Goal: Task Accomplishment & Management: Use online tool/utility

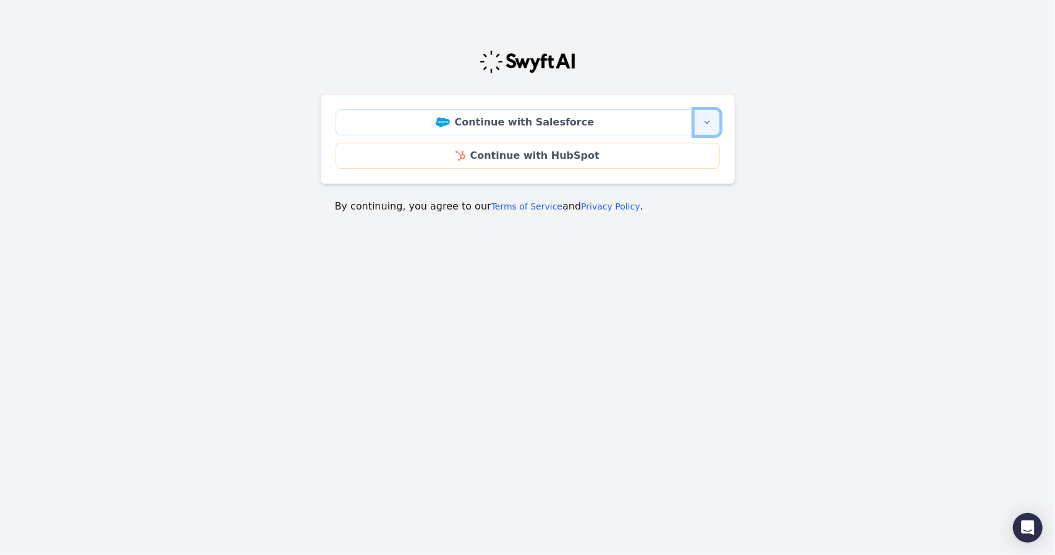
click at [710, 128] on button "More sign-in options" at bounding box center [707, 122] width 26 height 26
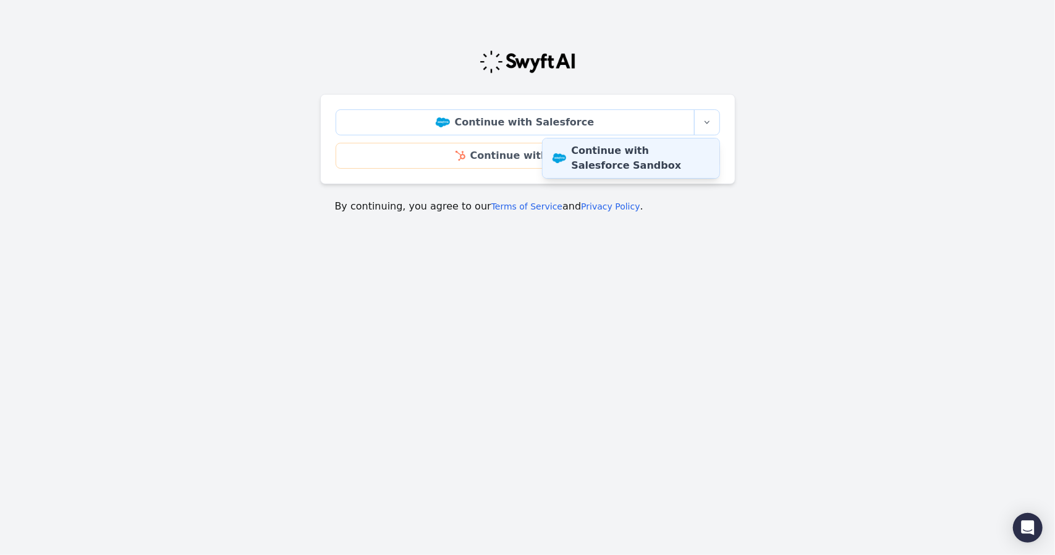
click at [687, 149] on link "Continue with Salesforce Sandbox" at bounding box center [631, 159] width 177 height 40
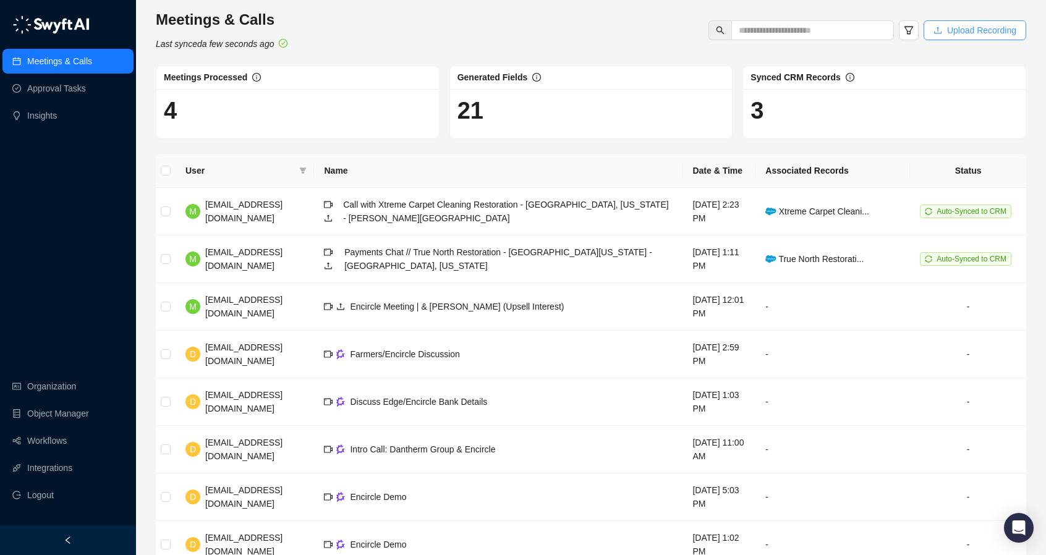
click at [982, 23] on button "Upload Recording" at bounding box center [975, 30] width 103 height 20
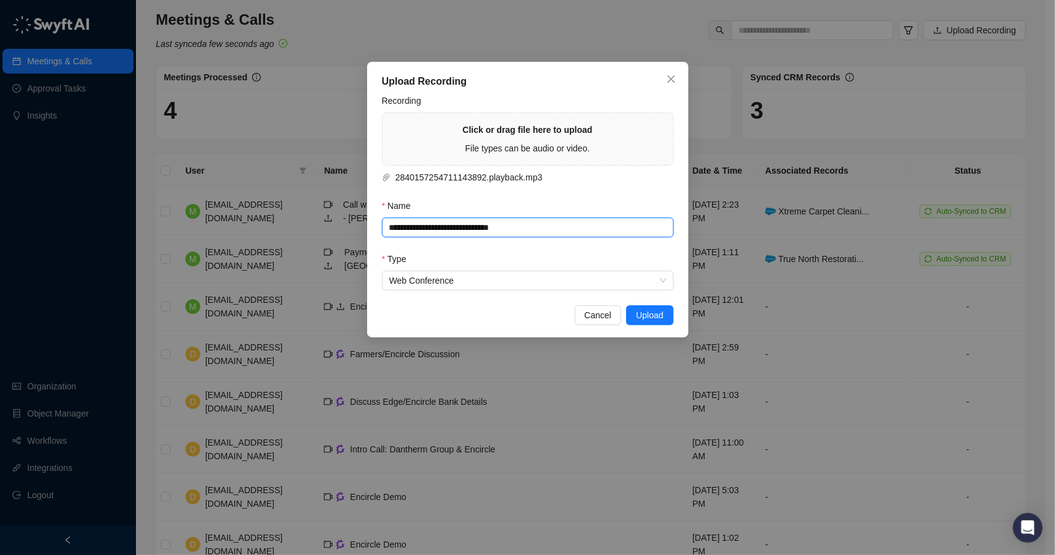
click at [471, 228] on input "**********" at bounding box center [528, 228] width 292 height 20
click at [471, 232] on input "**********" at bounding box center [528, 228] width 292 height 20
click at [471, 233] on input "**********" at bounding box center [528, 228] width 292 height 20
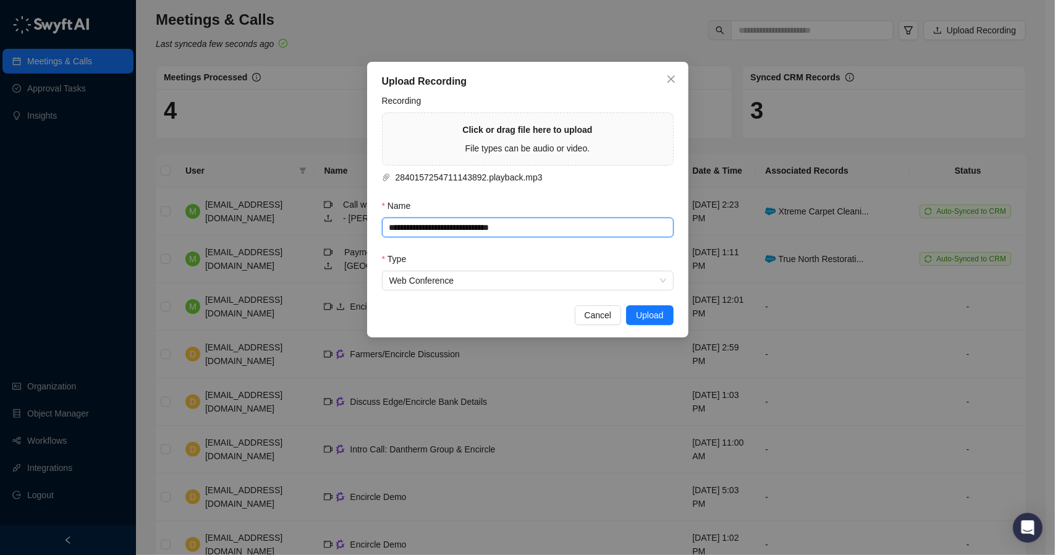
paste input "****"
click at [649, 312] on span "Upload" at bounding box center [649, 316] width 27 height 14
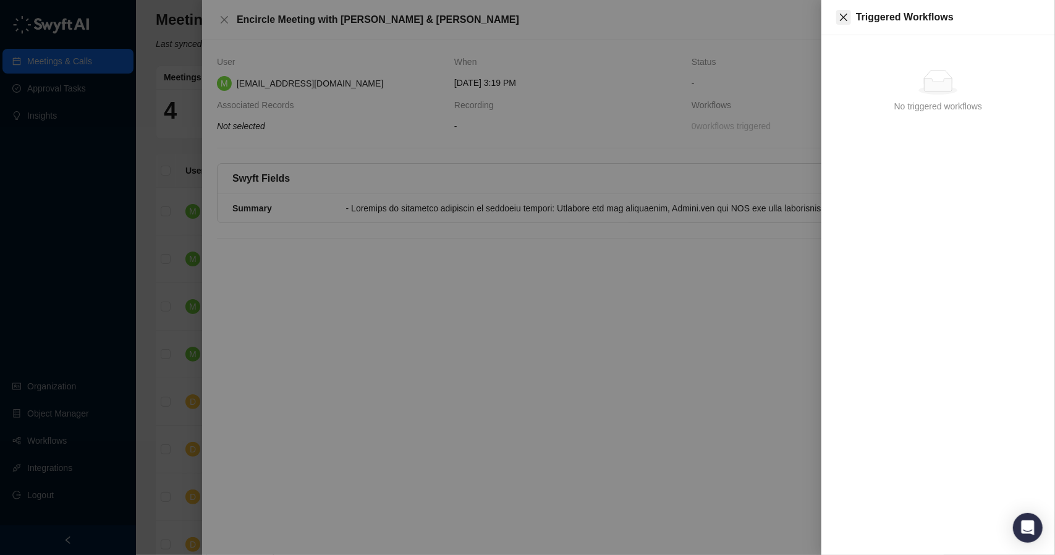
click at [841, 15] on icon "close" at bounding box center [844, 17] width 10 height 10
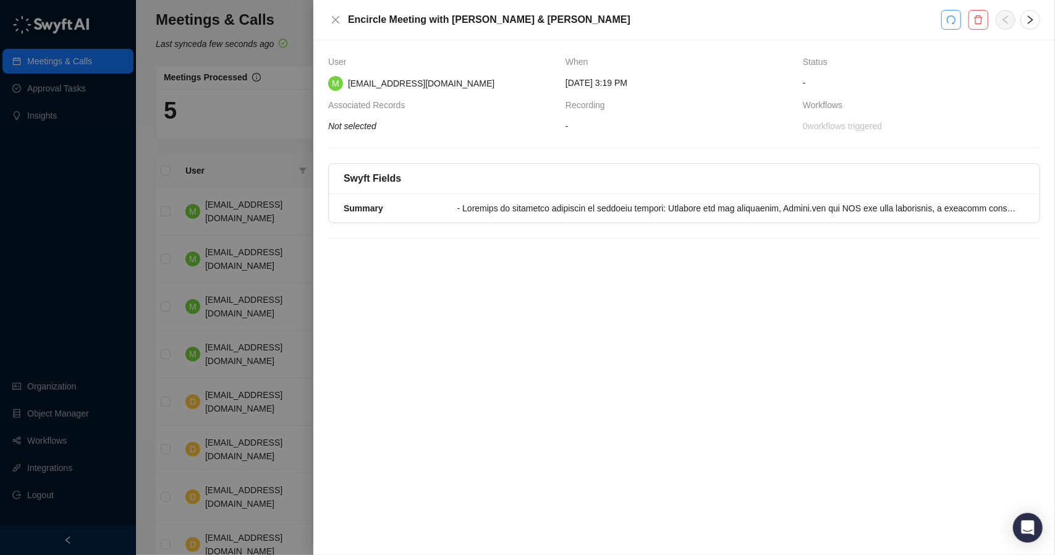
click at [947, 25] on button "button" at bounding box center [952, 20] width 20 height 20
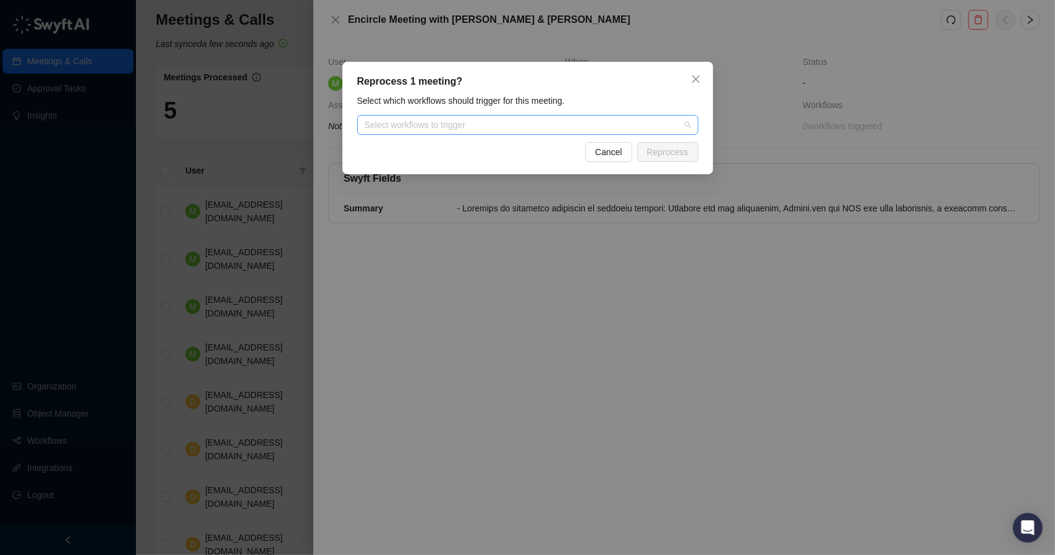
click at [639, 127] on div at bounding box center [521, 125] width 323 height 9
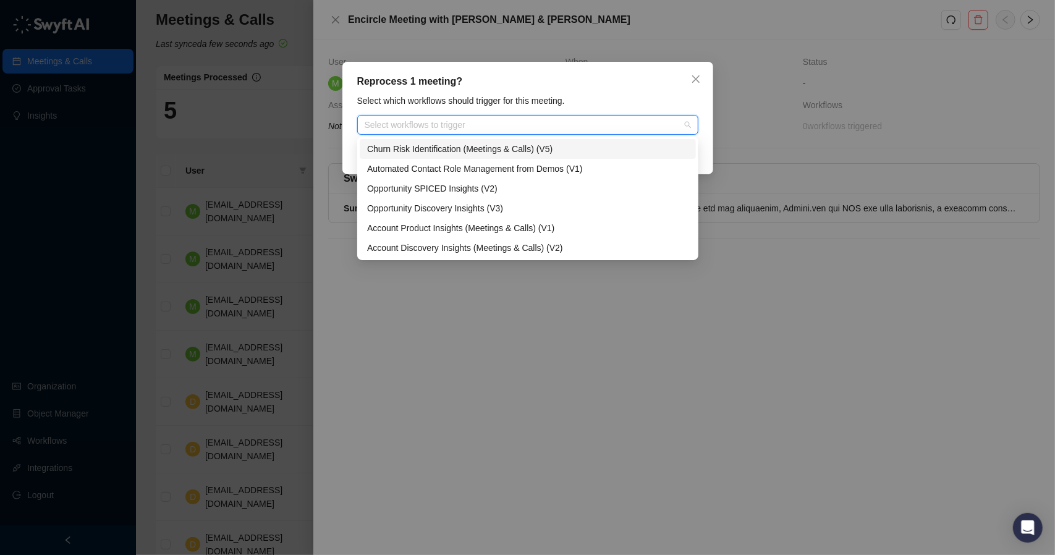
click at [569, 147] on div "Churn Risk Identification (Meetings & Calls) (V5)" at bounding box center [528, 149] width 322 height 14
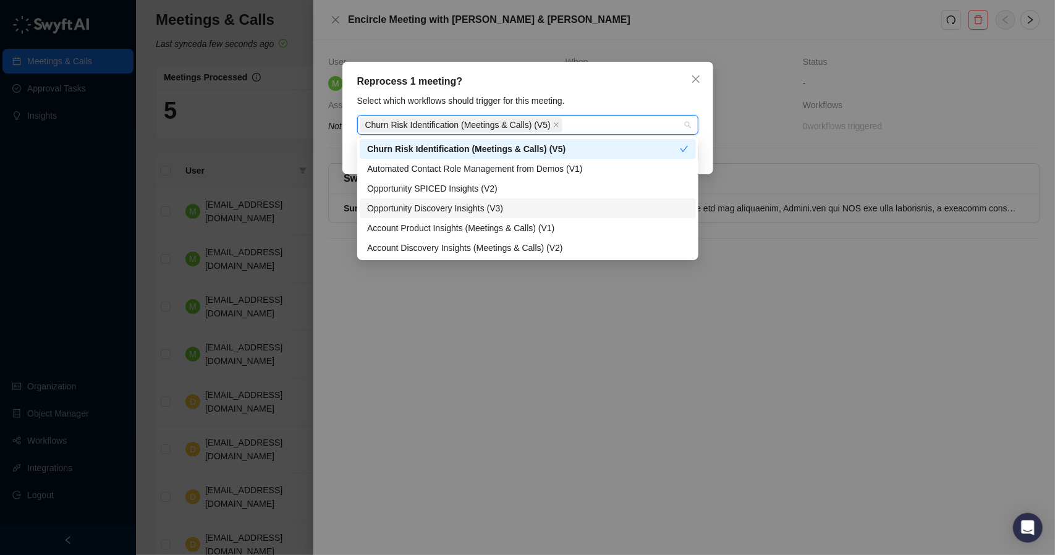
click at [539, 206] on div "Opportunity Discovery Insights (V3)" at bounding box center [528, 209] width 322 height 14
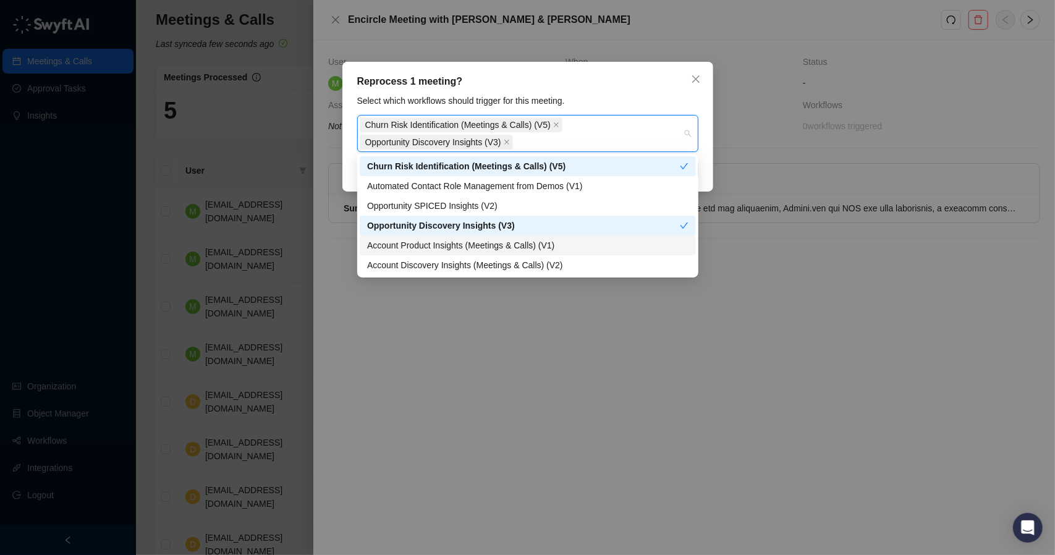
click at [490, 249] on div "Account Product Insights (Meetings & Calls) (V1)" at bounding box center [528, 246] width 322 height 14
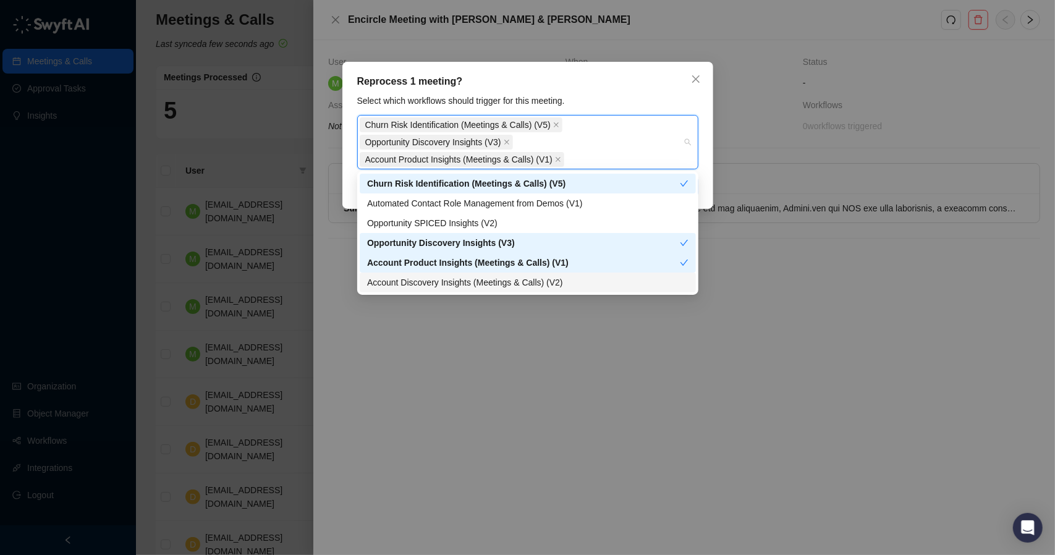
click at [501, 284] on div "Account Discovery Insights (Meetings & Calls) (V2)" at bounding box center [528, 283] width 322 height 14
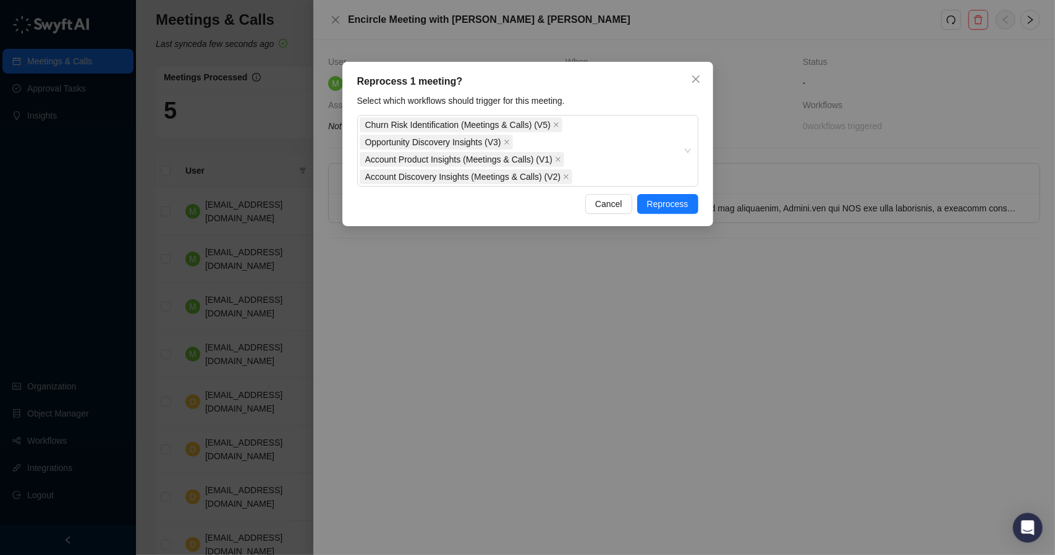
click at [774, 264] on div "Reprocess 1 meeting? Select which workflows should trigger for this meeting. Ch…" at bounding box center [527, 277] width 1055 height 555
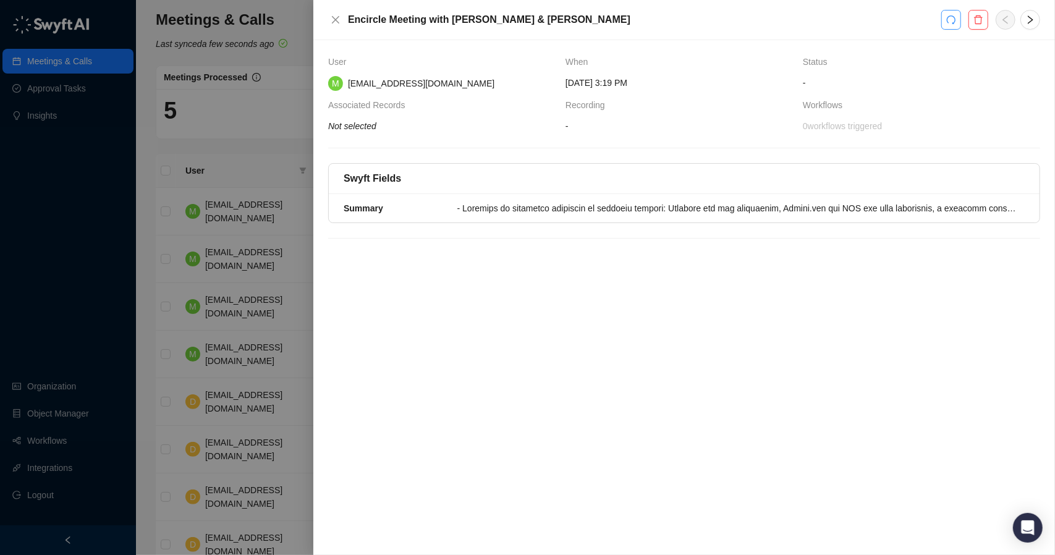
click at [953, 26] on button "button" at bounding box center [952, 20] width 20 height 20
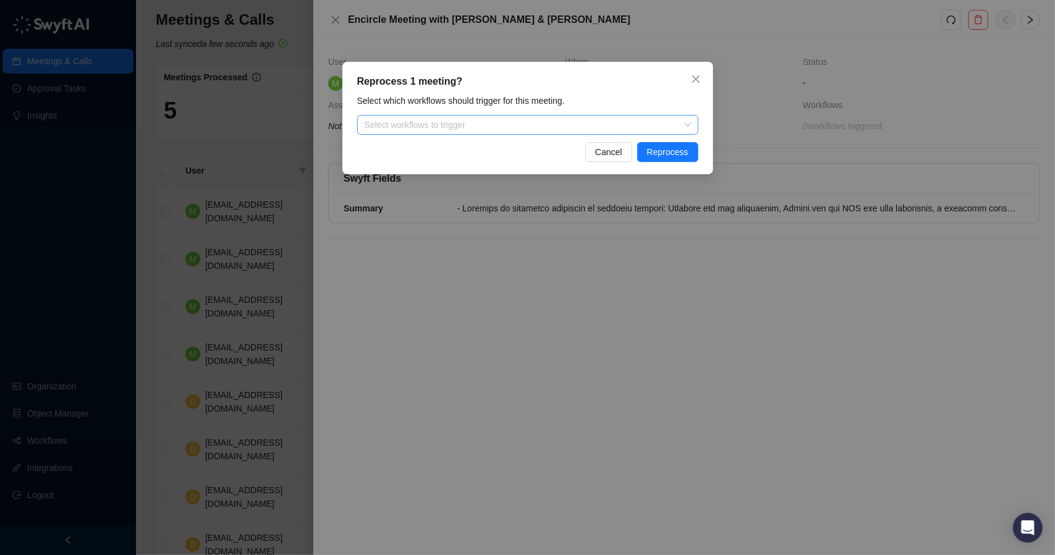
click at [576, 132] on div "Select workflows to trigger" at bounding box center [527, 125] width 341 height 20
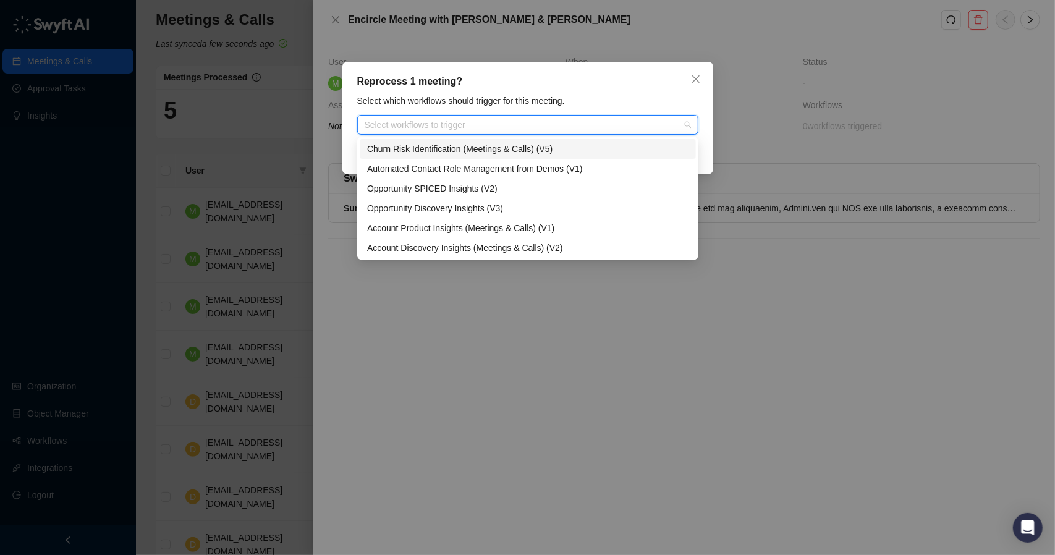
click at [543, 154] on div "Churn Risk Identification (Meetings & Calls) (V5)" at bounding box center [528, 149] width 322 height 14
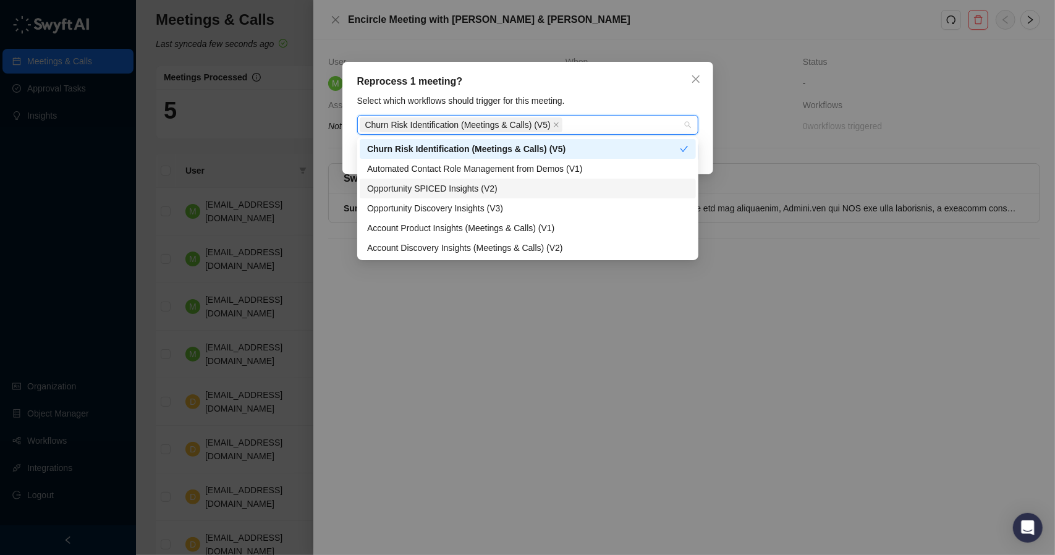
click at [528, 186] on div "Opportunity SPICED Insights (V2)" at bounding box center [528, 189] width 322 height 14
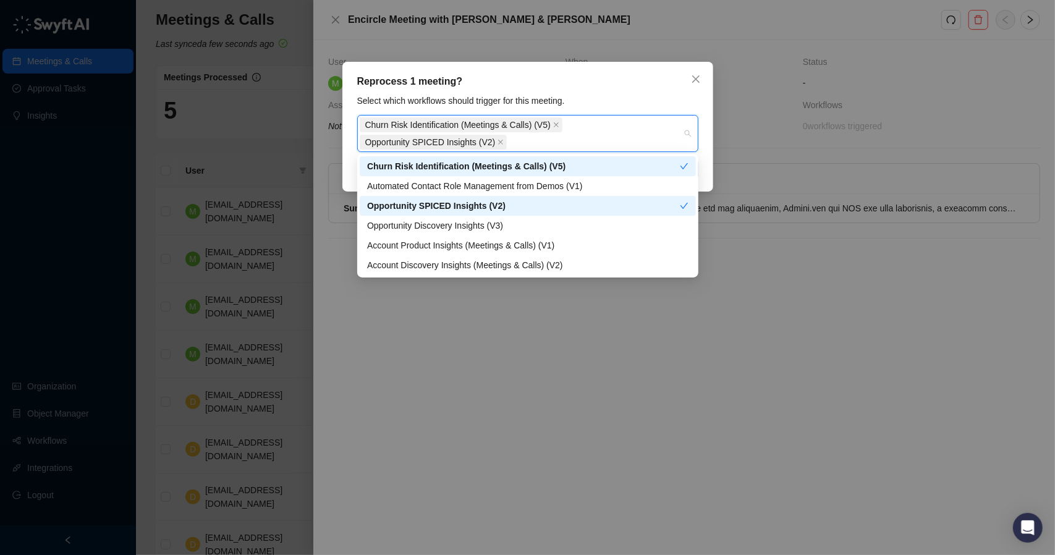
click at [524, 202] on div "Opportunity SPICED Insights (V2)" at bounding box center [523, 206] width 313 height 14
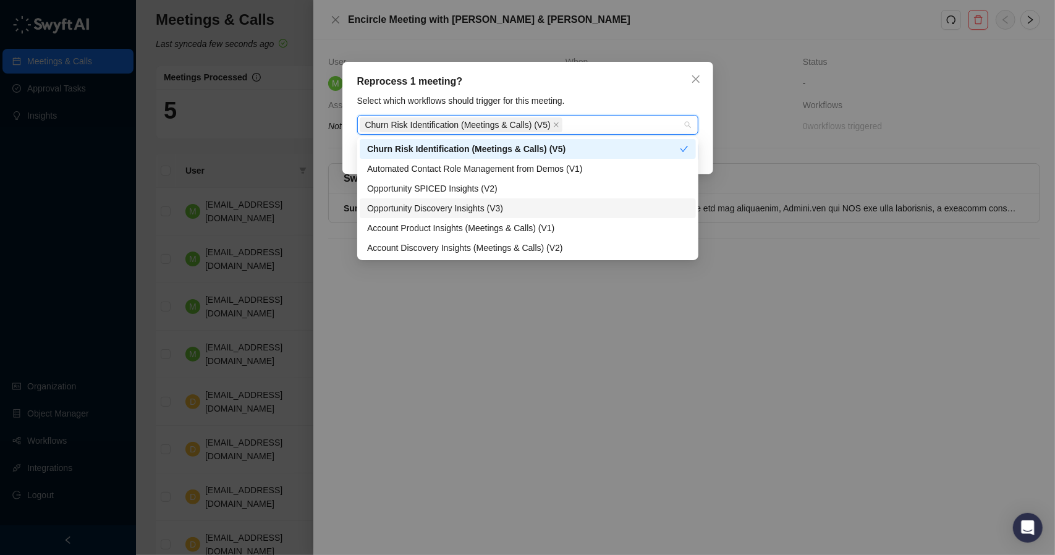
click at [516, 207] on div "Opportunity Discovery Insights (V3)" at bounding box center [528, 209] width 322 height 14
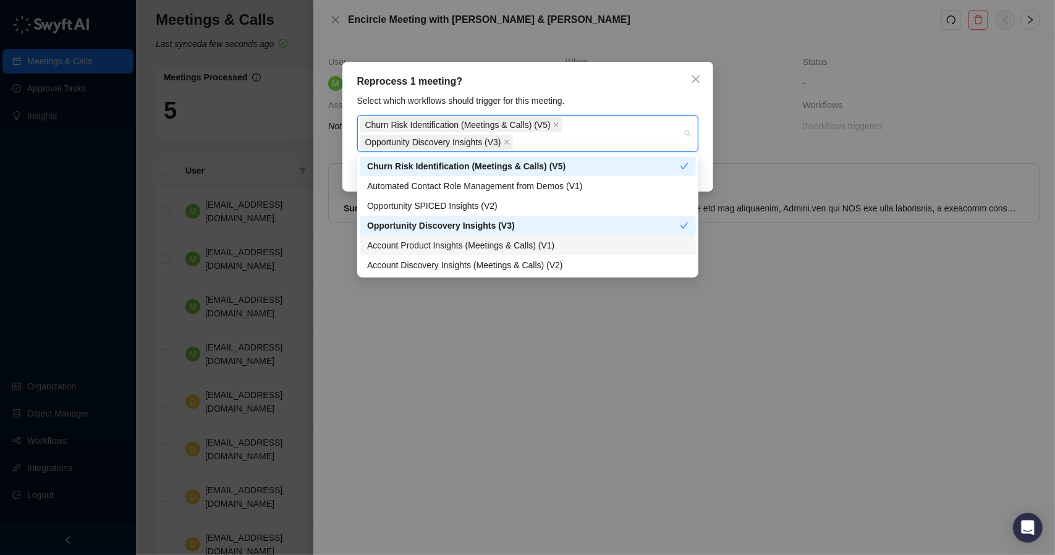
click at [509, 253] on div "Account Product Insights (Meetings & Calls) (V1)" at bounding box center [528, 246] width 336 height 20
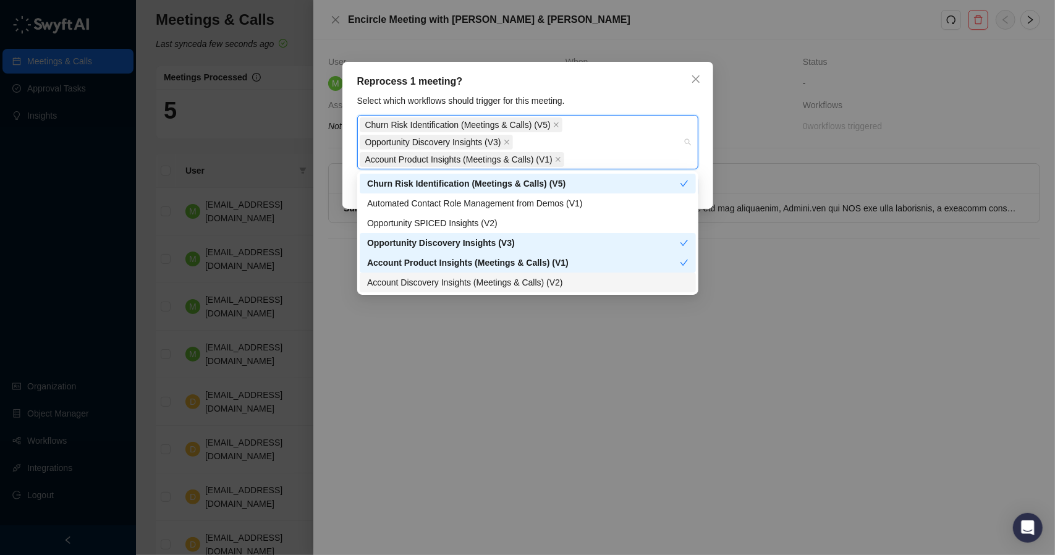
click at [514, 284] on div "Account Discovery Insights (Meetings & Calls) (V2)" at bounding box center [528, 283] width 322 height 14
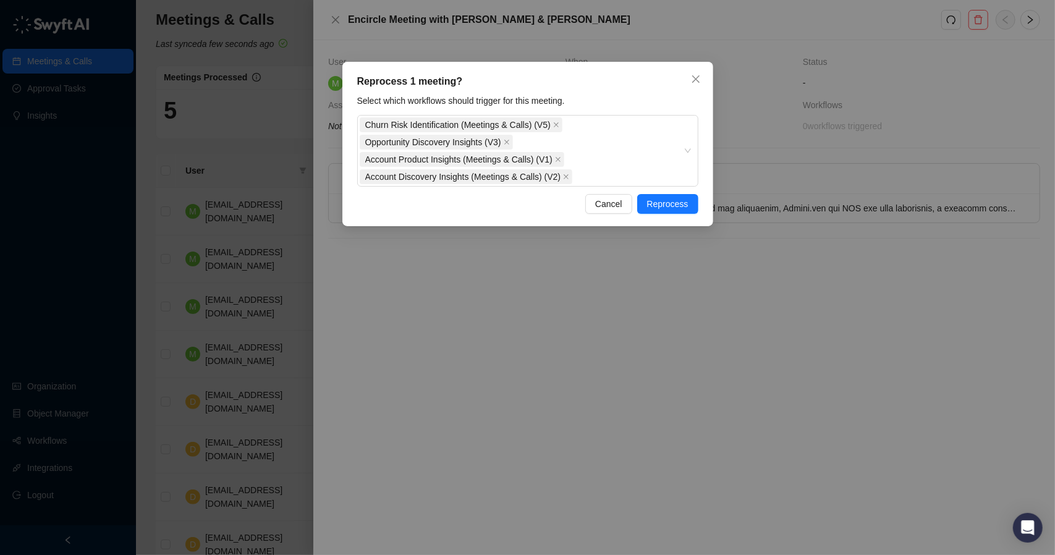
click at [582, 108] on div "Select which workflows should trigger for this meeting. Churn Risk Identificati…" at bounding box center [528, 140] width 349 height 93
click at [668, 198] on span "Reprocess" at bounding box center [667, 204] width 41 height 14
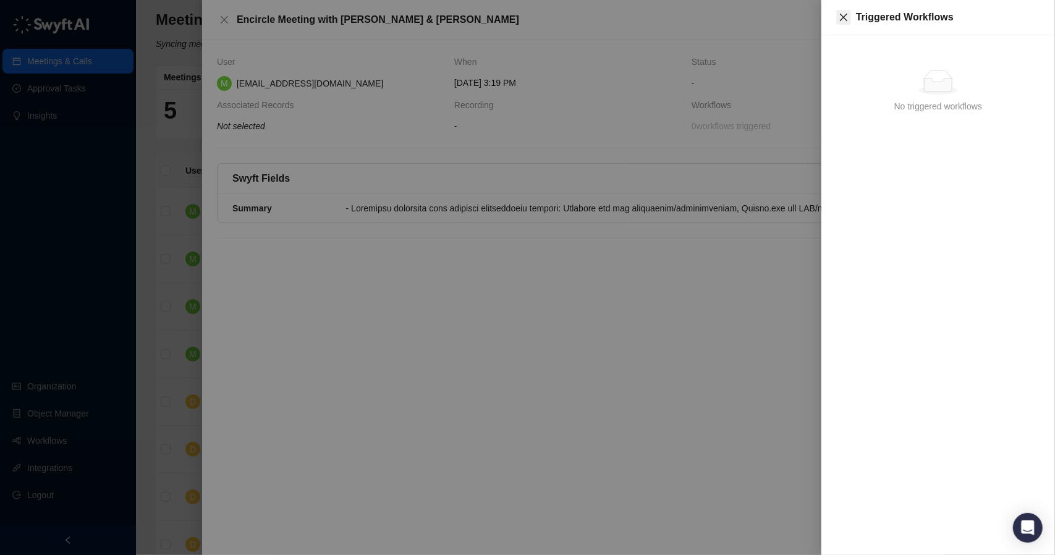
click at [842, 15] on icon "close" at bounding box center [843, 17] width 7 height 7
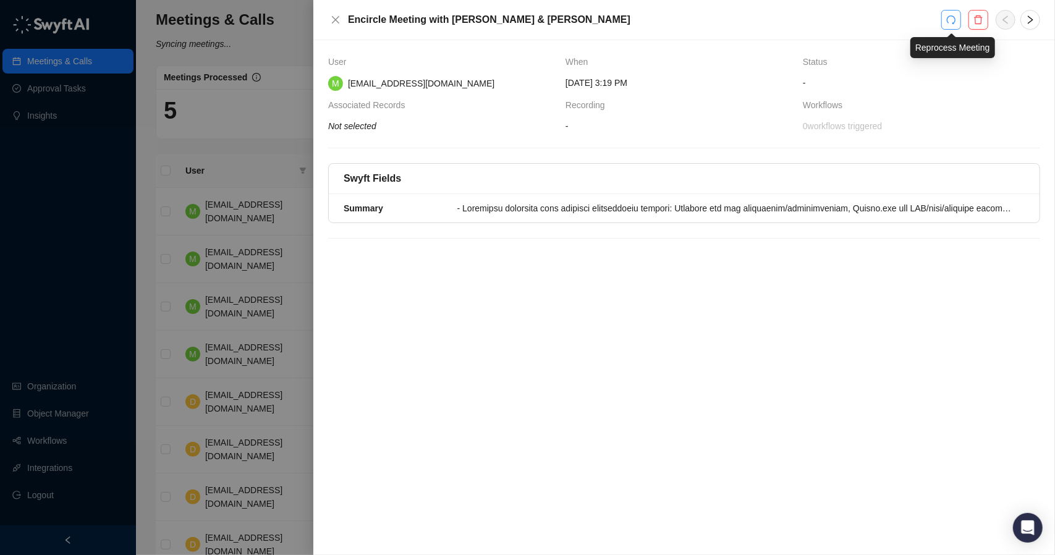
click at [948, 20] on icon "redo" at bounding box center [951, 19] width 9 height 9
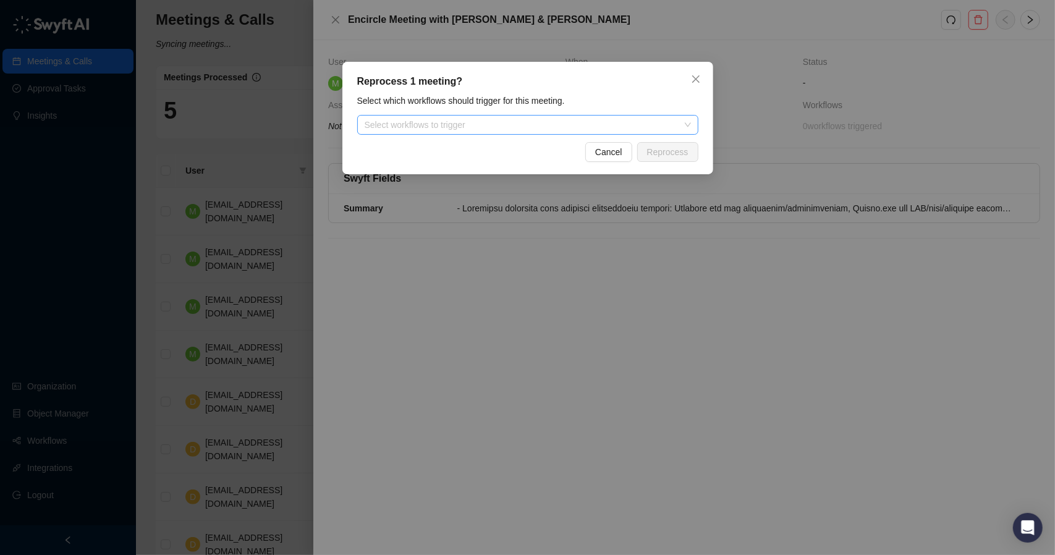
click at [521, 122] on div at bounding box center [521, 125] width 323 height 9
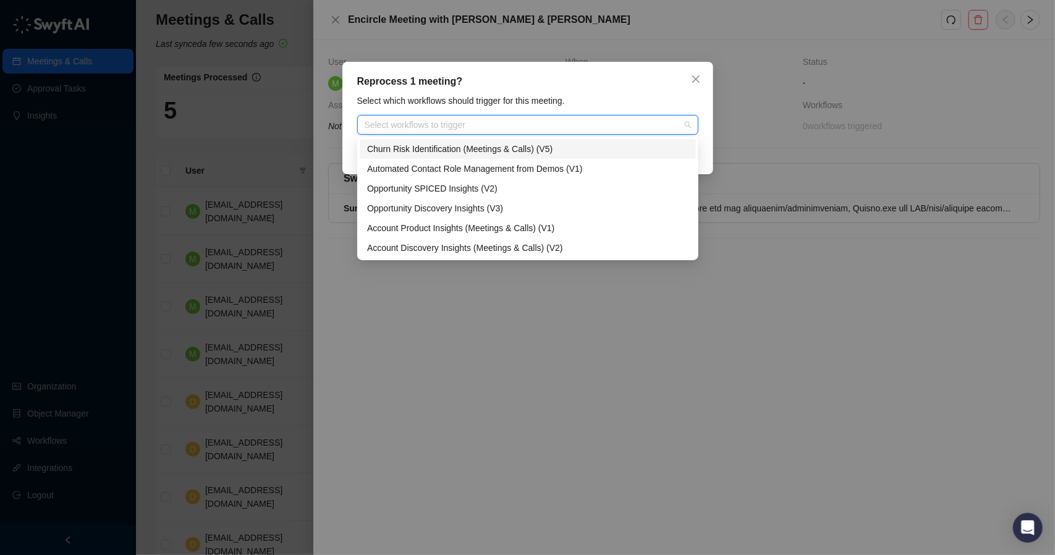
click at [466, 153] on div "Churn Risk Identification (Meetings & Calls) (V5)" at bounding box center [528, 149] width 322 height 14
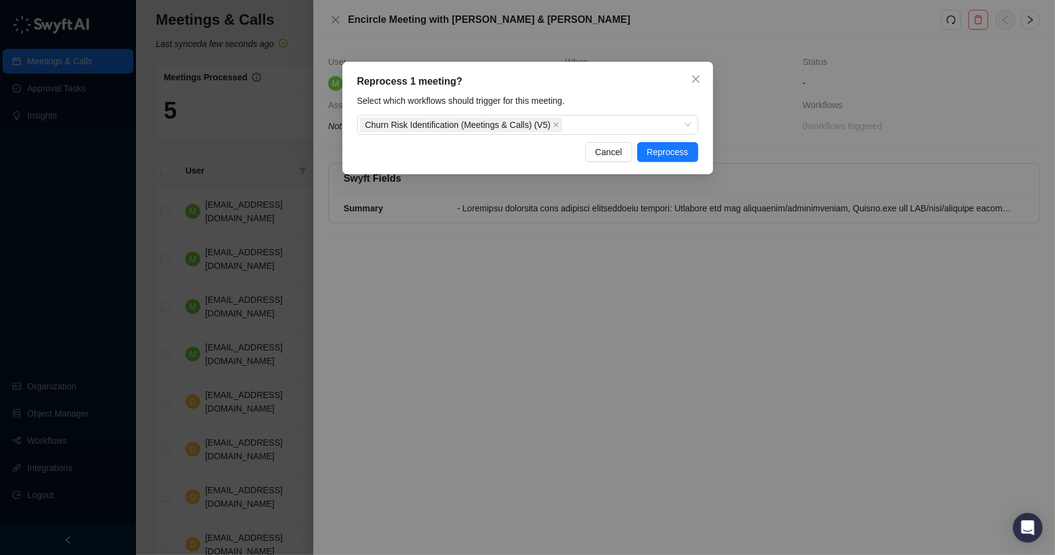
click at [621, 90] on div "Reprocess 1 meeting? Select which workflows should trigger for this meeting. Ch…" at bounding box center [528, 118] width 371 height 113
click at [660, 143] on button "Reprocess" at bounding box center [667, 152] width 61 height 20
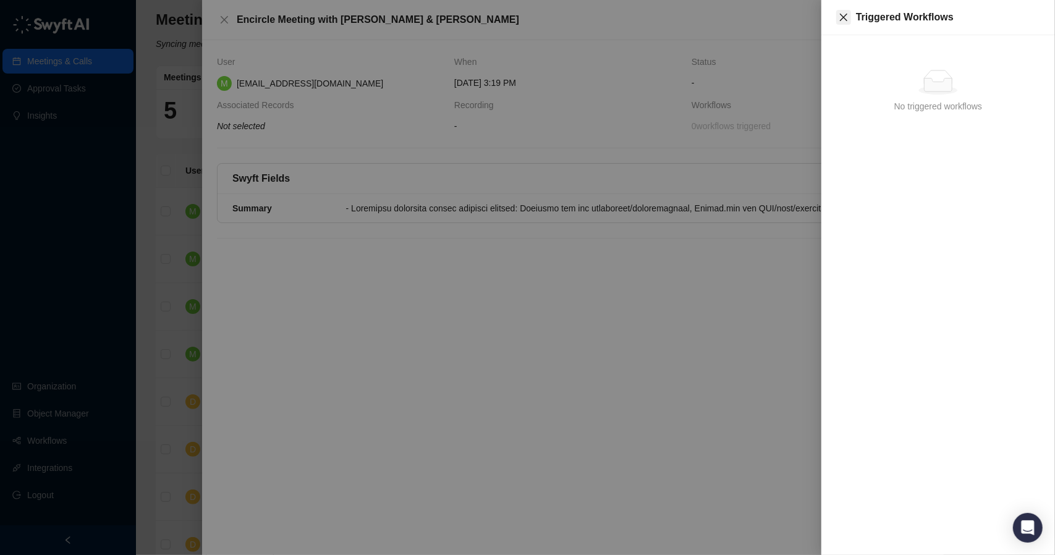
click at [843, 23] on button "Close" at bounding box center [844, 17] width 15 height 15
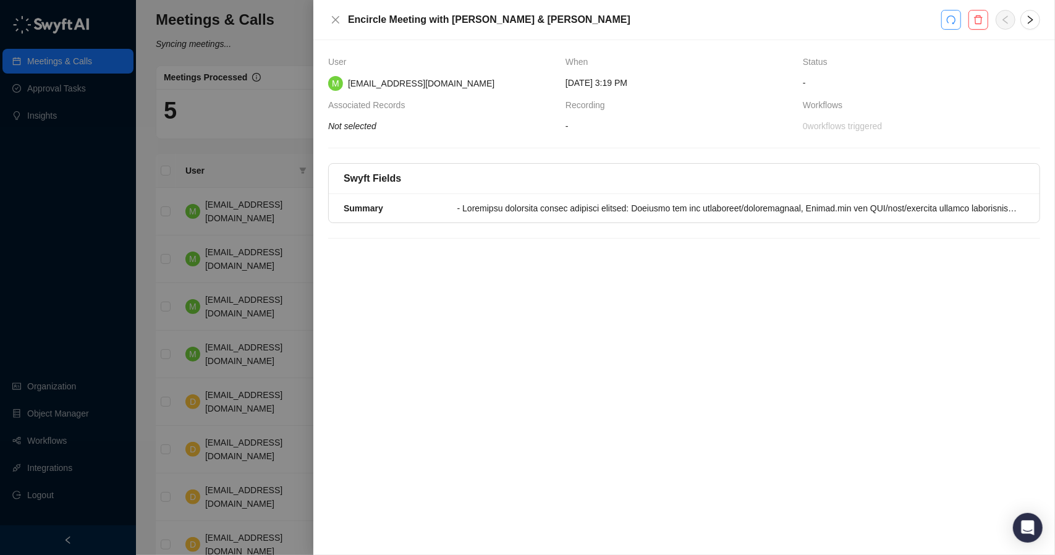
click at [949, 25] on button "button" at bounding box center [952, 20] width 20 height 20
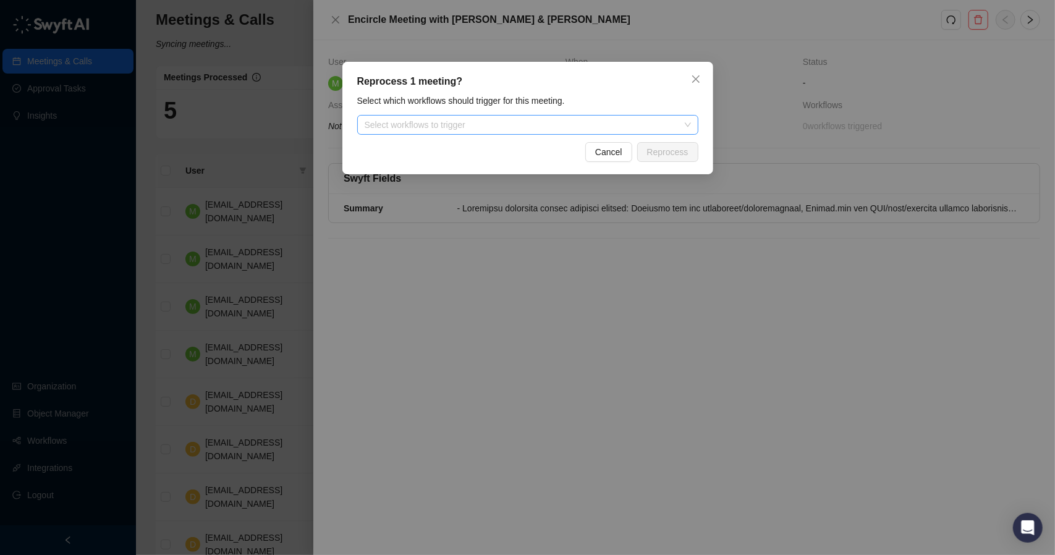
click at [632, 127] on div at bounding box center [521, 125] width 323 height 9
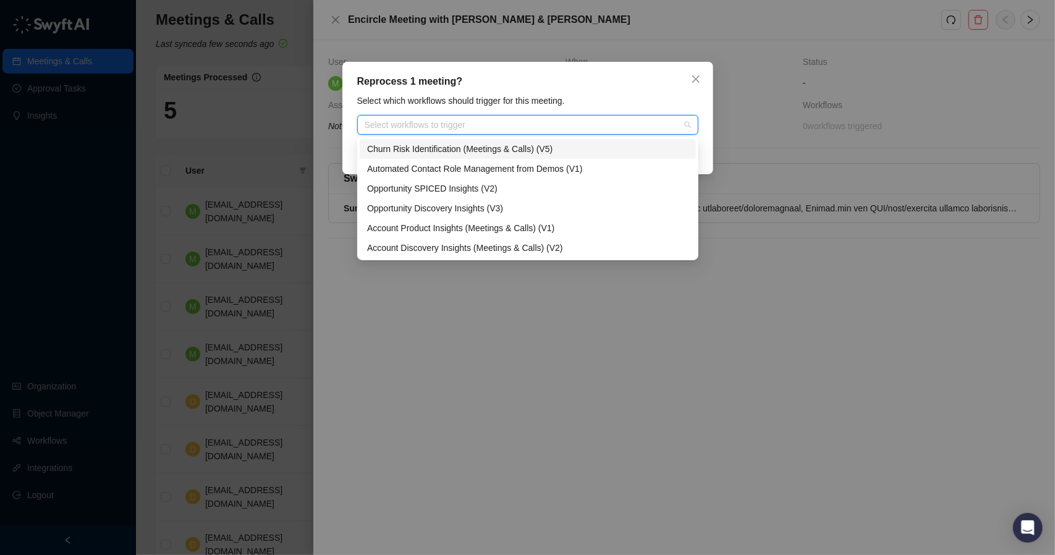
click at [539, 151] on div "Churn Risk Identification (Meetings & Calls) (V5)" at bounding box center [528, 149] width 322 height 14
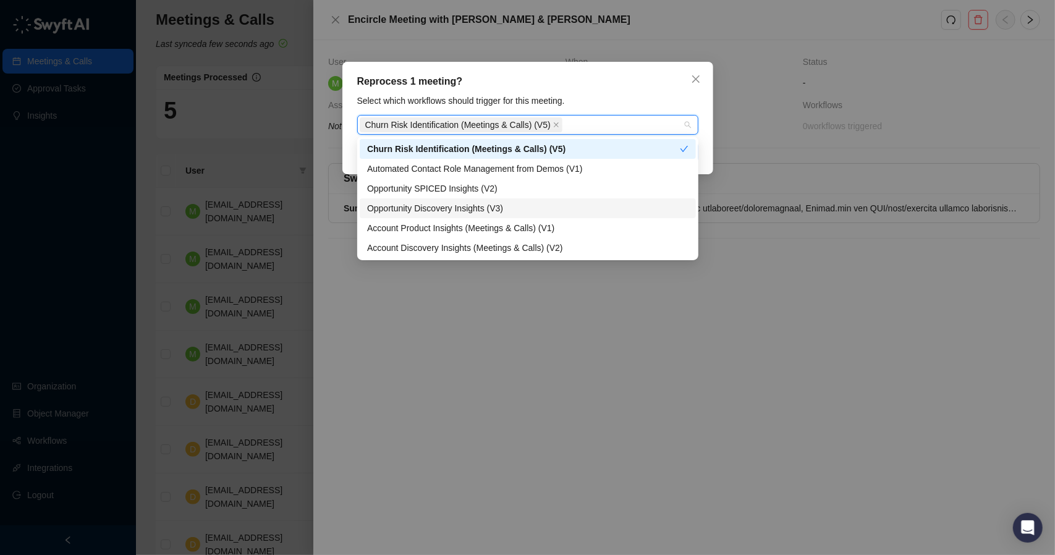
click at [492, 206] on div "Opportunity Discovery Insights (V3)" at bounding box center [528, 209] width 322 height 14
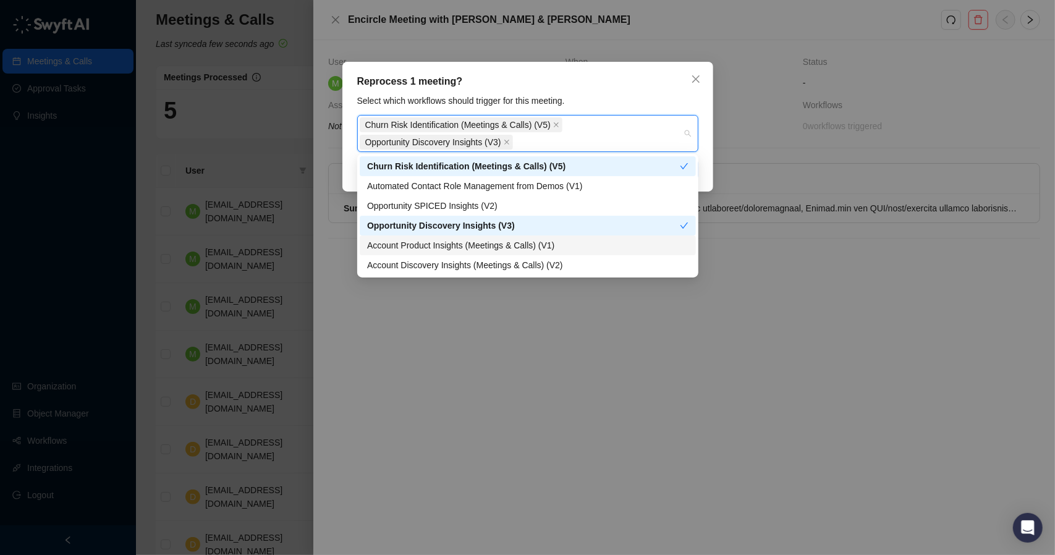
click at [487, 248] on div "Account Product Insights (Meetings & Calls) (V1)" at bounding box center [528, 246] width 322 height 14
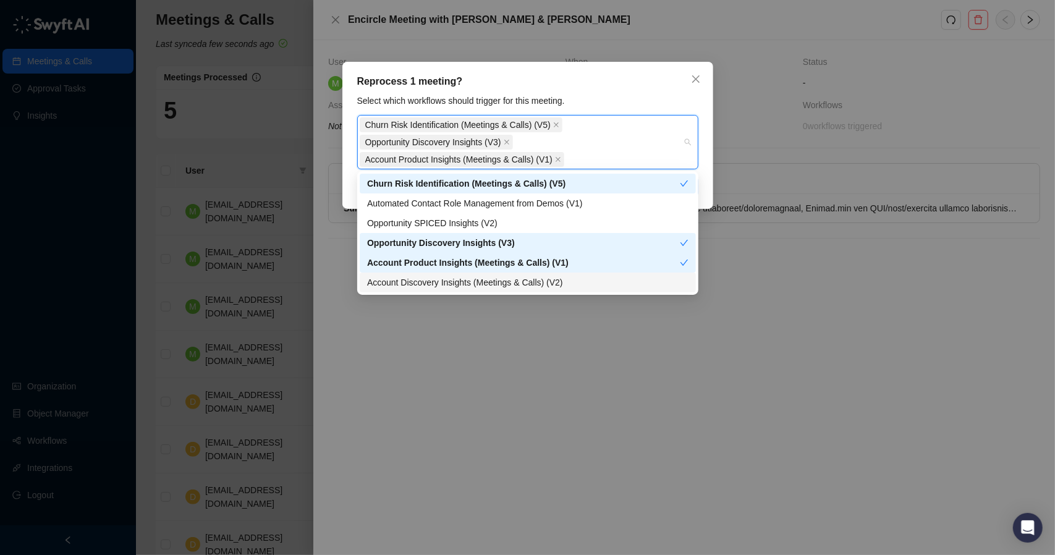
click at [485, 282] on div "Account Discovery Insights (Meetings & Calls) (V2)" at bounding box center [528, 283] width 322 height 14
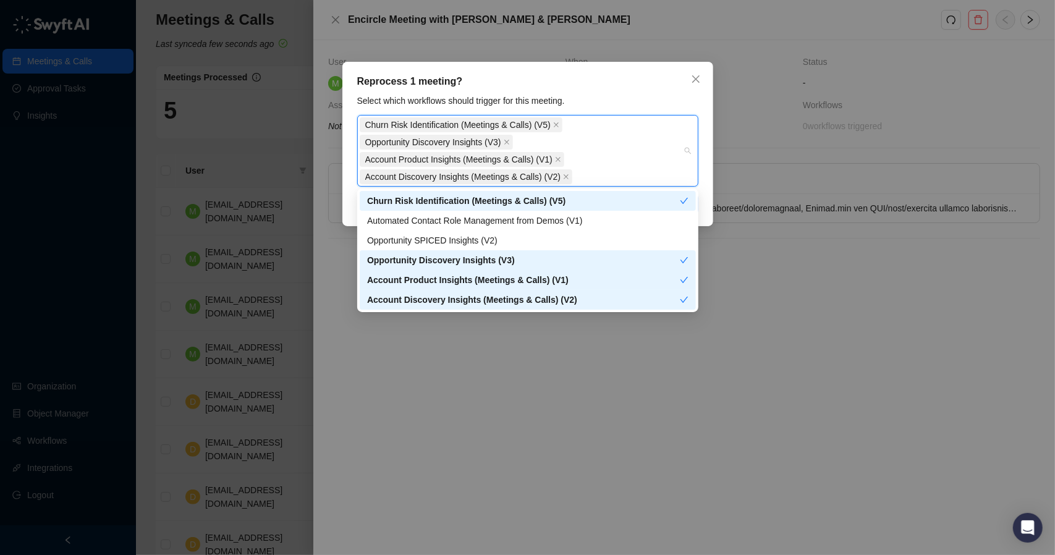
click at [596, 103] on div "Select which workflows should trigger for this meeting." at bounding box center [528, 101] width 349 height 14
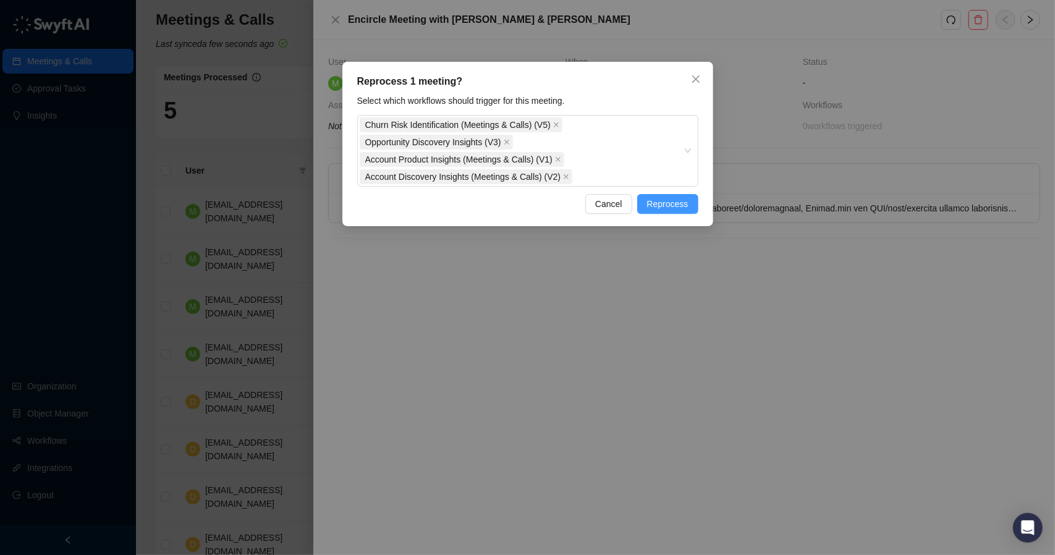
click at [663, 202] on span "Reprocess" at bounding box center [667, 204] width 41 height 14
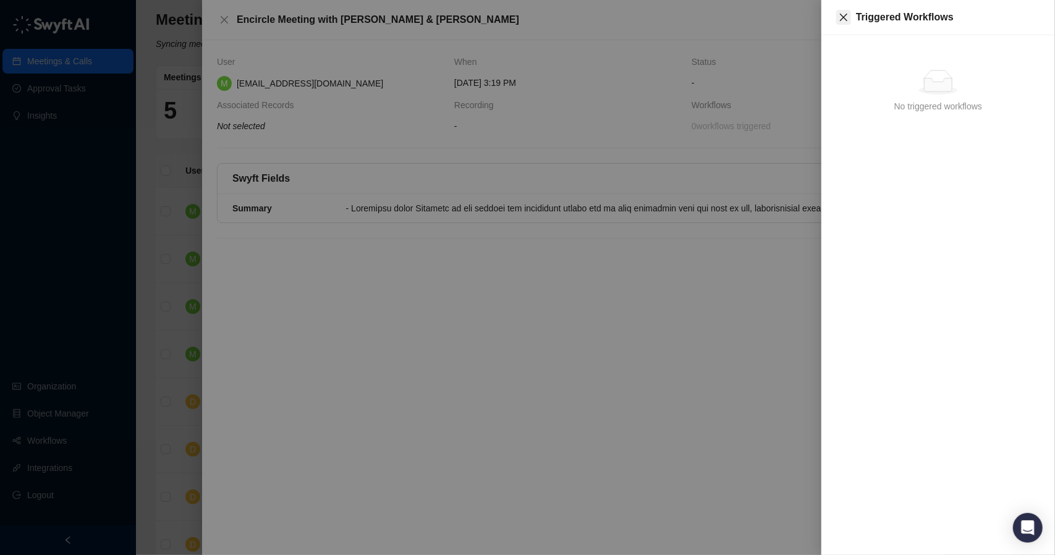
click at [845, 20] on icon "close" at bounding box center [844, 17] width 10 height 10
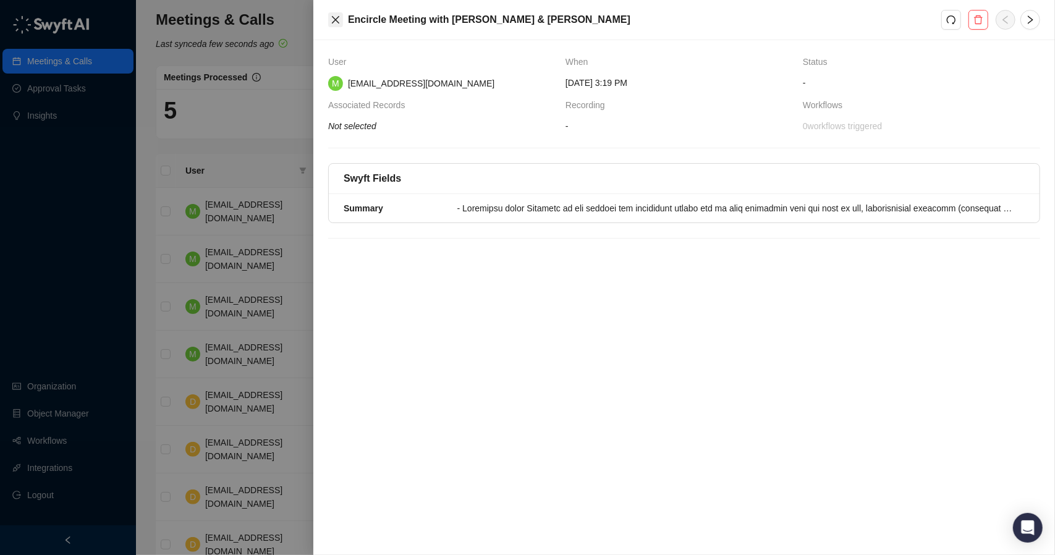
click at [339, 15] on icon "close" at bounding box center [336, 20] width 10 height 10
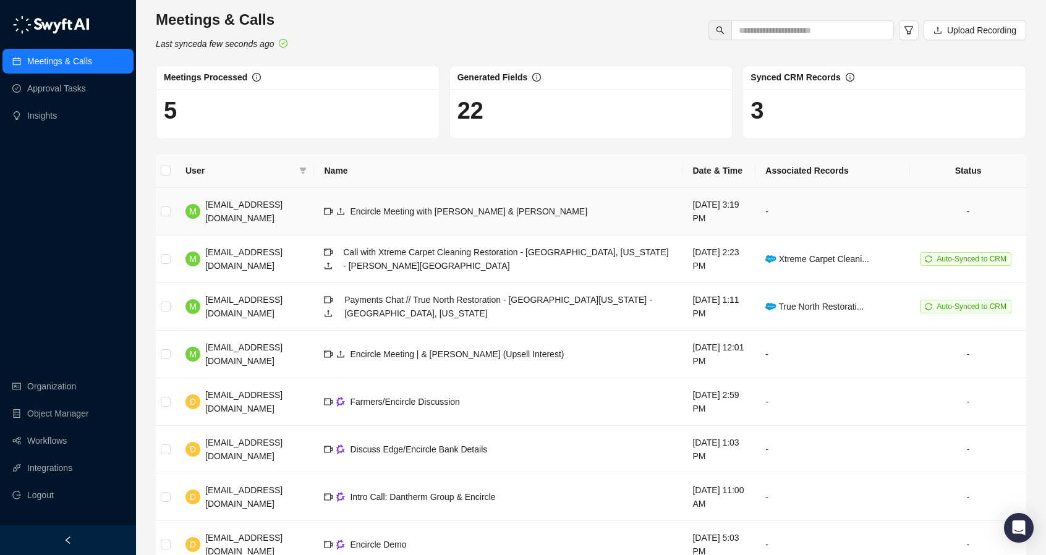
click at [869, 208] on td "-" at bounding box center [833, 212] width 155 height 48
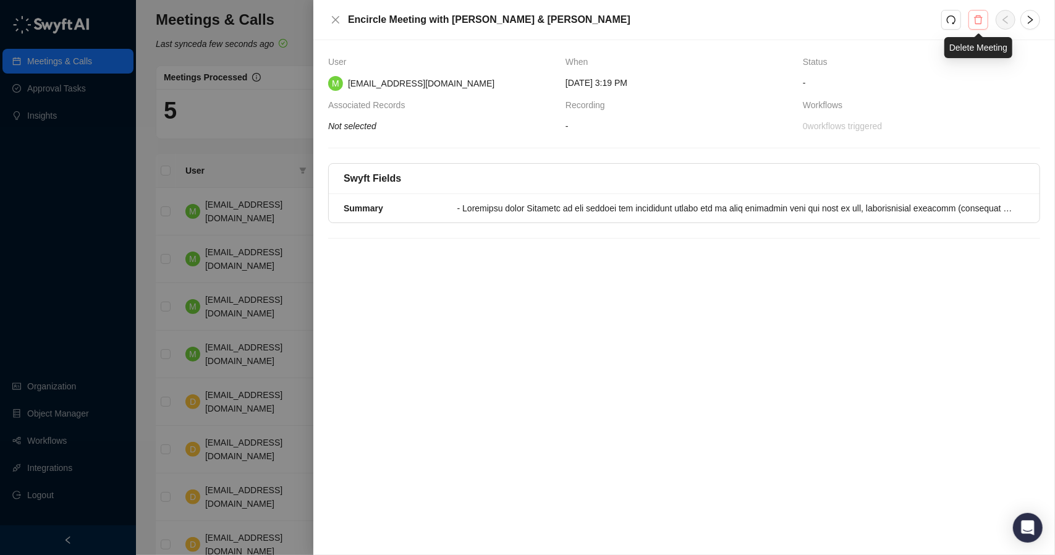
click at [973, 20] on button "button" at bounding box center [979, 20] width 20 height 20
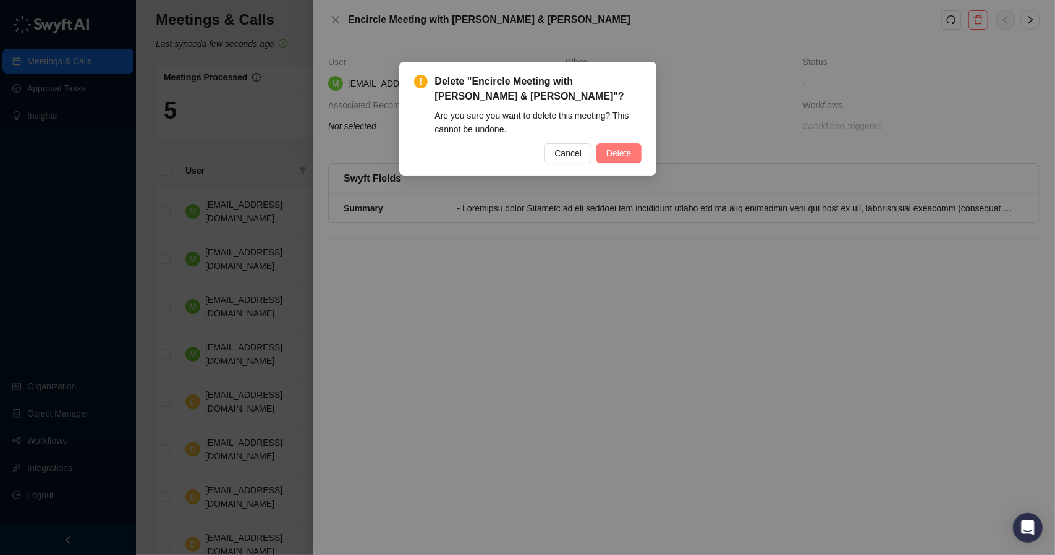
click at [624, 147] on span "Delete" at bounding box center [619, 154] width 25 height 14
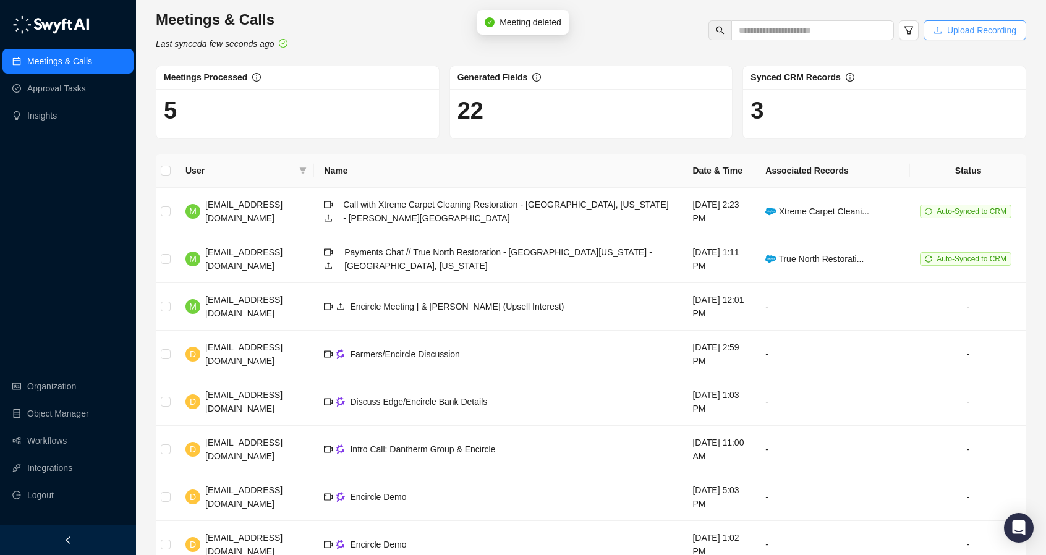
click at [955, 30] on span "Upload Recording" at bounding box center [981, 30] width 69 height 14
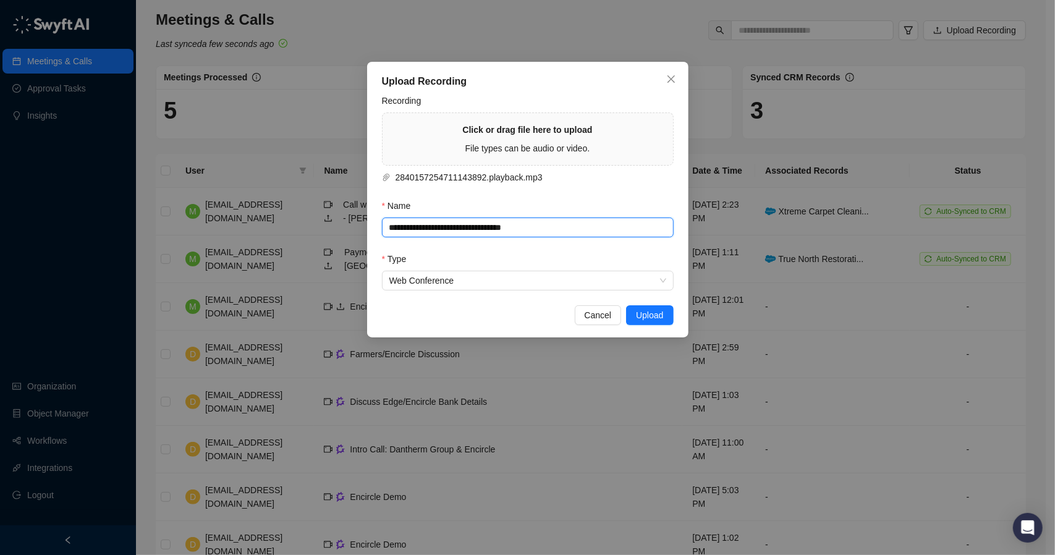
click at [538, 226] on input "**********" at bounding box center [528, 228] width 292 height 20
paste input "**********"
click at [553, 226] on input "**********" at bounding box center [528, 228] width 292 height 20
paste input "**********"
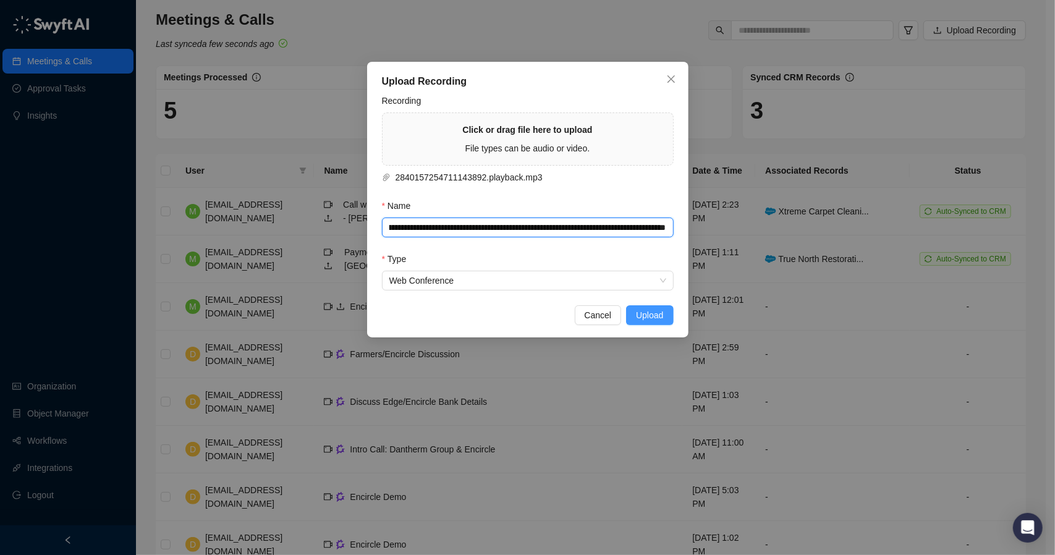
type input "**********"
click at [658, 309] on span "Upload" at bounding box center [649, 316] width 27 height 14
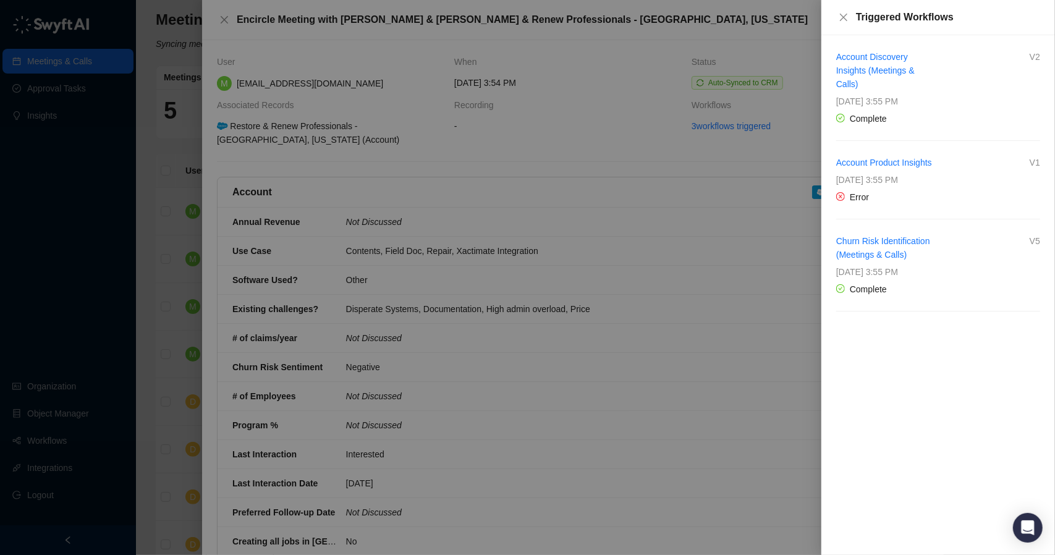
click at [174, 155] on div at bounding box center [527, 277] width 1055 height 555
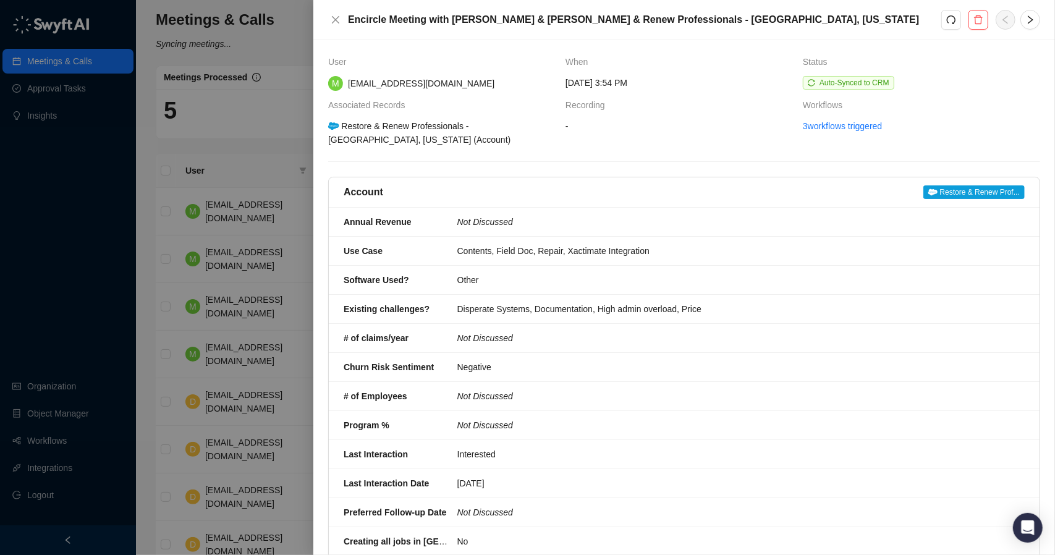
click at [276, 157] on div at bounding box center [527, 277] width 1055 height 555
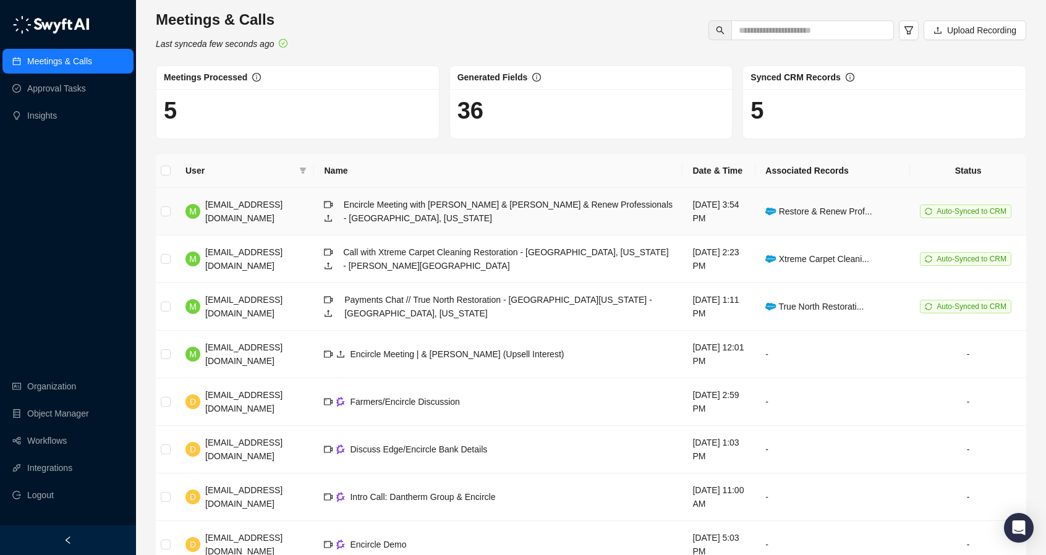
click at [903, 211] on td "Restore & Renew Prof..." at bounding box center [833, 212] width 155 height 48
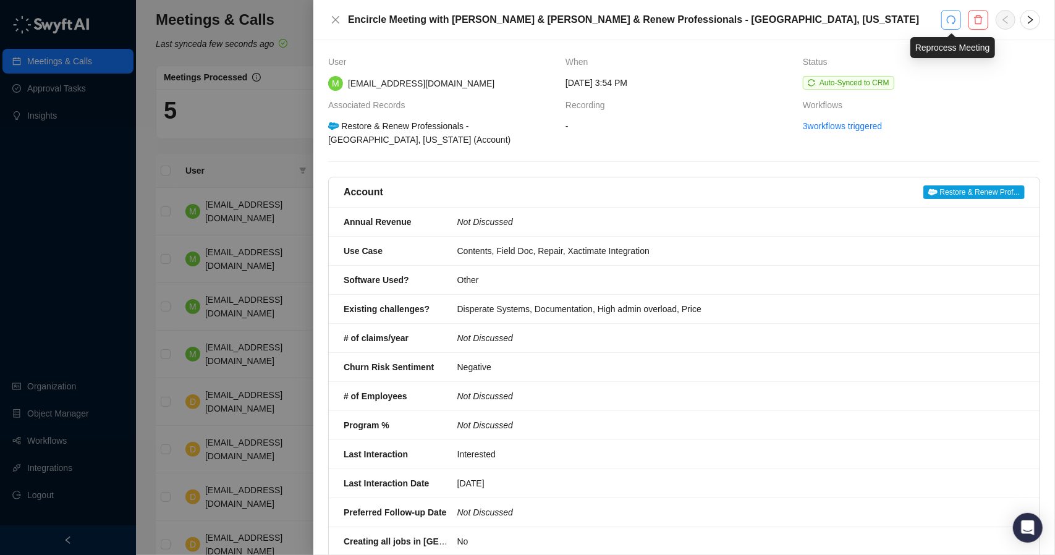
click at [952, 19] on icon "redo" at bounding box center [952, 20] width 10 height 10
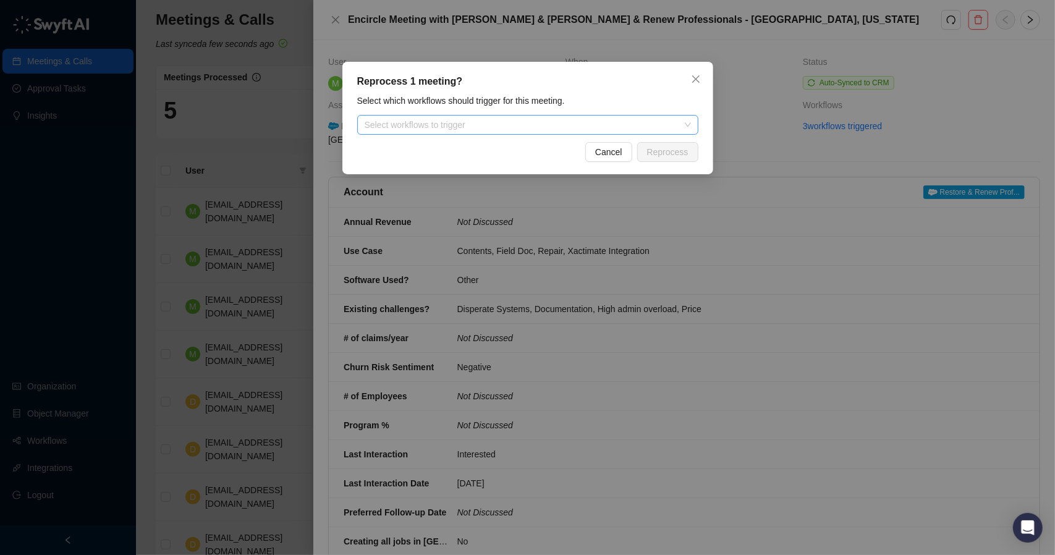
click at [612, 121] on div at bounding box center [521, 125] width 323 height 9
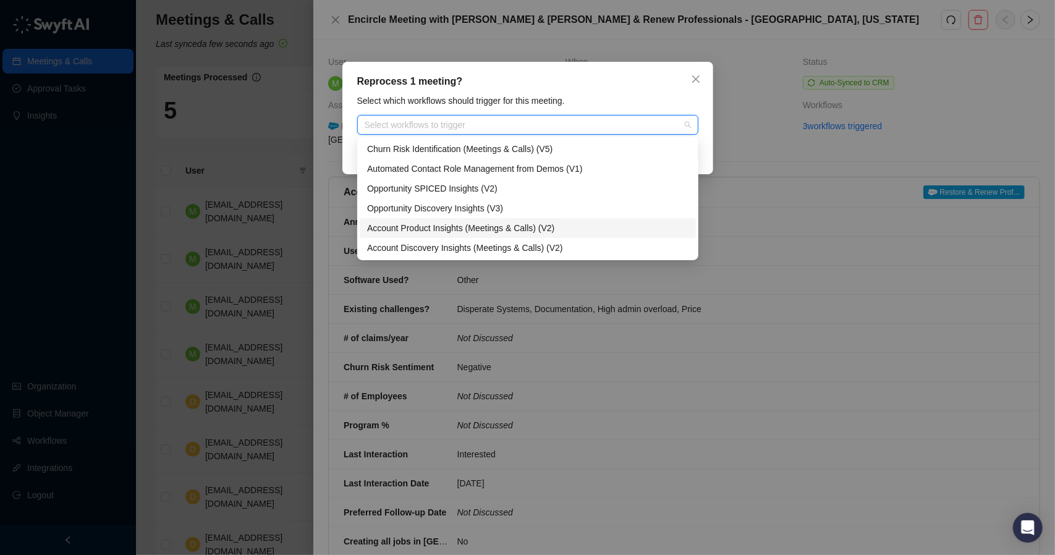
click at [536, 234] on div "Account Product Insights (Meetings & Calls) (V2)" at bounding box center [528, 228] width 322 height 14
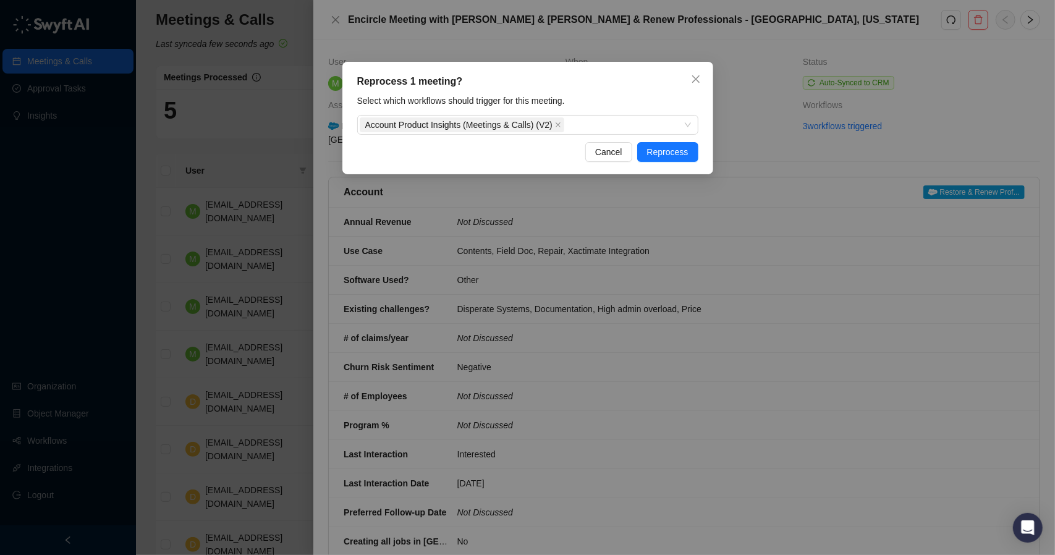
click at [612, 96] on div "Select which workflows should trigger for this meeting." at bounding box center [528, 101] width 349 height 14
click at [671, 147] on span "Reprocess" at bounding box center [667, 152] width 41 height 14
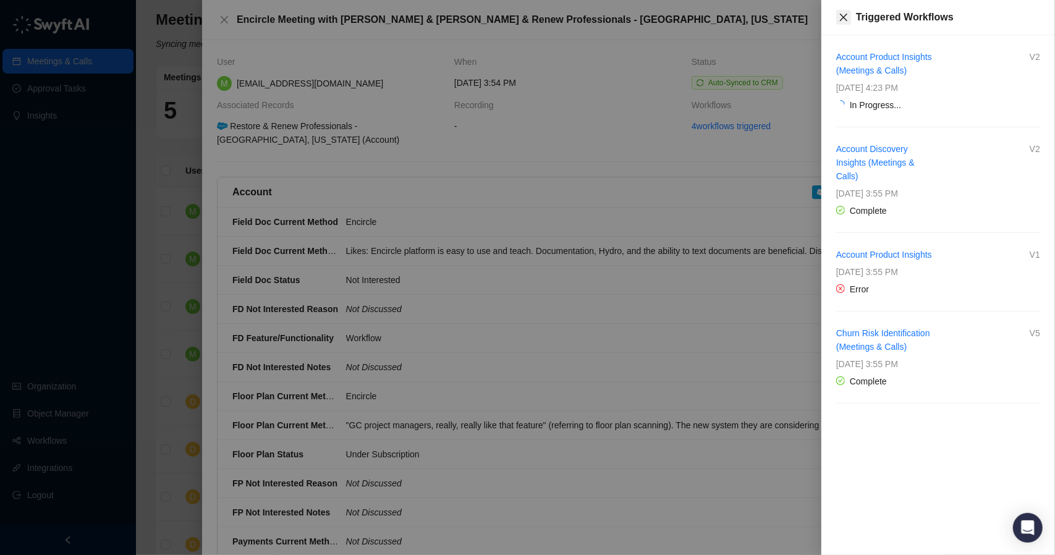
click at [840, 18] on icon "close" at bounding box center [844, 17] width 10 height 10
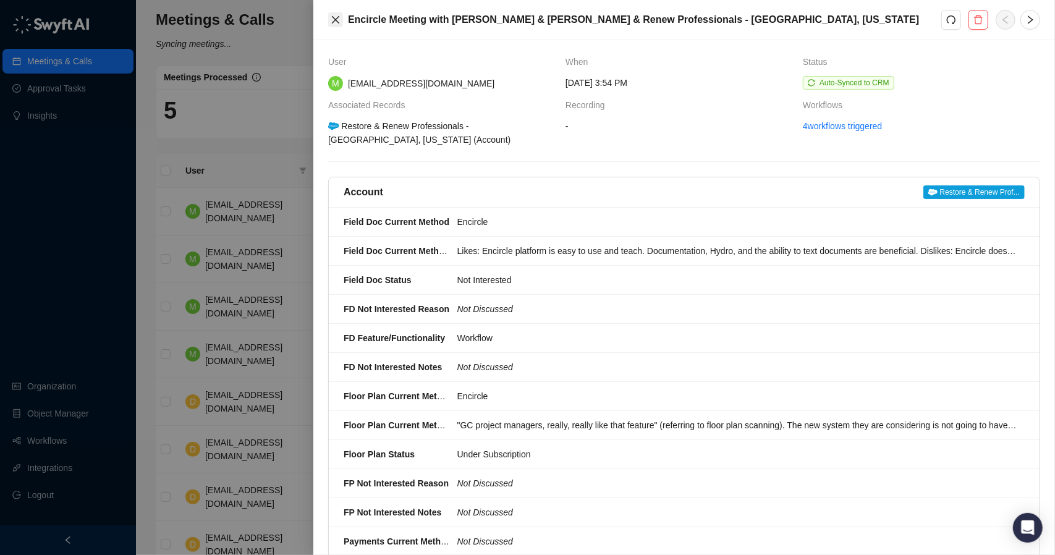
click at [339, 19] on icon "close" at bounding box center [336, 20] width 10 height 10
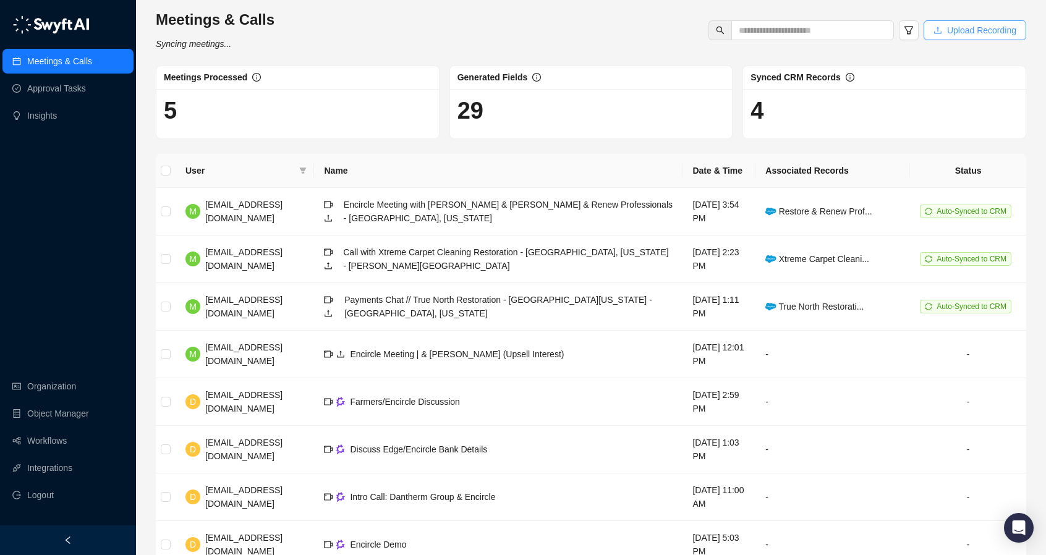
click at [984, 34] on span "Upload Recording" at bounding box center [981, 30] width 69 height 14
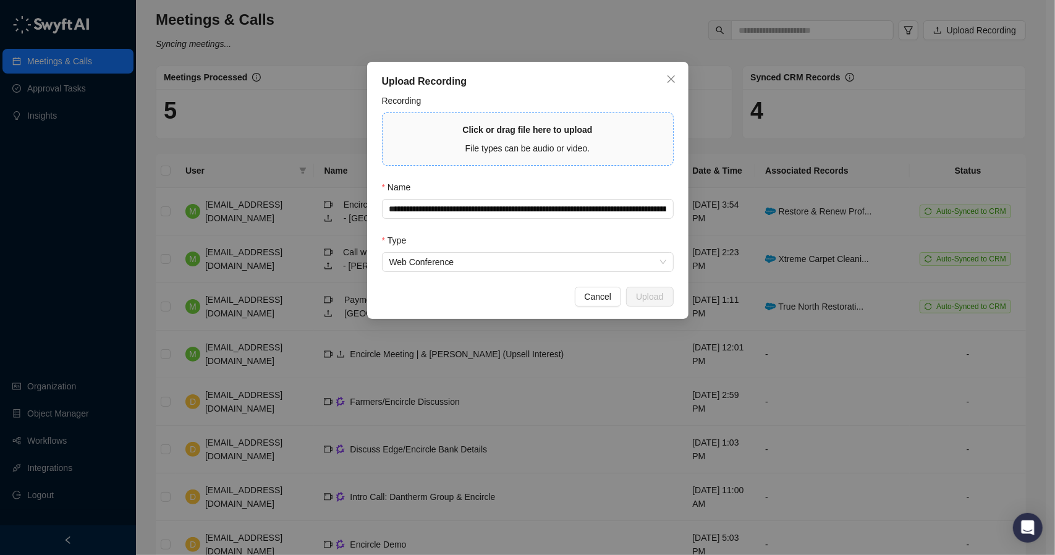
click at [532, 143] on span "File types can be audio or video." at bounding box center [528, 148] width 125 height 10
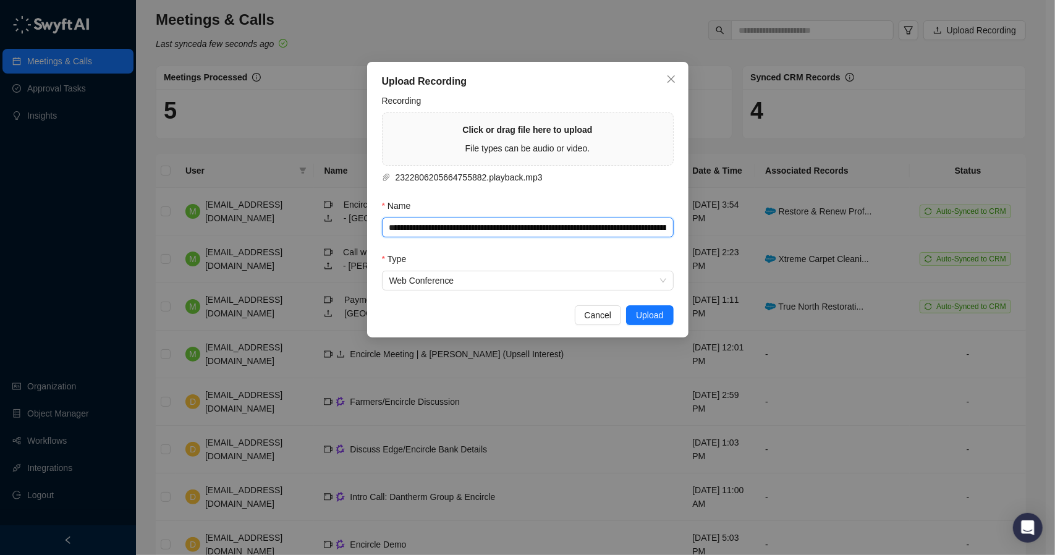
click at [509, 228] on input "**********" at bounding box center [528, 227] width 292 height 19
paste input "**********"
click at [493, 231] on input "**********" at bounding box center [528, 227] width 292 height 19
paste input "**********"
click at [570, 234] on input "**********" at bounding box center [528, 227] width 292 height 19
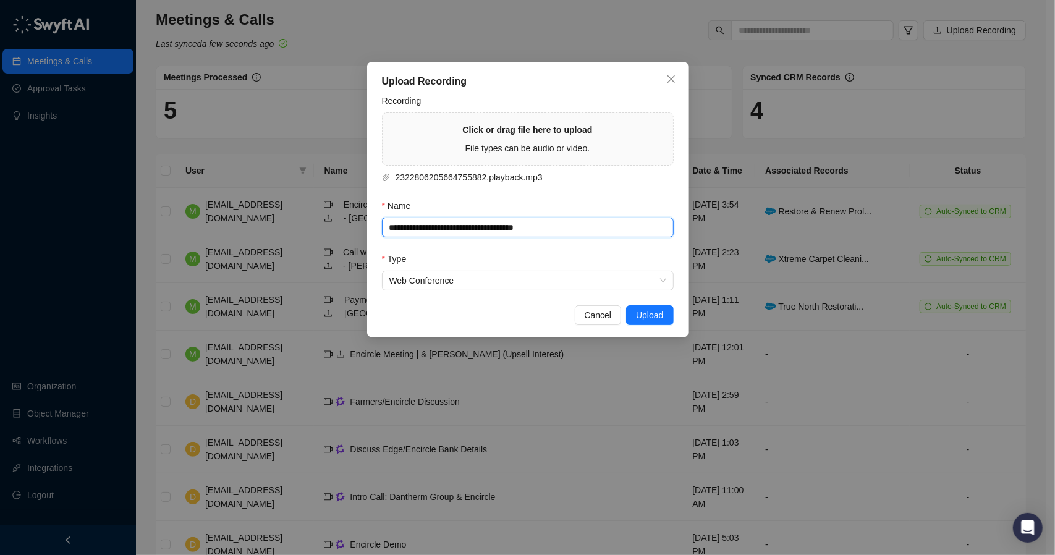
paste input "**********"
type input "**********"
click at [514, 226] on input "**********" at bounding box center [528, 227] width 292 height 19
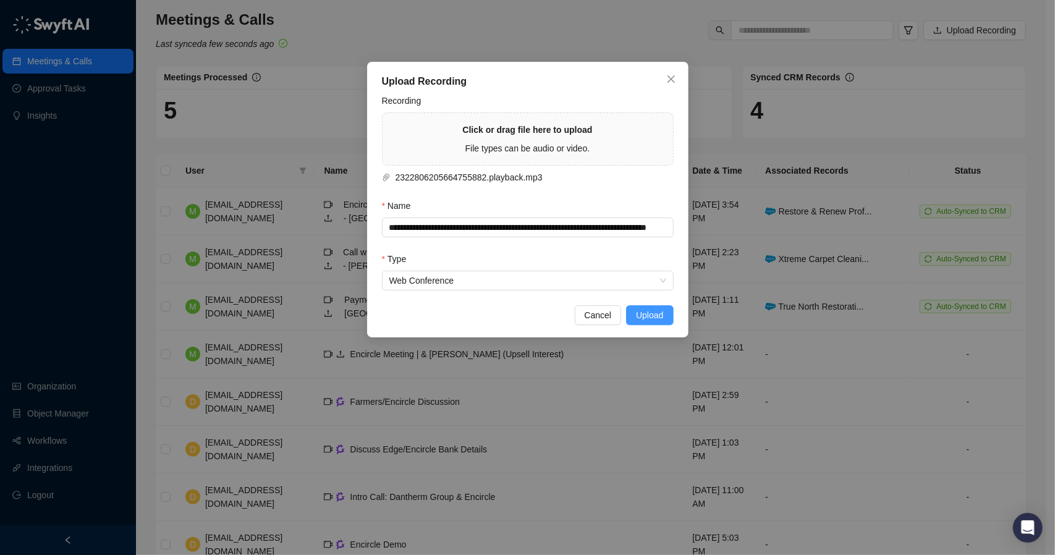
click at [654, 313] on span "Upload" at bounding box center [649, 316] width 27 height 14
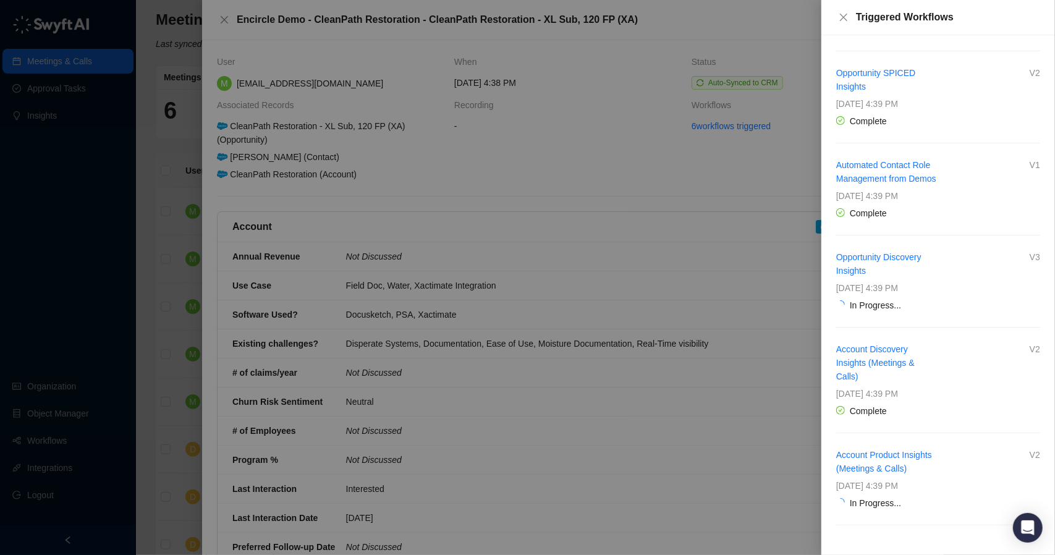
scroll to position [88, 0]
click at [841, 22] on button "Close" at bounding box center [844, 17] width 15 height 15
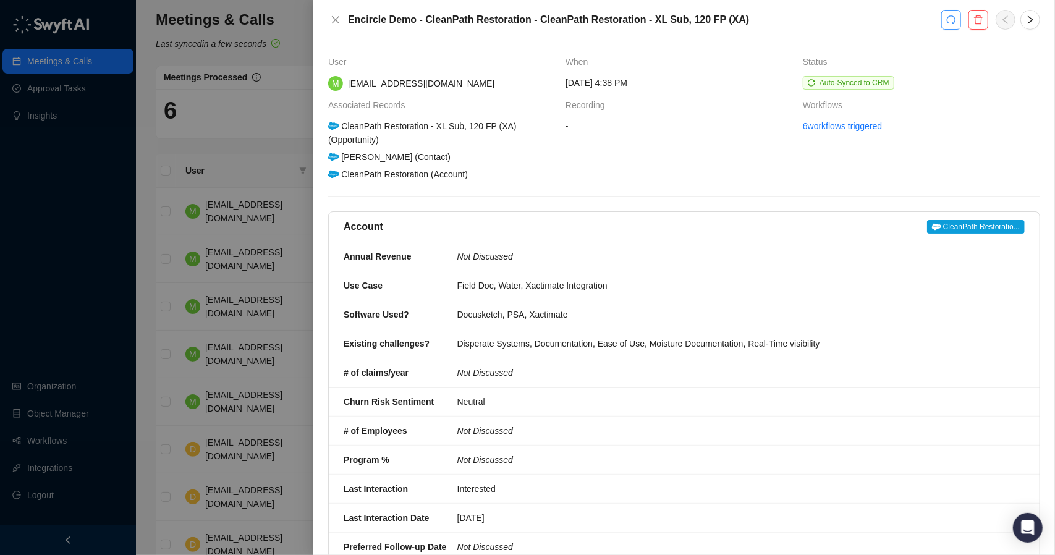
click at [949, 27] on button "button" at bounding box center [952, 20] width 20 height 20
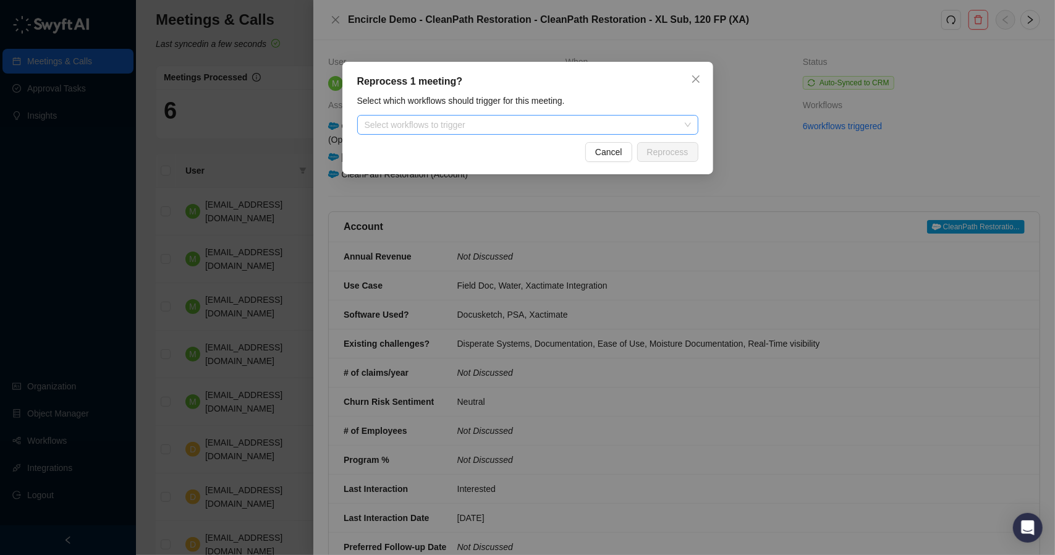
click at [471, 122] on div at bounding box center [521, 125] width 323 height 9
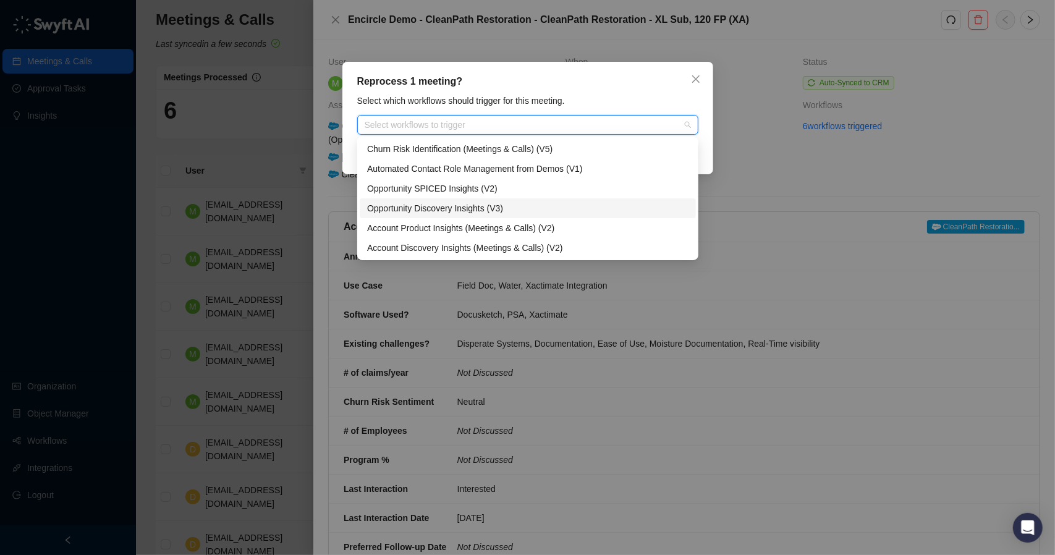
click at [454, 207] on div "Opportunity Discovery Insights (V3)" at bounding box center [528, 209] width 322 height 14
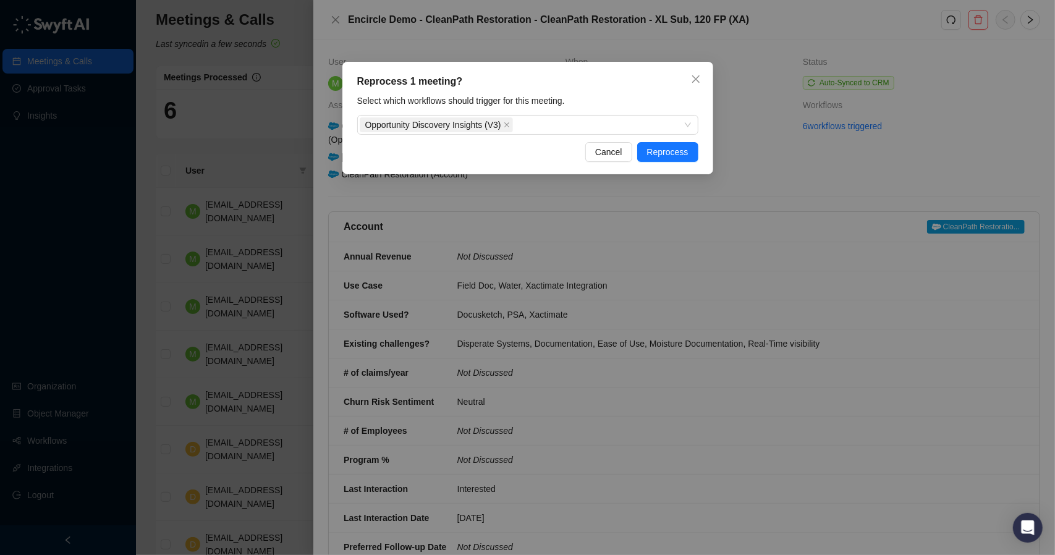
click at [629, 62] on div "Reprocess 1 meeting? Select which workflows should trigger for this meeting. Op…" at bounding box center [528, 118] width 371 height 113
click at [664, 153] on span "Reprocess" at bounding box center [667, 152] width 41 height 14
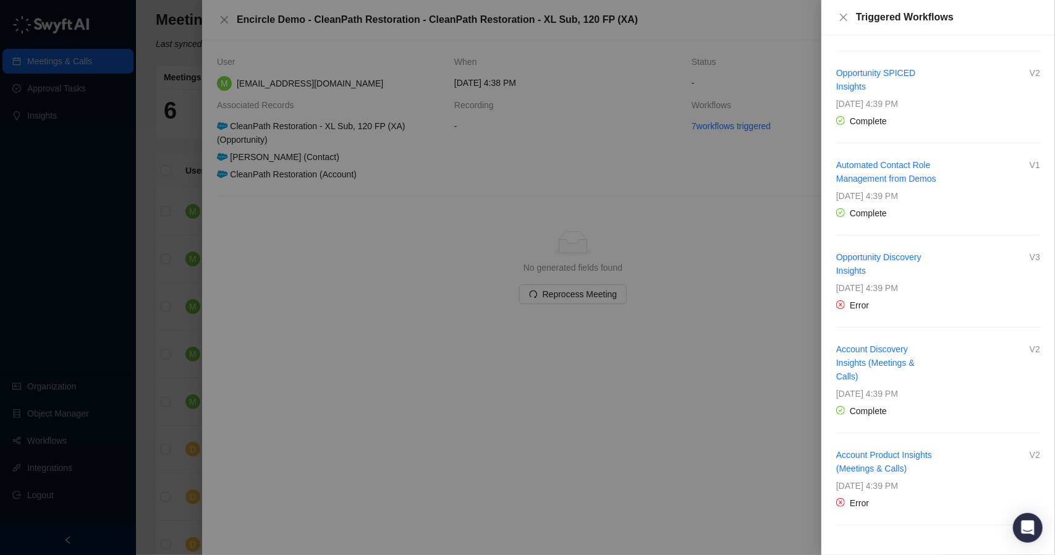
scroll to position [0, 0]
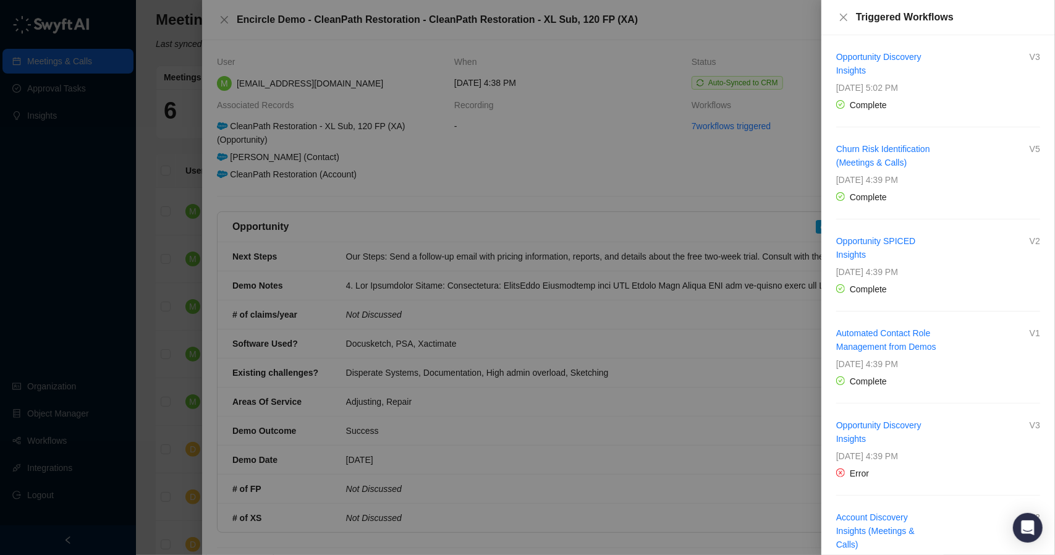
click at [547, 154] on div at bounding box center [527, 277] width 1055 height 555
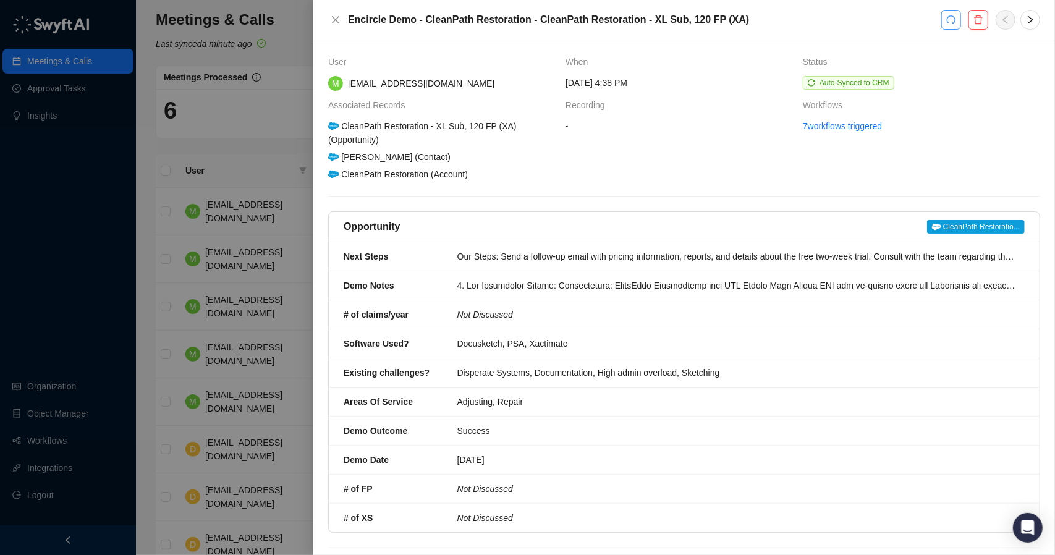
click at [957, 20] on button "button" at bounding box center [952, 20] width 20 height 20
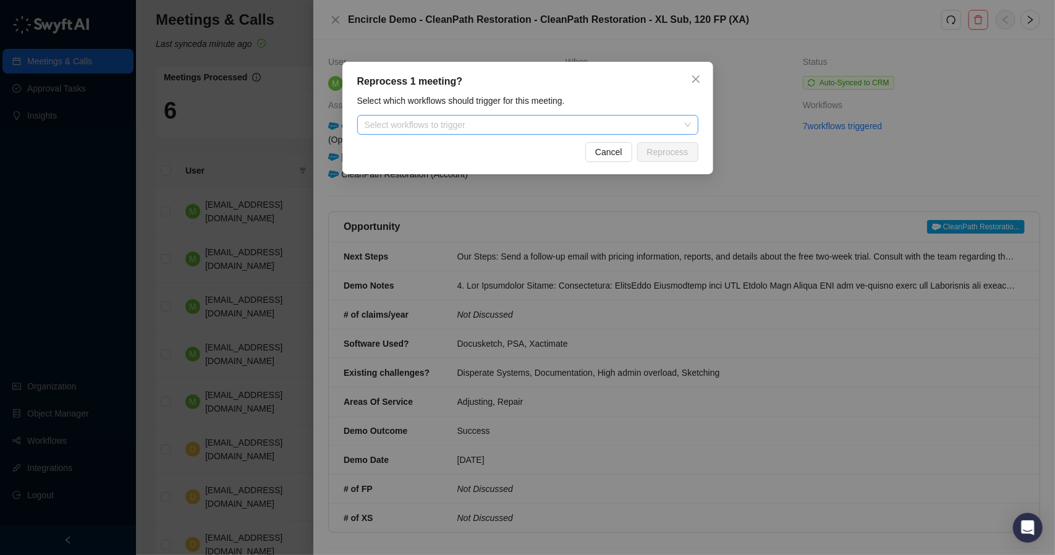
click at [571, 121] on div at bounding box center [521, 125] width 323 height 9
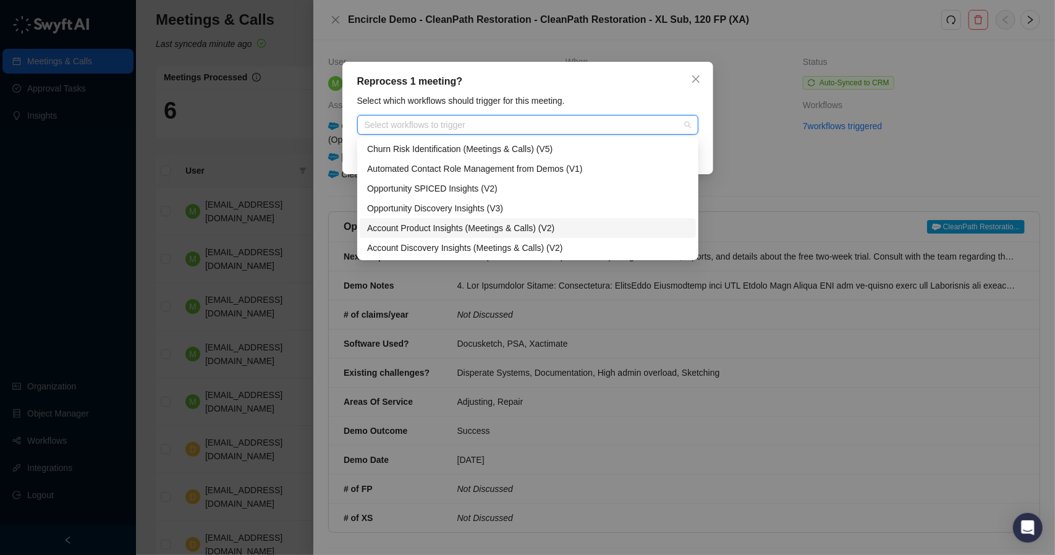
click at [548, 223] on div "Account Product Insights (Meetings & Calls) (V2)" at bounding box center [528, 228] width 322 height 14
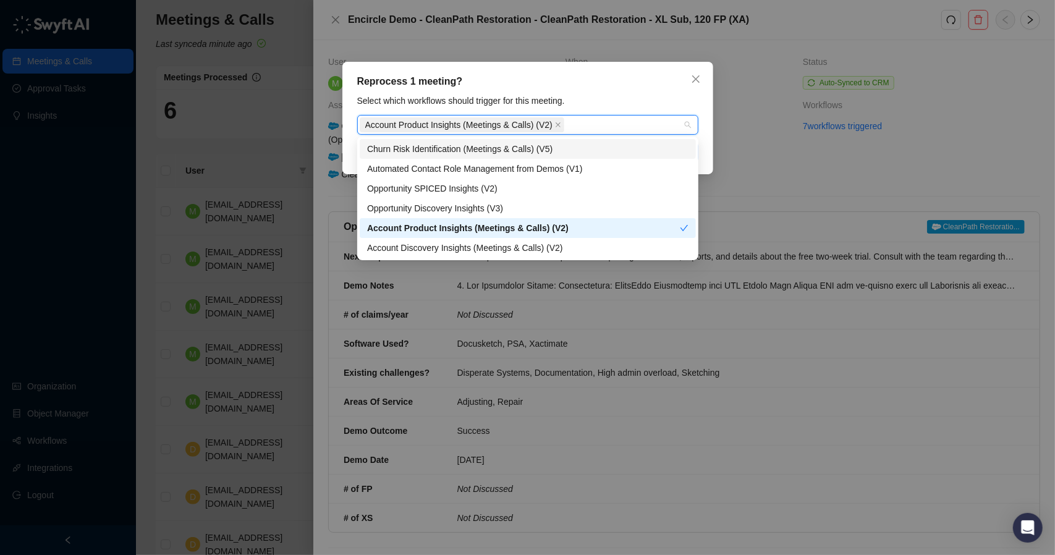
click at [627, 100] on div "Select which workflows should trigger for this meeting." at bounding box center [528, 101] width 349 height 14
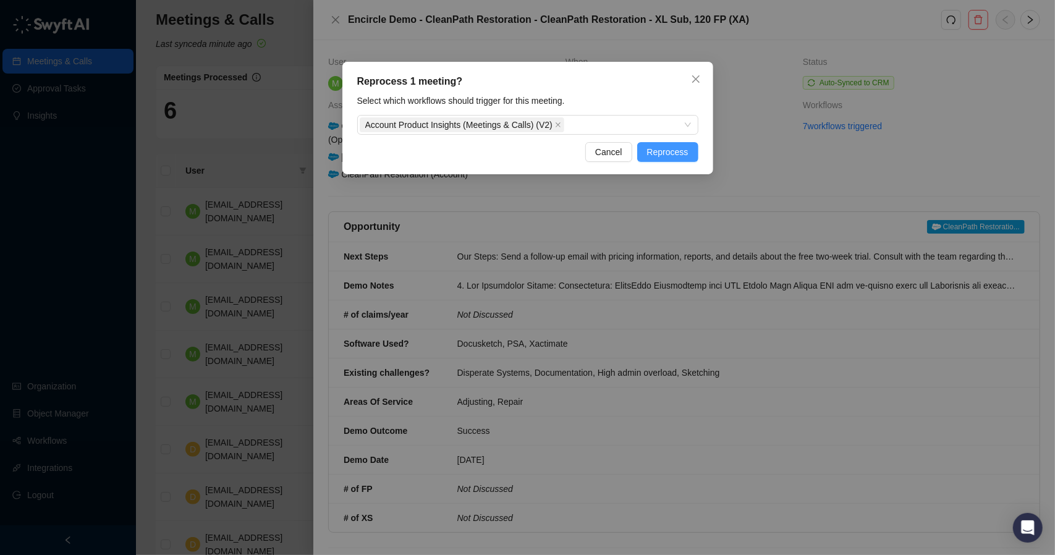
click at [673, 152] on span "Reprocess" at bounding box center [667, 152] width 41 height 14
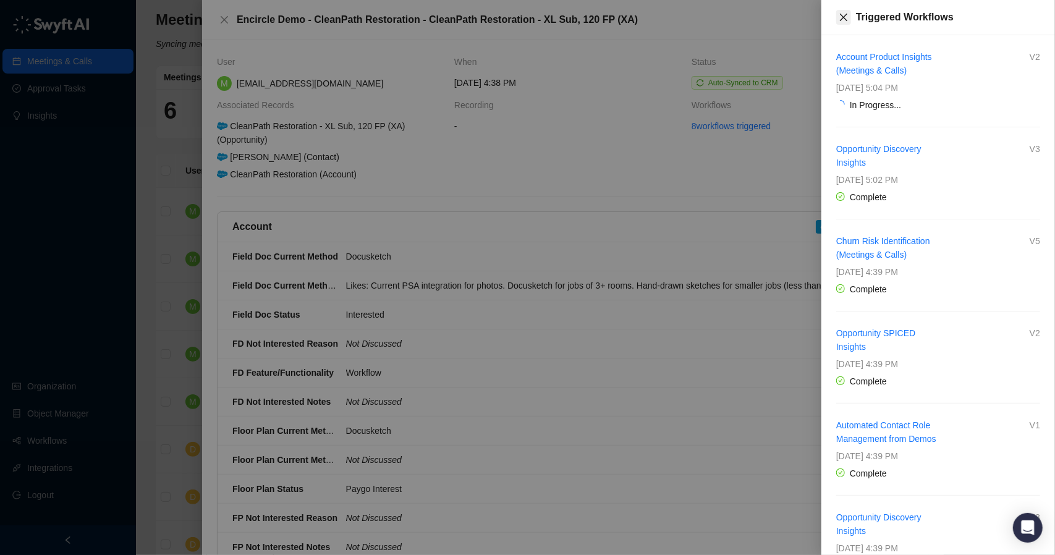
click at [843, 12] on button "Close" at bounding box center [844, 17] width 15 height 15
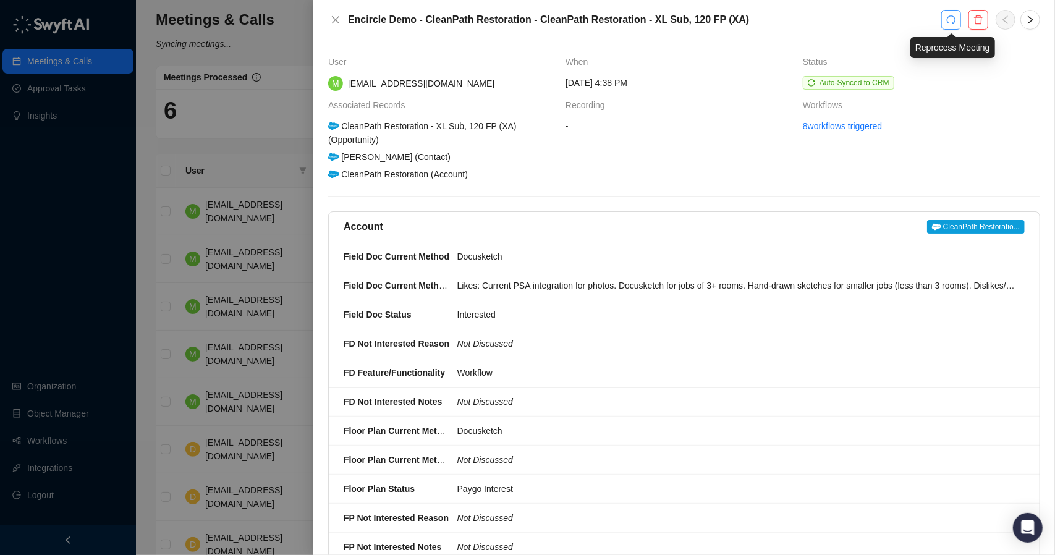
click at [945, 19] on button "button" at bounding box center [952, 20] width 20 height 20
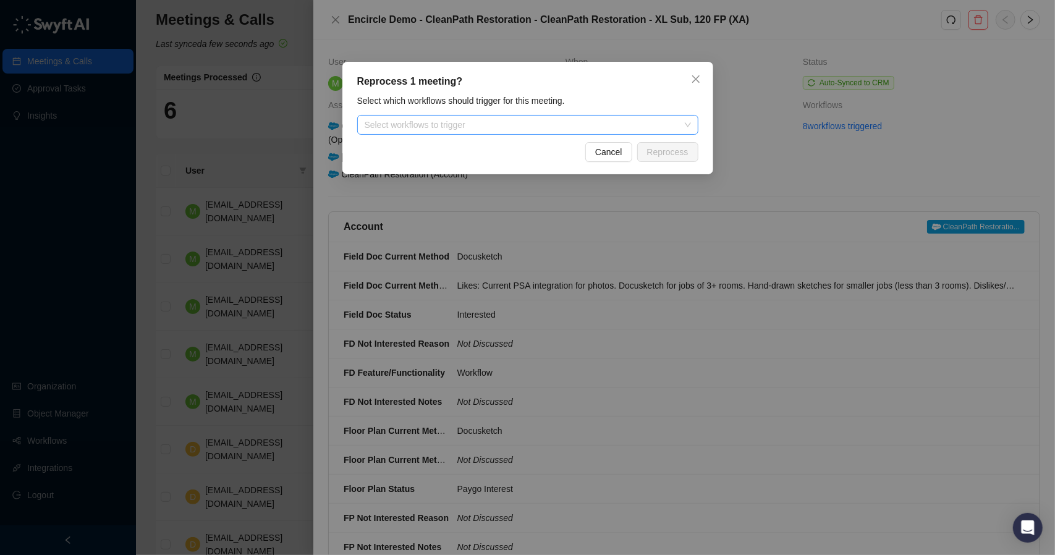
click at [490, 123] on div at bounding box center [521, 125] width 323 height 9
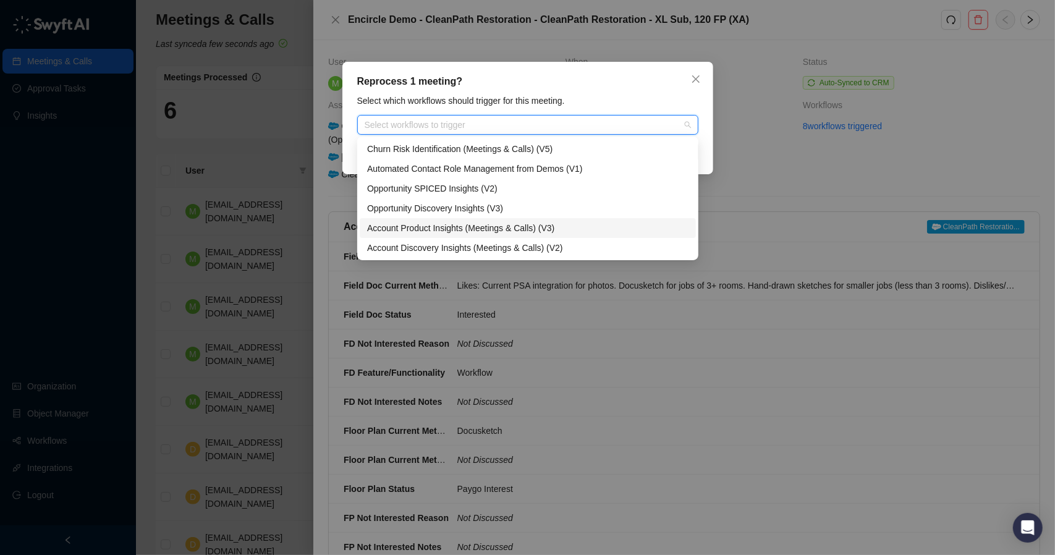
click at [460, 228] on div "Account Product Insights (Meetings & Calls) (V3)" at bounding box center [528, 228] width 322 height 14
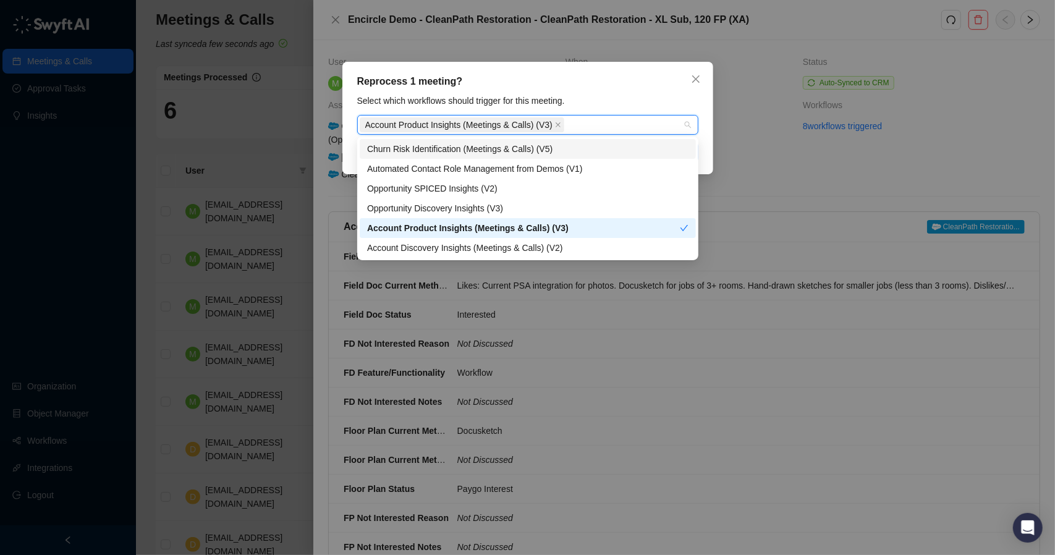
click at [637, 90] on div "Reprocess 1 meeting? Select which workflows should trigger for this meeting. Ac…" at bounding box center [528, 118] width 371 height 113
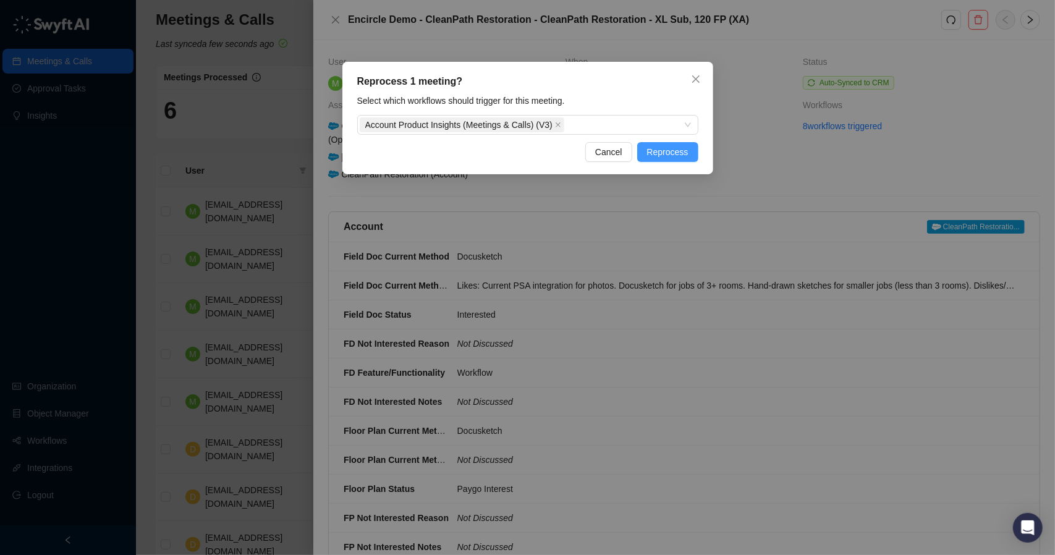
click at [670, 151] on span "Reprocess" at bounding box center [667, 152] width 41 height 14
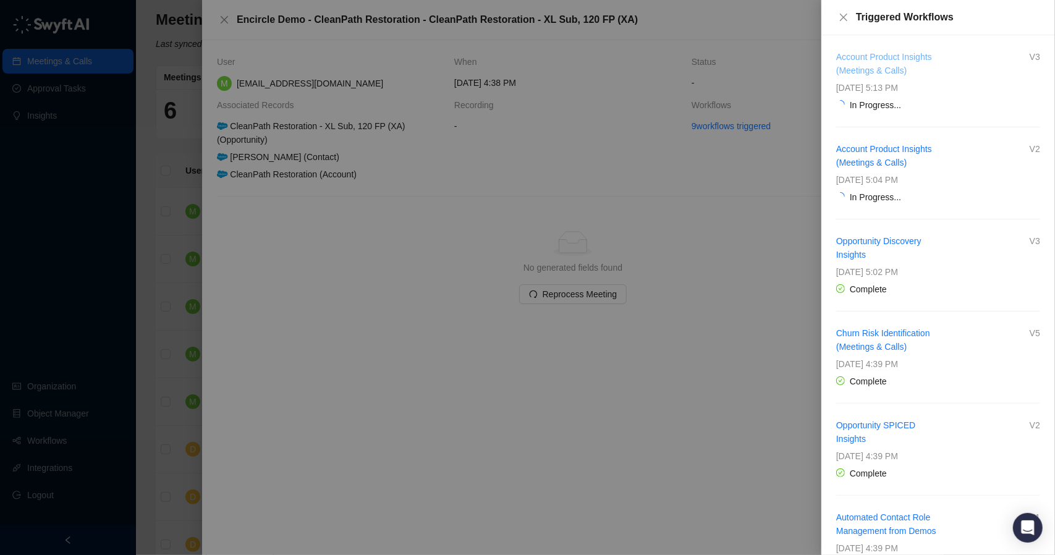
click at [860, 65] on link "Account Product Insights (Meetings & Calls)" at bounding box center [885, 63] width 96 height 23
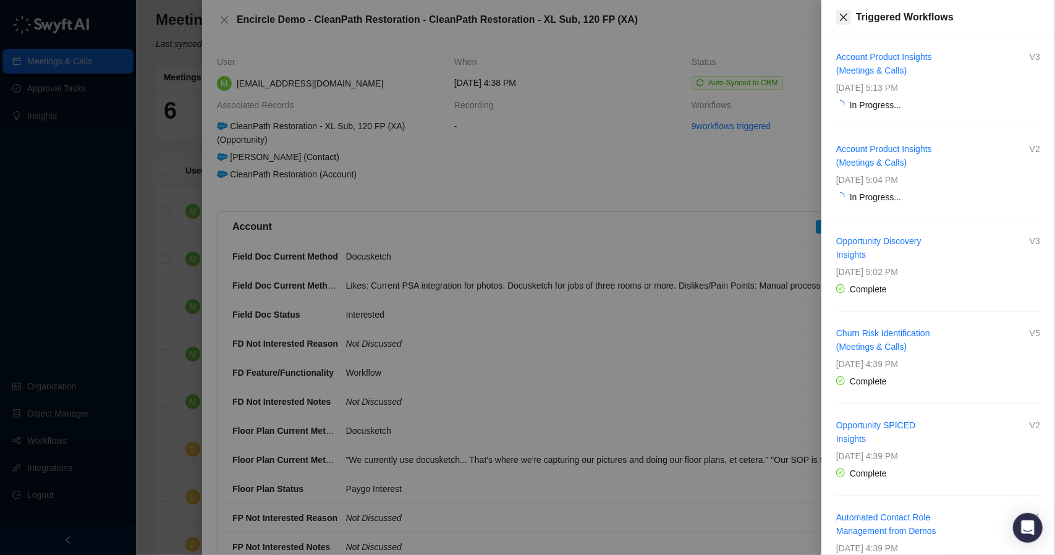
click at [843, 21] on icon "close" at bounding box center [844, 17] width 10 height 10
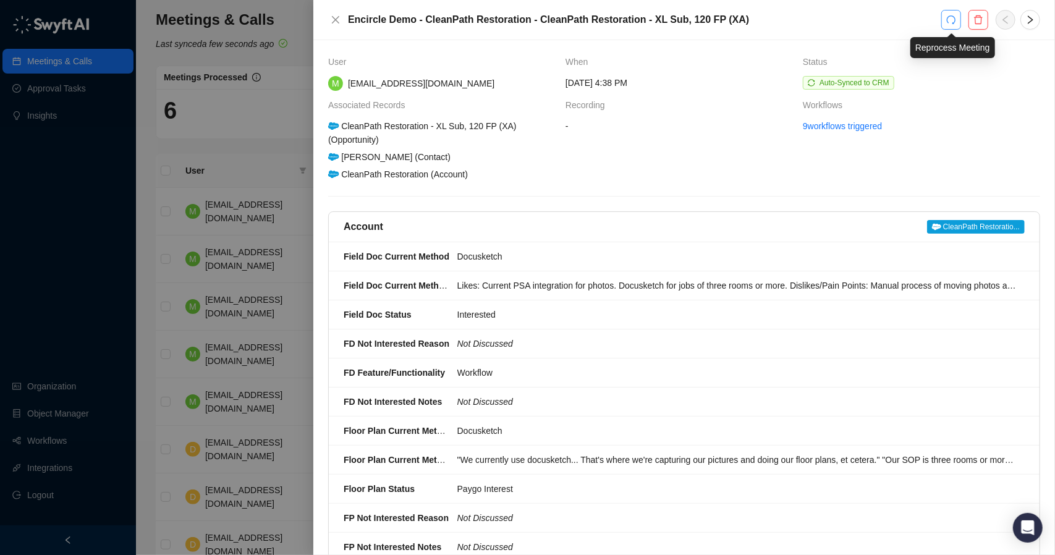
click at [945, 25] on button "button" at bounding box center [952, 20] width 20 height 20
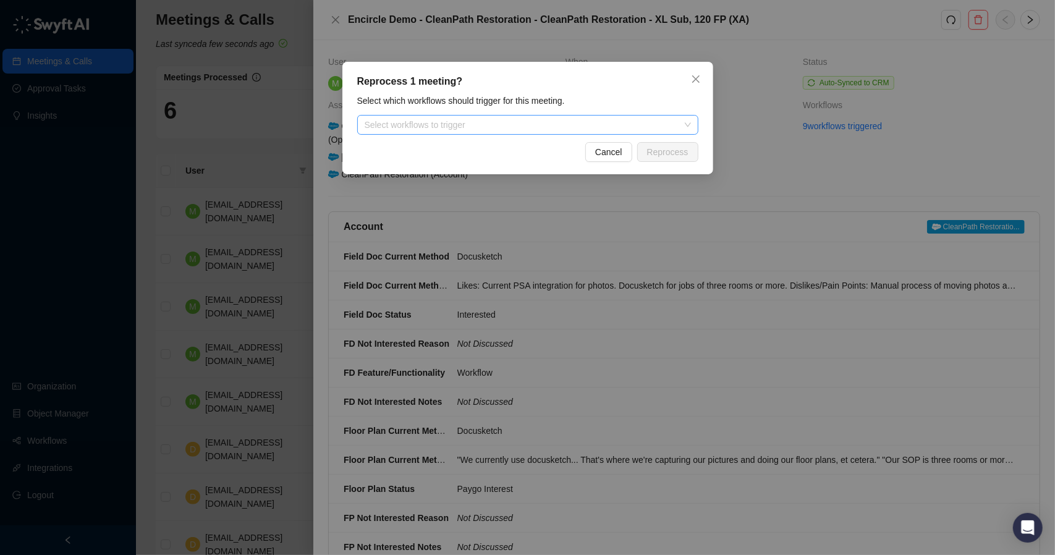
click at [584, 126] on div at bounding box center [521, 125] width 323 height 9
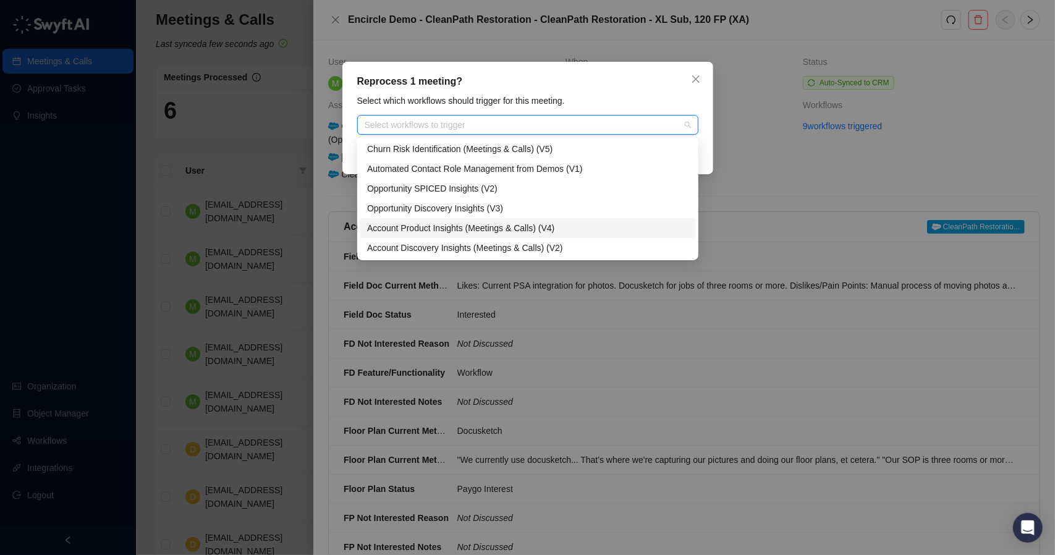
click at [543, 222] on div "Account Product Insights (Meetings & Calls) (V4)" at bounding box center [528, 228] width 322 height 14
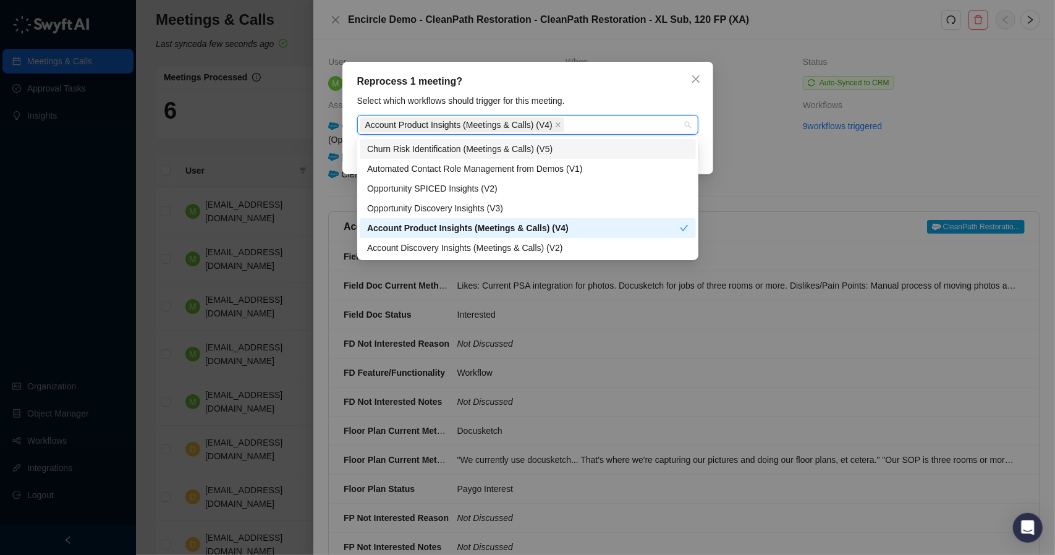
click at [637, 82] on div "Reprocess 1 meeting?" at bounding box center [527, 81] width 341 height 15
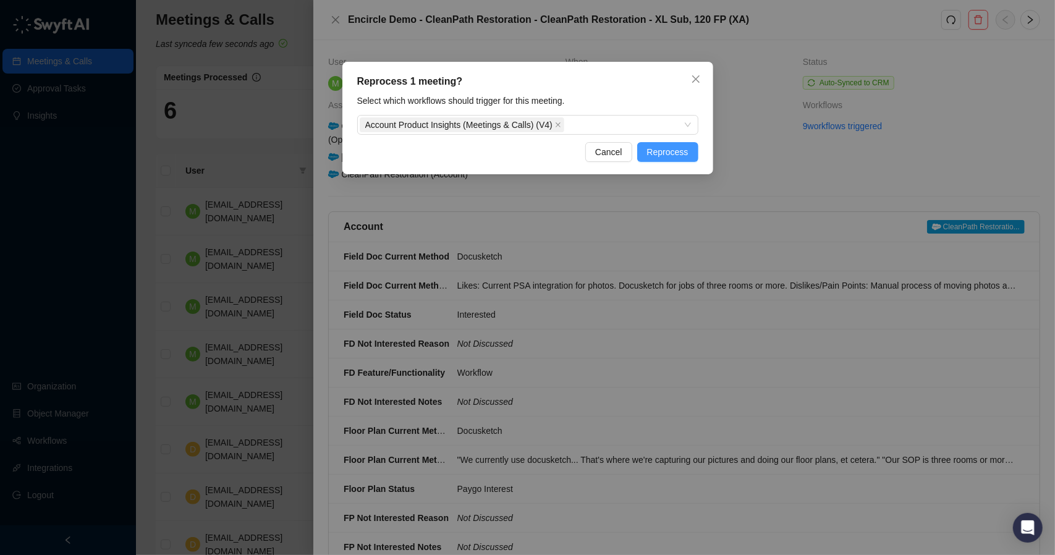
click at [664, 153] on span "Reprocess" at bounding box center [667, 152] width 41 height 14
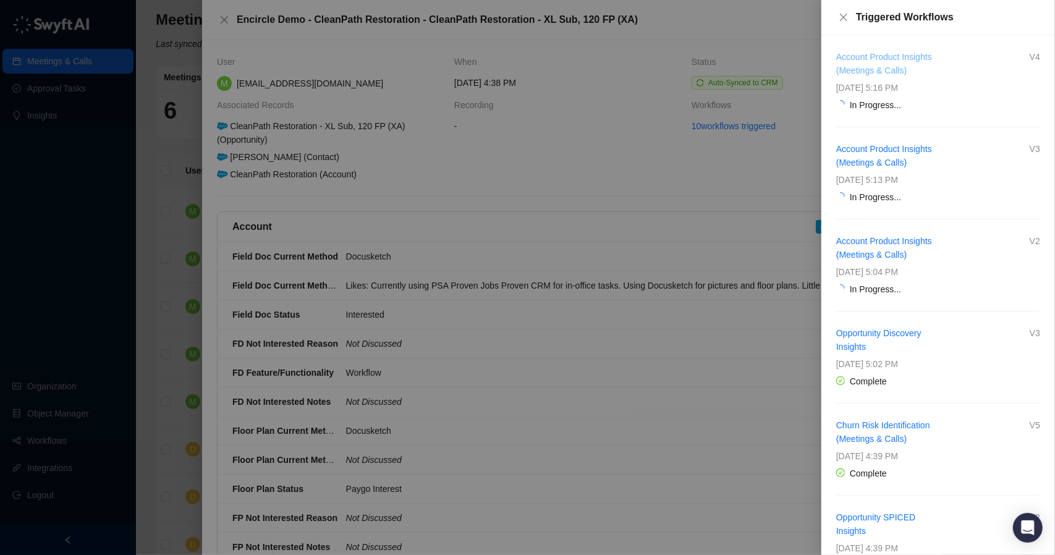
click at [880, 65] on link "Account Product Insights (Meetings & Calls)" at bounding box center [885, 63] width 96 height 23
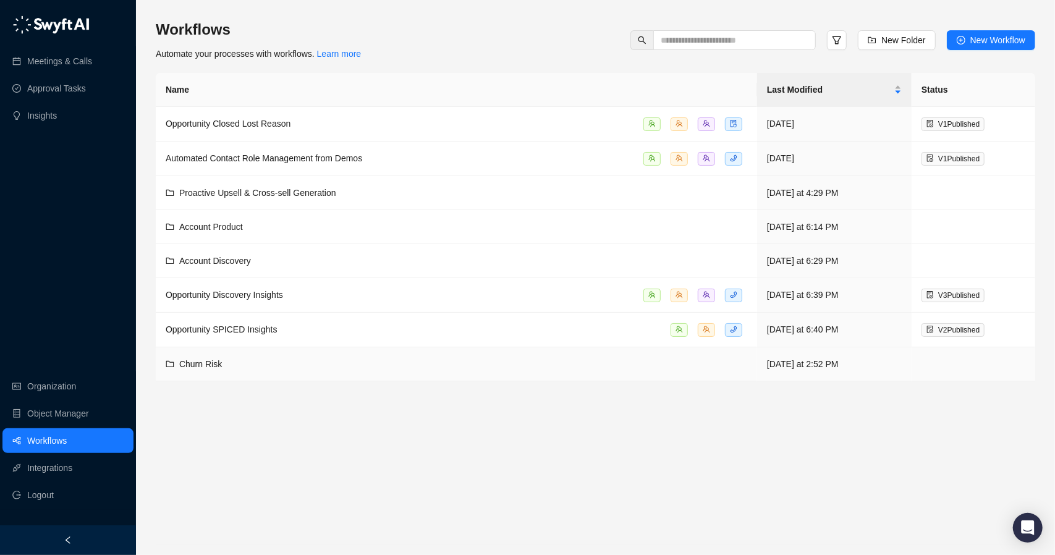
click at [312, 354] on td "Churn Risk" at bounding box center [457, 364] width 602 height 34
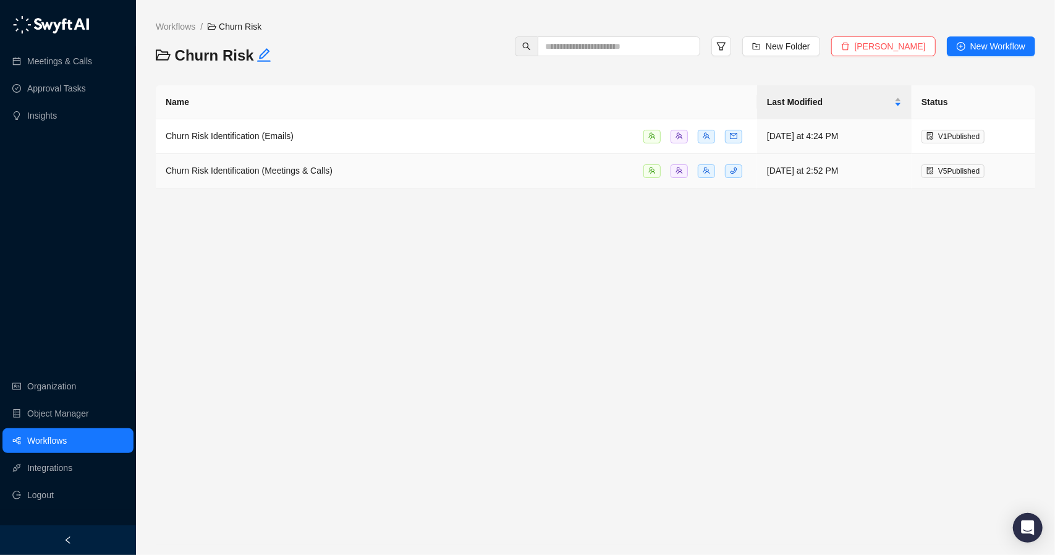
click at [320, 166] on span "Churn Risk Identification (Meetings & Calls)" at bounding box center [249, 171] width 167 height 10
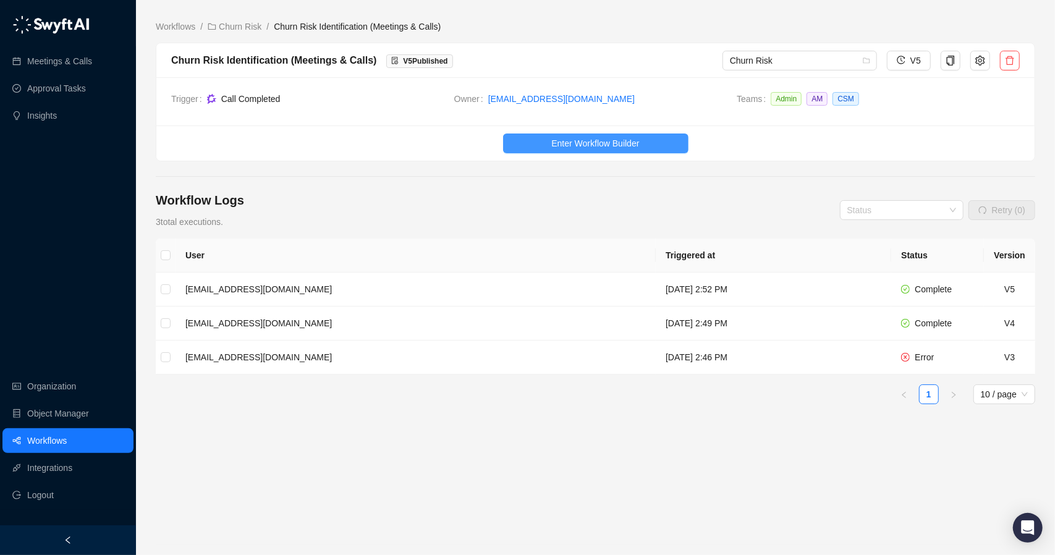
click at [563, 143] on span "Enter Workflow Builder" at bounding box center [596, 144] width 88 height 14
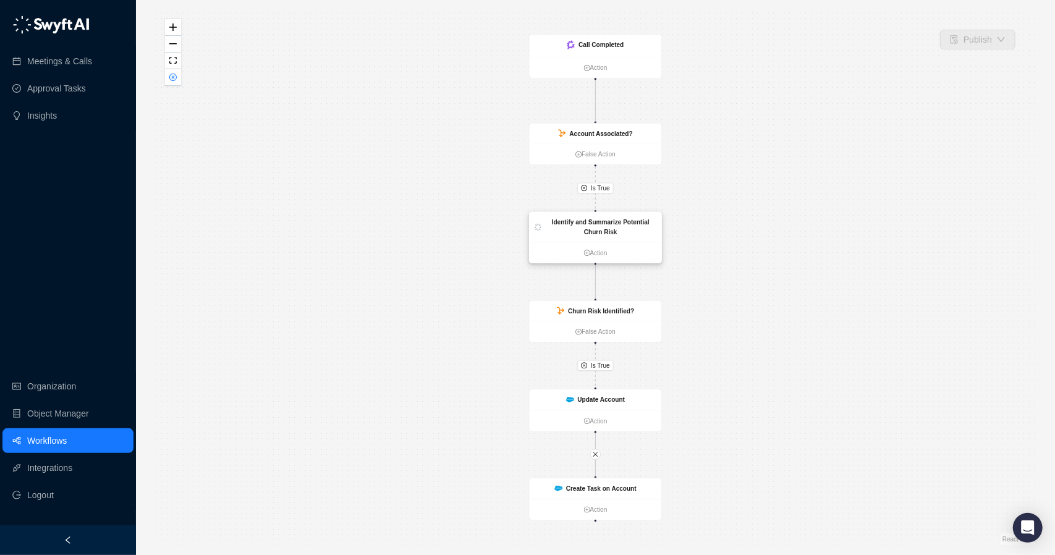
click at [595, 229] on strong "Identify and Summarize Potential Churn Risk" at bounding box center [601, 227] width 98 height 17
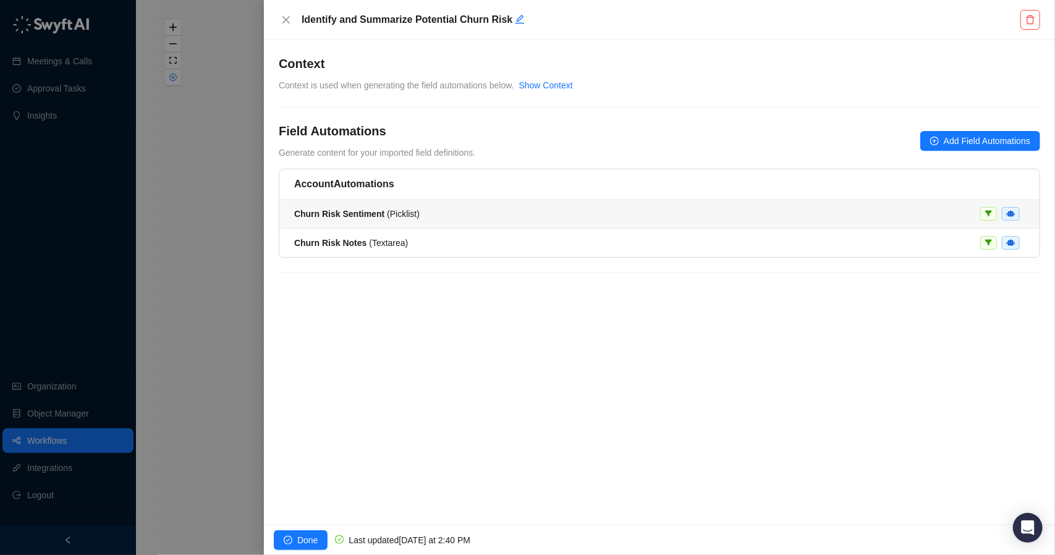
click at [569, 213] on div "Churn Risk Sentiment ( Picklist )" at bounding box center [659, 214] width 731 height 14
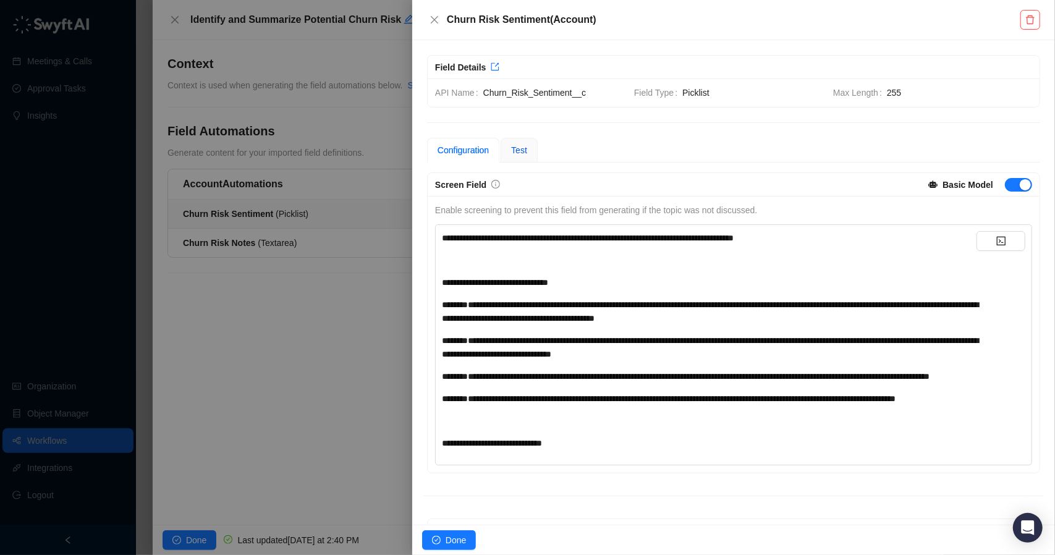
click at [525, 149] on span "Test" at bounding box center [519, 150] width 16 height 10
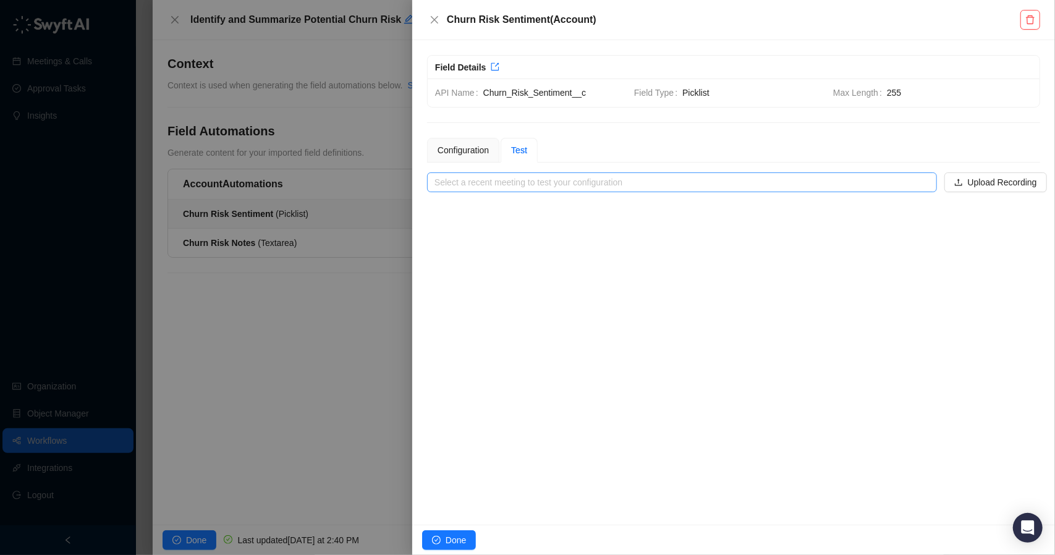
click at [594, 186] on input "search" at bounding box center [679, 182] width 488 height 19
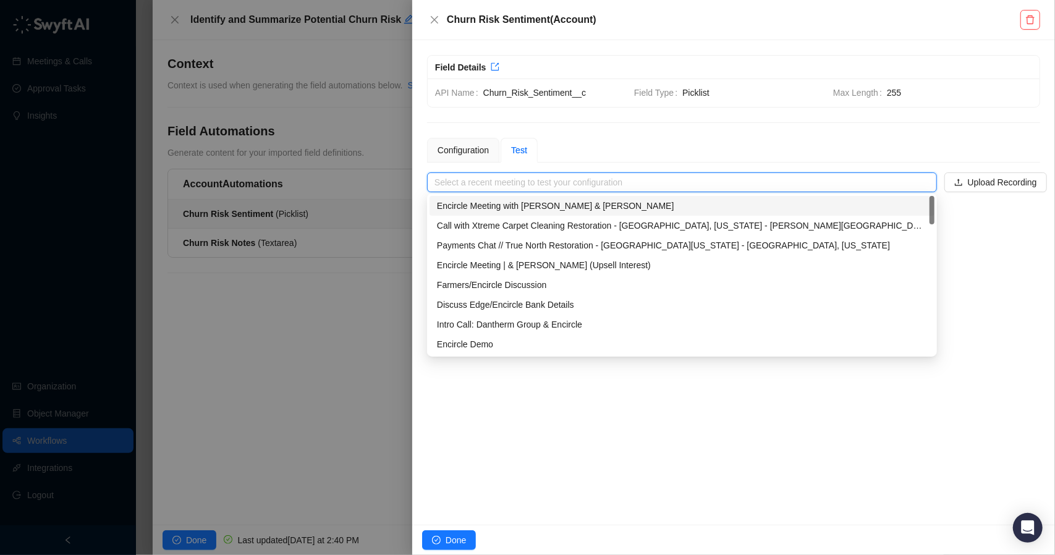
click at [579, 205] on div "Encircle Meeting with Dale & Elliott" at bounding box center [682, 206] width 490 height 14
type input "**********"
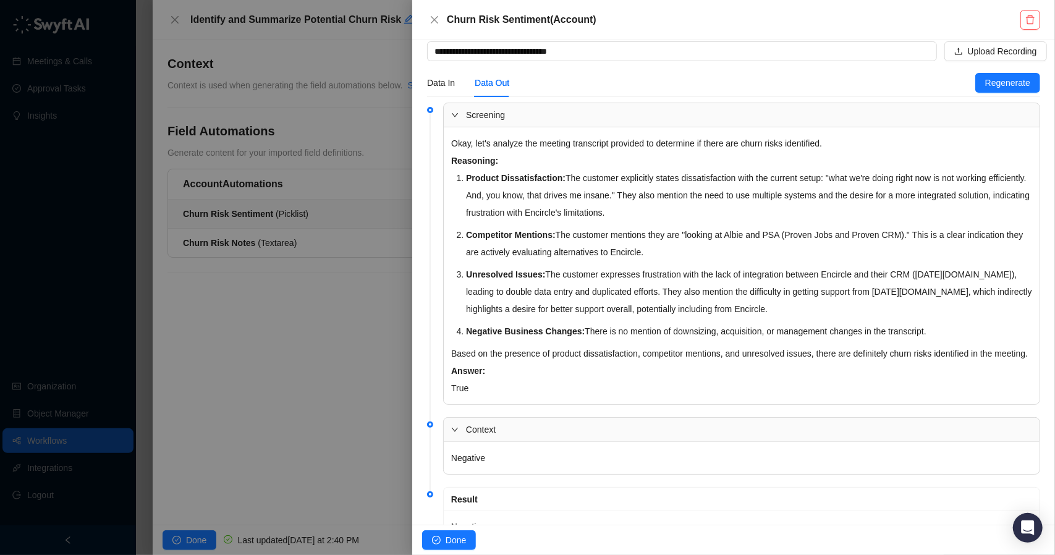
scroll to position [195, 0]
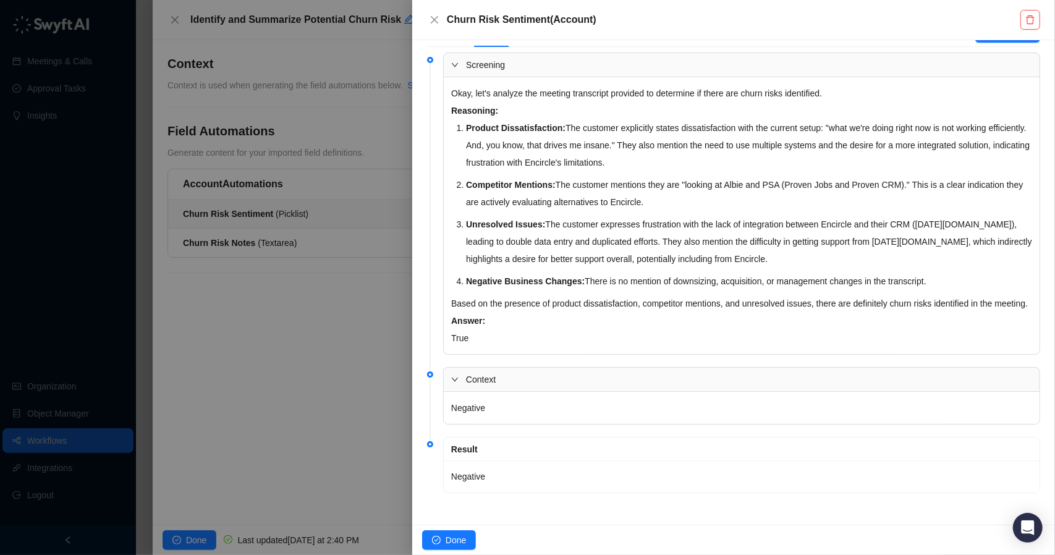
click at [343, 250] on div at bounding box center [527, 277] width 1055 height 555
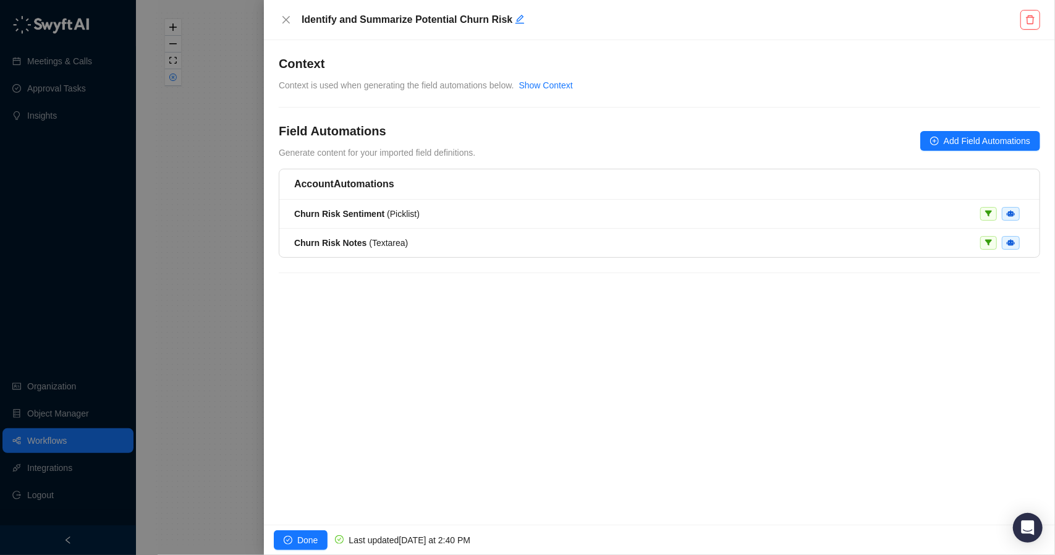
click at [249, 318] on div at bounding box center [527, 277] width 1055 height 555
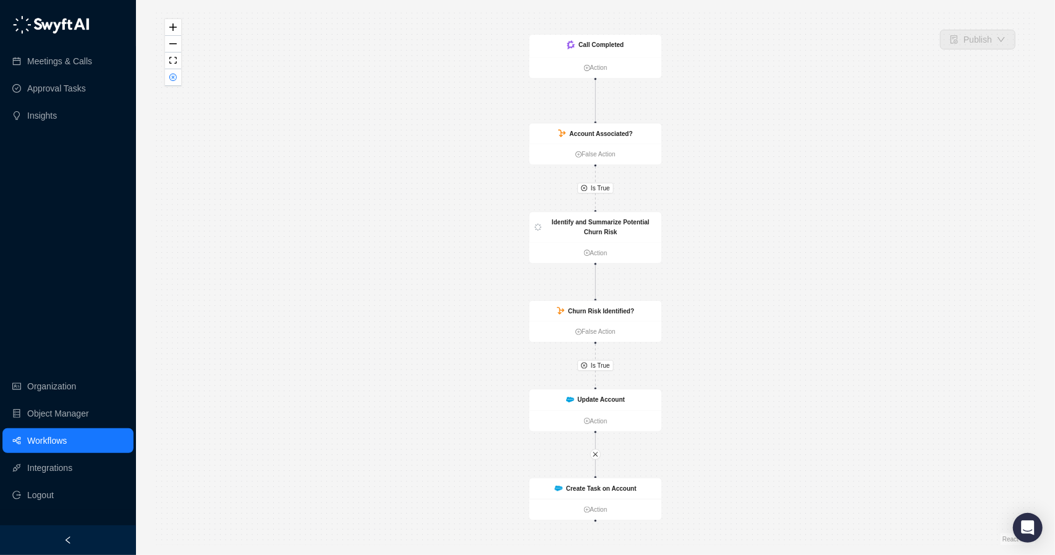
click at [67, 433] on link "Workflows" at bounding box center [47, 440] width 40 height 25
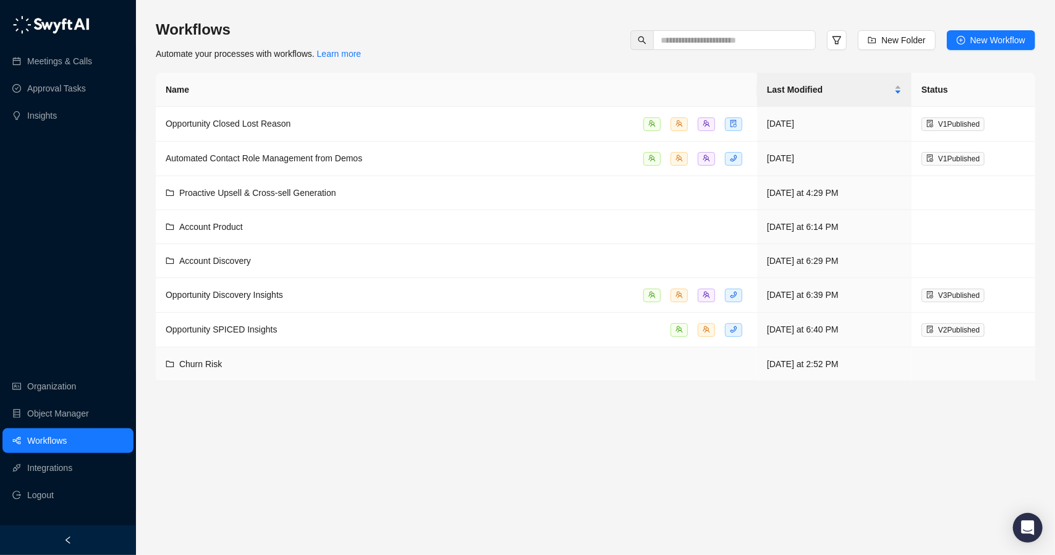
click at [303, 357] on div "Churn Risk" at bounding box center [457, 364] width 582 height 14
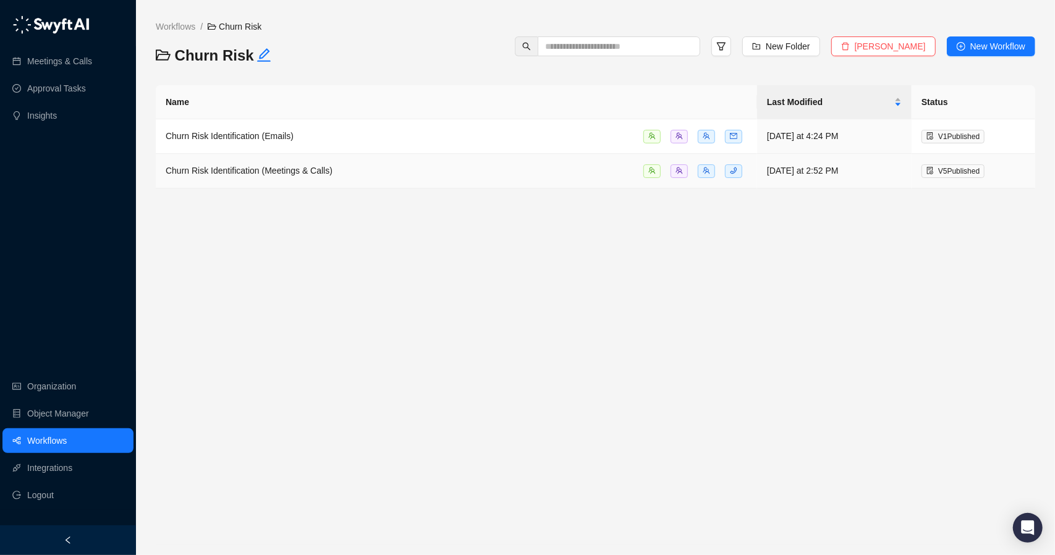
click at [339, 170] on div "Churn Risk Identification (Meetings & Calls)" at bounding box center [457, 171] width 582 height 14
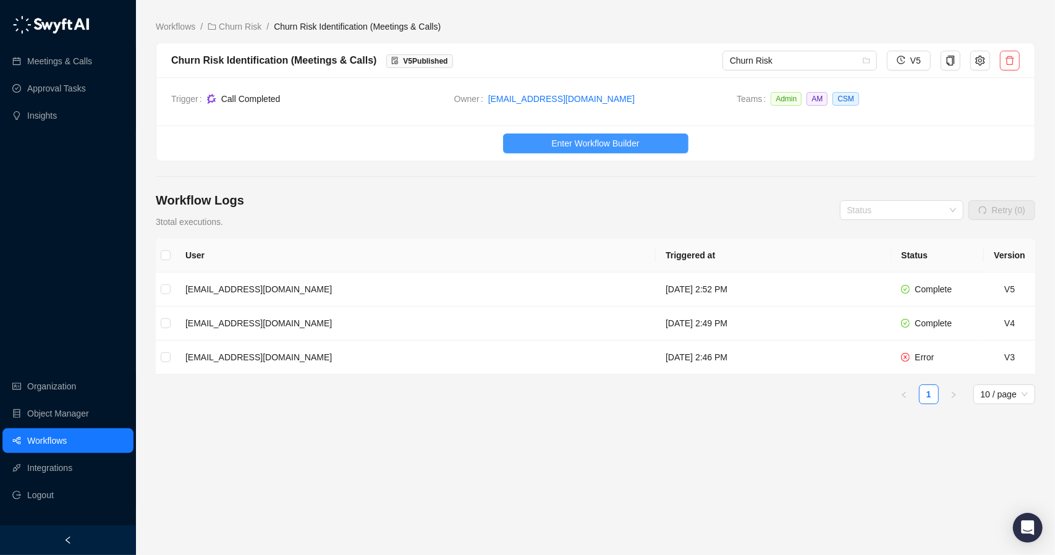
click at [554, 138] on span "Enter Workflow Builder" at bounding box center [596, 144] width 88 height 14
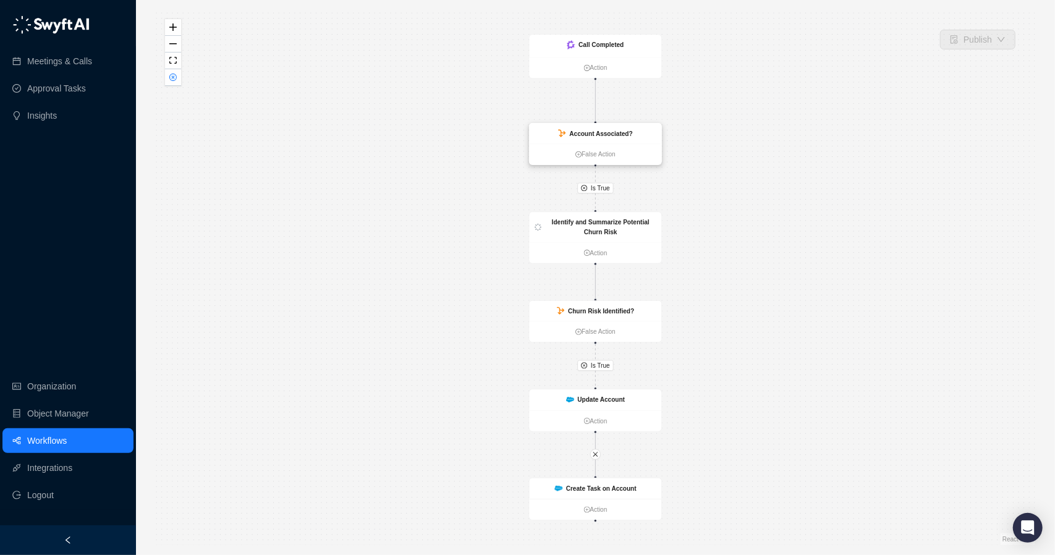
click at [602, 132] on strong "Account Associated?" at bounding box center [600, 133] width 63 height 7
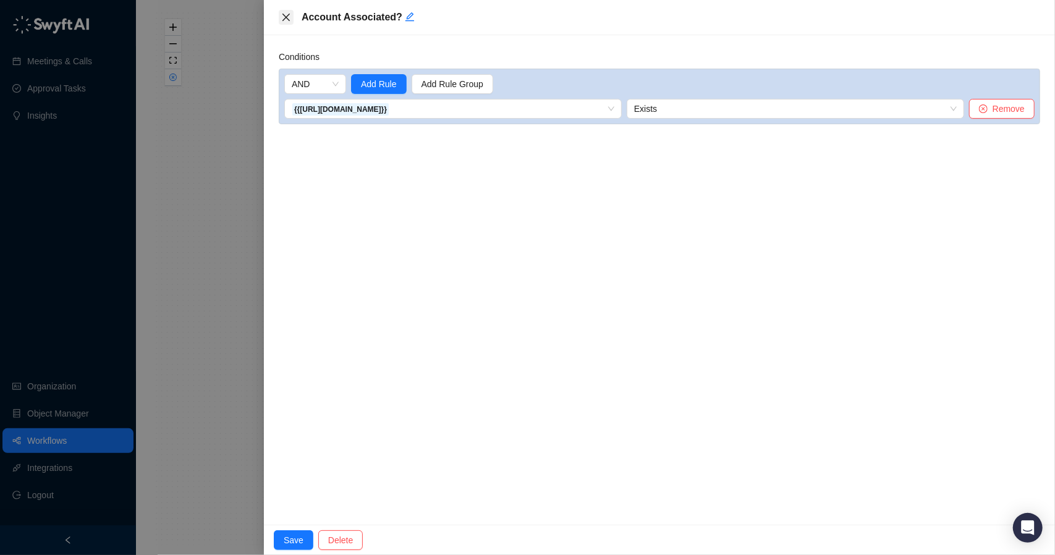
click at [289, 13] on icon "close" at bounding box center [286, 17] width 10 height 10
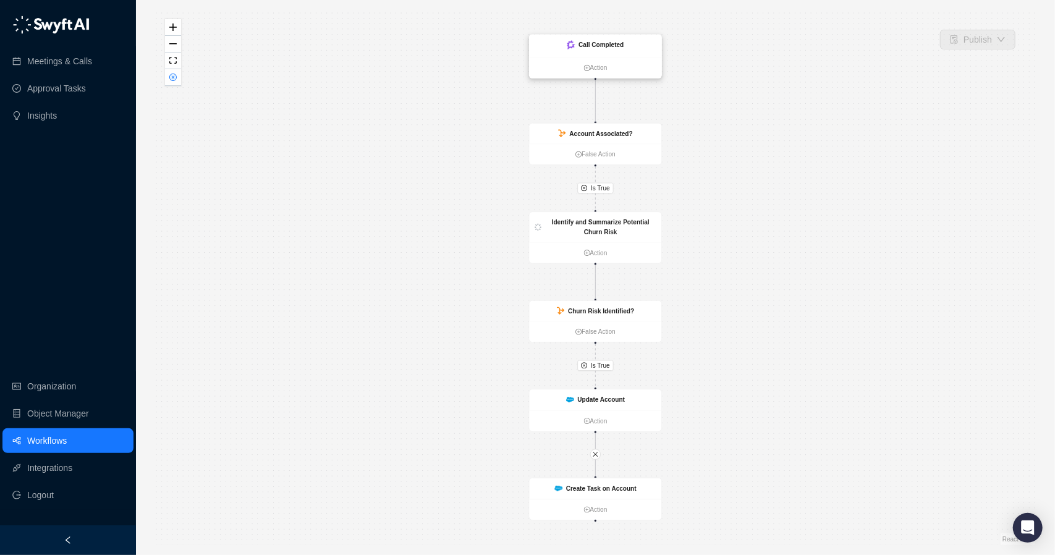
click at [594, 46] on strong "Call Completed" at bounding box center [601, 44] width 45 height 7
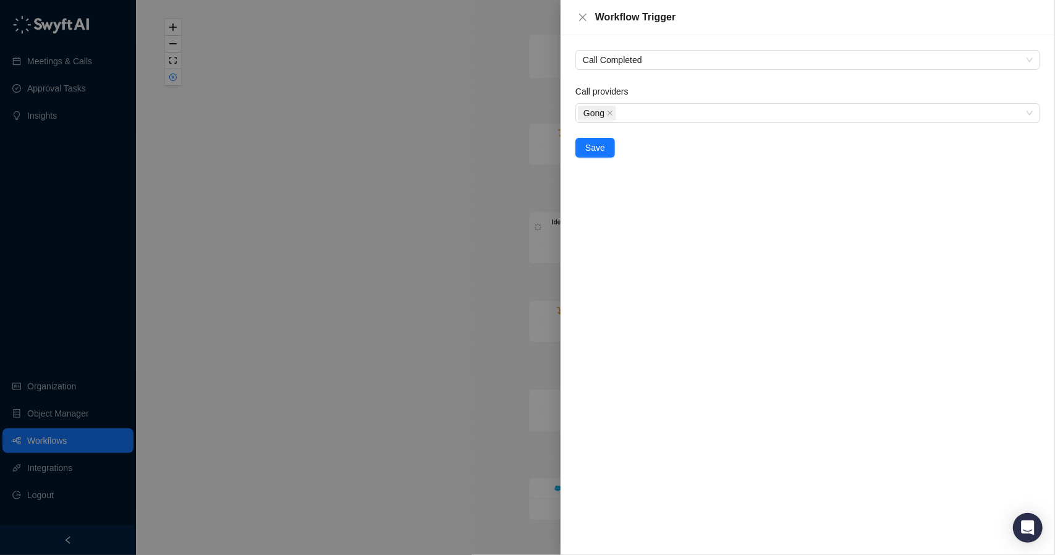
click at [447, 110] on div at bounding box center [527, 277] width 1055 height 555
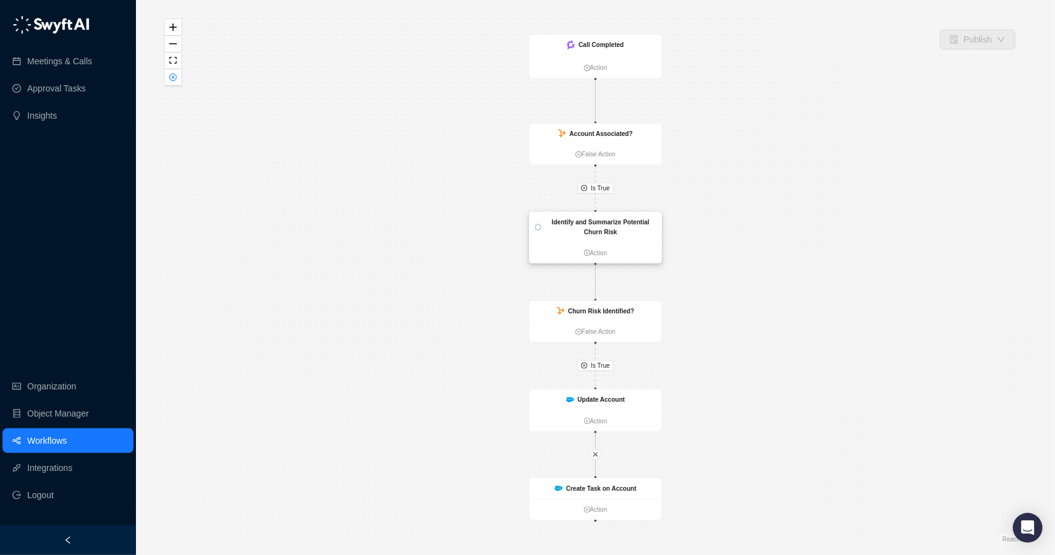
click at [590, 223] on strong "Identify and Summarize Potential Churn Risk" at bounding box center [601, 227] width 98 height 17
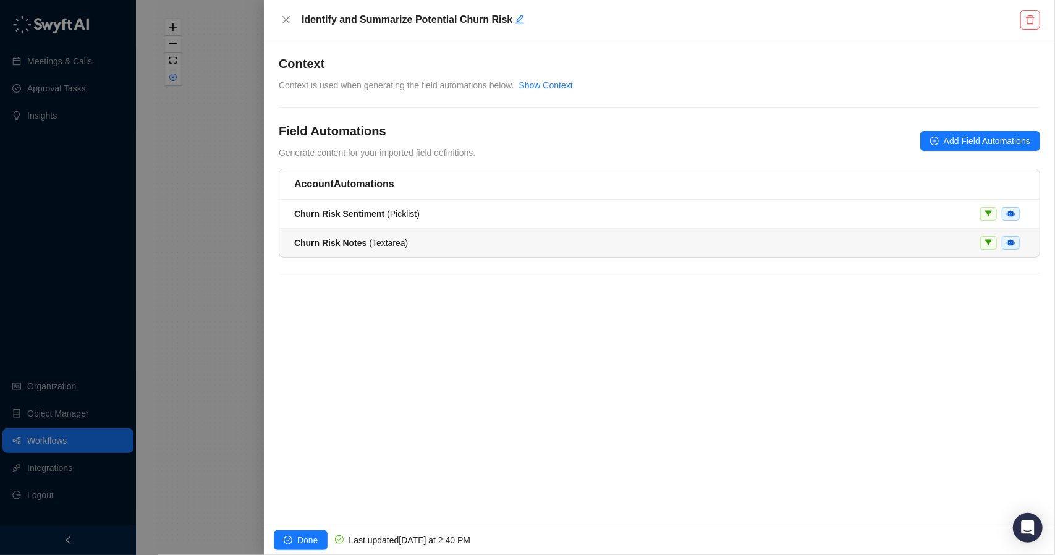
click at [485, 236] on div "Churn Risk Notes ( Textarea )" at bounding box center [659, 243] width 731 height 14
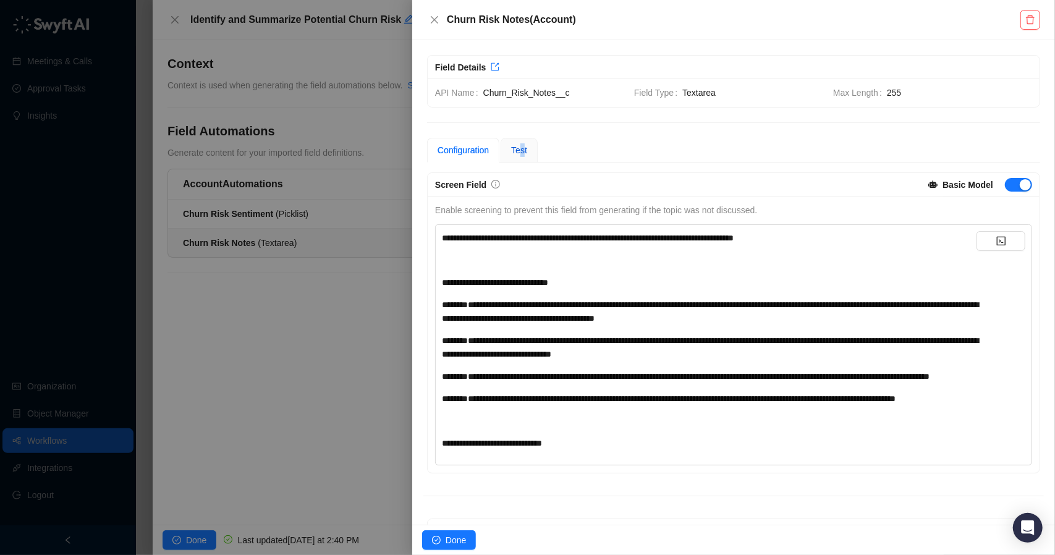
click at [523, 147] on span "Test" at bounding box center [519, 150] width 16 height 10
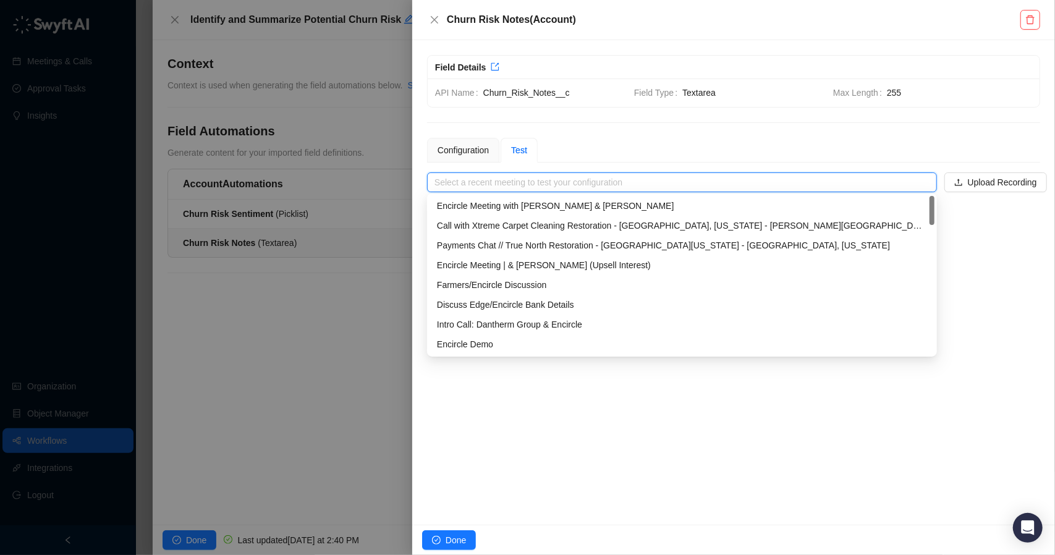
click at [594, 179] on input "search" at bounding box center [679, 182] width 488 height 19
click at [577, 203] on div "Encircle Meeting with Dale & Elliott" at bounding box center [682, 206] width 490 height 14
type input "**********"
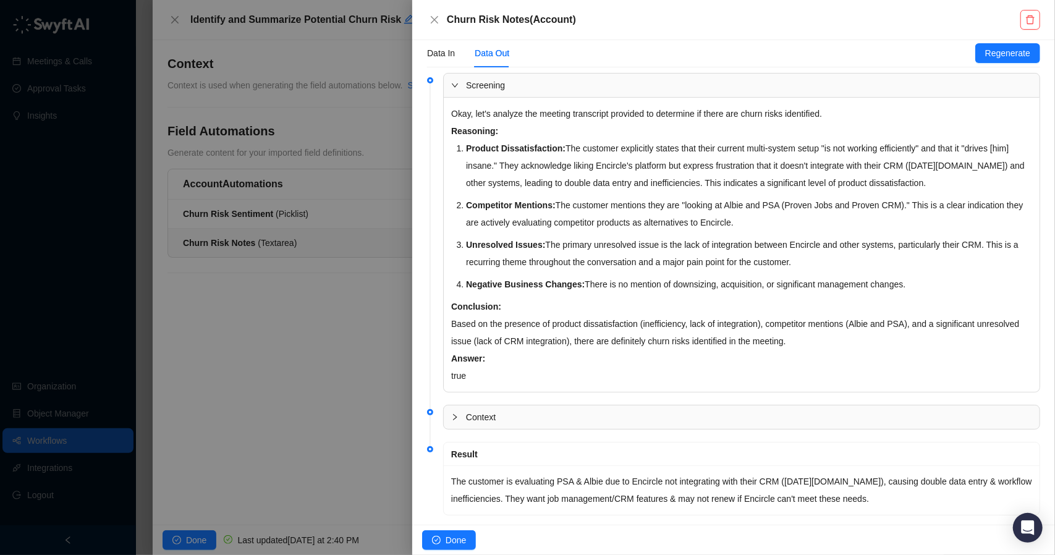
scroll to position [180, 0]
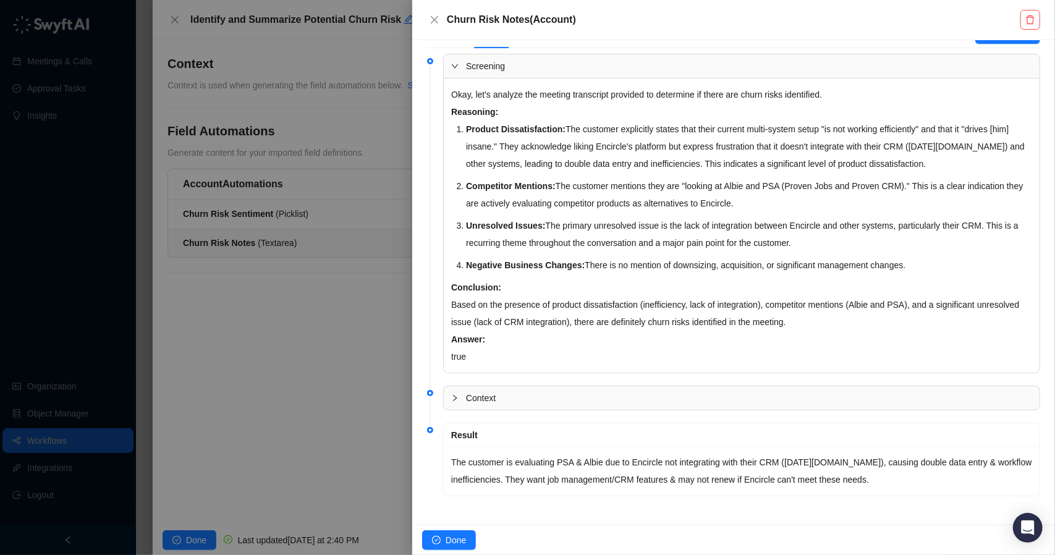
click at [354, 286] on div at bounding box center [527, 277] width 1055 height 555
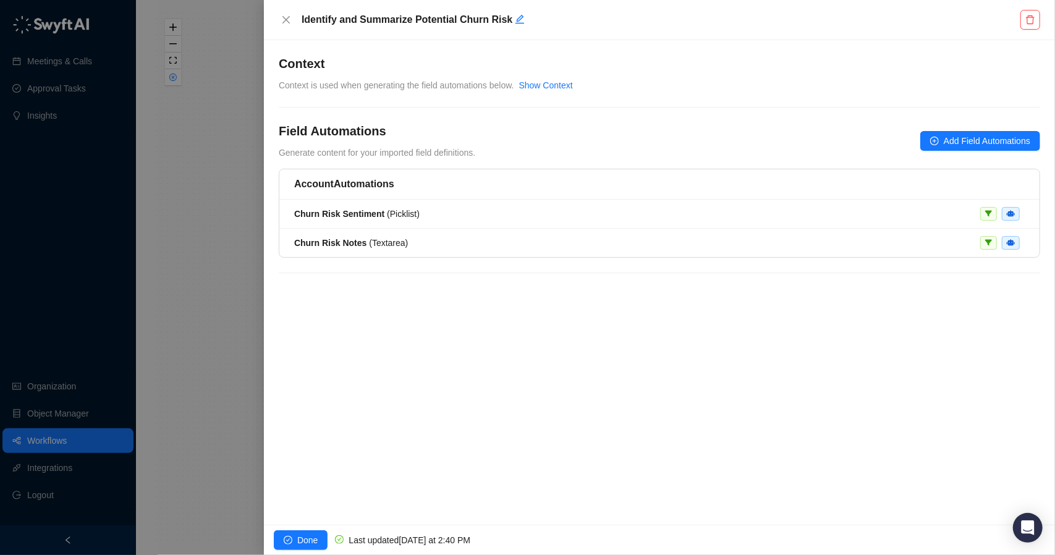
click at [234, 301] on div at bounding box center [527, 277] width 1055 height 555
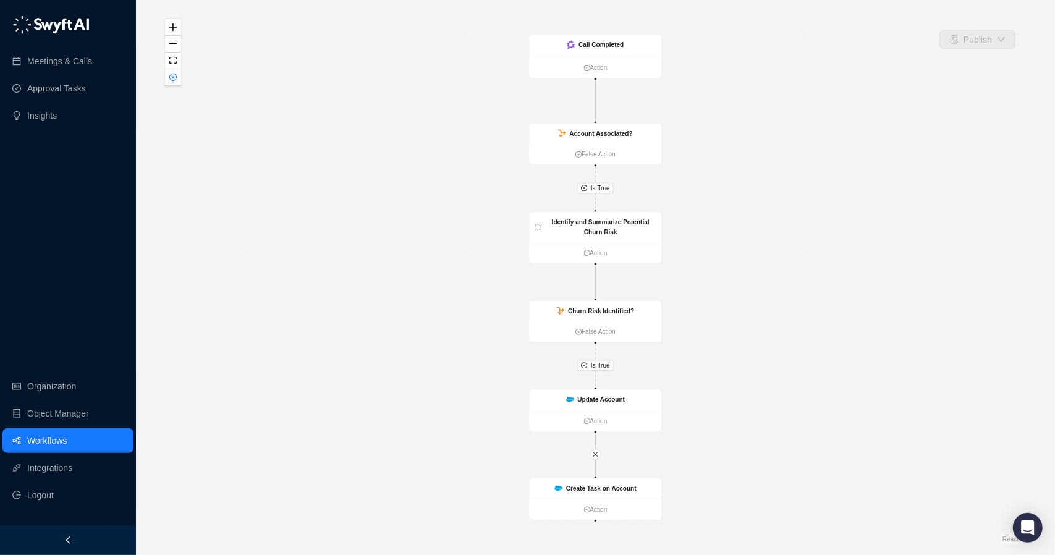
click at [67, 432] on link "Workflows" at bounding box center [47, 440] width 40 height 25
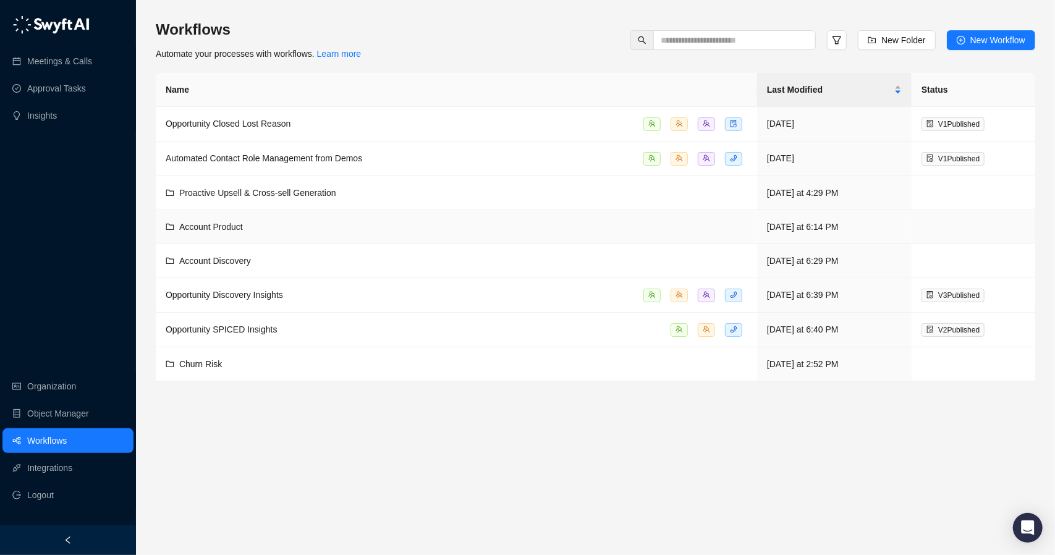
click at [288, 224] on div "Account Product" at bounding box center [457, 227] width 582 height 14
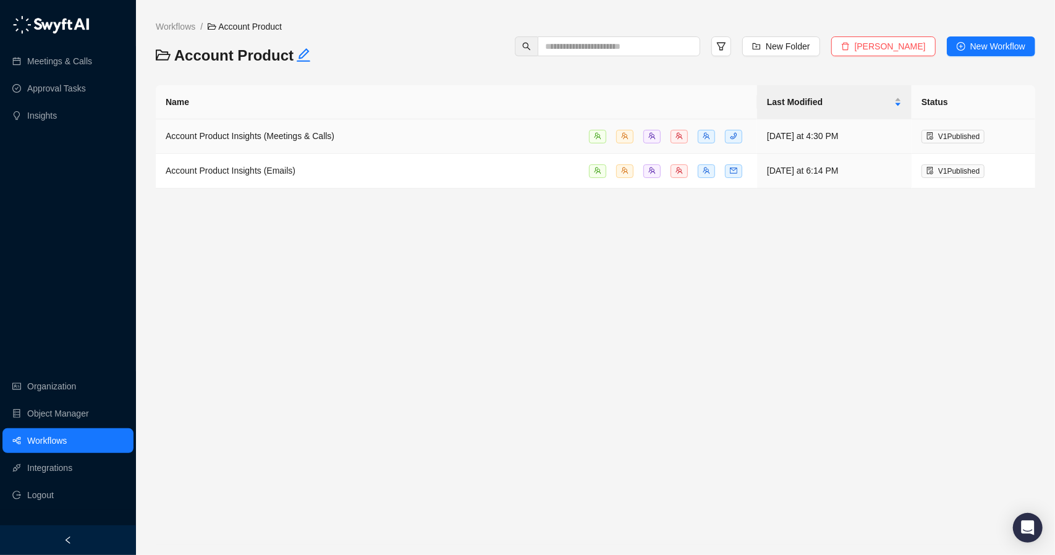
click at [300, 135] on span "Account Product Insights (Meetings & Calls)" at bounding box center [250, 136] width 169 height 10
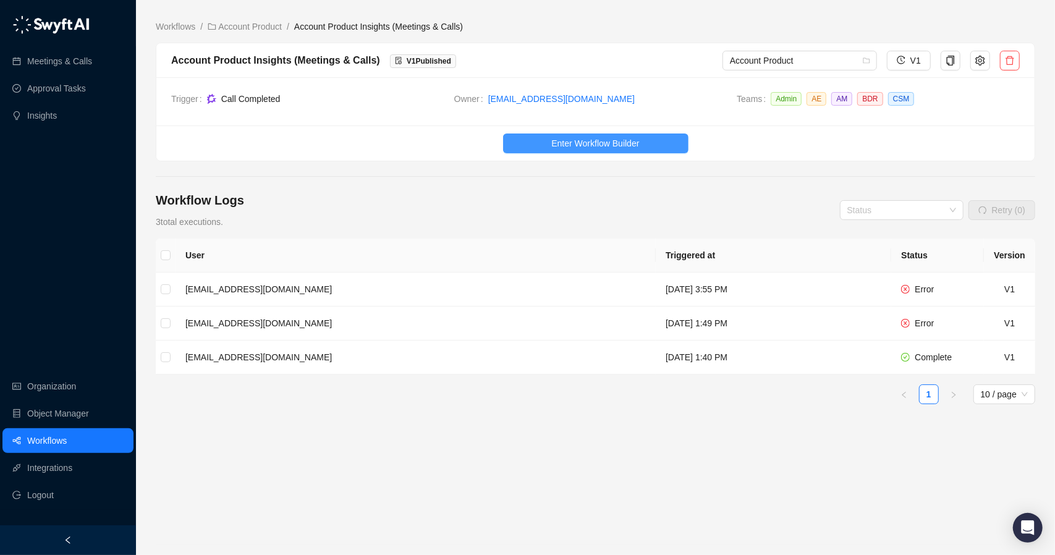
click at [597, 143] on span "Enter Workflow Builder" at bounding box center [596, 144] width 88 height 14
click at [479, 296] on td "[EMAIL_ADDRESS][DOMAIN_NAME]" at bounding box center [416, 290] width 480 height 34
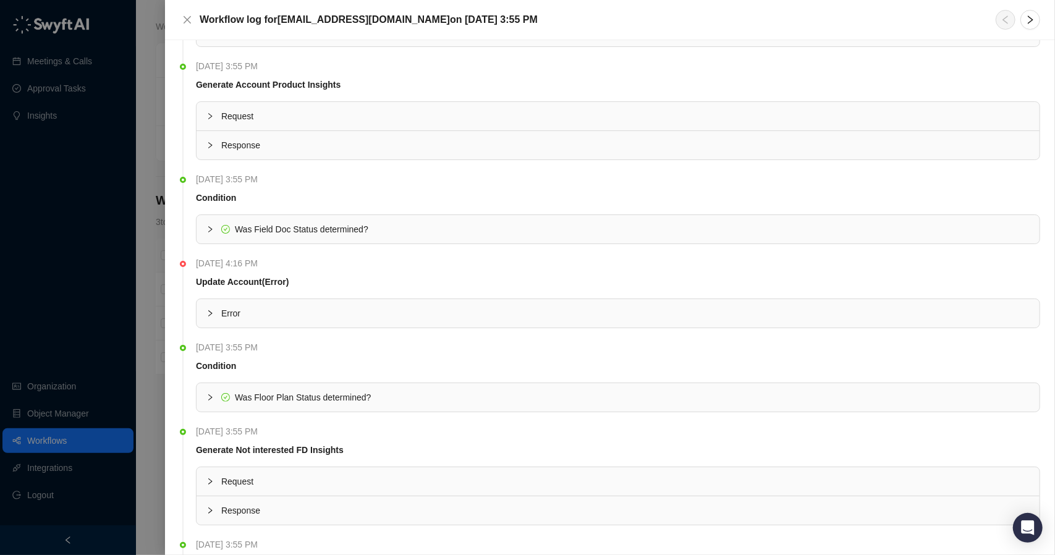
scroll to position [185, 0]
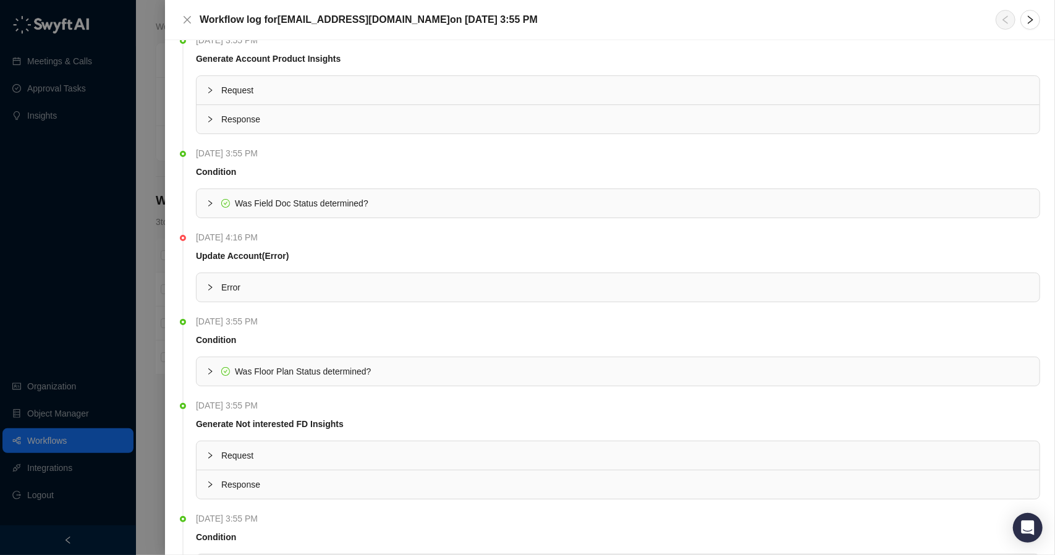
click at [221, 291] on span "Error" at bounding box center [625, 288] width 809 height 14
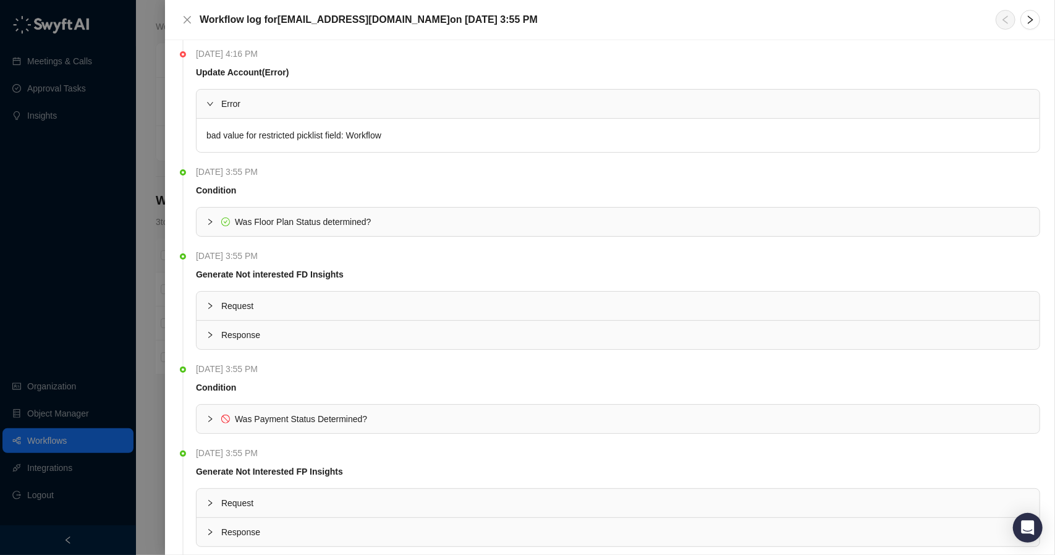
scroll to position [371, 0]
click at [209, 414] on icon "collapsed" at bounding box center [210, 417] width 7 height 7
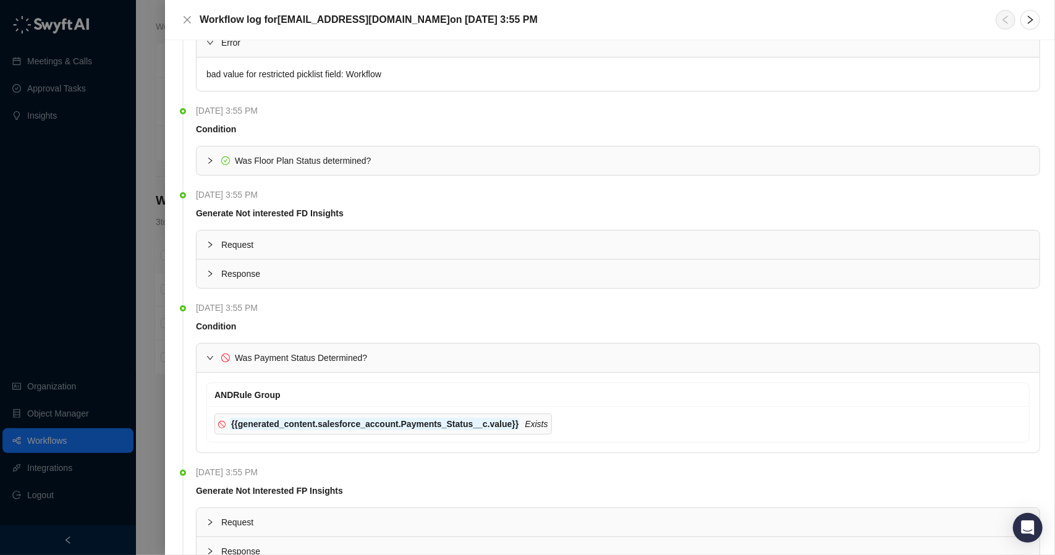
scroll to position [433, 0]
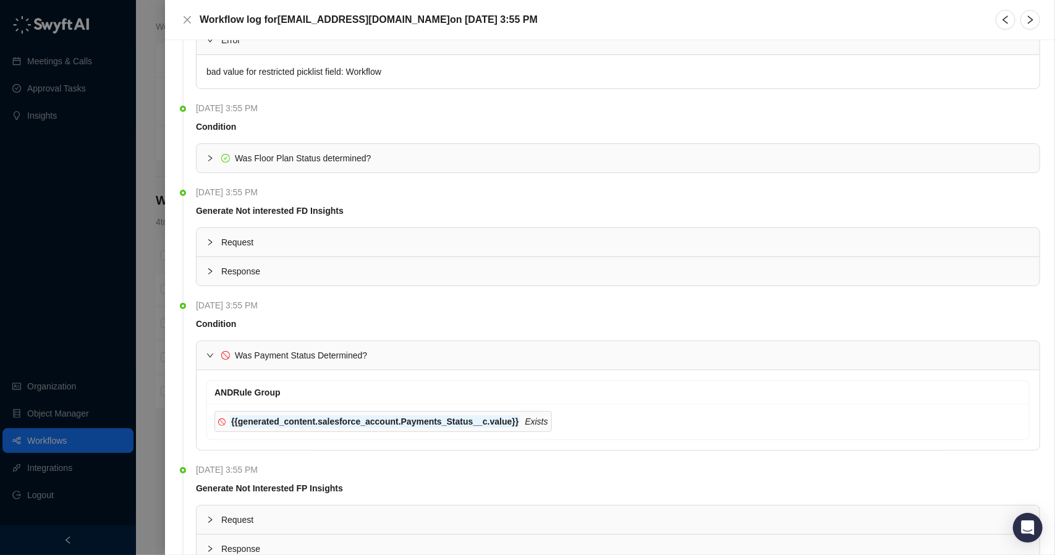
click at [72, 438] on div at bounding box center [527, 277] width 1055 height 555
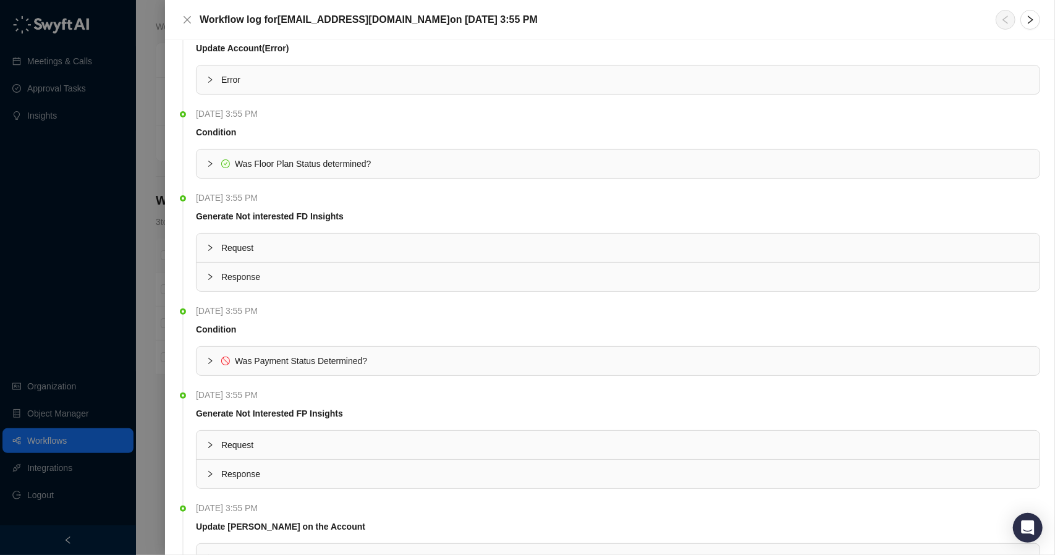
scroll to position [385, 0]
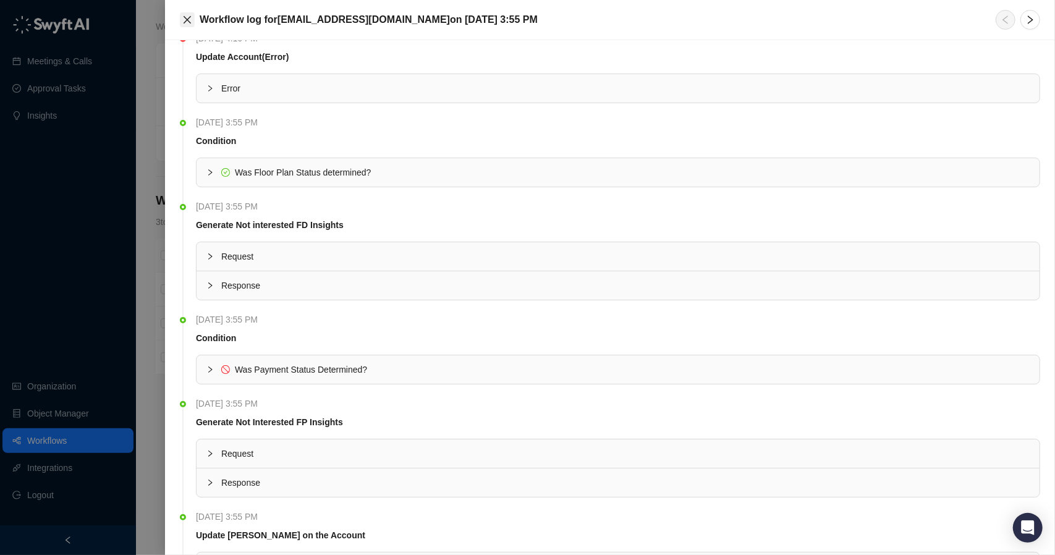
click at [186, 15] on icon "close" at bounding box center [187, 20] width 10 height 10
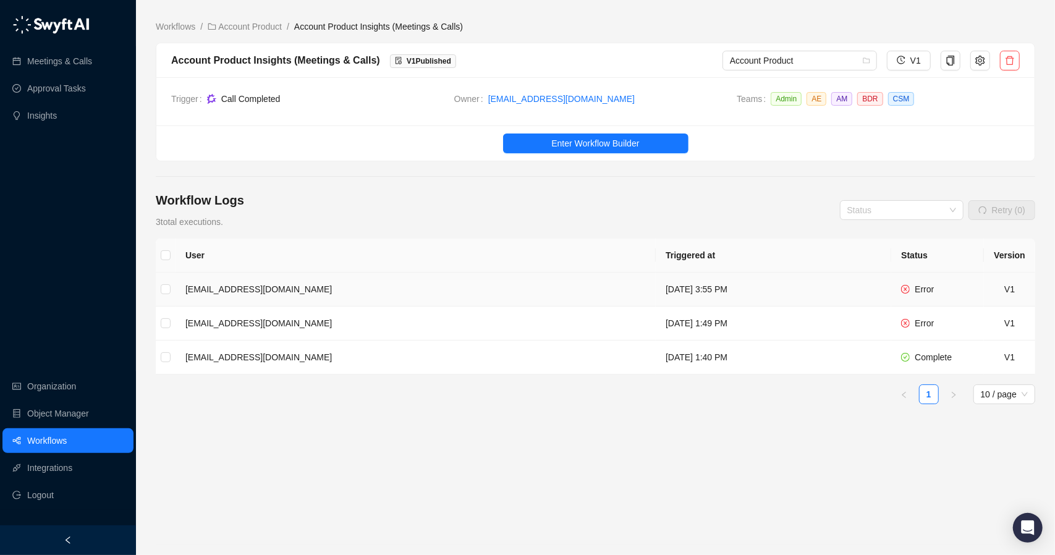
click at [363, 289] on td "[EMAIL_ADDRESS][DOMAIN_NAME]" at bounding box center [416, 290] width 480 height 34
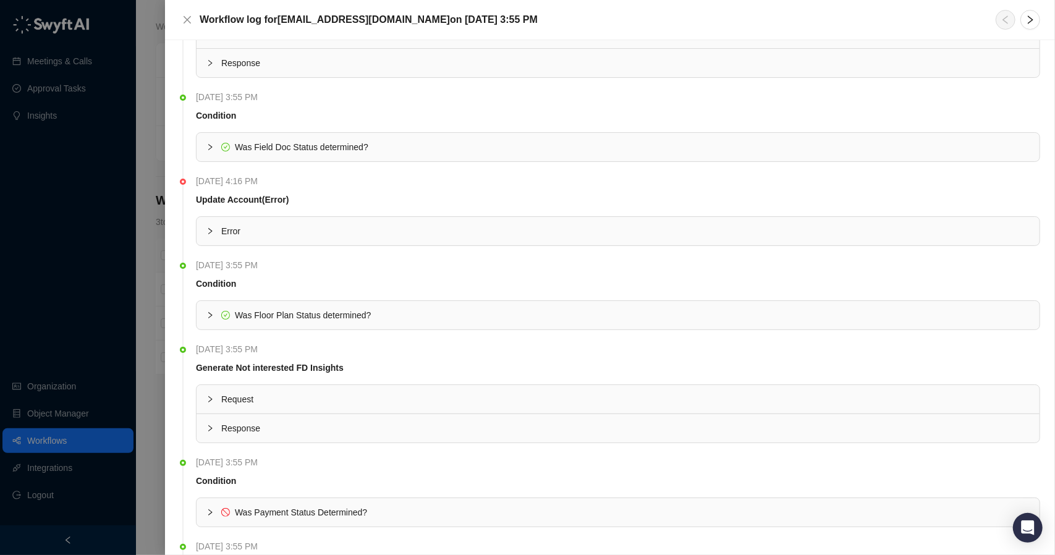
scroll to position [247, 0]
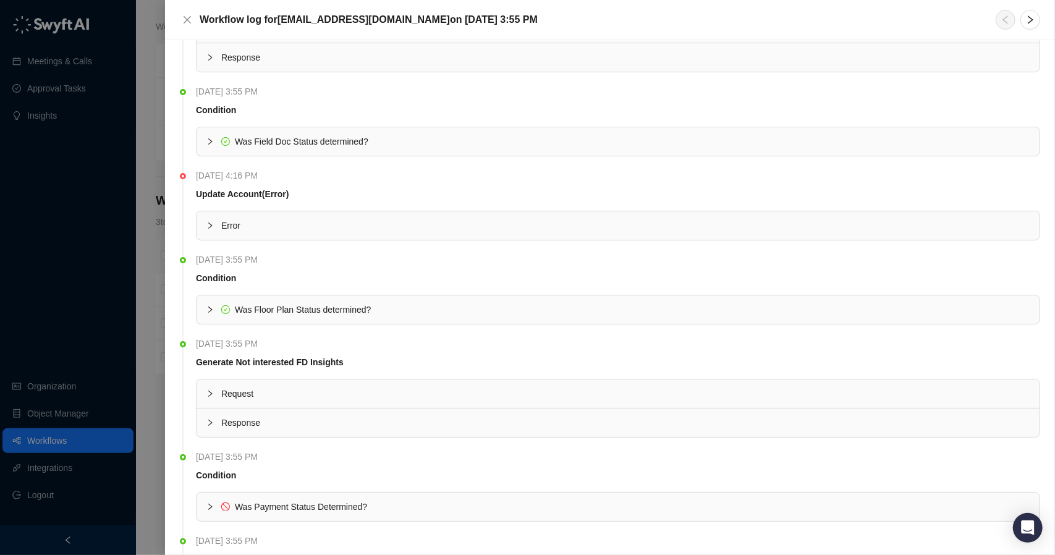
click at [209, 226] on icon "collapsed" at bounding box center [210, 225] width 7 height 7
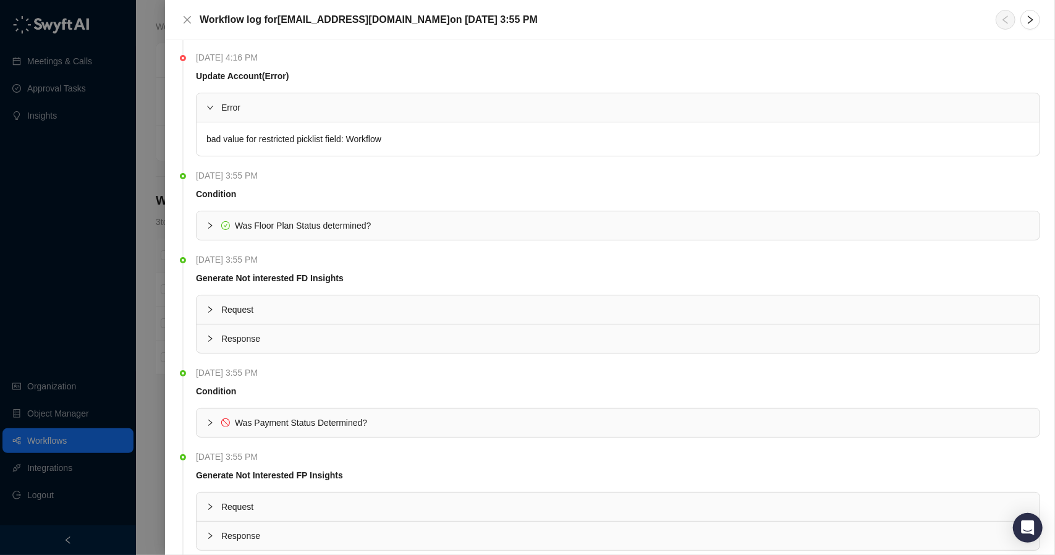
scroll to position [371, 0]
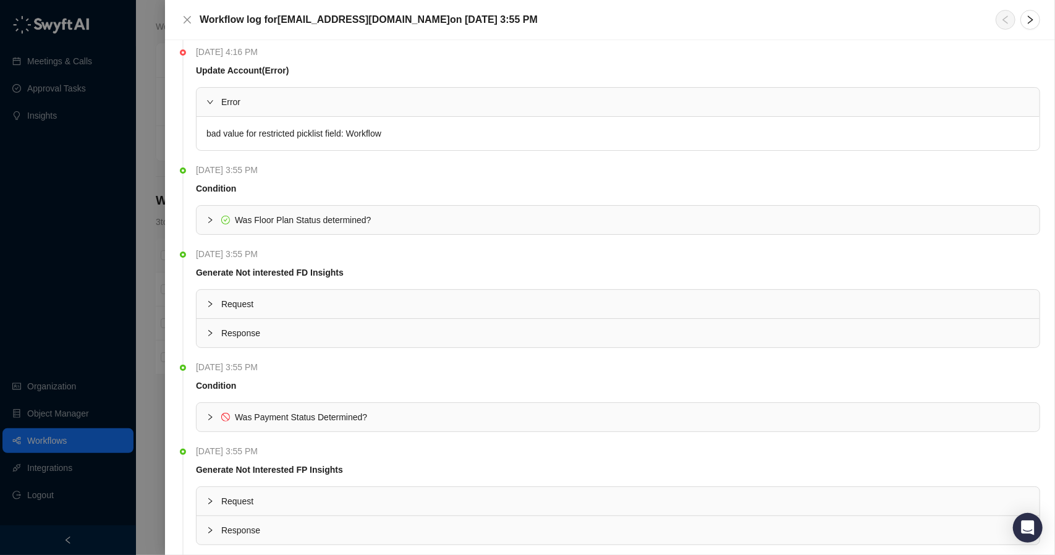
click at [317, 412] on span "Was Payment Status Determined?" at bounding box center [301, 417] width 132 height 10
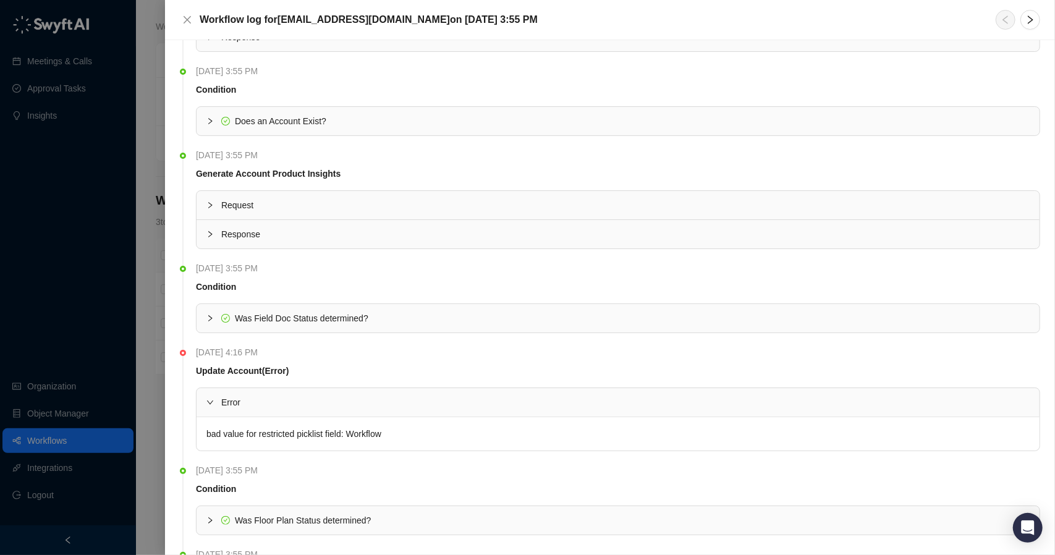
scroll to position [66, 0]
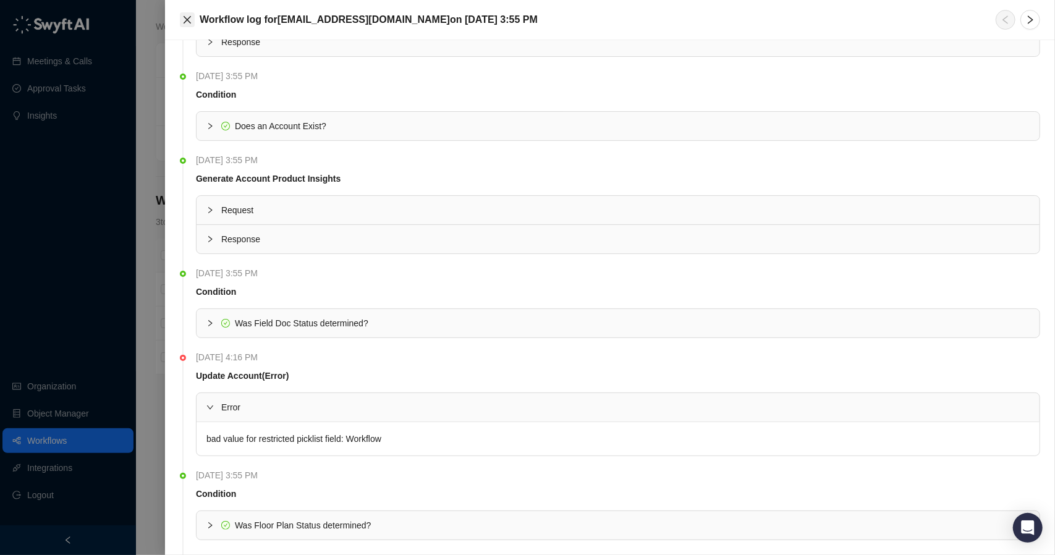
click at [189, 20] on icon "close" at bounding box center [187, 19] width 7 height 7
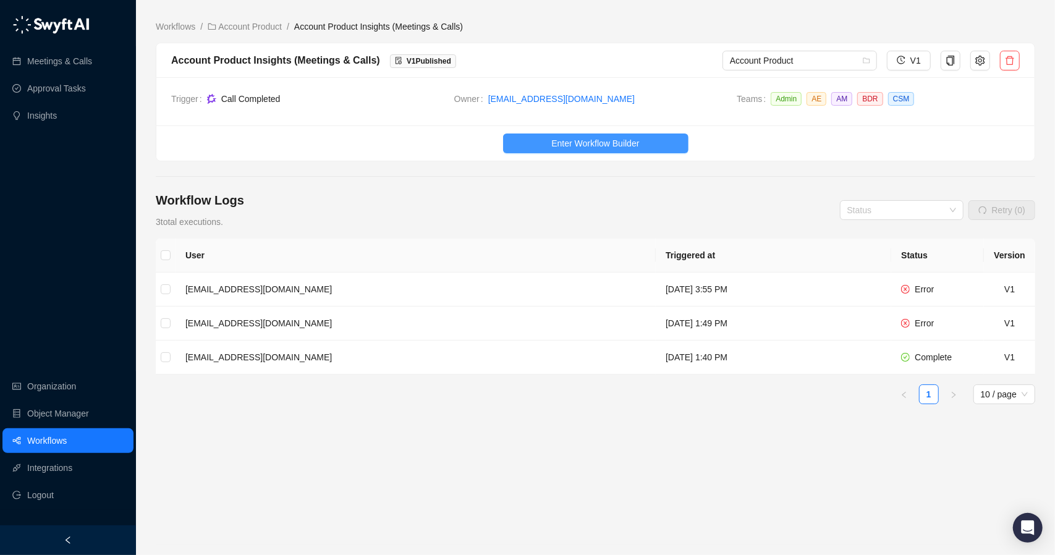
click at [610, 139] on span "Enter Workflow Builder" at bounding box center [596, 144] width 88 height 14
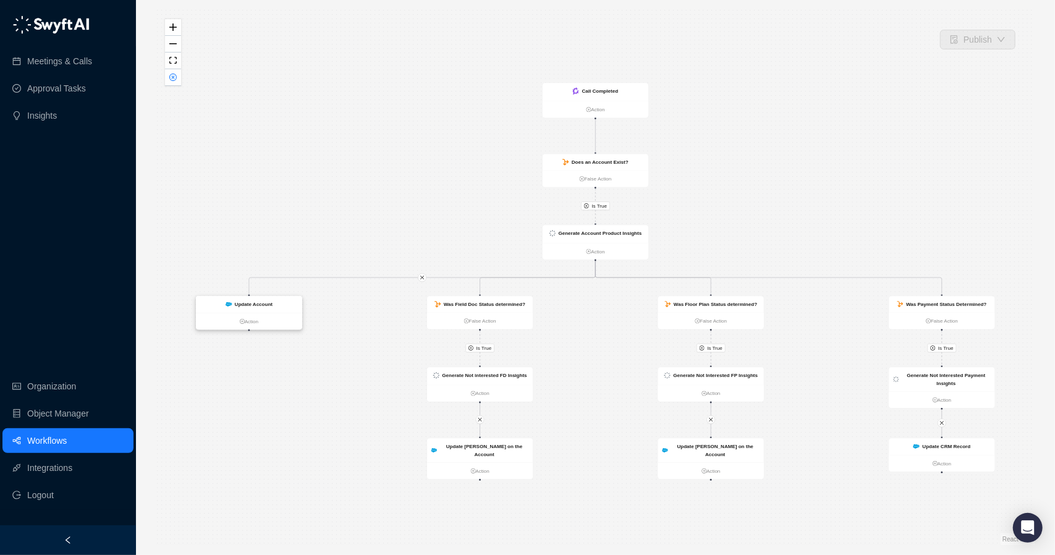
click at [272, 307] on div "Update Account" at bounding box center [249, 304] width 106 height 17
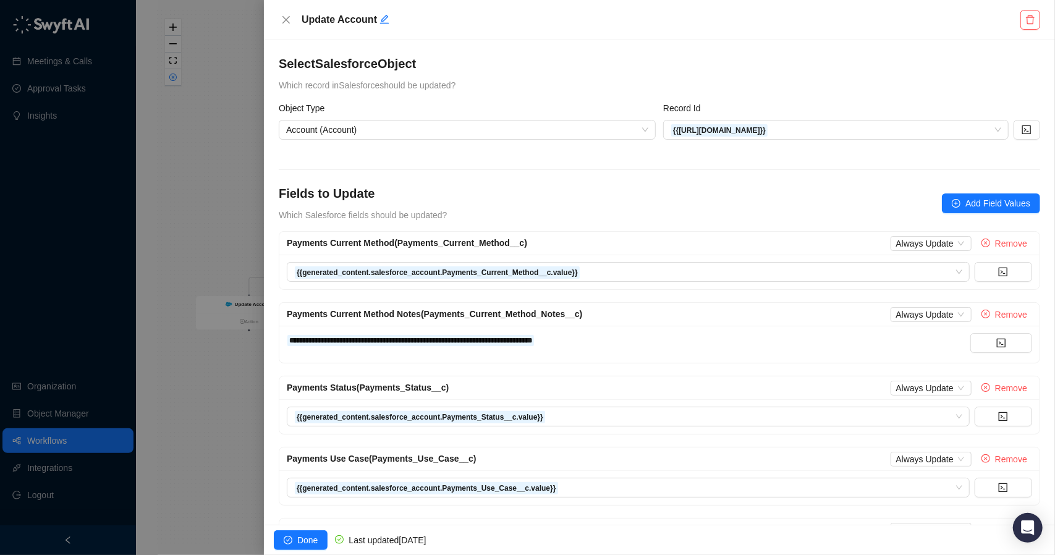
click at [228, 218] on div at bounding box center [527, 277] width 1055 height 555
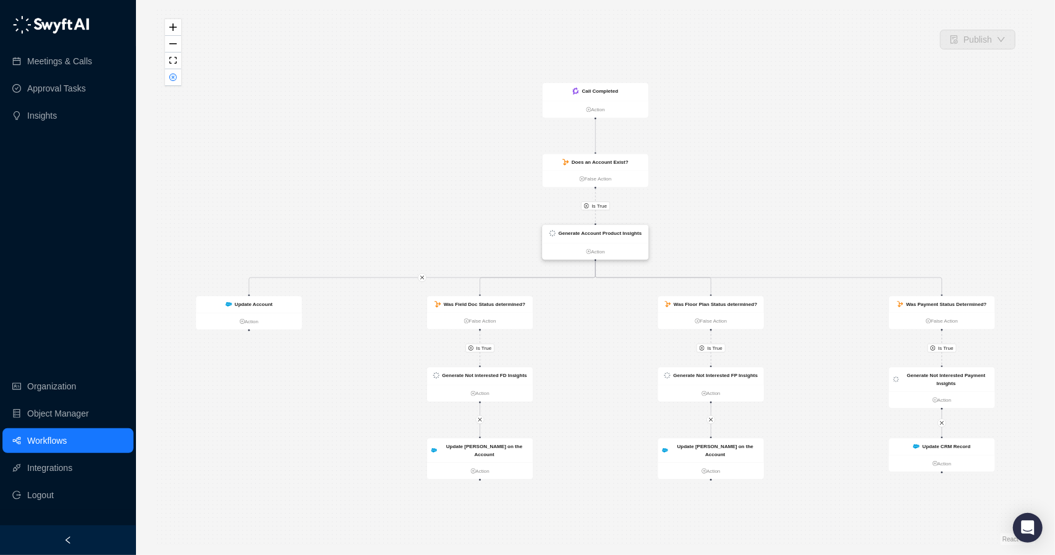
click at [610, 236] on strong "Generate Account Product Insights" at bounding box center [600, 234] width 83 height 6
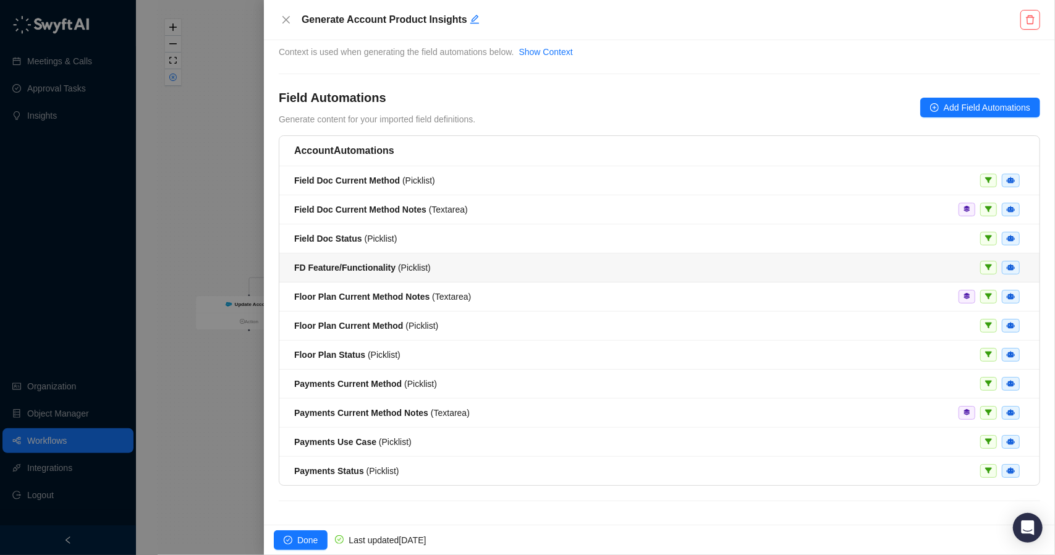
scroll to position [36, 0]
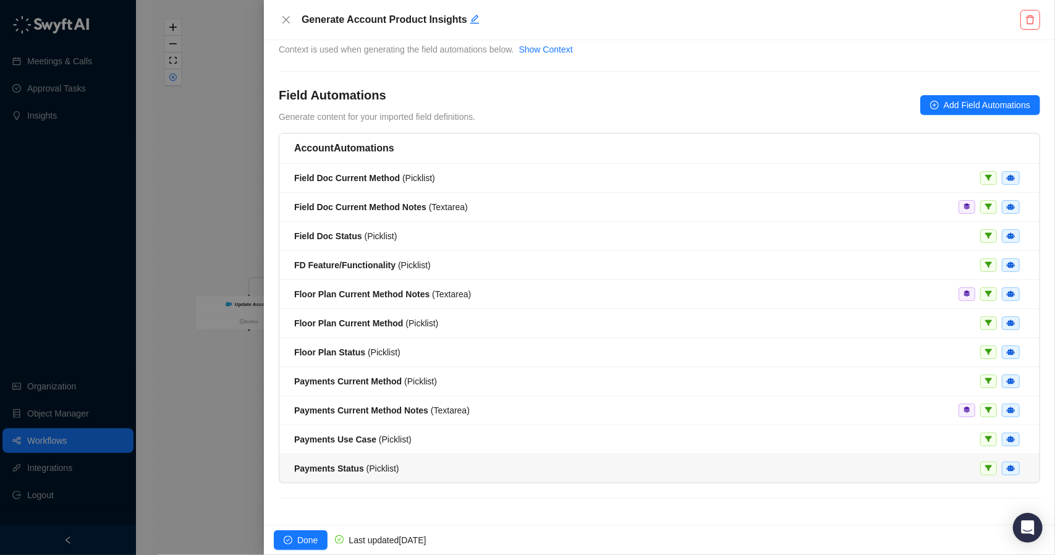
click at [540, 462] on div "Payments Status ( Picklist )" at bounding box center [659, 469] width 731 height 14
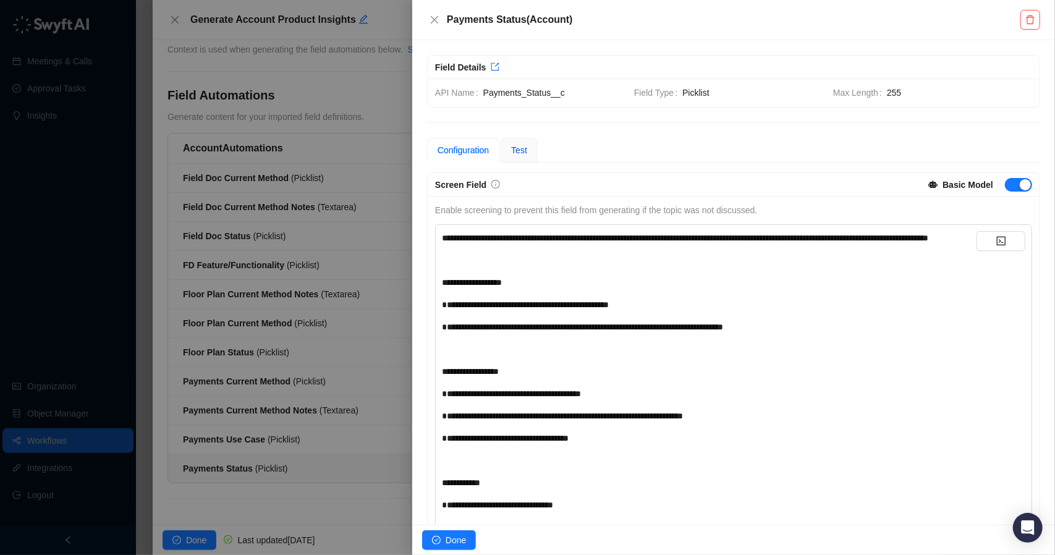
click at [519, 150] on span "Test" at bounding box center [519, 150] width 16 height 10
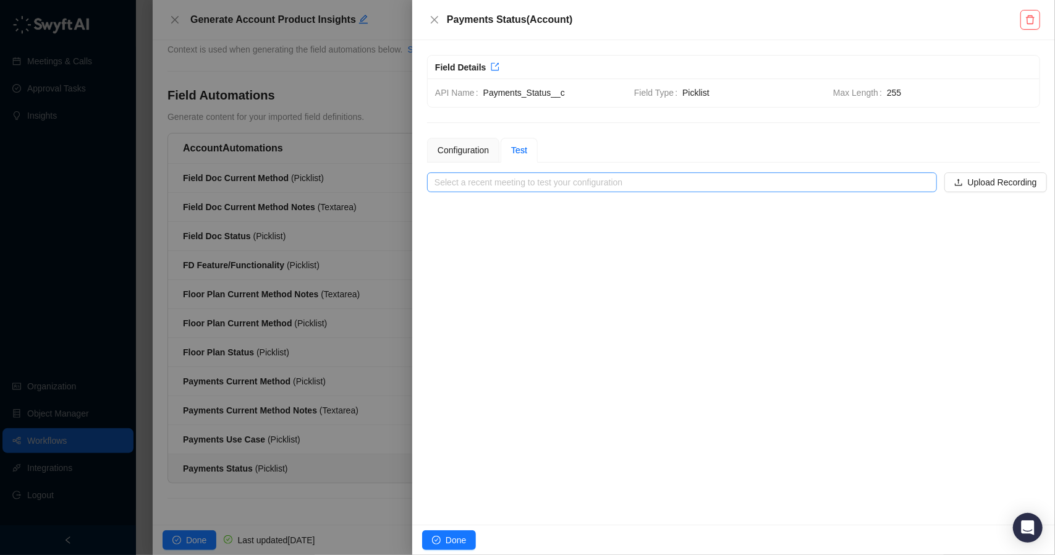
click at [519, 175] on input "search" at bounding box center [679, 182] width 488 height 19
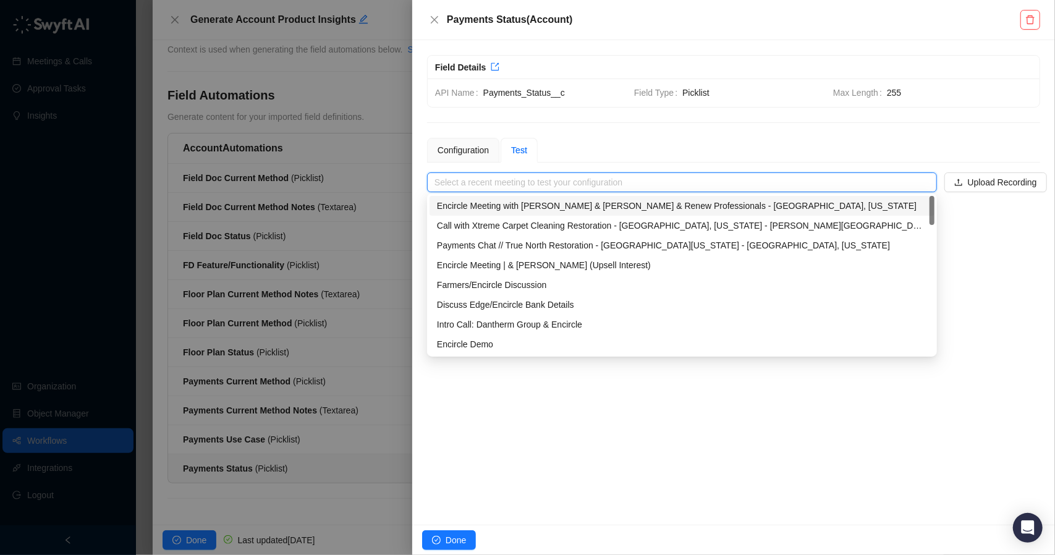
click at [511, 200] on div "Encircle Meeting with [PERSON_NAME] & [PERSON_NAME] & Renew Professionals - [GE…" at bounding box center [682, 206] width 490 height 14
type input "**********"
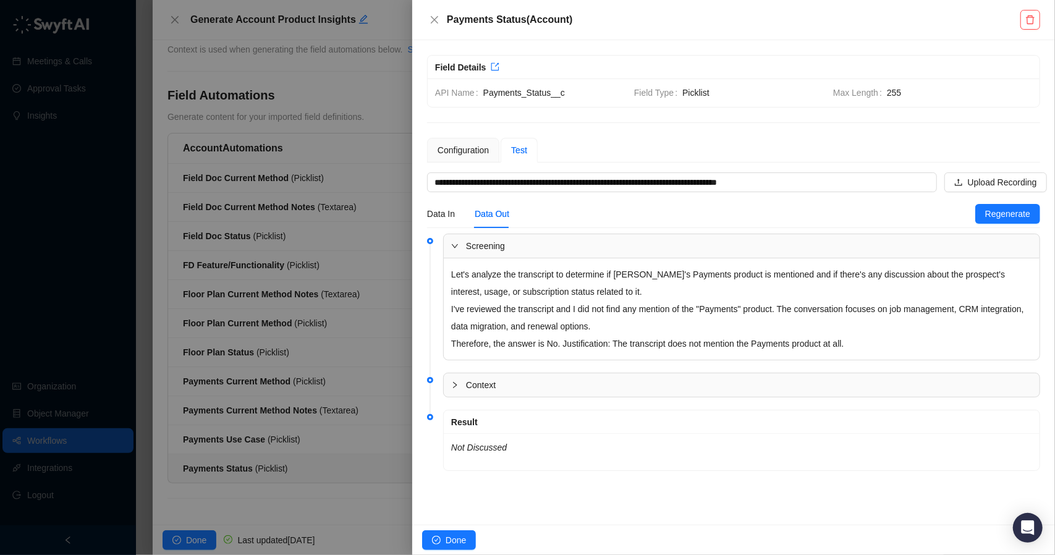
click at [456, 378] on div at bounding box center [458, 385] width 15 height 14
click at [375, 507] on div at bounding box center [527, 277] width 1055 height 555
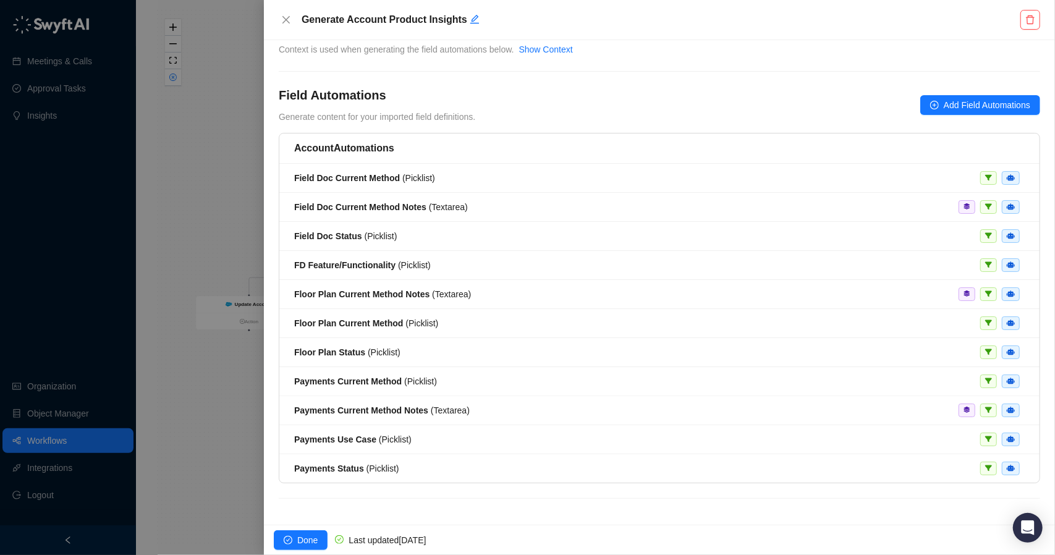
click at [179, 301] on div at bounding box center [527, 277] width 1055 height 555
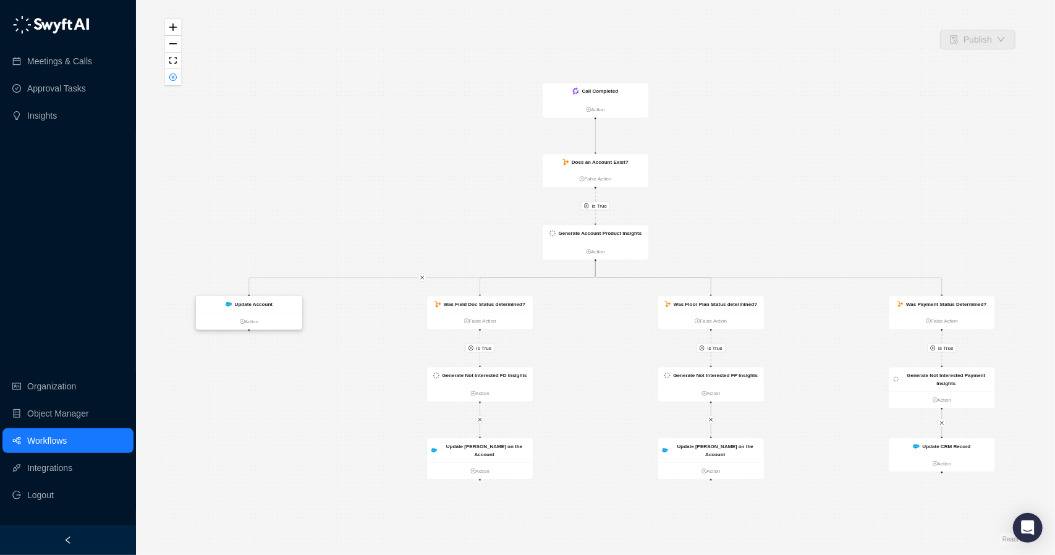
click at [266, 300] on div "Update Account" at bounding box center [249, 304] width 106 height 17
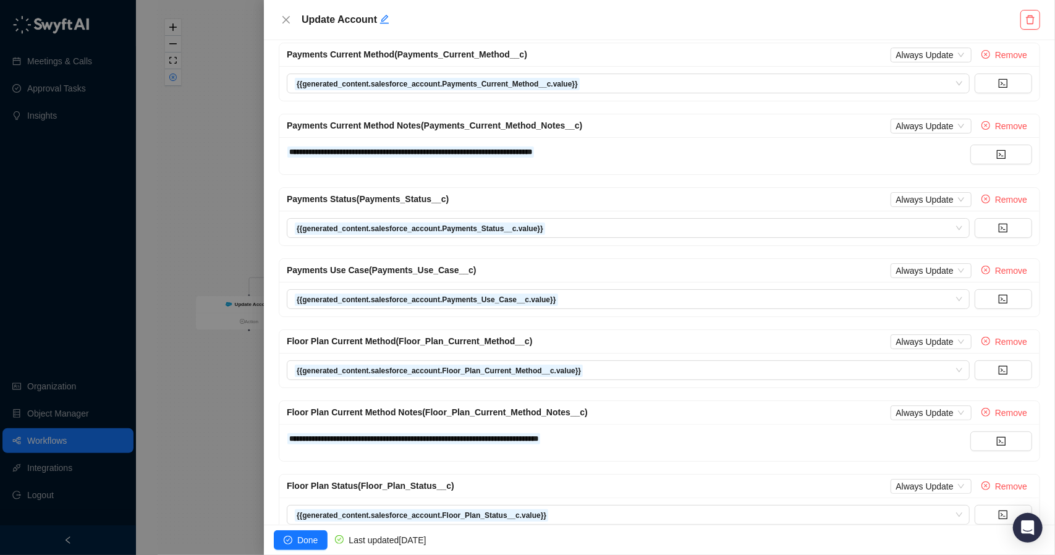
scroll to position [185, 0]
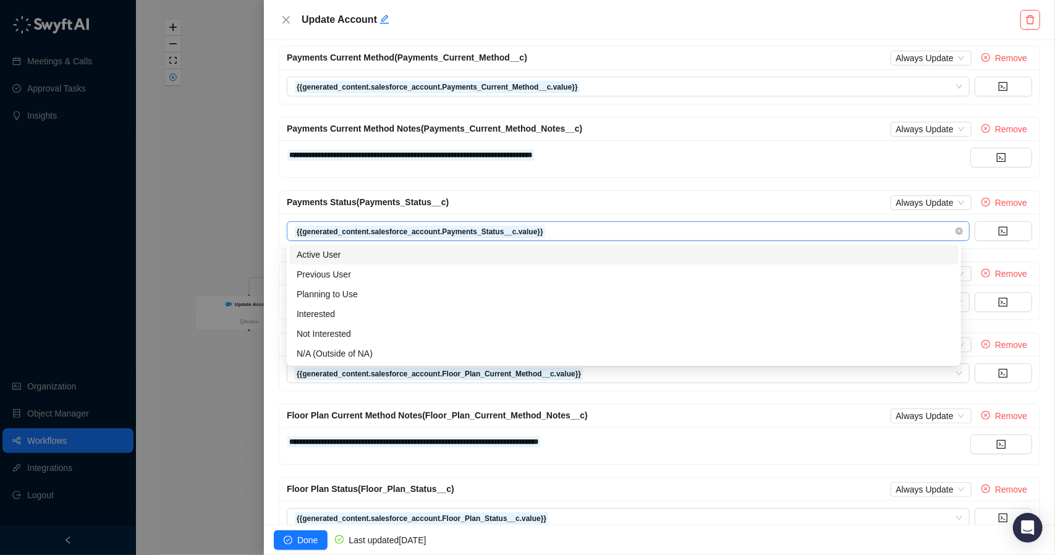
click at [649, 224] on span "{{generated_content.salesforce_account.Payments_Status__c.value}}" at bounding box center [628, 231] width 668 height 19
click at [648, 189] on form "**********" at bounding box center [660, 334] width 762 height 836
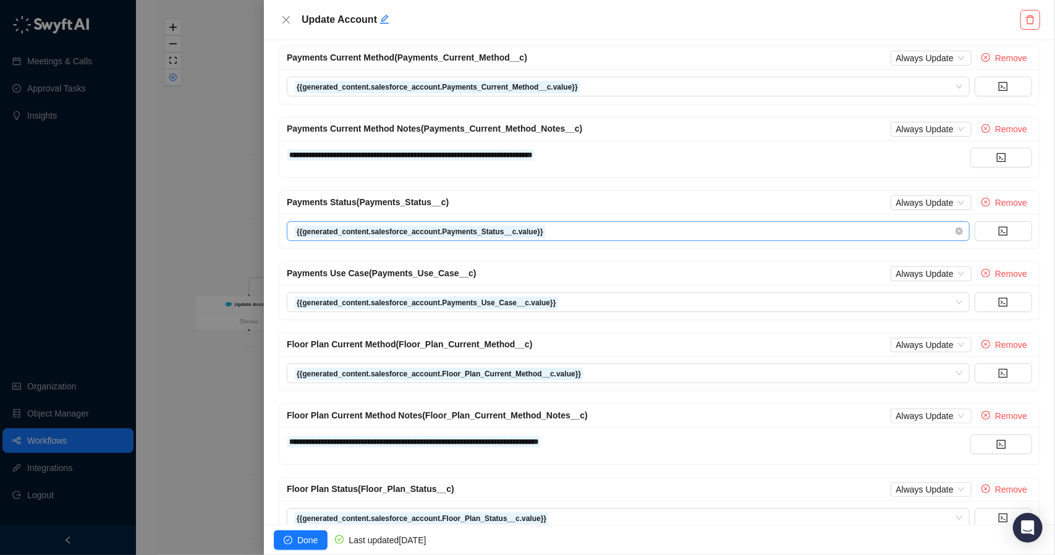
click at [627, 228] on span "{{generated_content.salesforce_account.Payments_Status__c.value}}" at bounding box center [628, 231] width 668 height 19
click at [636, 197] on div "Payments Status (Payments_Status__c) Always Update Remove" at bounding box center [660, 202] width 746 height 15
click at [218, 211] on div at bounding box center [527, 277] width 1055 height 555
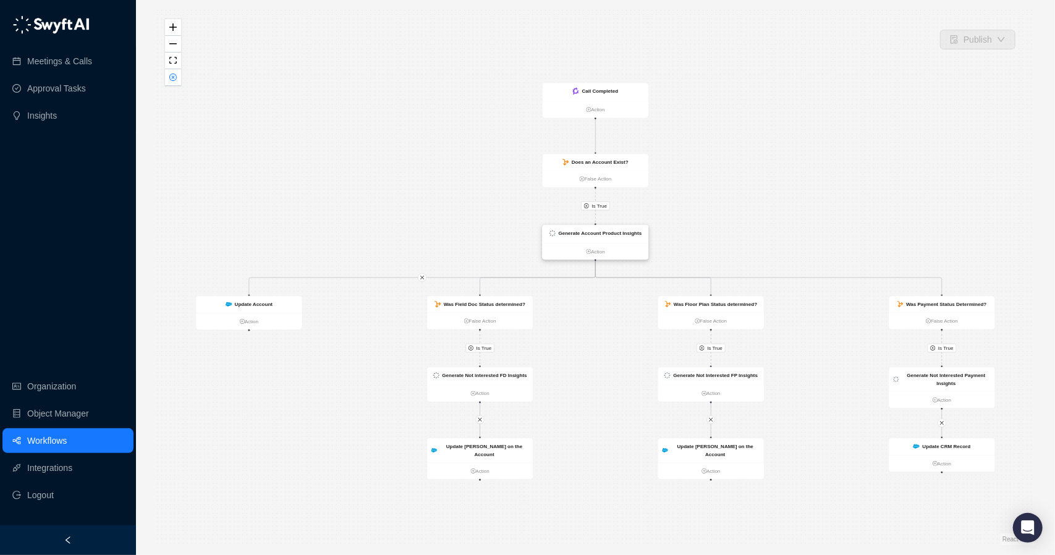
click at [605, 237] on div "Generate Account Product Insights" at bounding box center [596, 234] width 106 height 18
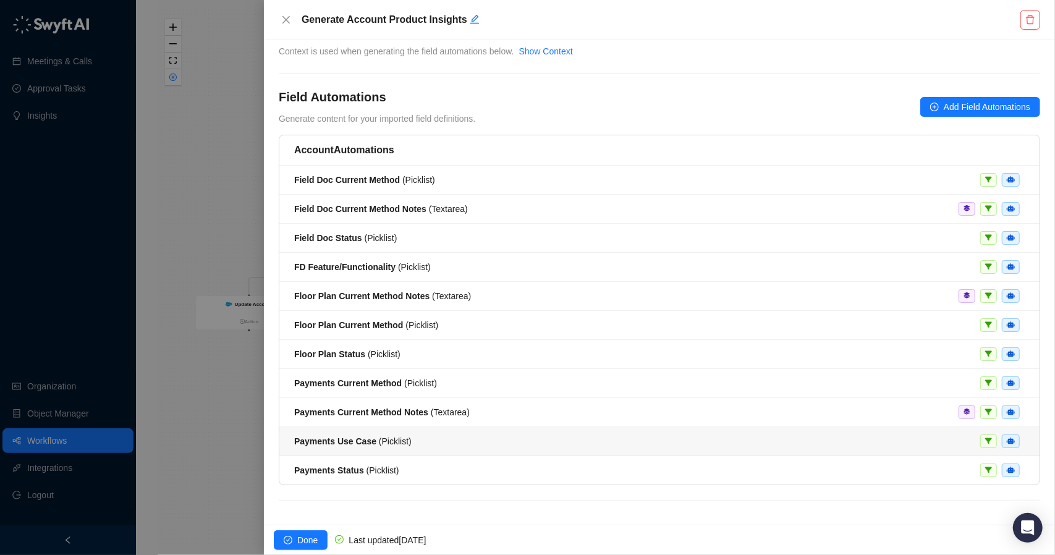
scroll to position [36, 0]
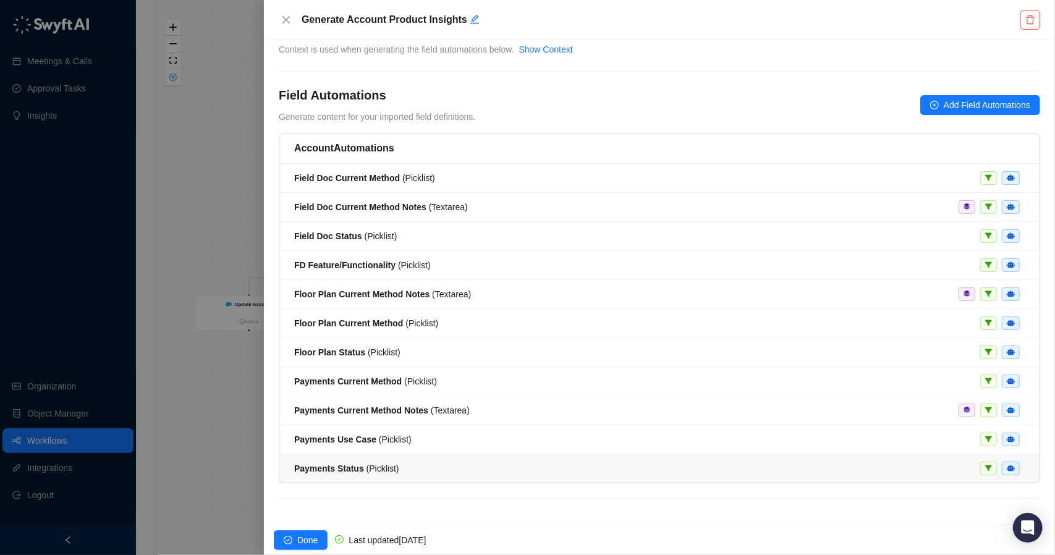
click at [401, 467] on div "Payments Status ( Picklist )" at bounding box center [659, 469] width 731 height 14
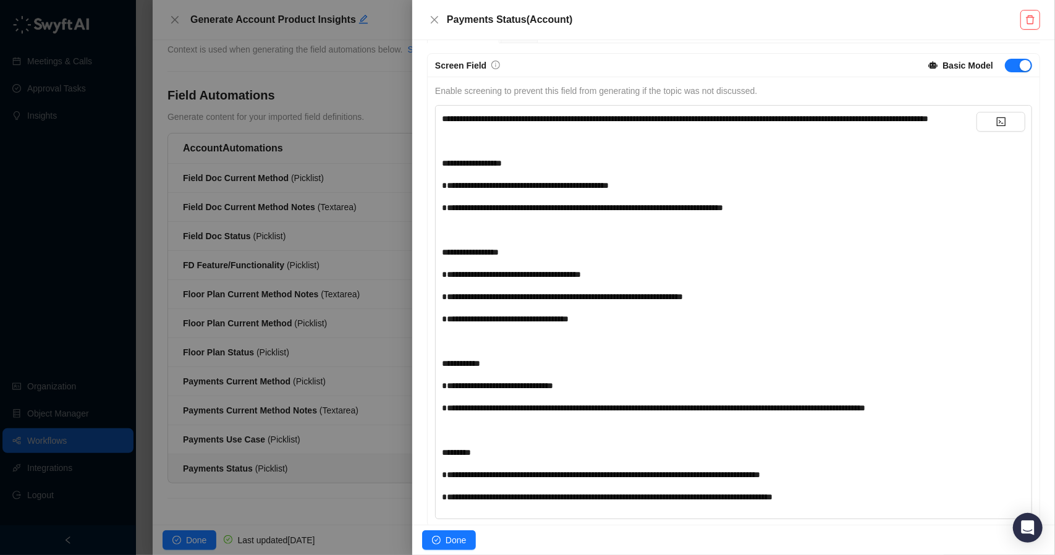
scroll to position [82, 0]
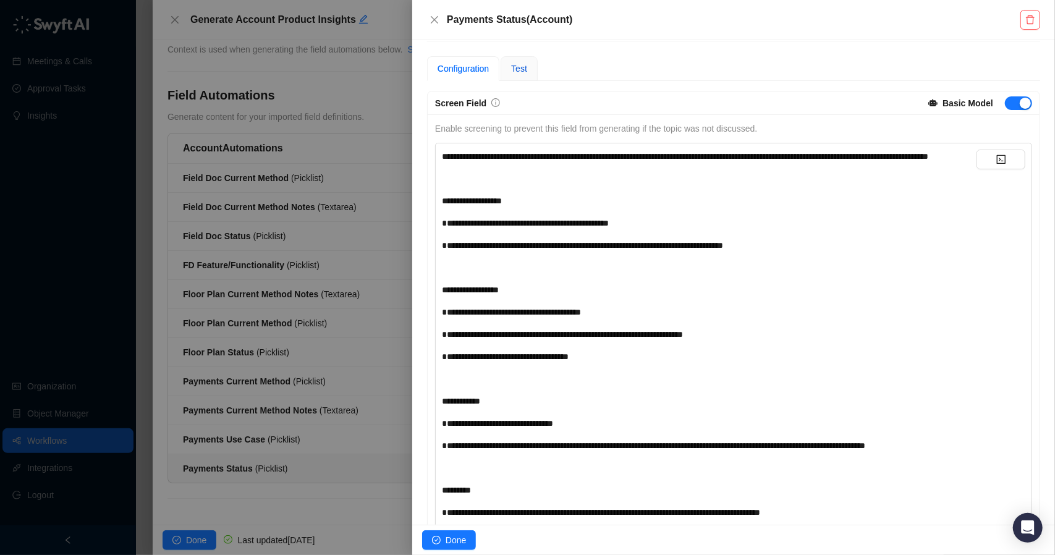
click at [521, 66] on span "Test" at bounding box center [519, 69] width 16 height 10
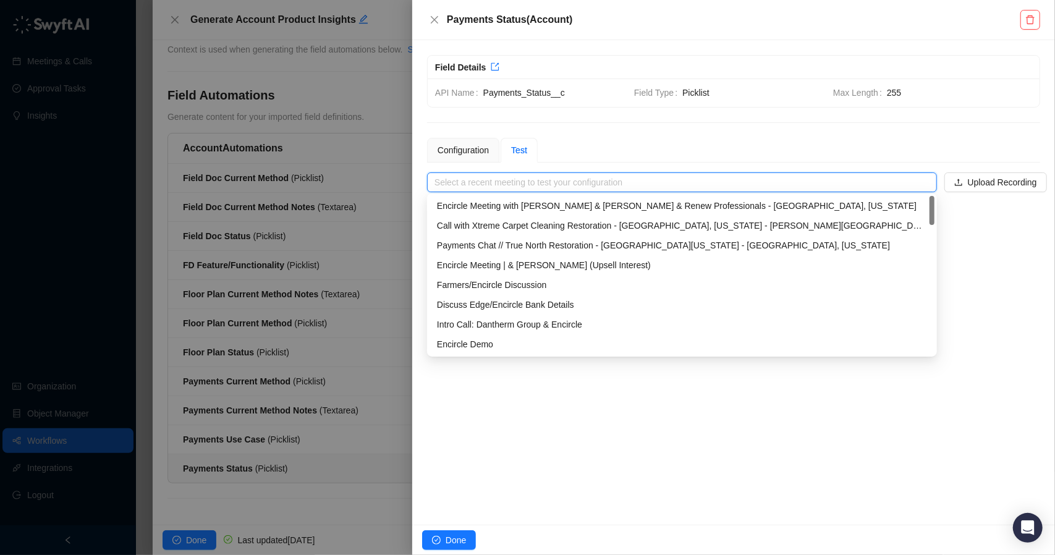
click at [549, 174] on input "search" at bounding box center [679, 182] width 488 height 19
click at [561, 207] on div "Encircle Meeting with [PERSON_NAME] & [PERSON_NAME] & Renew Professionals - [GE…" at bounding box center [682, 206] width 490 height 14
type input "**********"
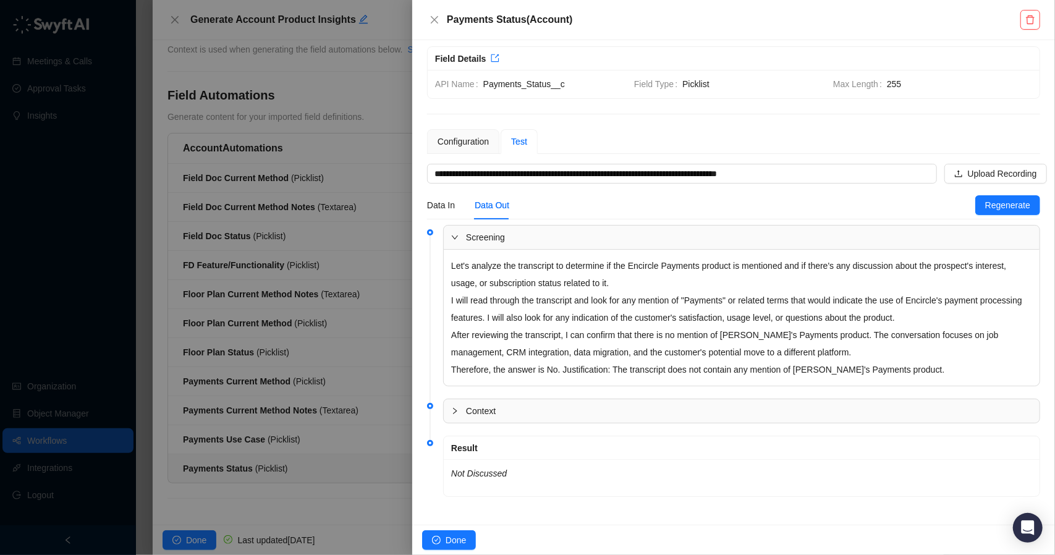
scroll to position [9, 0]
click at [477, 145] on div "Configuration" at bounding box center [463, 141] width 51 height 14
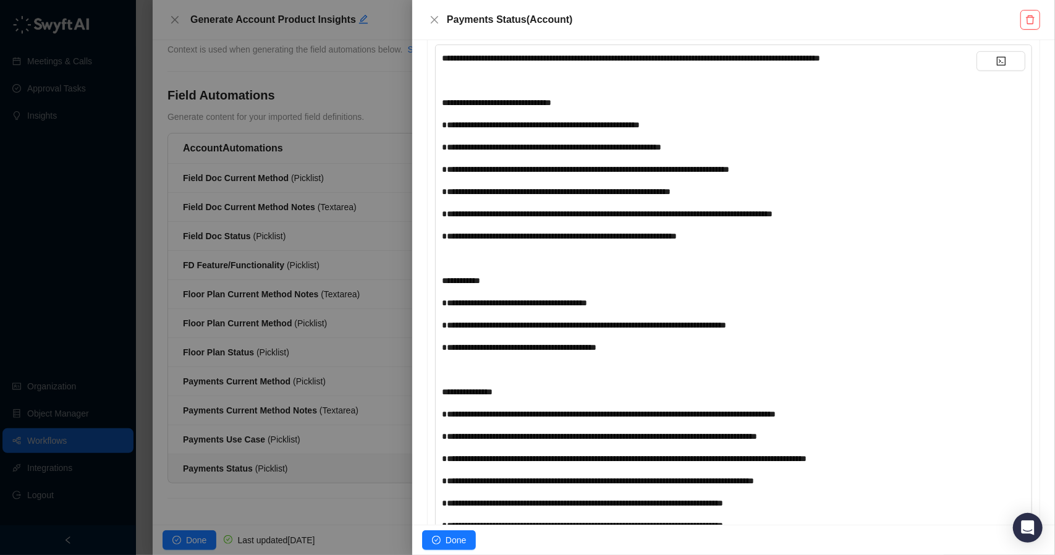
scroll to position [638, 0]
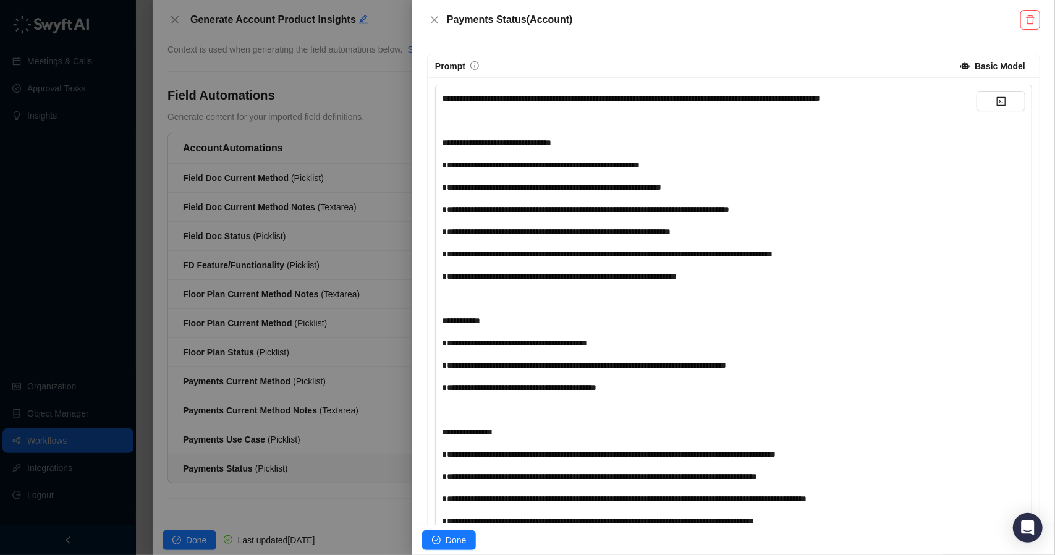
click at [524, 127] on div "﻿" at bounding box center [709, 121] width 535 height 14
click at [506, 124] on div "﻿" at bounding box center [709, 121] width 535 height 14
click at [500, 122] on div "**********" at bounding box center [709, 332] width 535 height 481
click at [451, 534] on span "Done" at bounding box center [456, 541] width 20 height 14
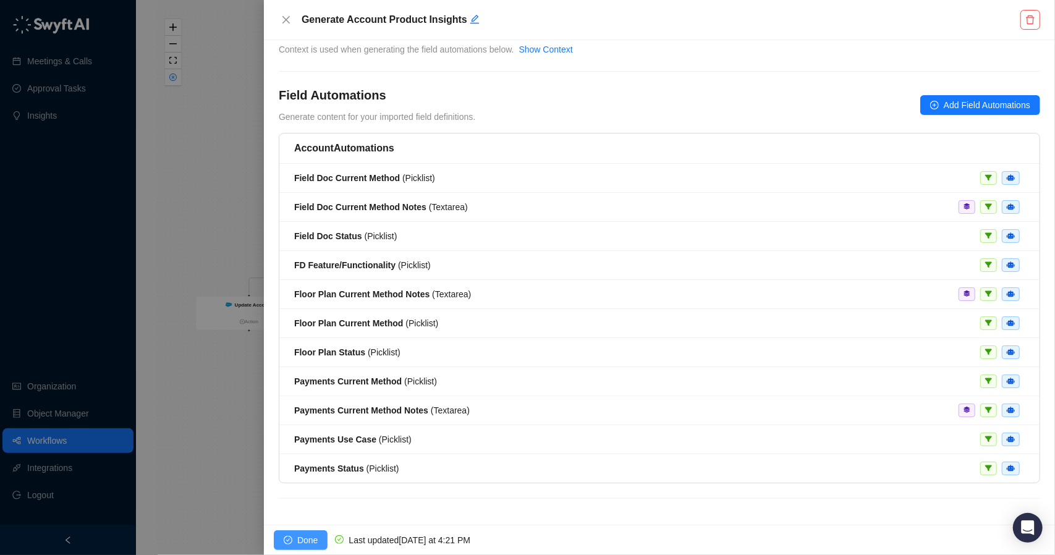
click at [294, 540] on button "Done" at bounding box center [301, 541] width 54 height 20
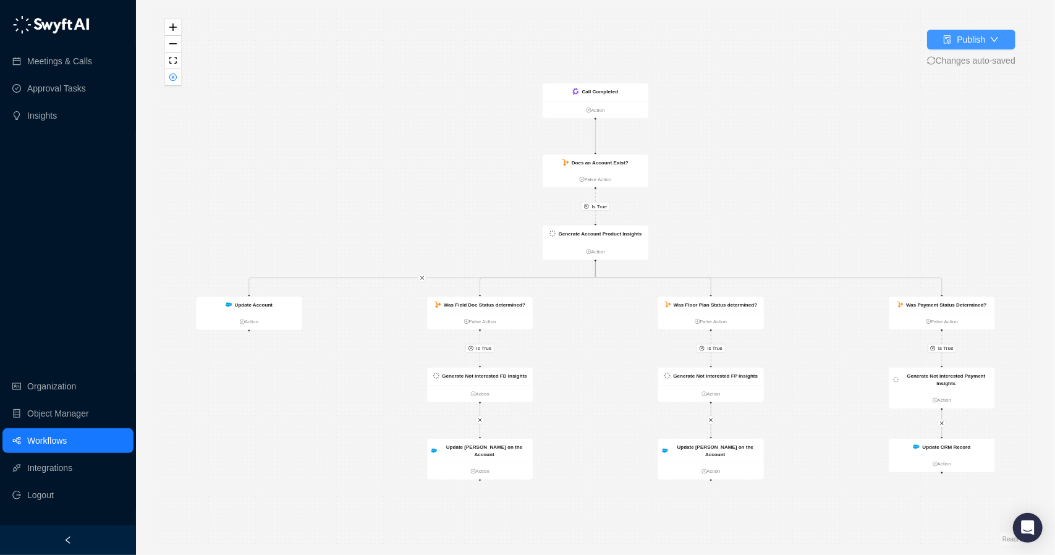
click at [956, 42] on div "Publish" at bounding box center [965, 40] width 42 height 14
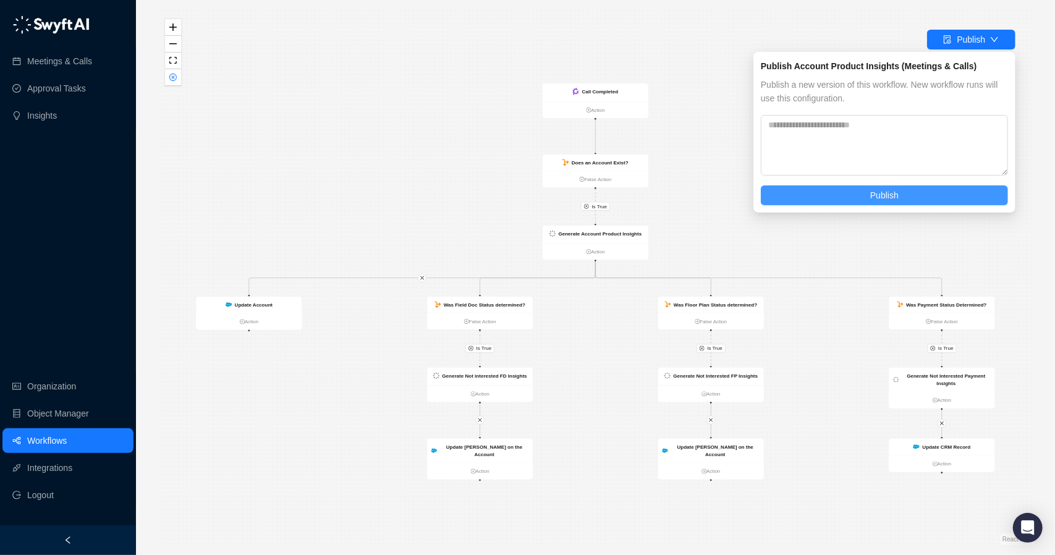
click at [879, 196] on span "Publish" at bounding box center [885, 196] width 28 height 14
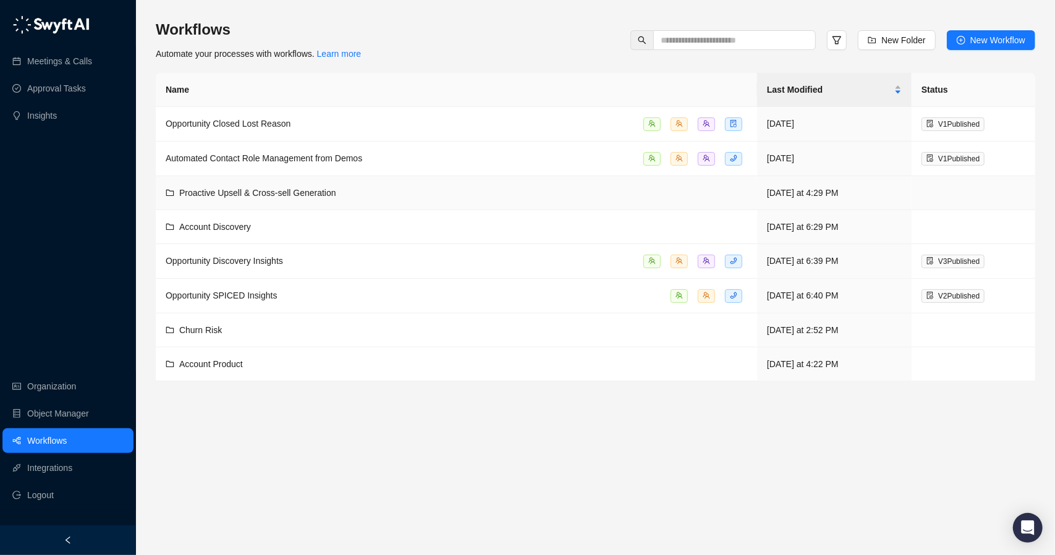
click at [259, 191] on span "Proactive Upsell & Cross-sell Generation" at bounding box center [257, 193] width 157 height 10
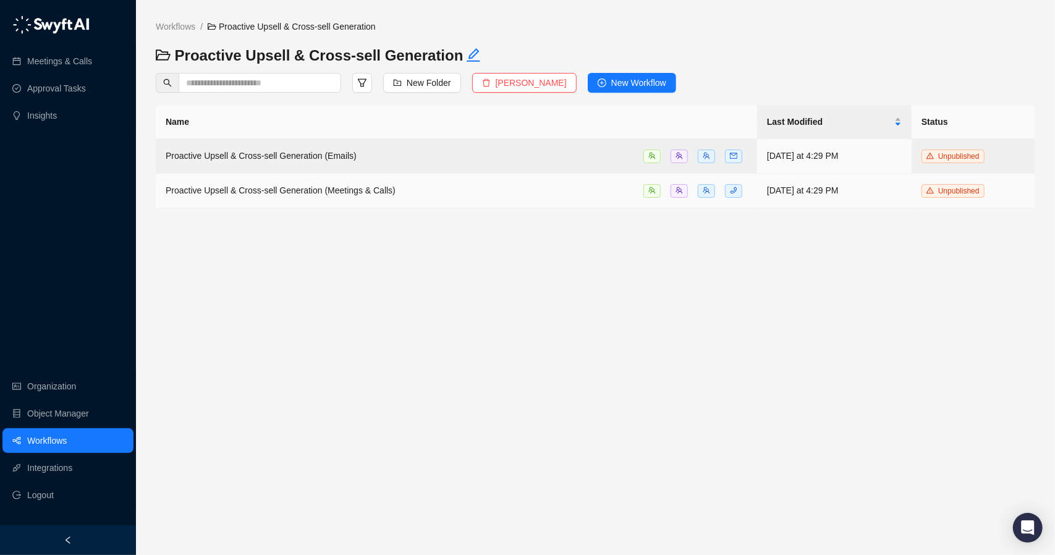
click at [356, 192] on span "Proactive Upsell & Cross-sell Generation (Meetings & Calls)" at bounding box center [281, 190] width 230 height 10
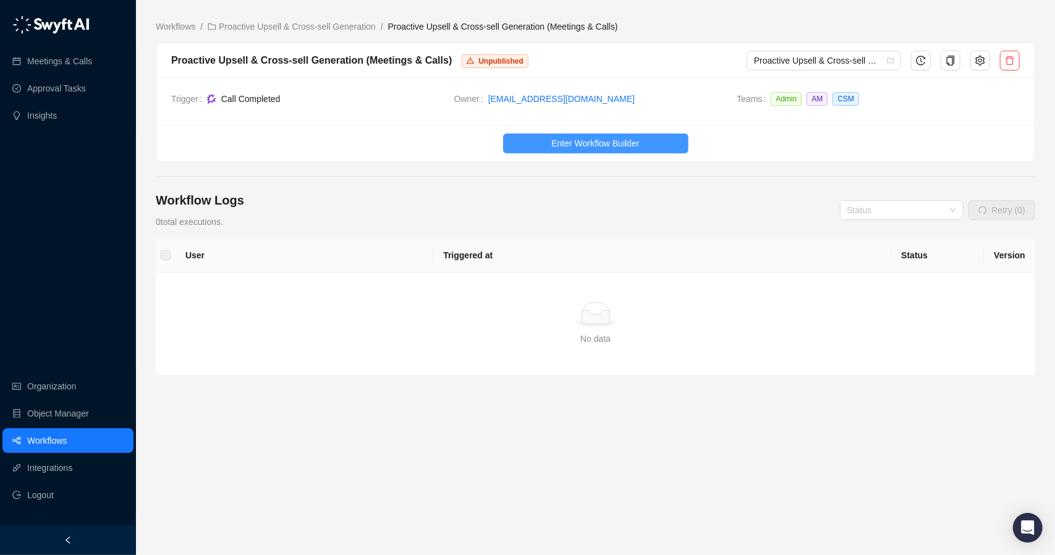
click at [561, 143] on span "Enter Workflow Builder" at bounding box center [596, 144] width 88 height 14
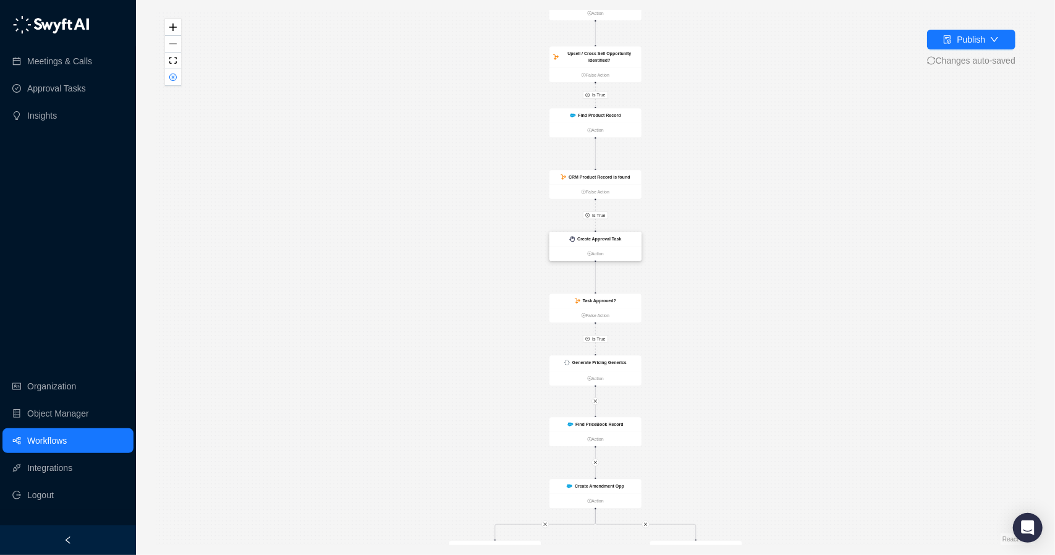
click at [611, 239] on strong "Create Approval Task" at bounding box center [599, 239] width 44 height 5
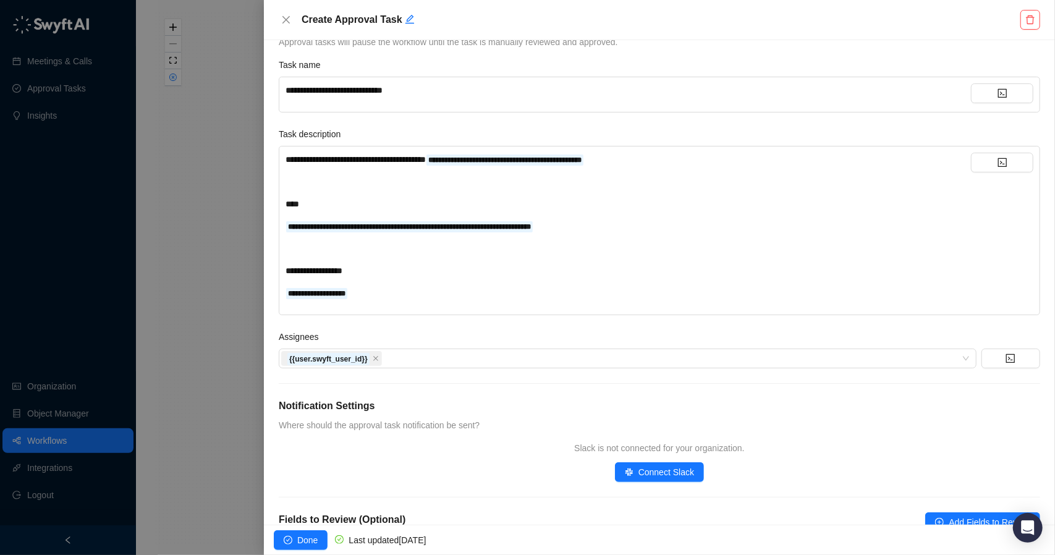
scroll to position [146, 0]
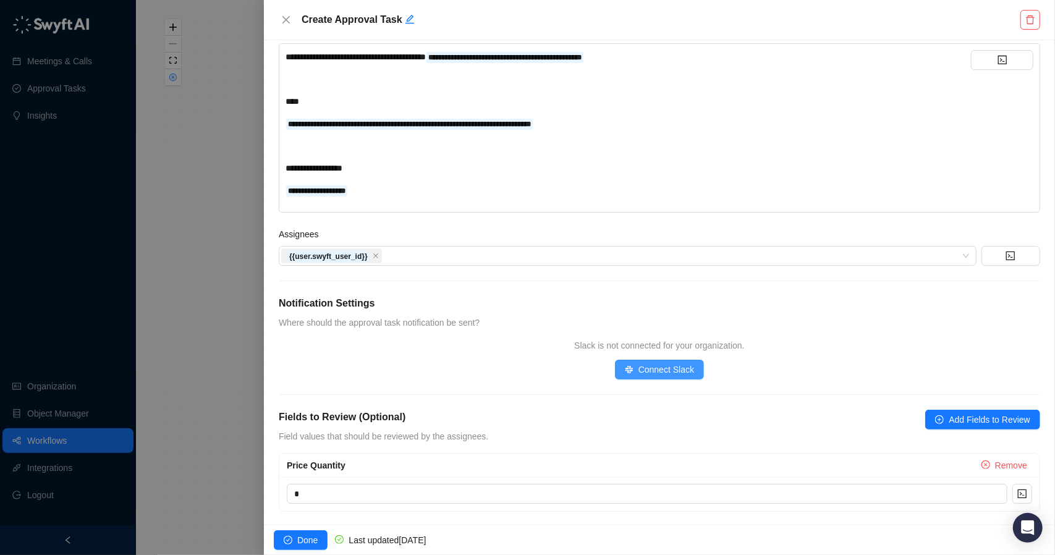
click at [649, 367] on span "Connect Slack" at bounding box center [667, 370] width 56 height 14
click at [286, 17] on icon "close" at bounding box center [286, 20] width 10 height 10
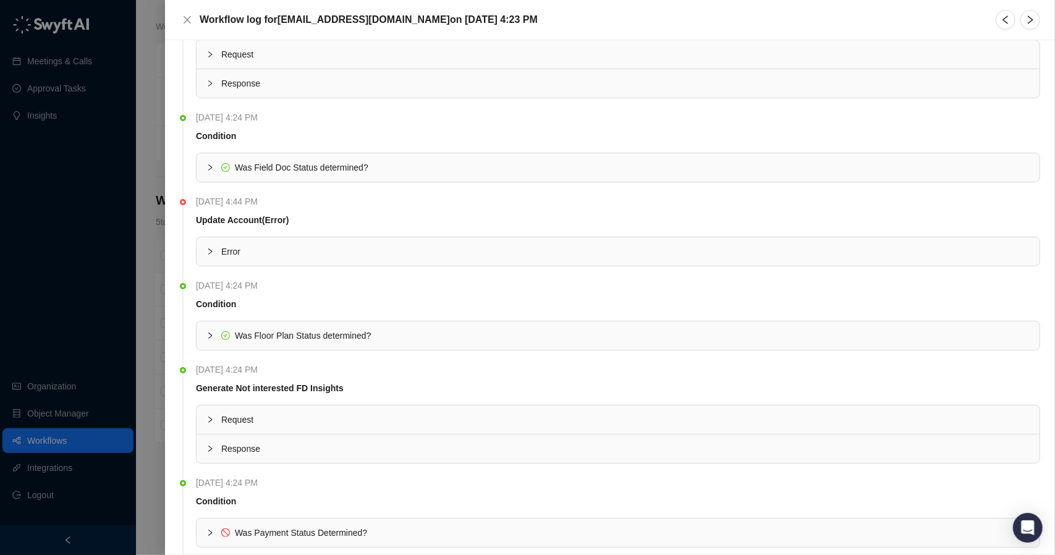
scroll to position [247, 0]
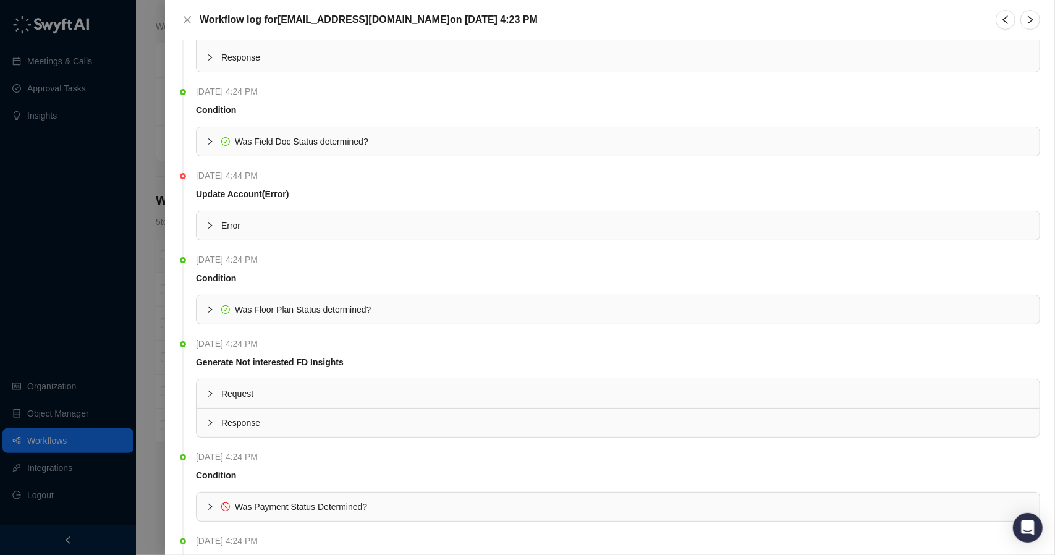
click at [216, 231] on div "Error" at bounding box center [618, 225] width 843 height 28
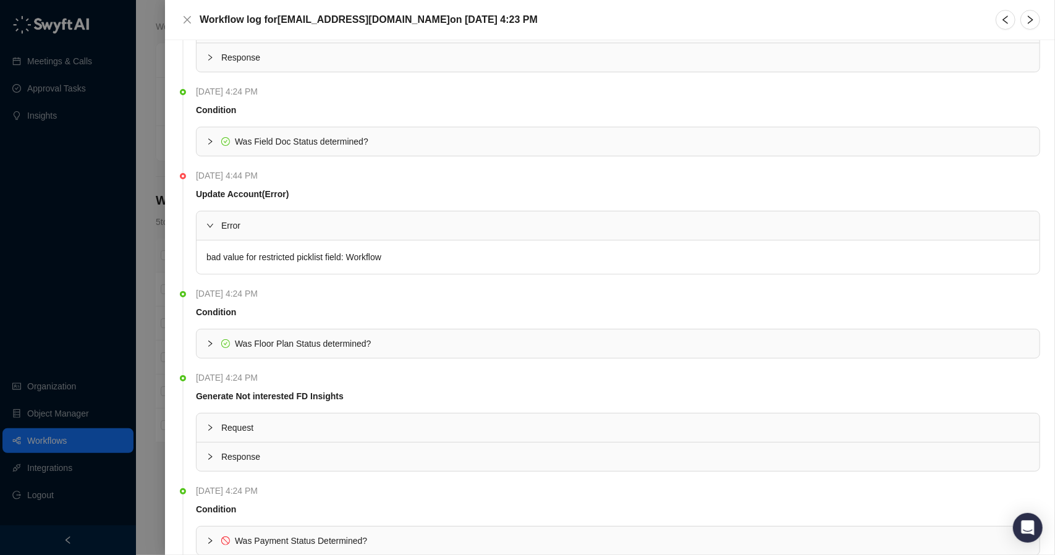
click at [216, 231] on div "Error" at bounding box center [618, 225] width 843 height 28
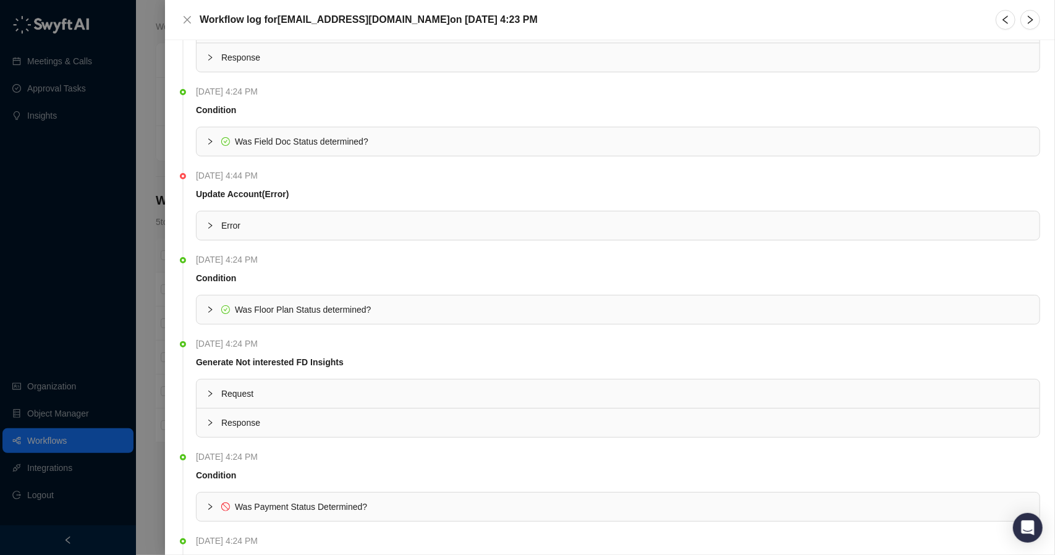
click at [216, 231] on div "Error" at bounding box center [618, 225] width 843 height 28
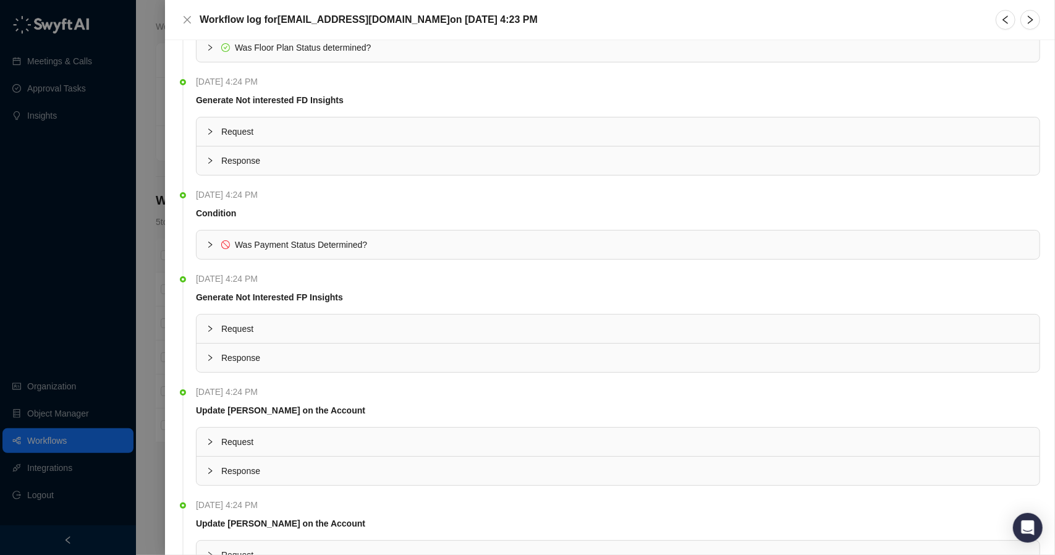
scroll to position [556, 0]
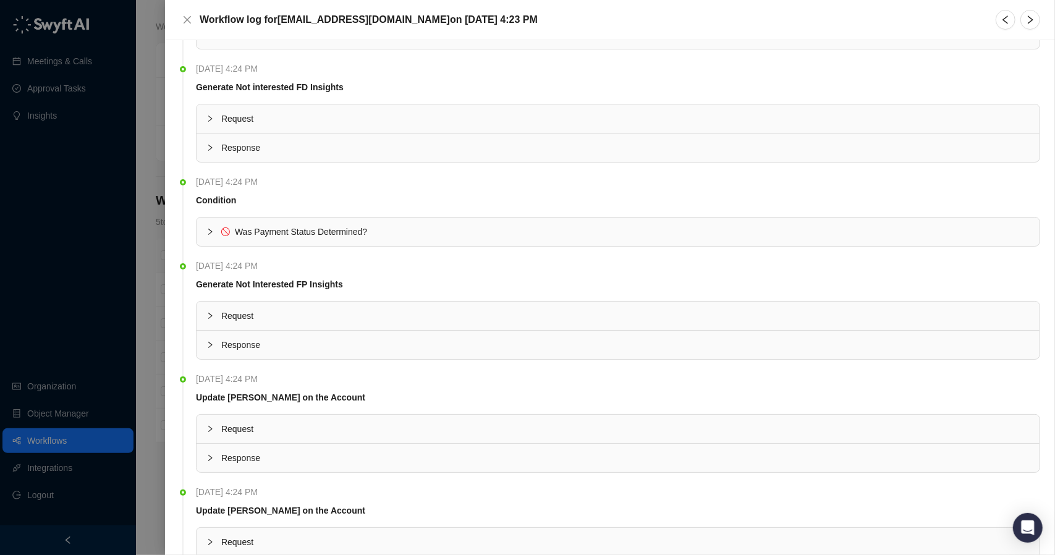
click at [208, 228] on icon "collapsed" at bounding box center [210, 231] width 7 height 7
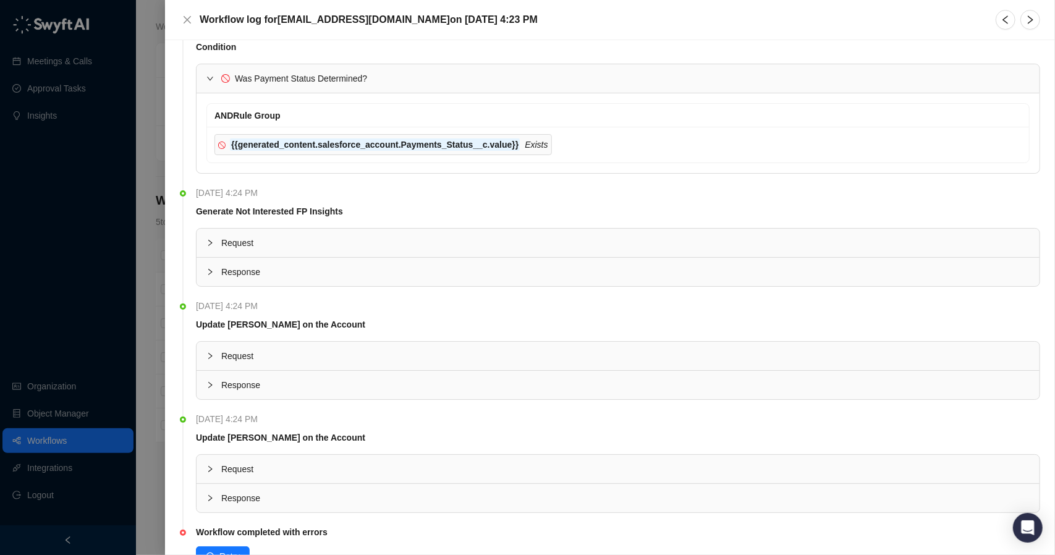
scroll to position [746, 0]
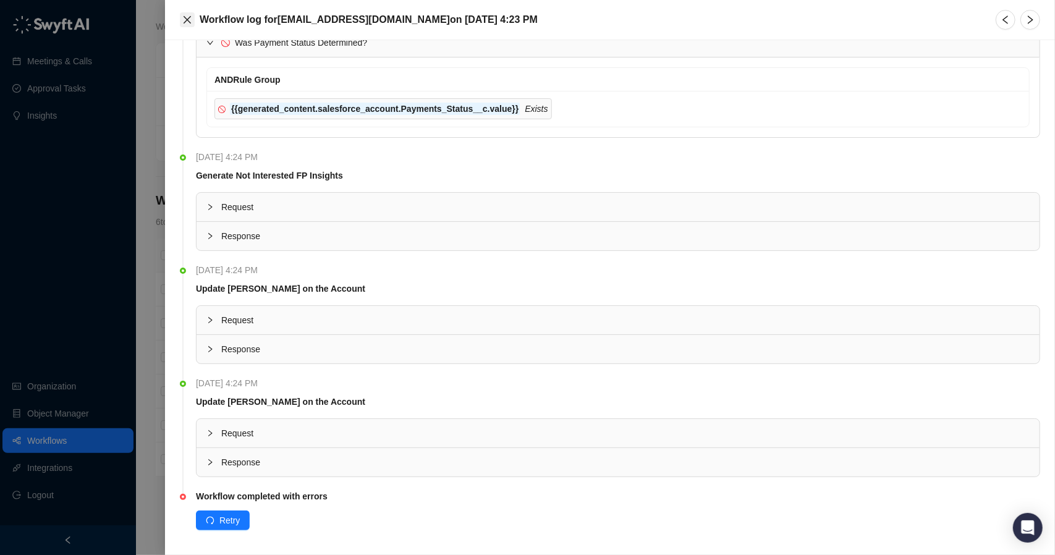
click at [192, 22] on icon "close" at bounding box center [187, 20] width 10 height 10
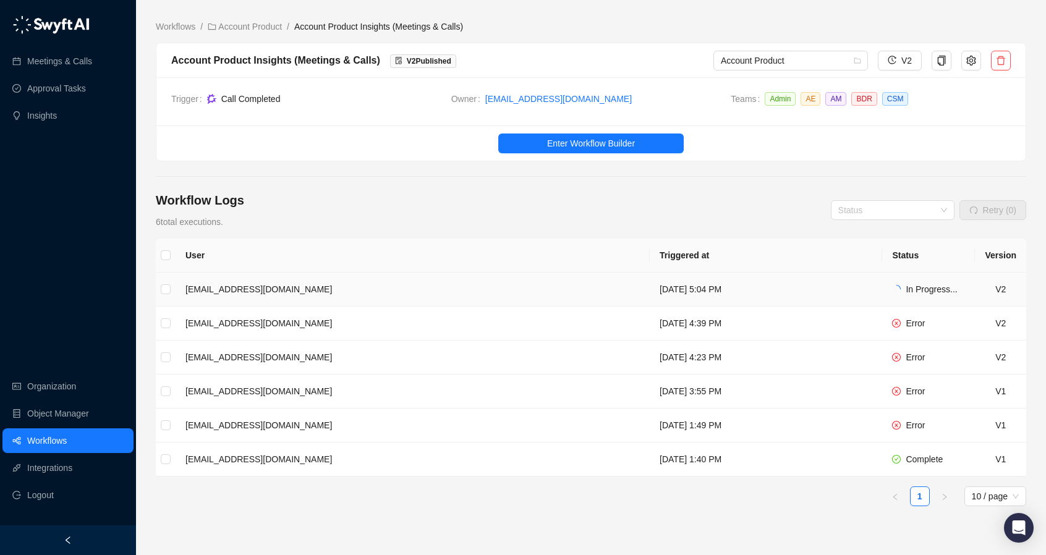
click at [454, 283] on td "[EMAIL_ADDRESS][DOMAIN_NAME]" at bounding box center [413, 290] width 474 height 34
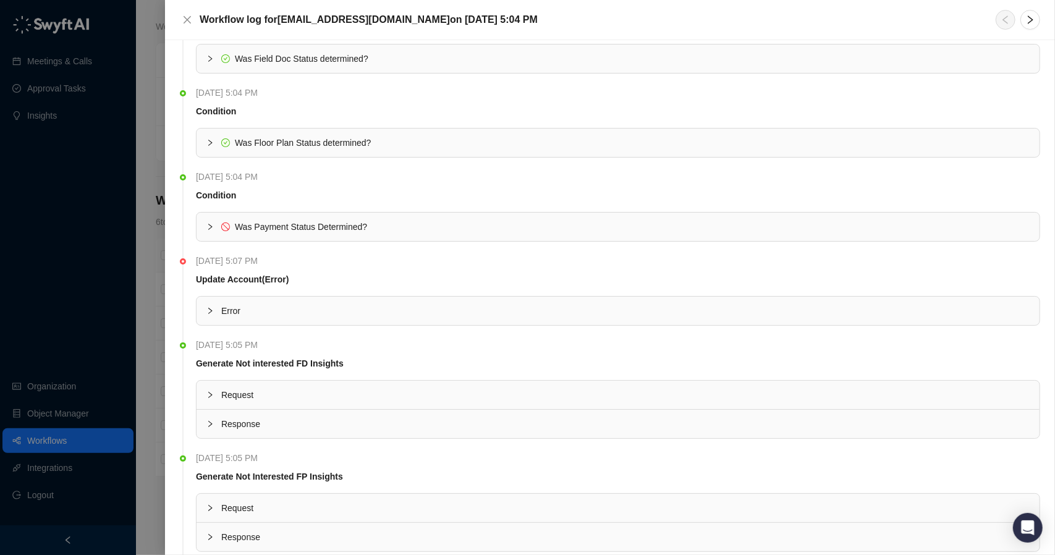
scroll to position [371, 0]
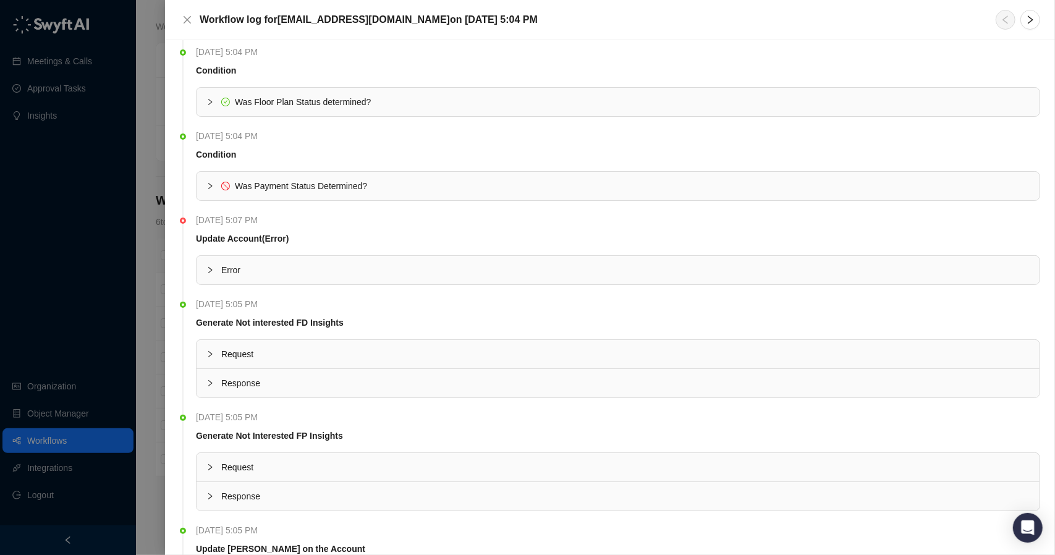
click at [204, 185] on div "Was Payment Status Determined?" at bounding box center [618, 186] width 843 height 28
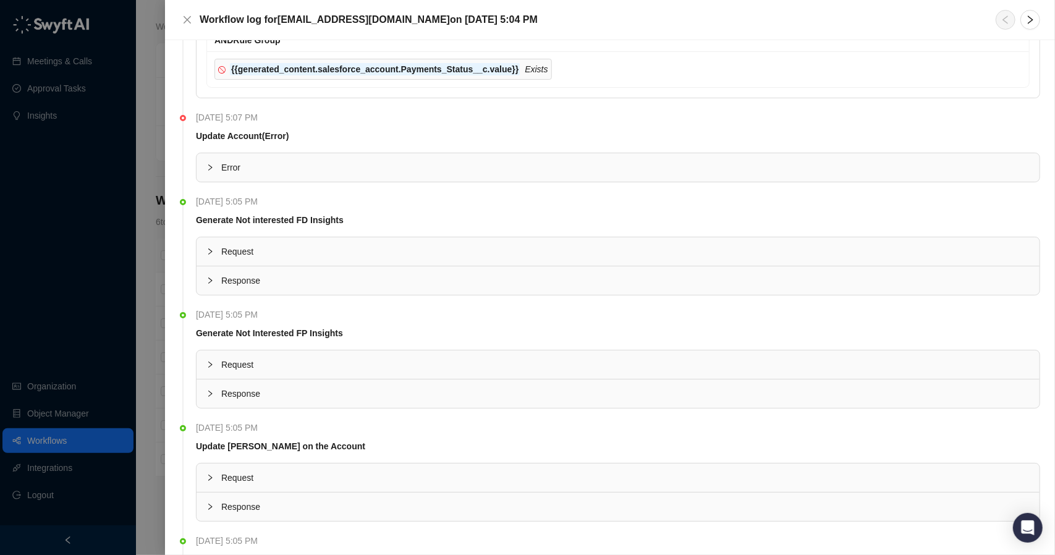
scroll to position [556, 0]
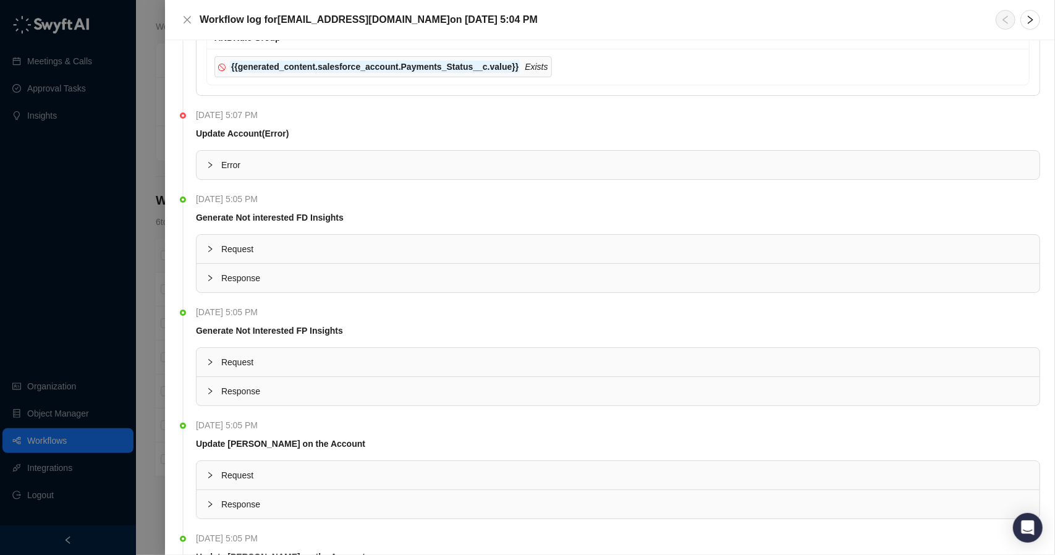
click at [218, 160] on div at bounding box center [214, 165] width 15 height 14
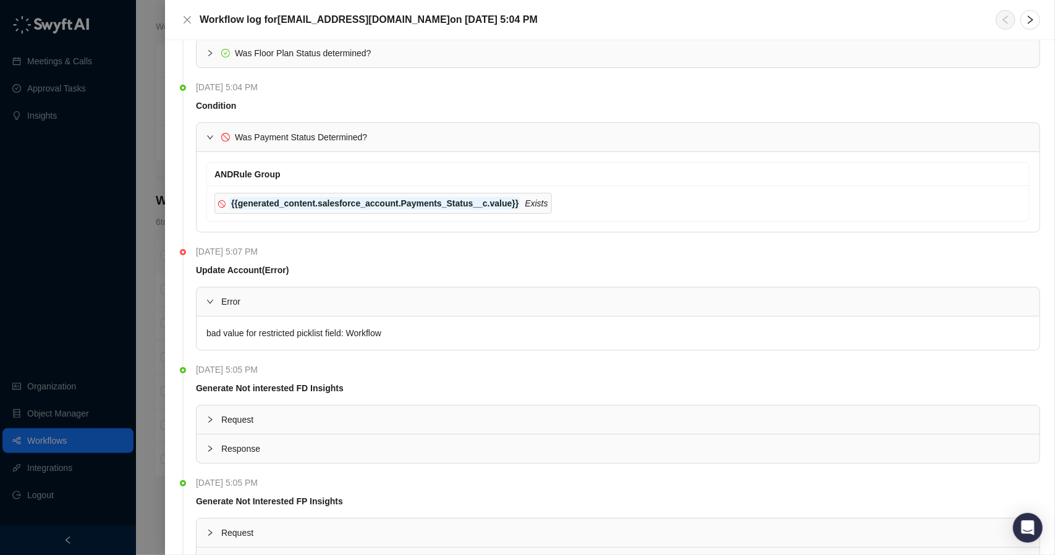
scroll to position [433, 0]
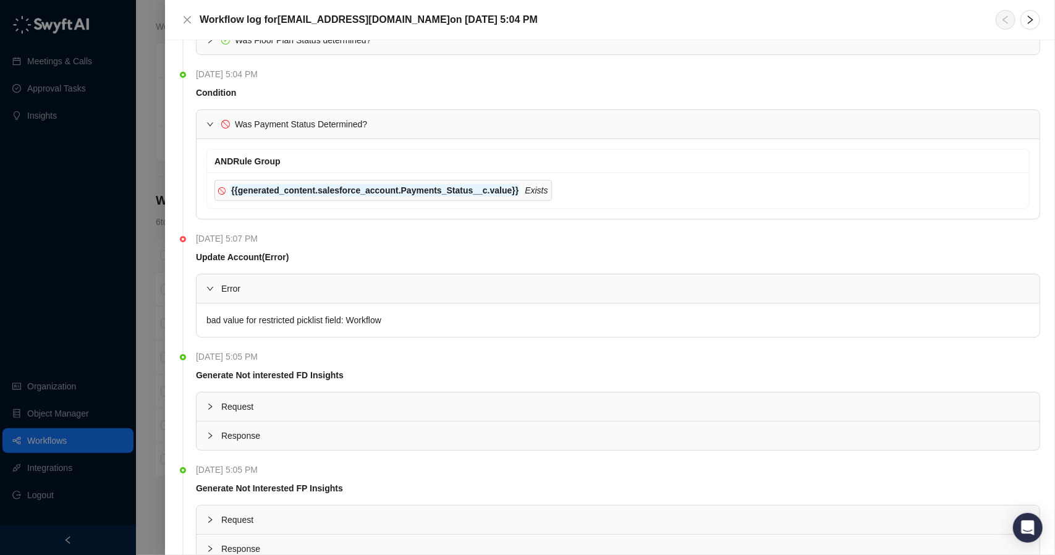
click at [140, 104] on div at bounding box center [527, 277] width 1055 height 555
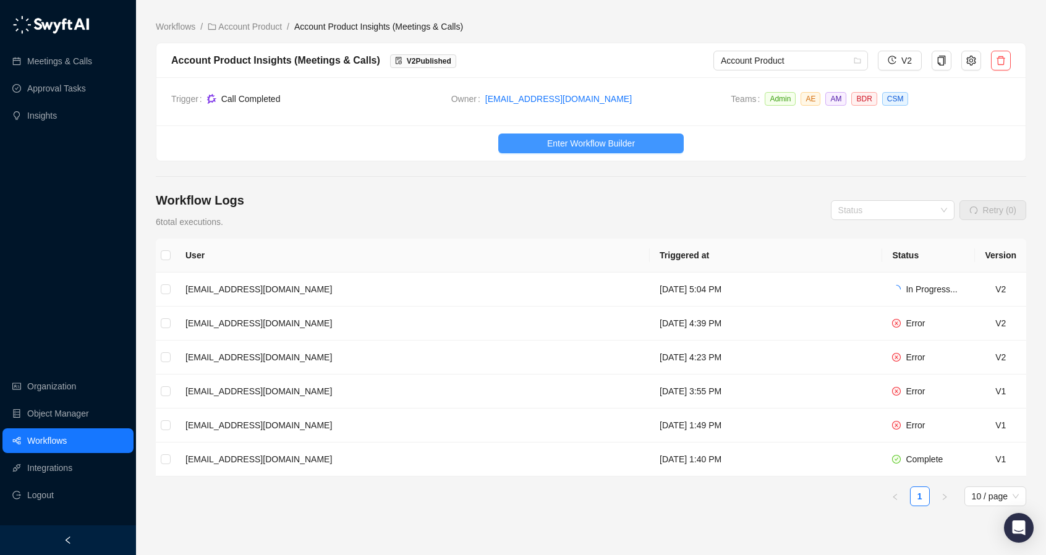
click at [558, 135] on button "Enter Workflow Builder" at bounding box center [590, 144] width 185 height 20
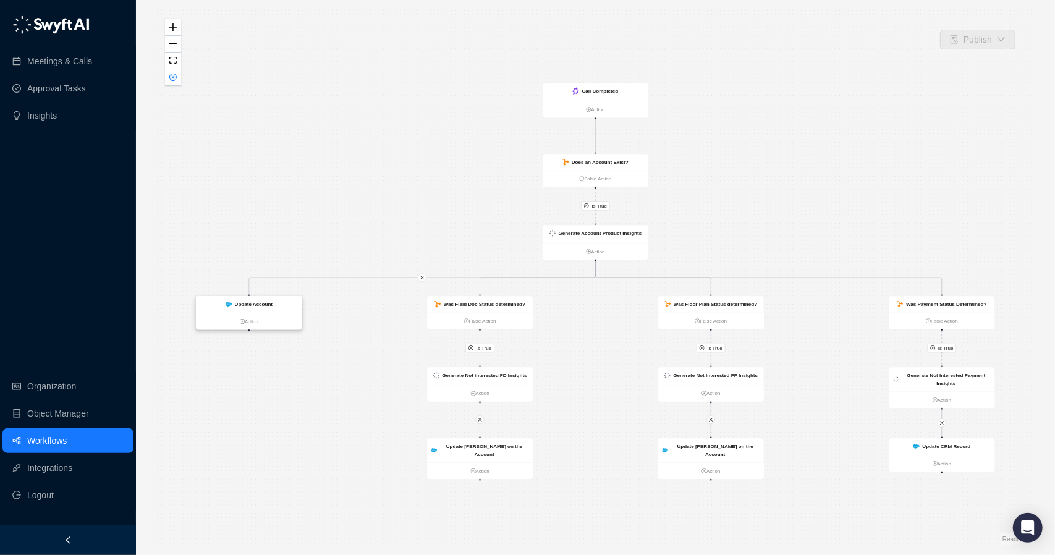
click at [262, 306] on strong "Update Account" at bounding box center [254, 305] width 38 height 6
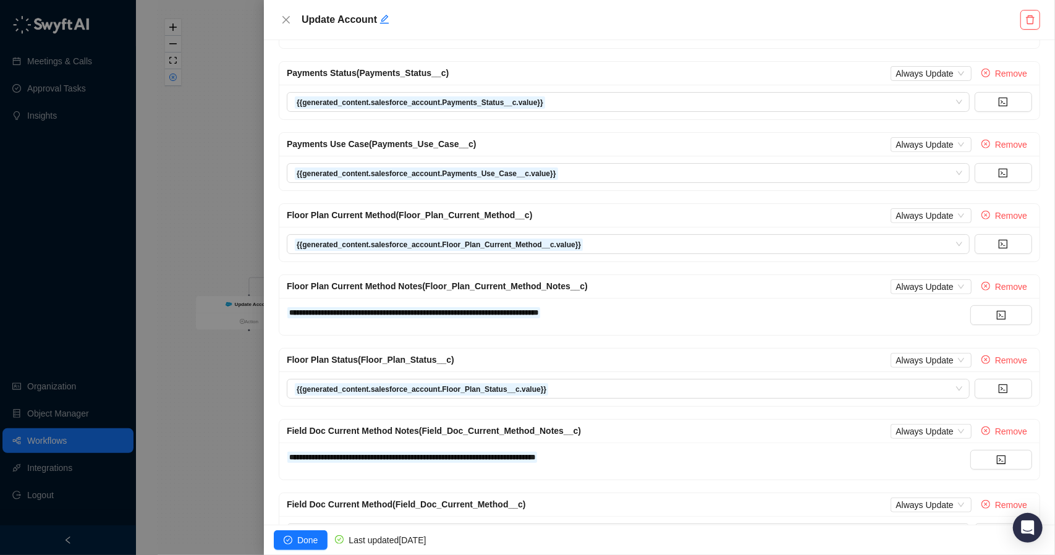
scroll to position [311, 0]
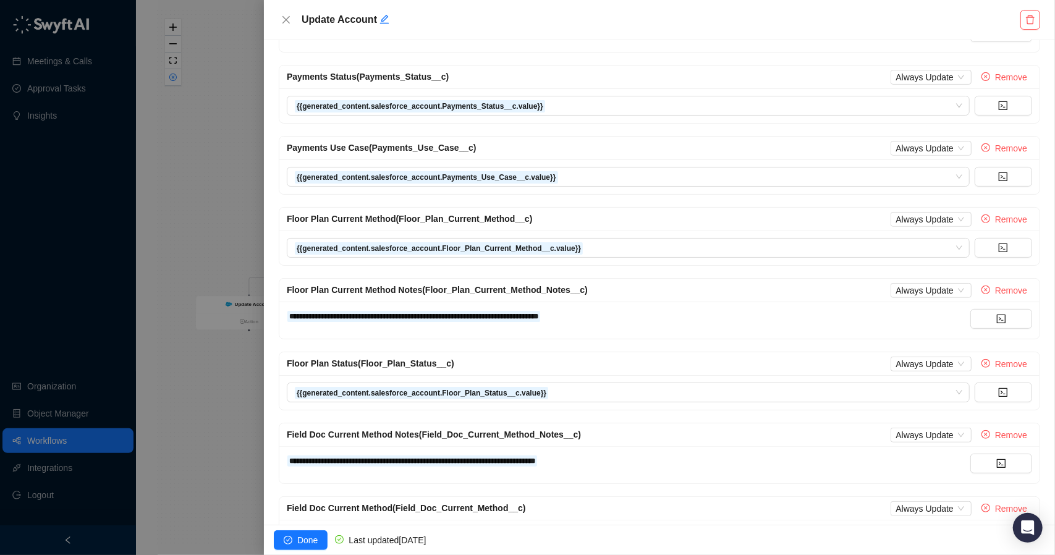
click at [204, 205] on div at bounding box center [527, 277] width 1055 height 555
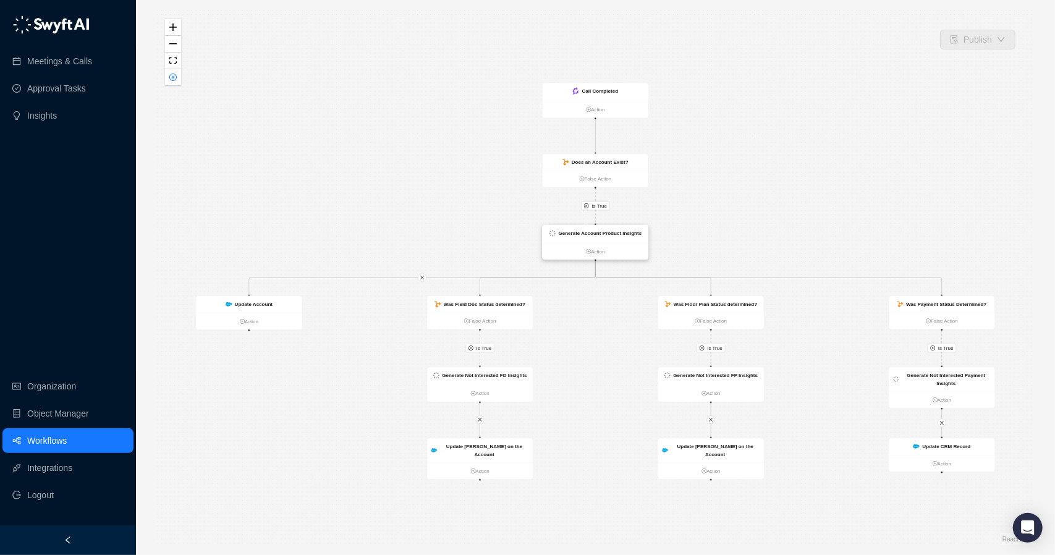
click at [593, 236] on strong "Generate Account Product Insights" at bounding box center [600, 234] width 83 height 6
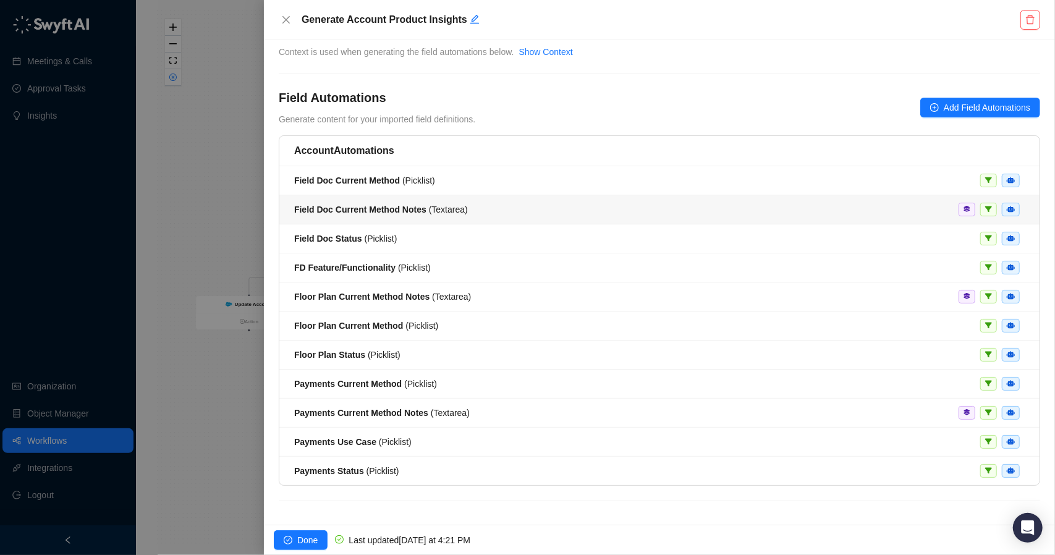
scroll to position [36, 0]
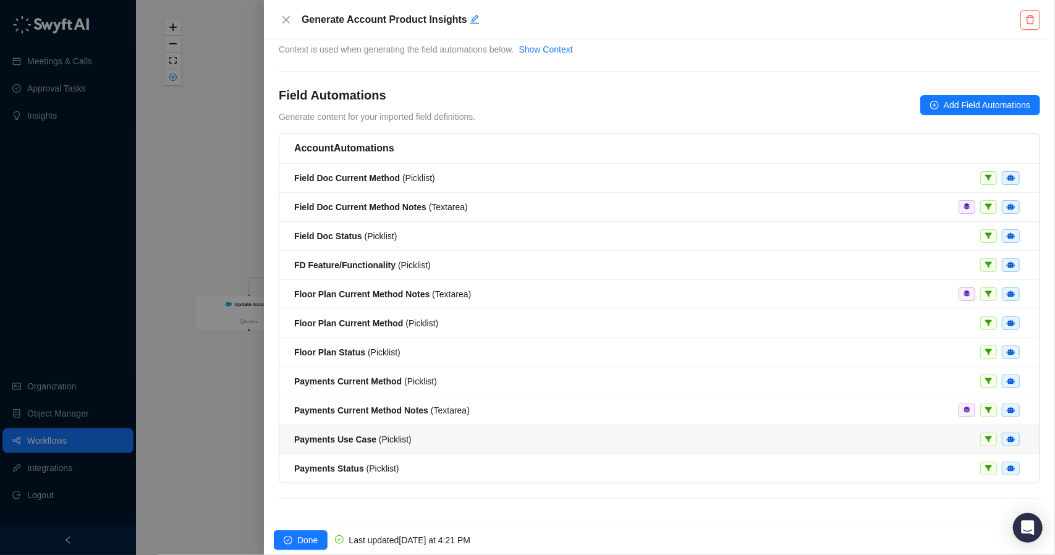
click at [475, 433] on div "Payments Use Case ( Picklist )" at bounding box center [659, 440] width 731 height 14
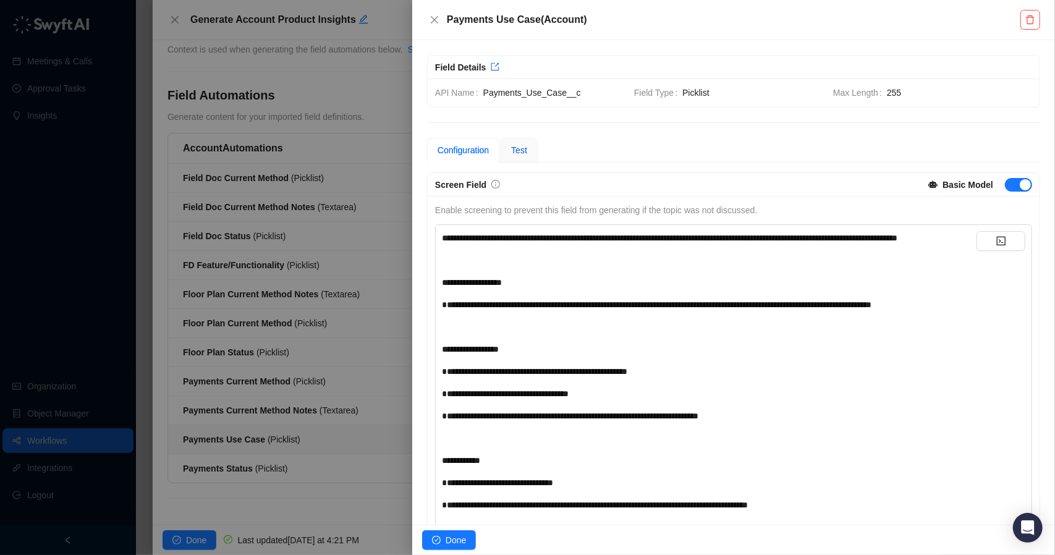
click at [512, 155] on div "Test" at bounding box center [519, 150] width 16 height 14
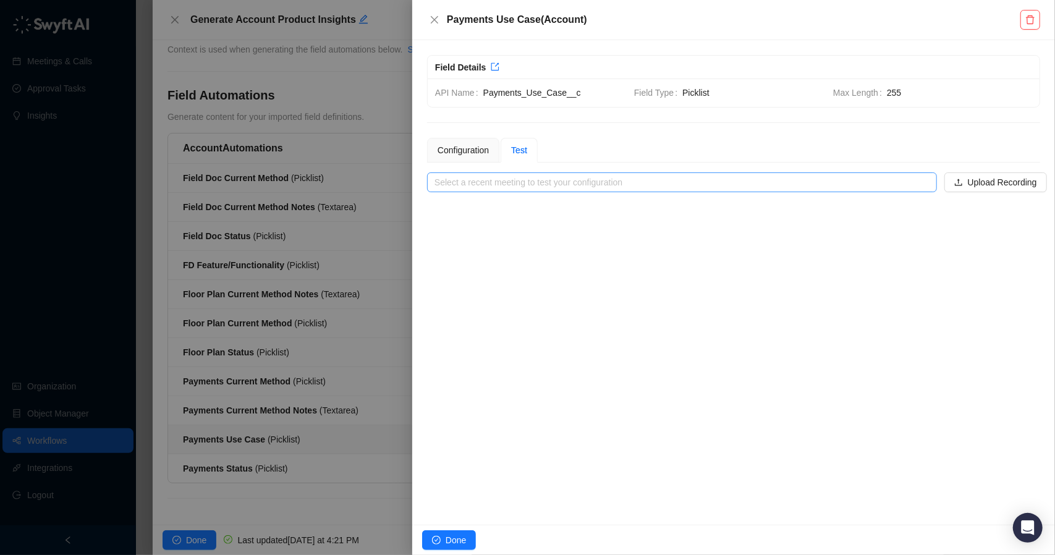
click at [539, 185] on input "search" at bounding box center [679, 182] width 488 height 19
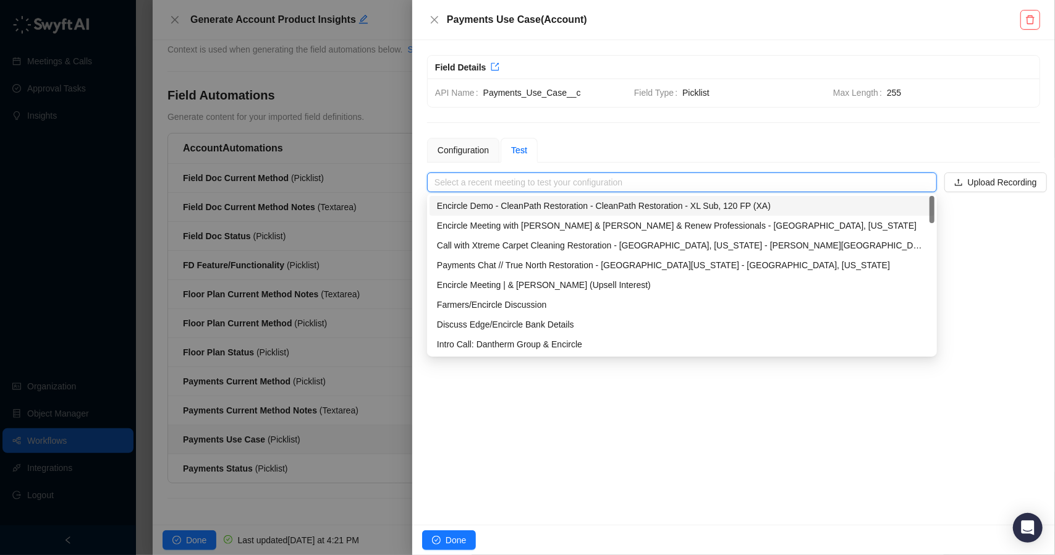
click at [512, 211] on div "Encircle Demo - CleanPath Restoration - CleanPath Restoration - XL Sub, 120 FP …" at bounding box center [682, 206] width 490 height 14
type input "**********"
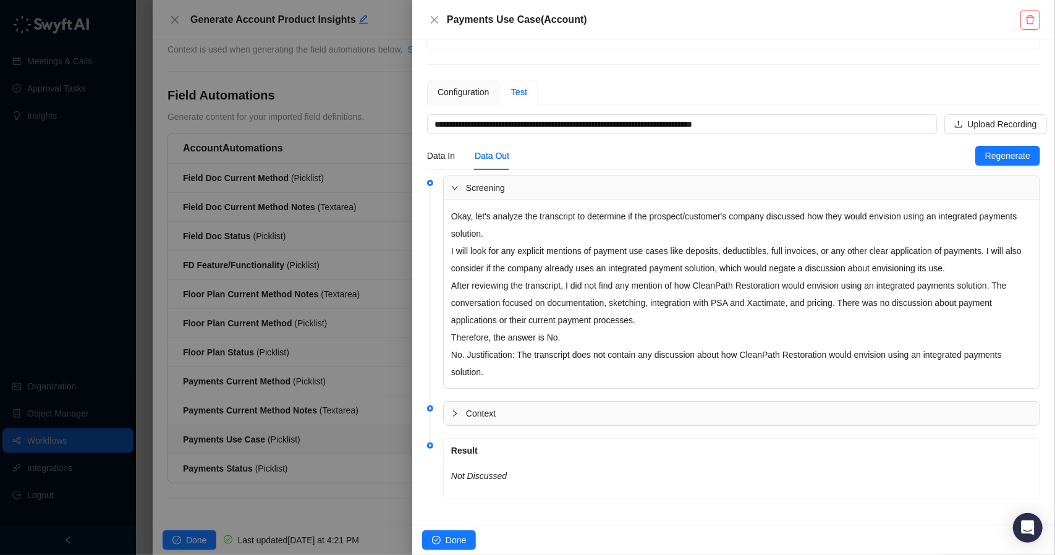
scroll to position [61, 0]
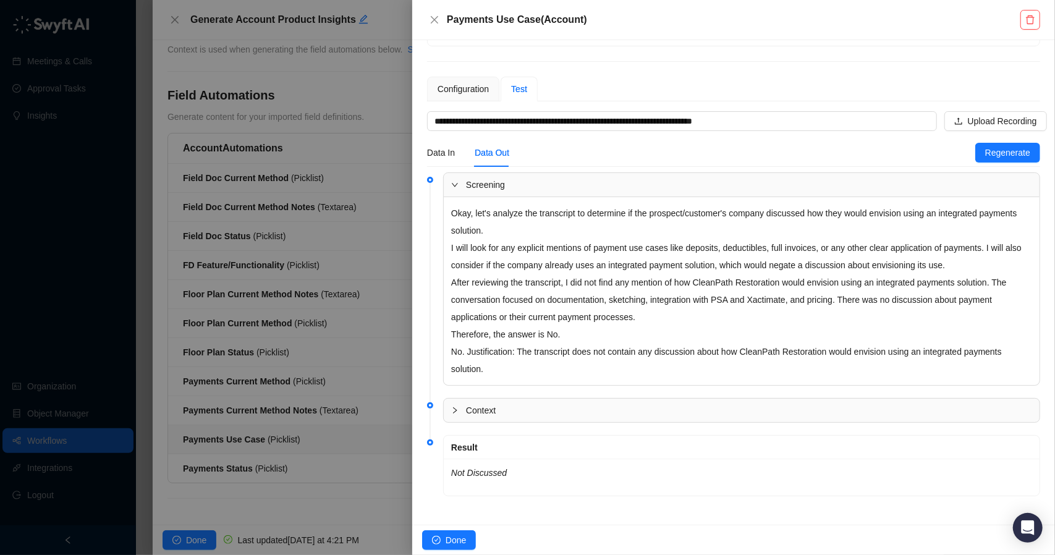
click at [328, 416] on div at bounding box center [527, 277] width 1055 height 555
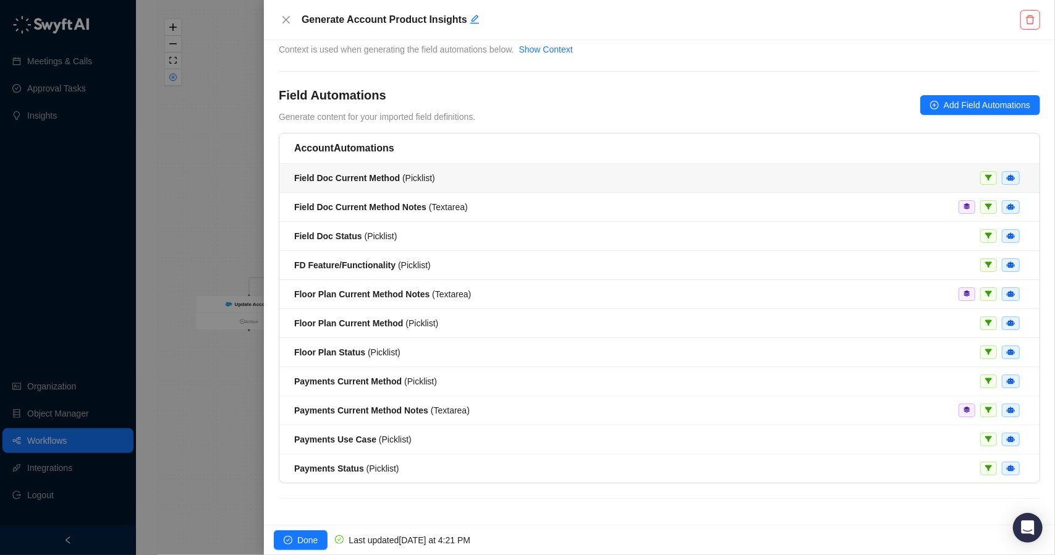
click at [438, 187] on li "Field Doc Current Method ( Picklist )" at bounding box center [659, 178] width 761 height 29
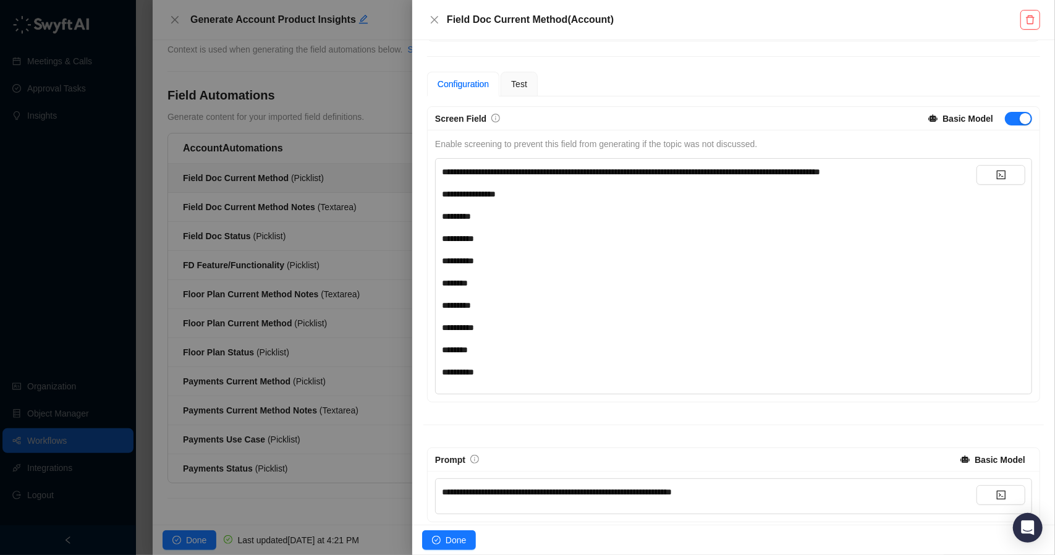
scroll to position [62, 0]
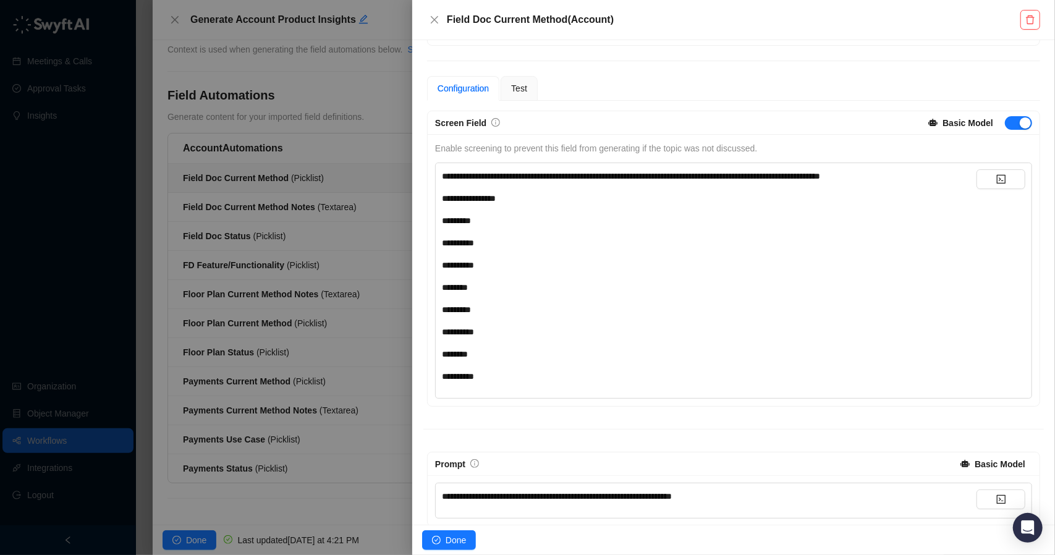
click at [344, 133] on div at bounding box center [527, 277] width 1055 height 555
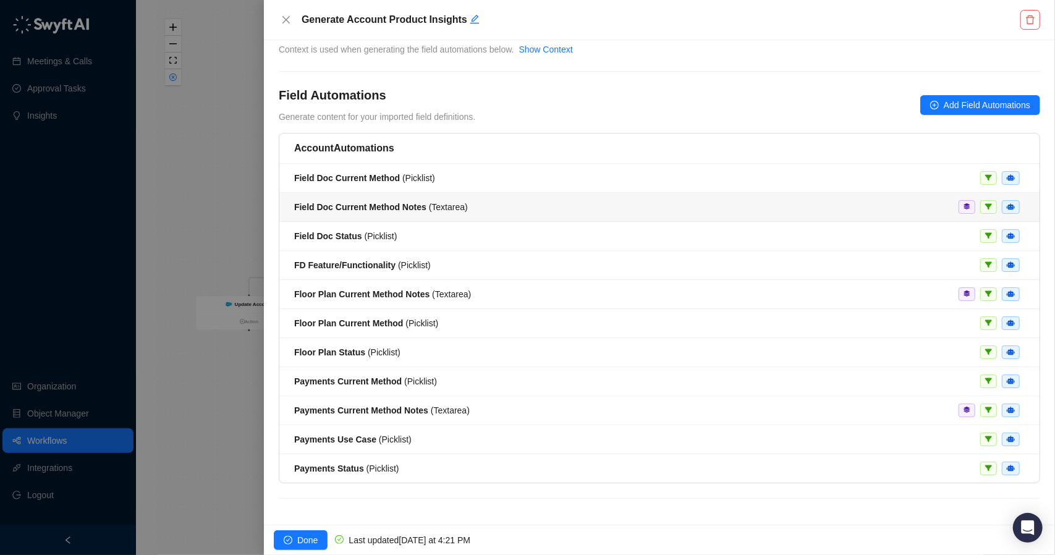
click at [376, 206] on strong "Field Doc Current Method Notes" at bounding box center [360, 207] width 132 height 10
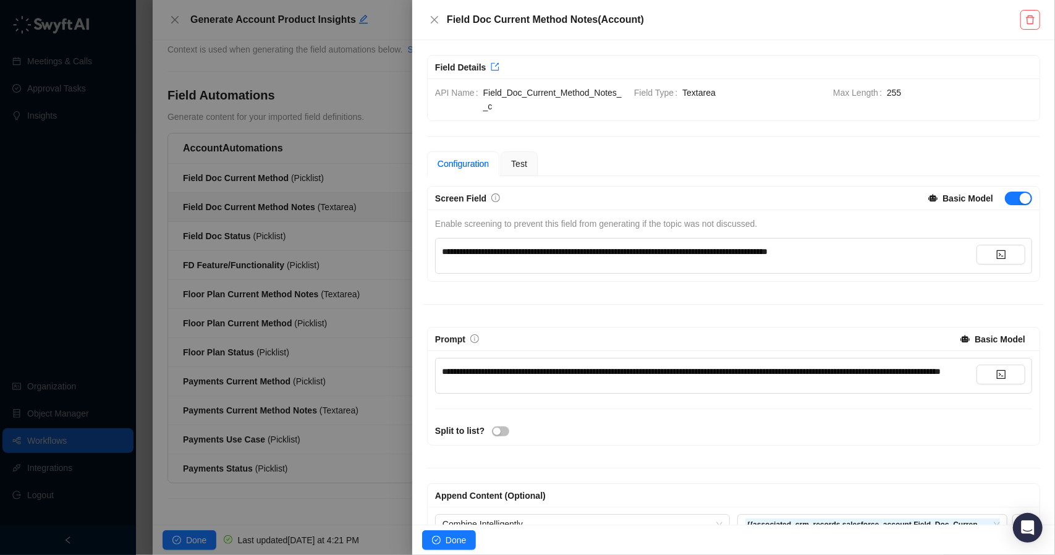
click at [328, 156] on div at bounding box center [527, 277] width 1055 height 555
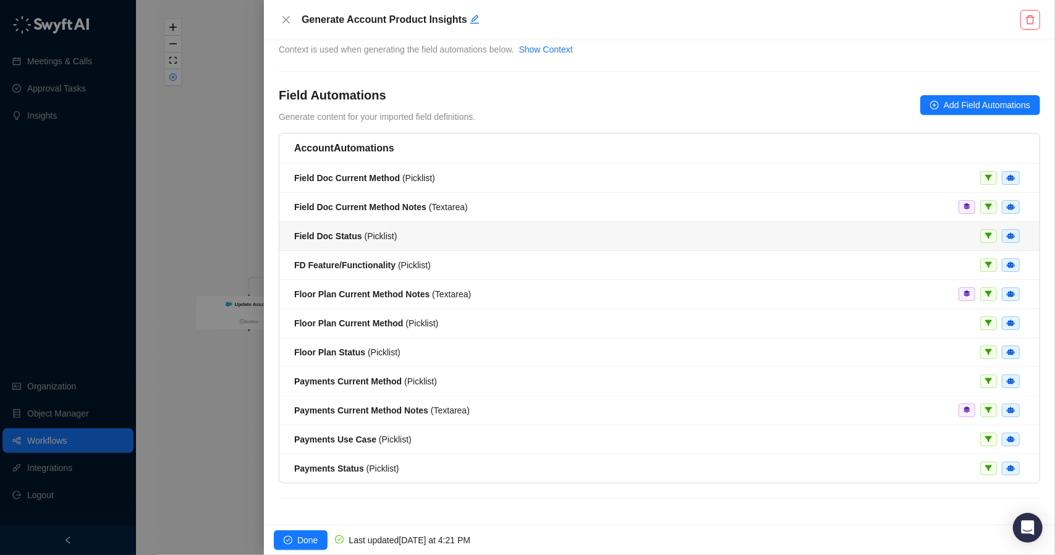
click at [347, 238] on strong "Field Doc Status" at bounding box center [328, 236] width 68 height 10
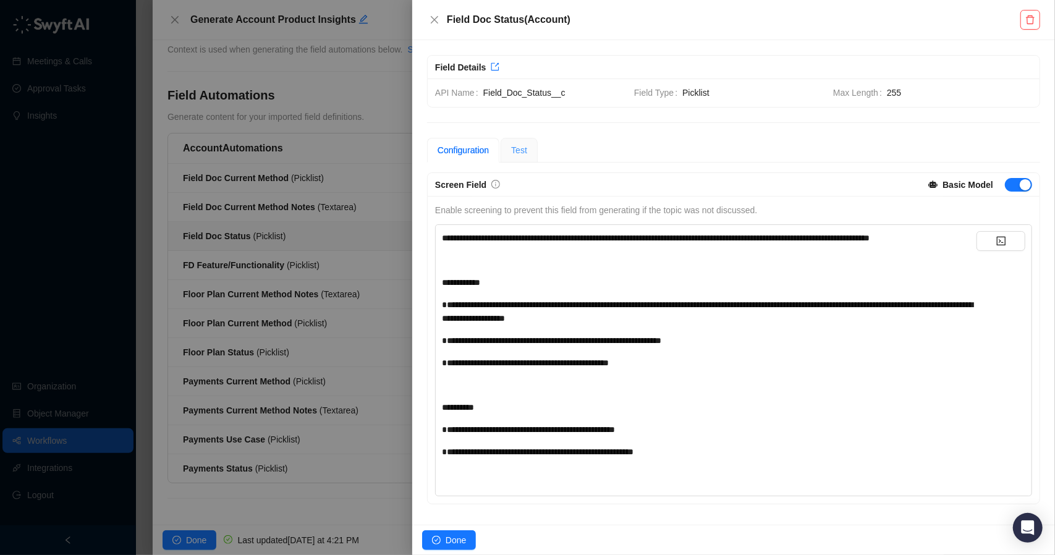
click at [523, 156] on div "Test" at bounding box center [519, 150] width 37 height 25
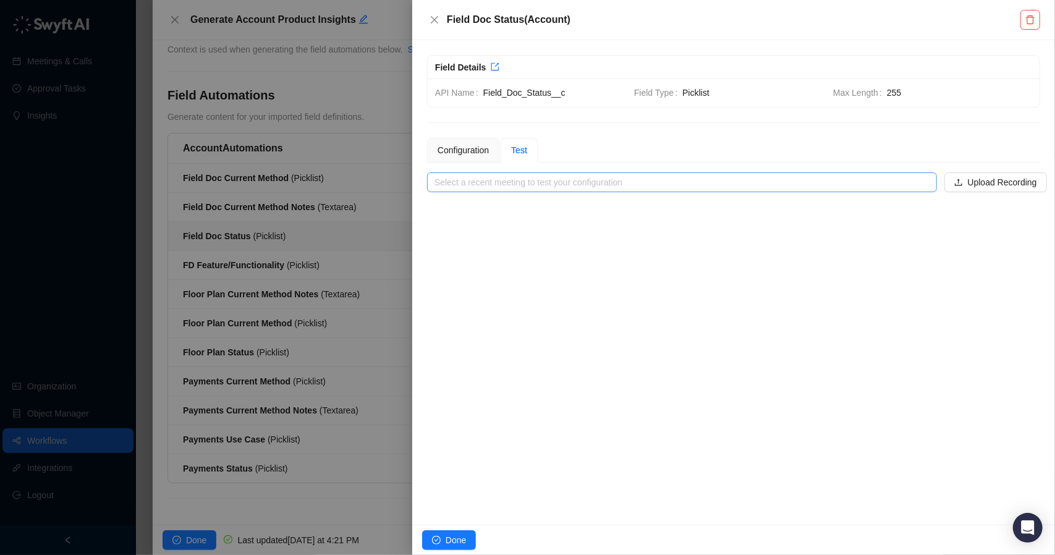
click at [525, 190] on div "Select a recent meeting to test your configuration" at bounding box center [682, 183] width 510 height 20
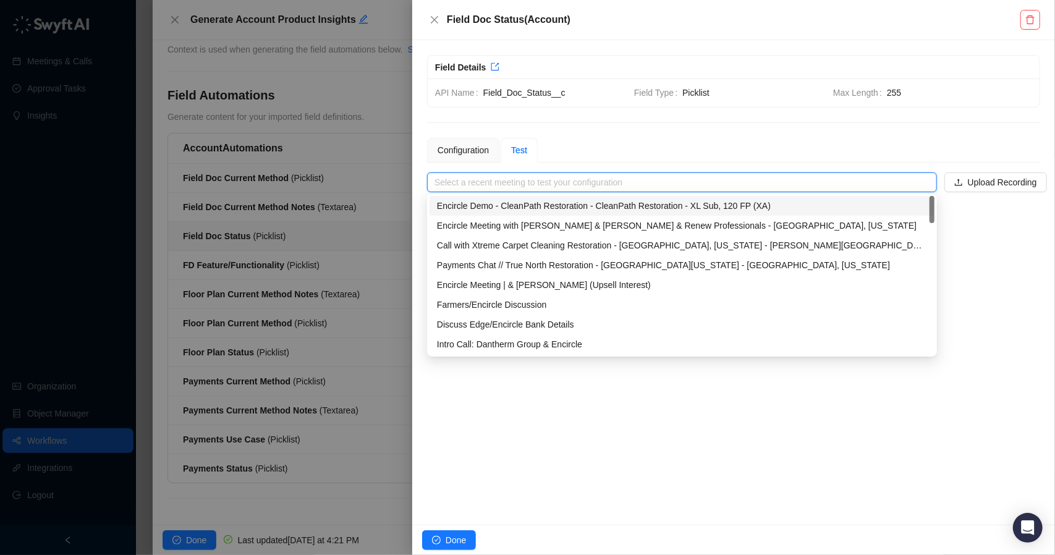
click at [518, 202] on div "Encircle Demo - CleanPath Restoration - CleanPath Restoration - XL Sub, 120 FP …" at bounding box center [682, 206] width 490 height 14
type input "**********"
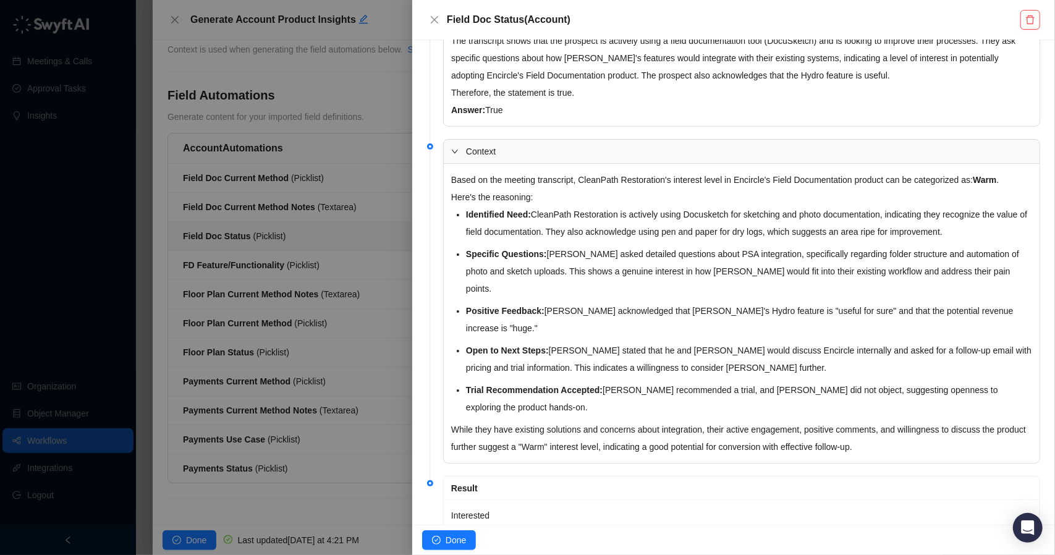
scroll to position [512, 0]
click at [360, 255] on div at bounding box center [527, 277] width 1055 height 555
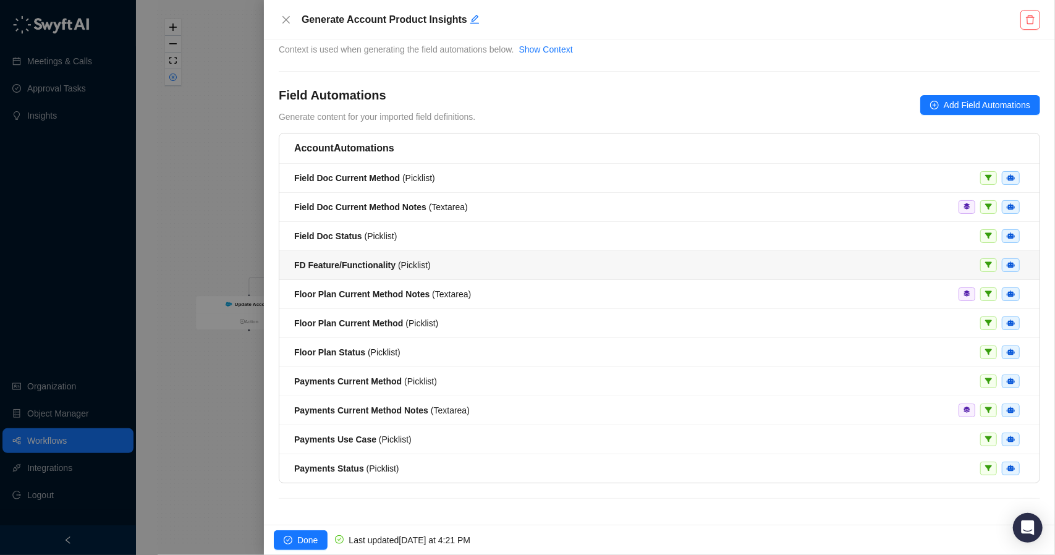
click at [385, 264] on strong "FD Feature/Functionality" at bounding box center [344, 265] width 101 height 10
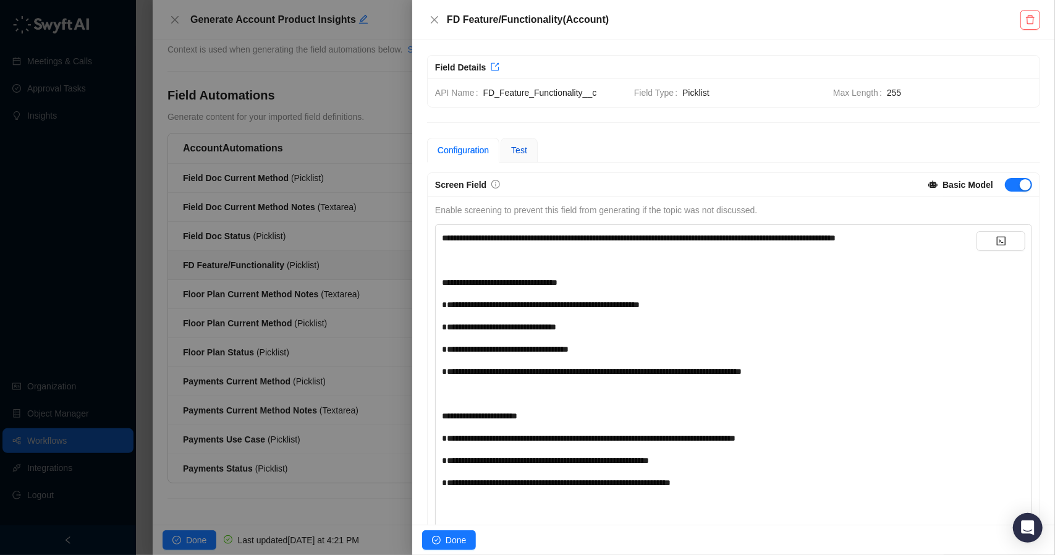
click at [514, 155] on div "Test" at bounding box center [519, 150] width 16 height 14
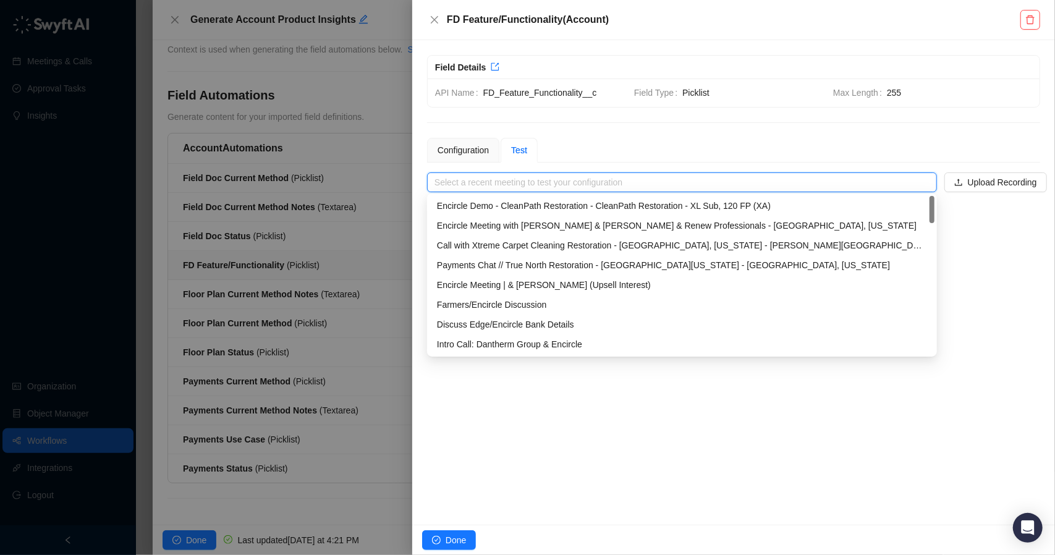
click at [516, 188] on input "search" at bounding box center [679, 182] width 488 height 19
click at [501, 201] on div "Encircle Demo - CleanPath Restoration - CleanPath Restoration - XL Sub, 120 FP …" at bounding box center [682, 206] width 490 height 14
type input "**********"
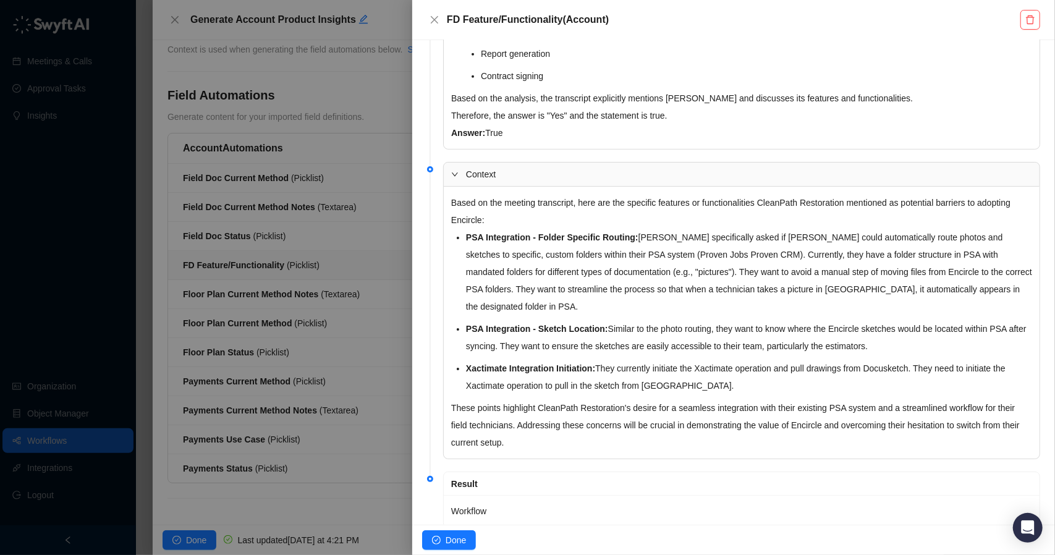
scroll to position [455, 0]
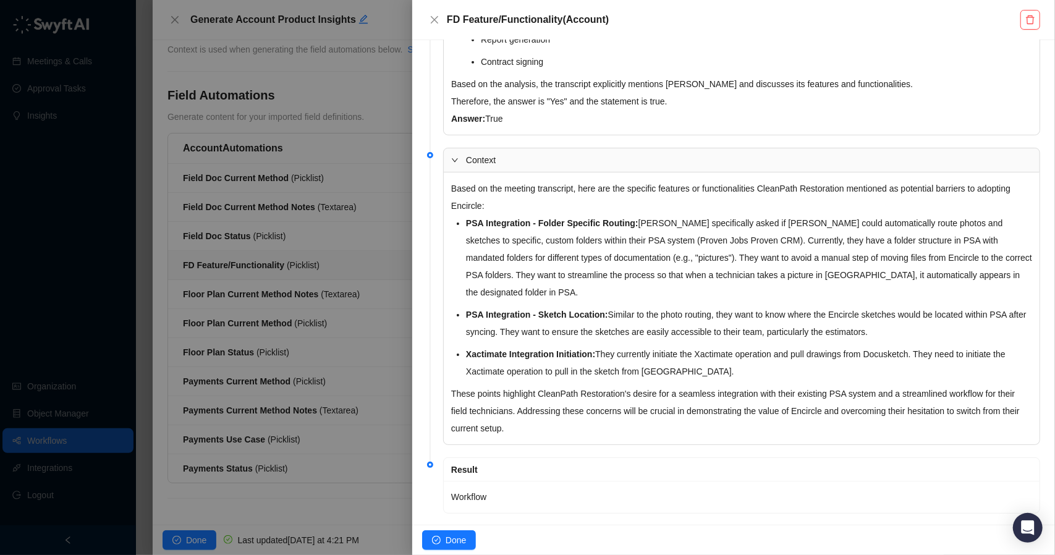
click at [363, 200] on div at bounding box center [527, 277] width 1055 height 555
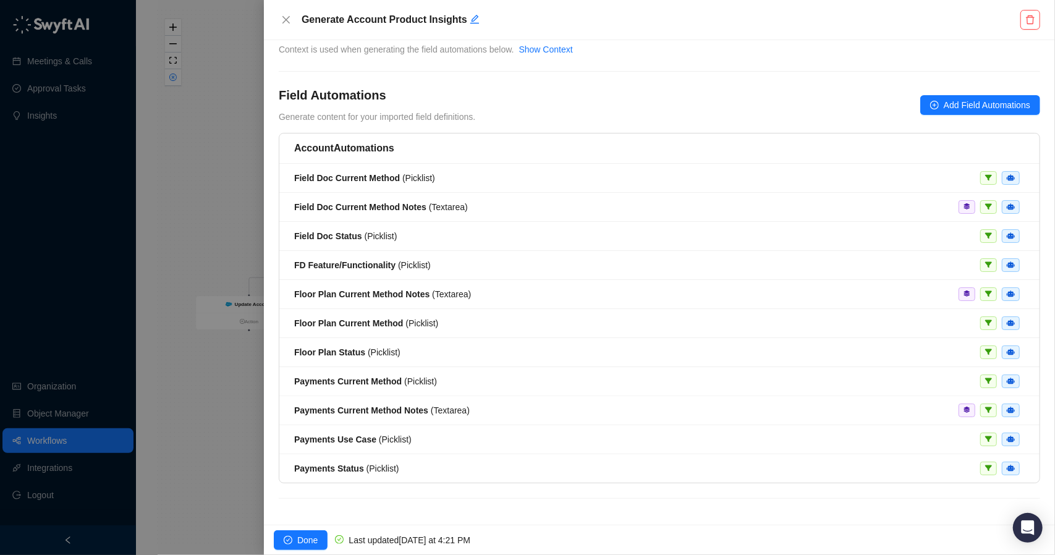
click at [230, 228] on div at bounding box center [527, 277] width 1055 height 555
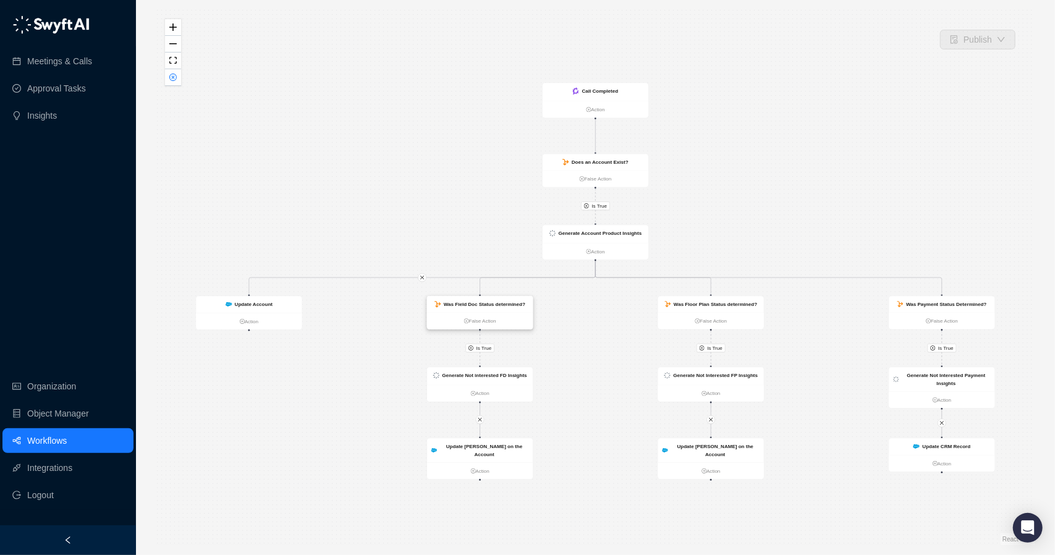
click at [493, 302] on strong "Was Field Doc Status determined?" at bounding box center [485, 305] width 82 height 6
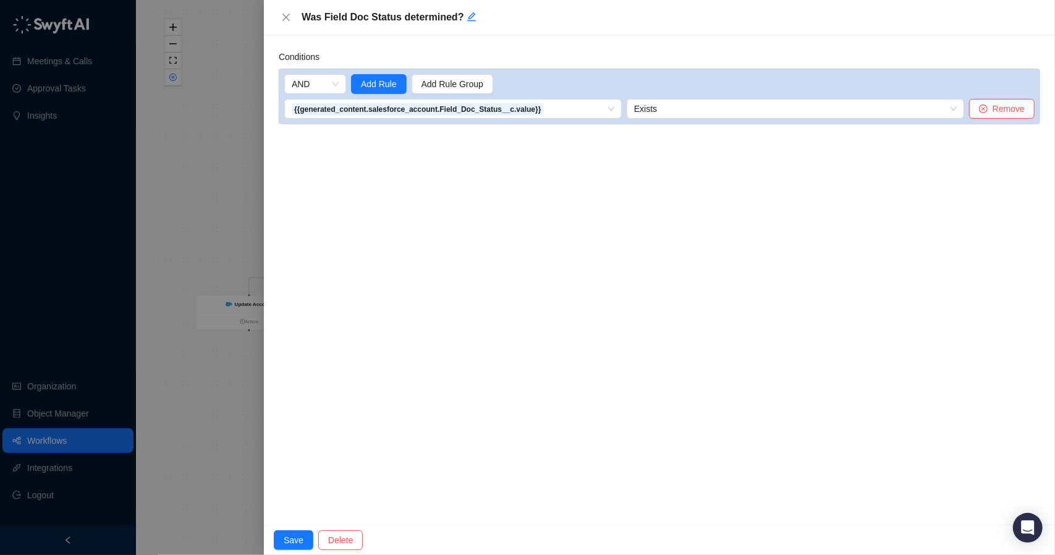
click at [190, 239] on div at bounding box center [527, 277] width 1055 height 555
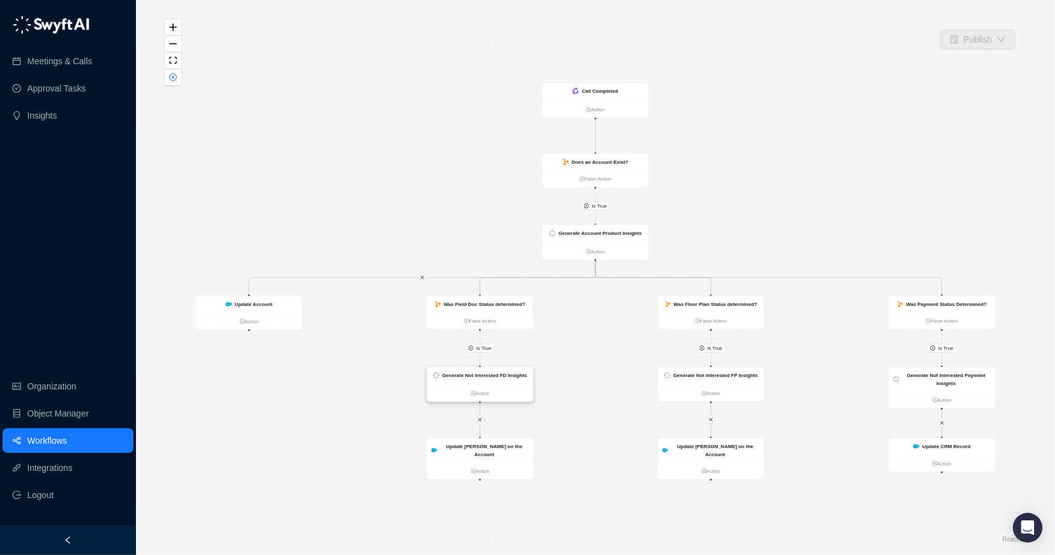
click at [487, 377] on strong "Generate Not interested FD Insights" at bounding box center [484, 376] width 85 height 6
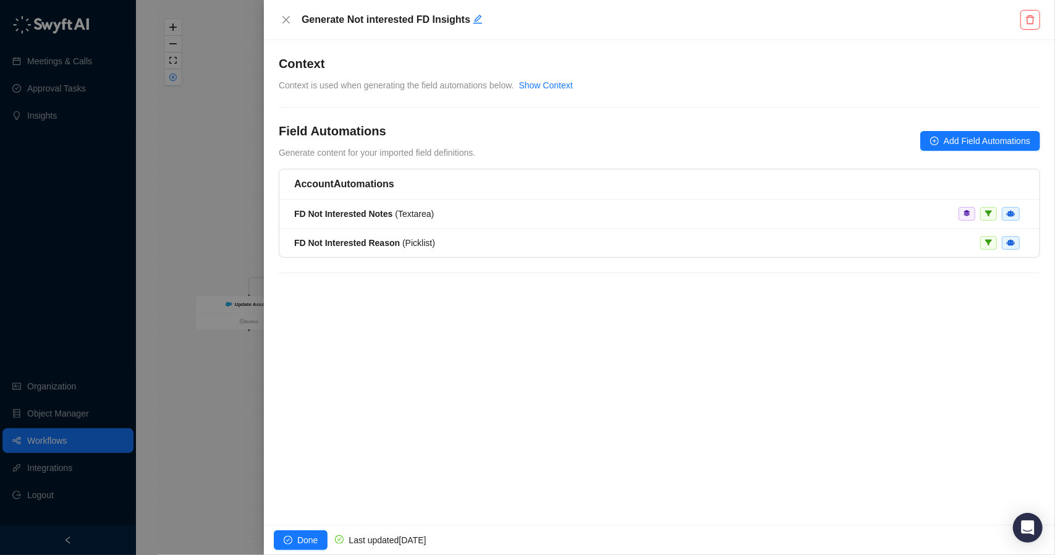
click at [214, 213] on div at bounding box center [527, 277] width 1055 height 555
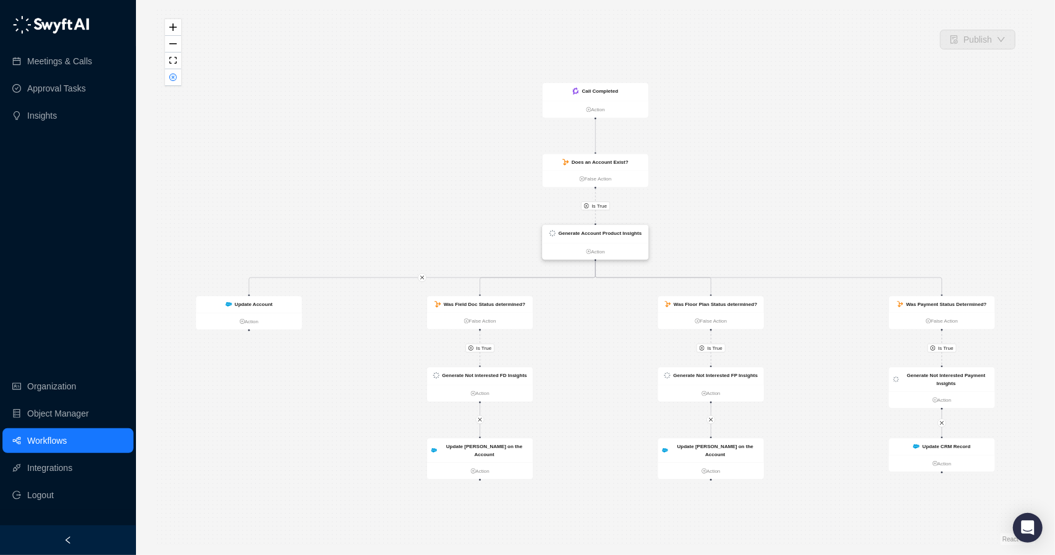
click at [586, 232] on strong "Generate Account Product Insights" at bounding box center [600, 234] width 83 height 6
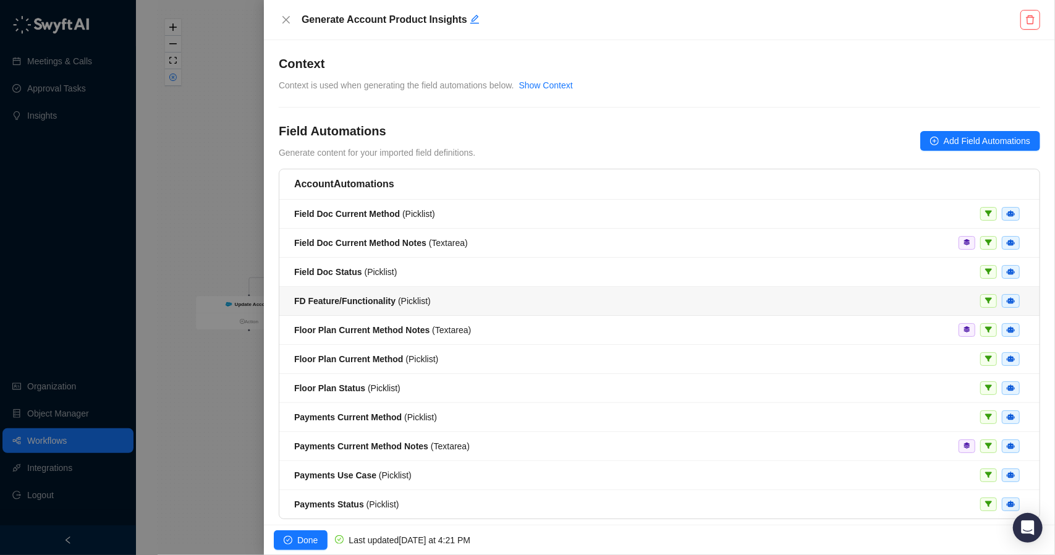
click at [911, 299] on div "FD Feature/Functionality ( Picklist )" at bounding box center [659, 301] width 731 height 14
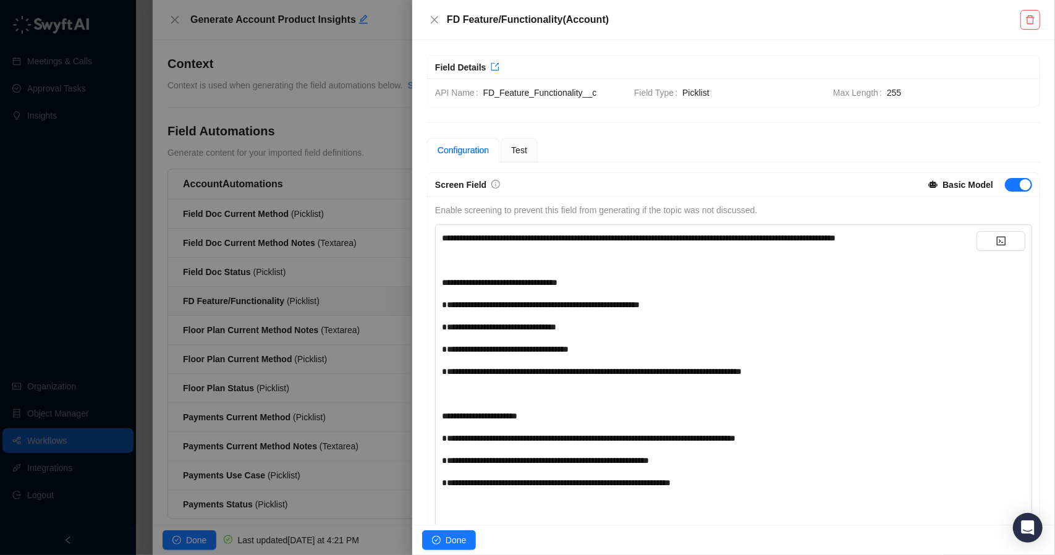
click at [756, 347] on div "**********" at bounding box center [709, 350] width 535 height 14
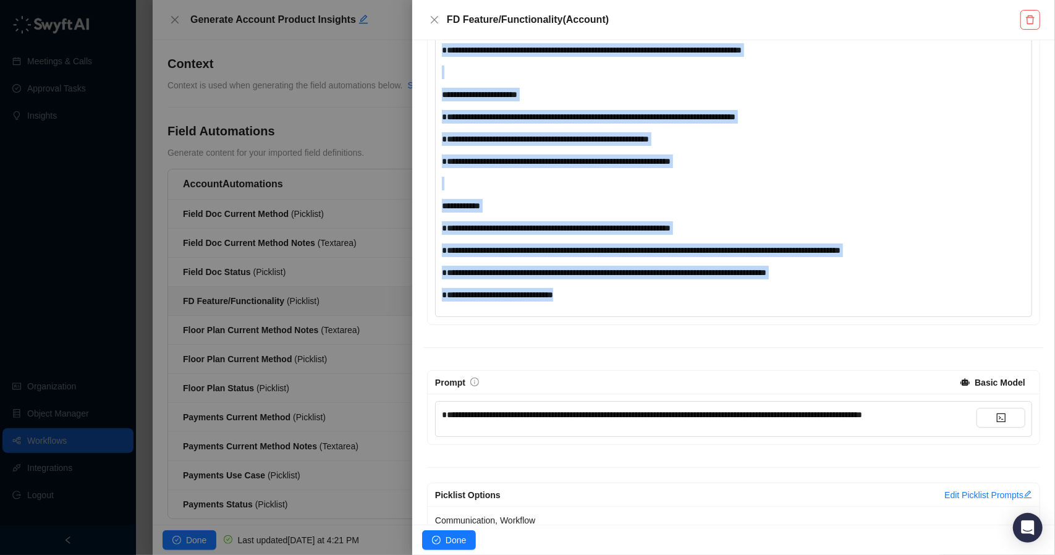
scroll to position [343, 0]
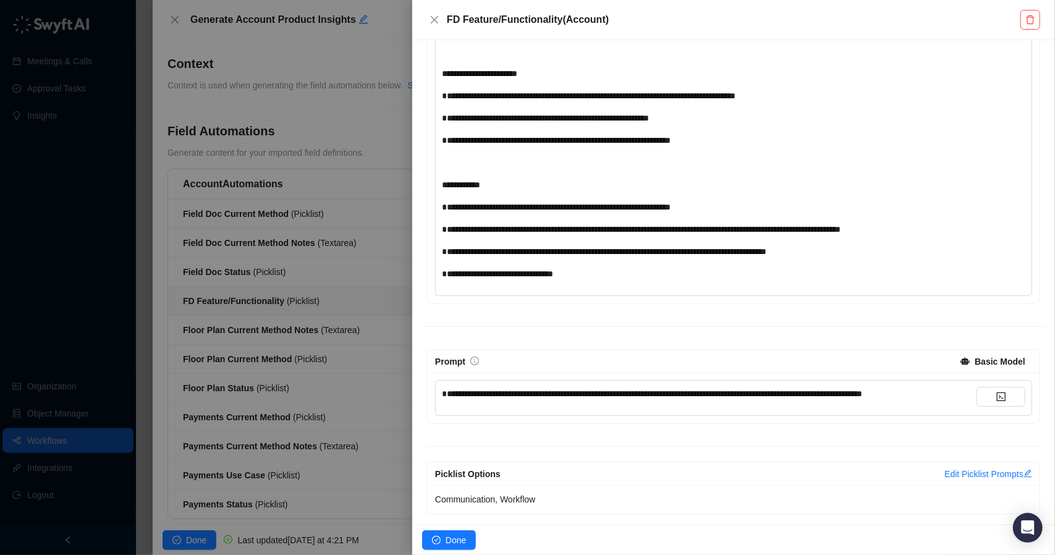
click at [493, 390] on span "**********" at bounding box center [652, 394] width 420 height 9
click at [396, 324] on div at bounding box center [527, 277] width 1055 height 555
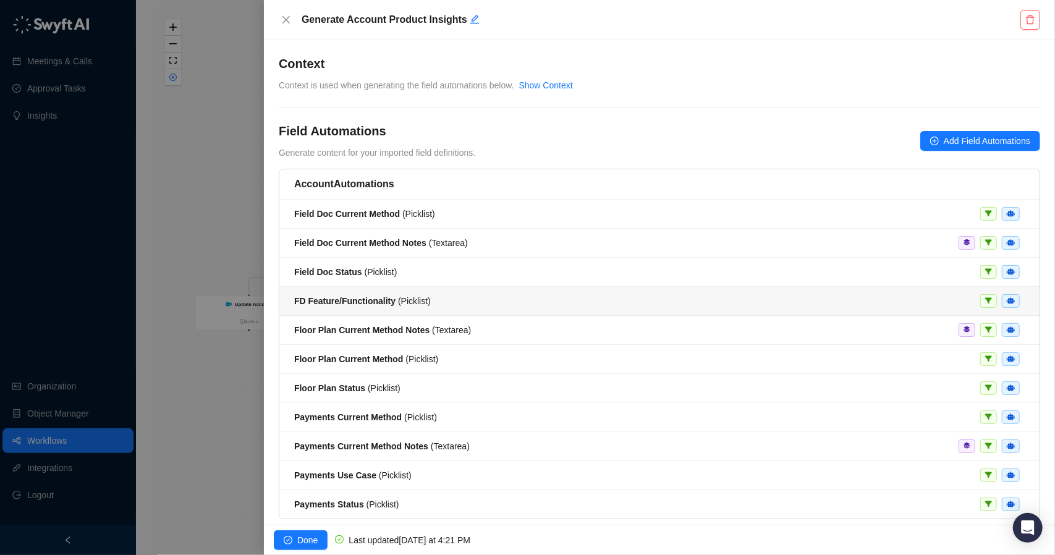
click at [817, 302] on div "FD Feature/Functionality ( Picklist )" at bounding box center [659, 301] width 731 height 14
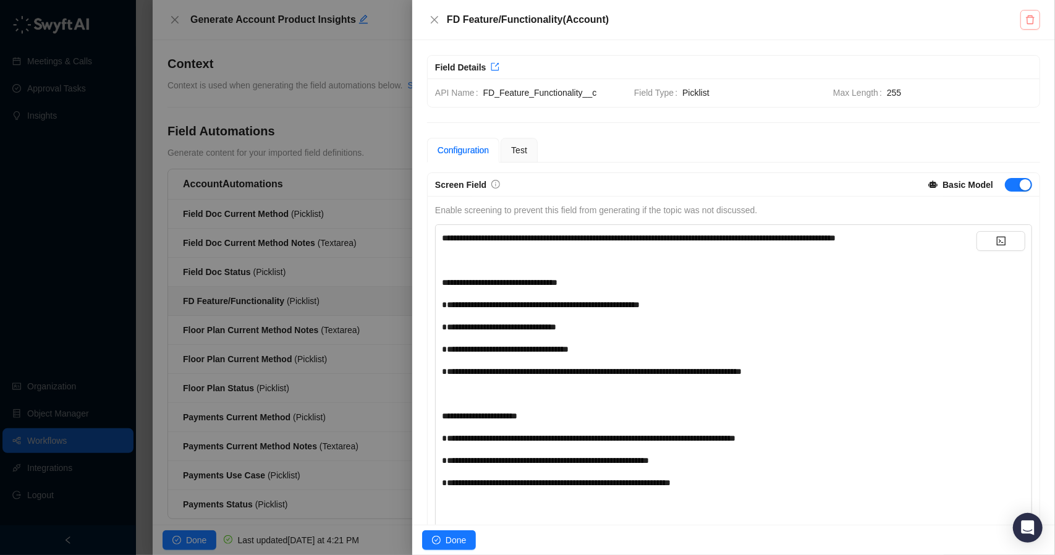
click at [1029, 23] on icon "delete" at bounding box center [1031, 20] width 10 height 10
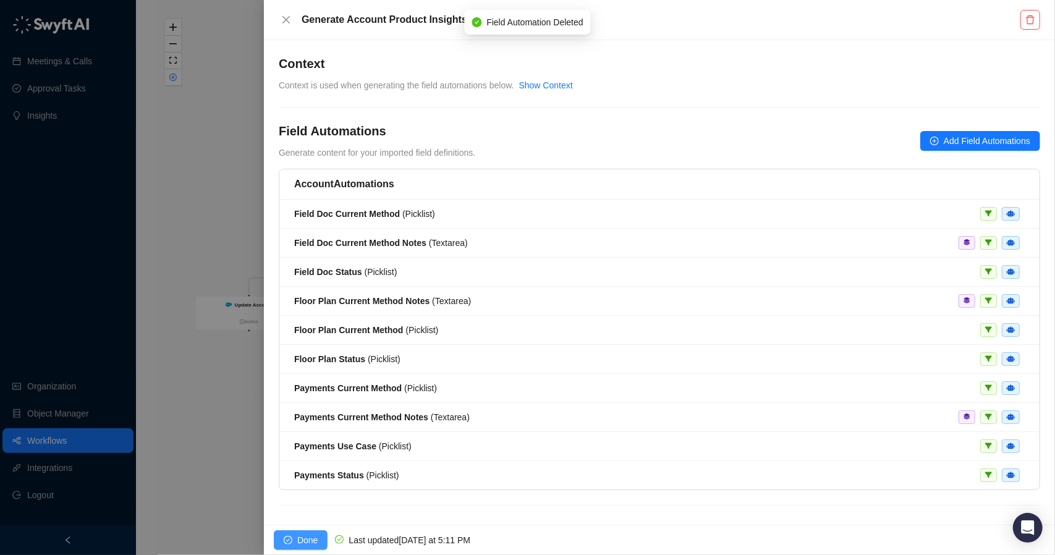
click at [296, 537] on button "Done" at bounding box center [301, 541] width 54 height 20
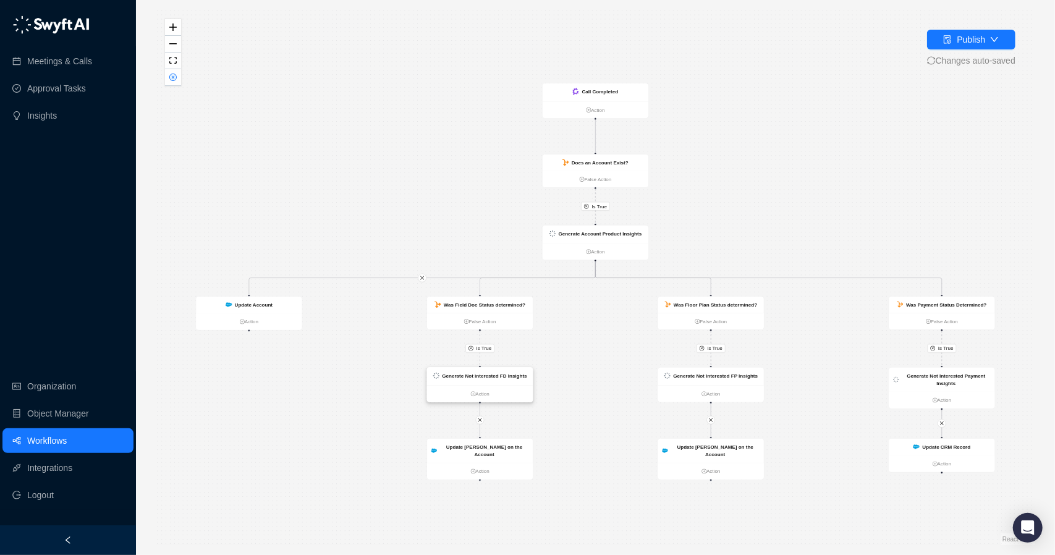
click at [514, 376] on strong "Generate Not interested FD Insights" at bounding box center [484, 376] width 85 height 6
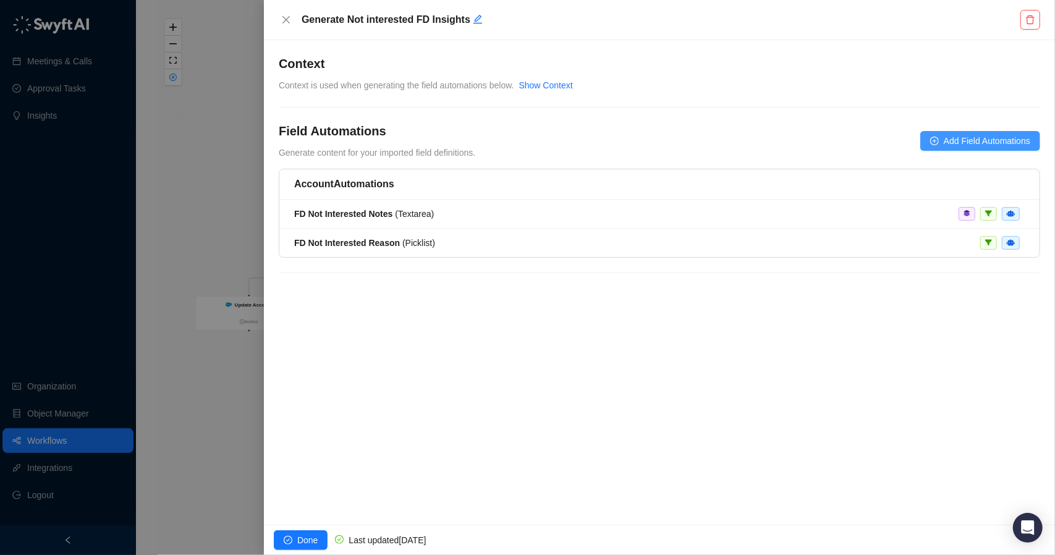
click at [952, 143] on span "Add Field Automations" at bounding box center [987, 141] width 87 height 14
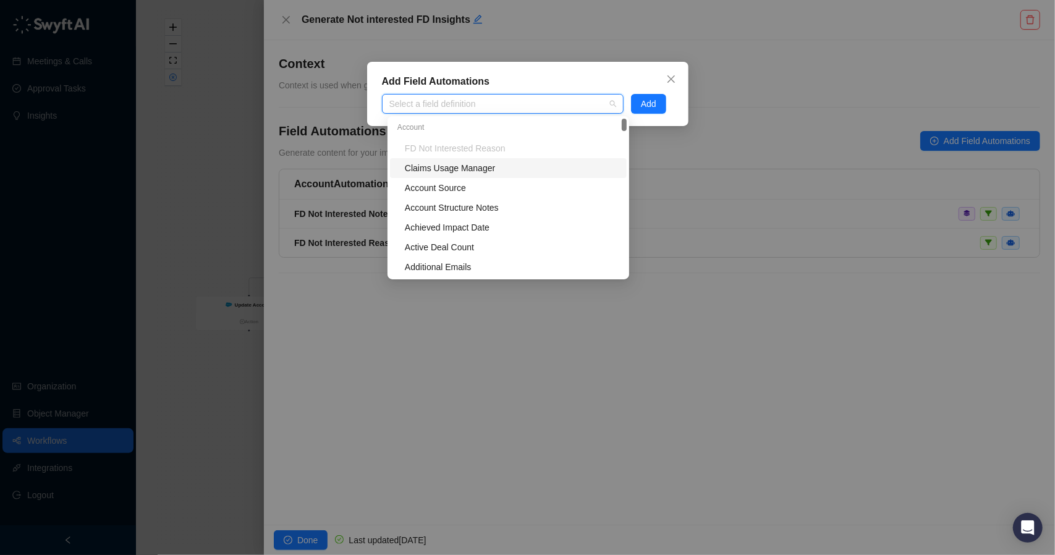
type input "*"
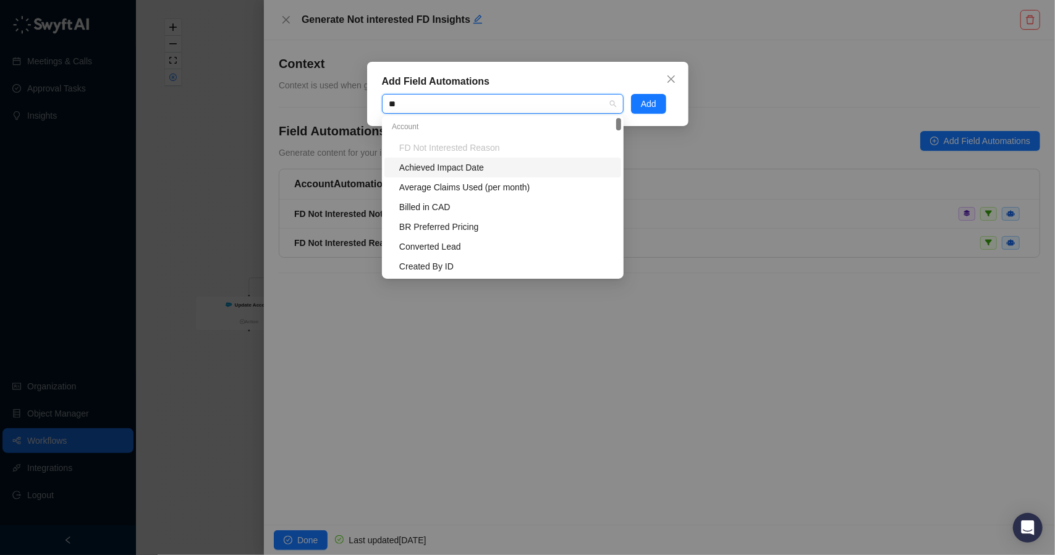
type input "*"
type input "**"
click at [475, 205] on div "FD Feature/Functionality" at bounding box center [506, 207] width 215 height 14
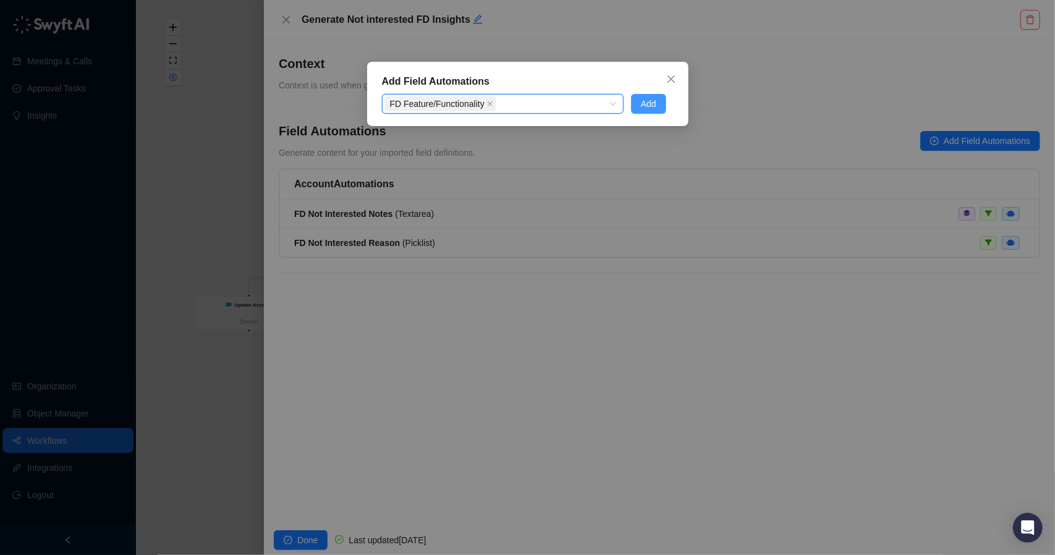
click at [637, 97] on button "Add" at bounding box center [648, 104] width 35 height 20
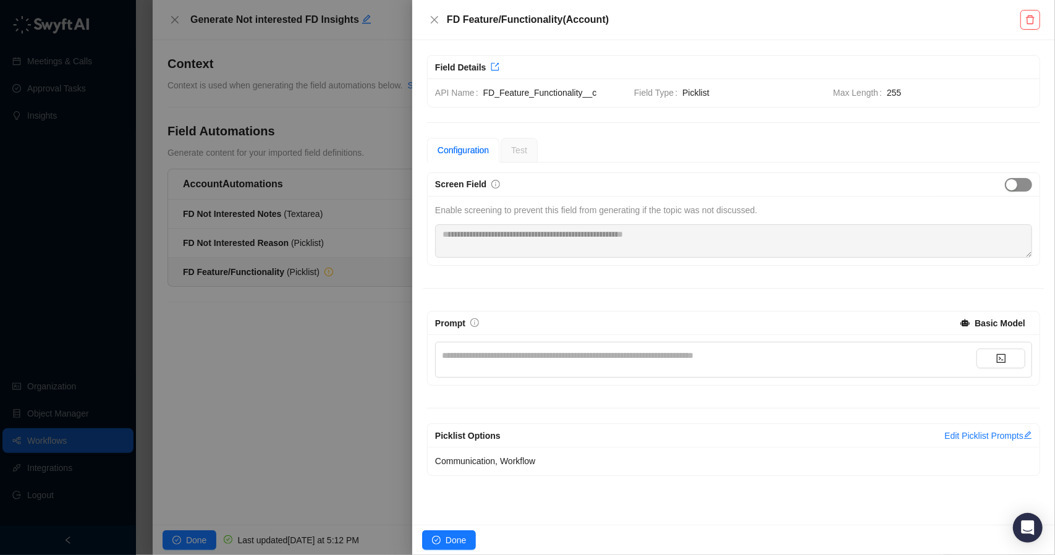
click at [1023, 180] on span "button" at bounding box center [1018, 185] width 27 height 14
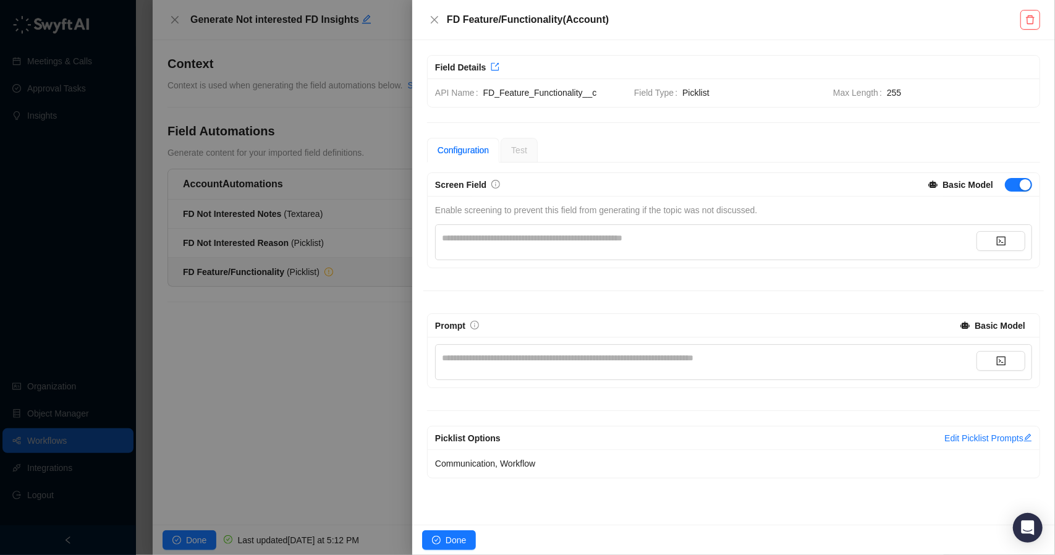
click at [540, 357] on div "**********" at bounding box center [709, 358] width 535 height 14
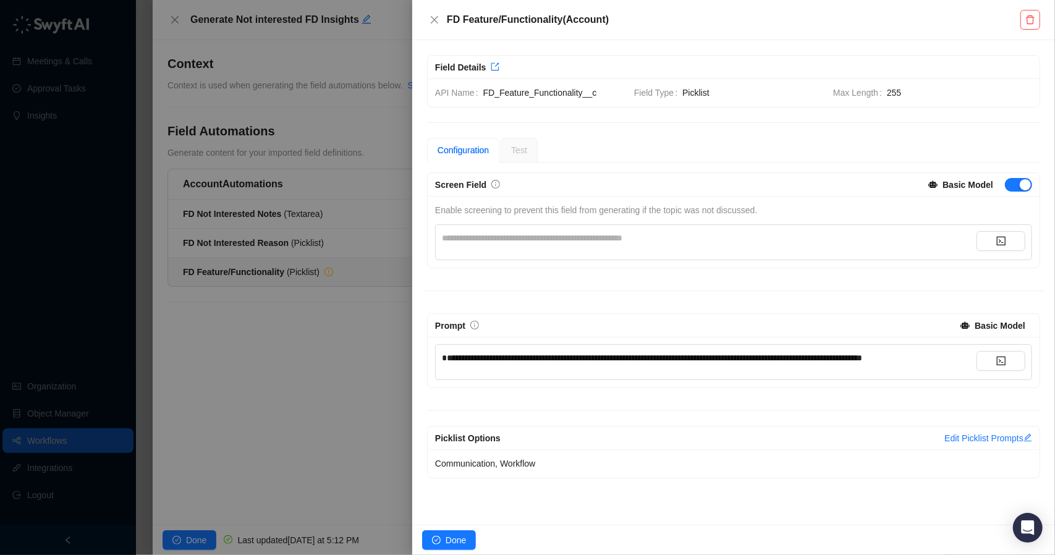
click at [448, 226] on div "**********" at bounding box center [733, 242] width 597 height 36
click at [450, 247] on div "**********" at bounding box center [709, 242] width 535 height 22
click at [453, 233] on div "**********" at bounding box center [709, 238] width 535 height 14
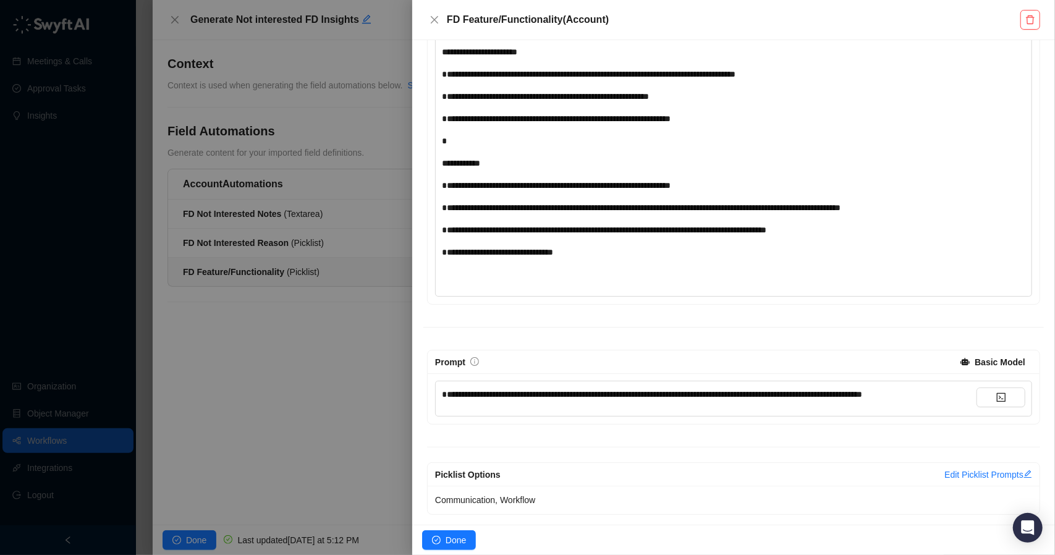
scroll to position [365, 0]
click at [456, 532] on button "Done" at bounding box center [449, 541] width 54 height 20
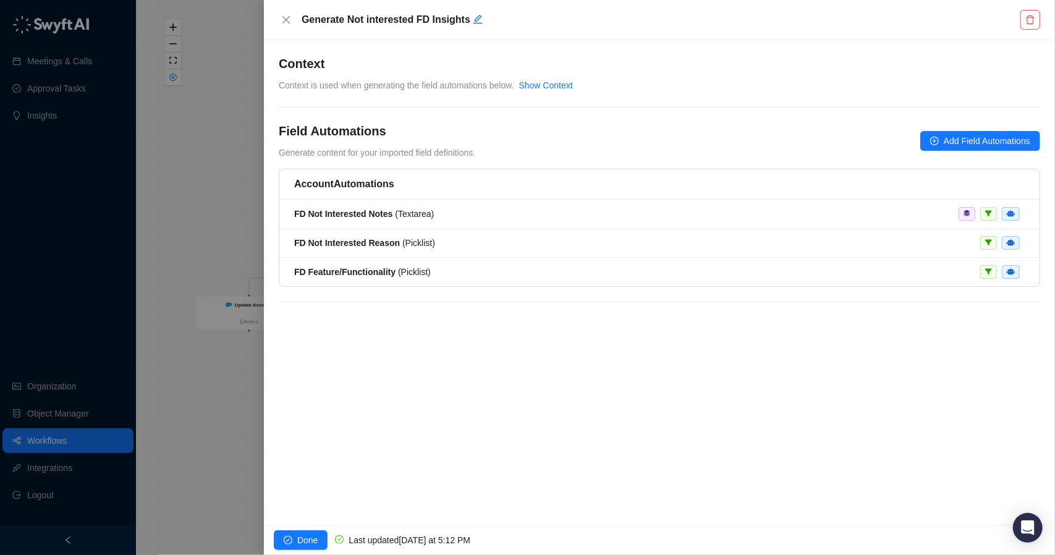
click at [214, 416] on div at bounding box center [527, 277] width 1055 height 555
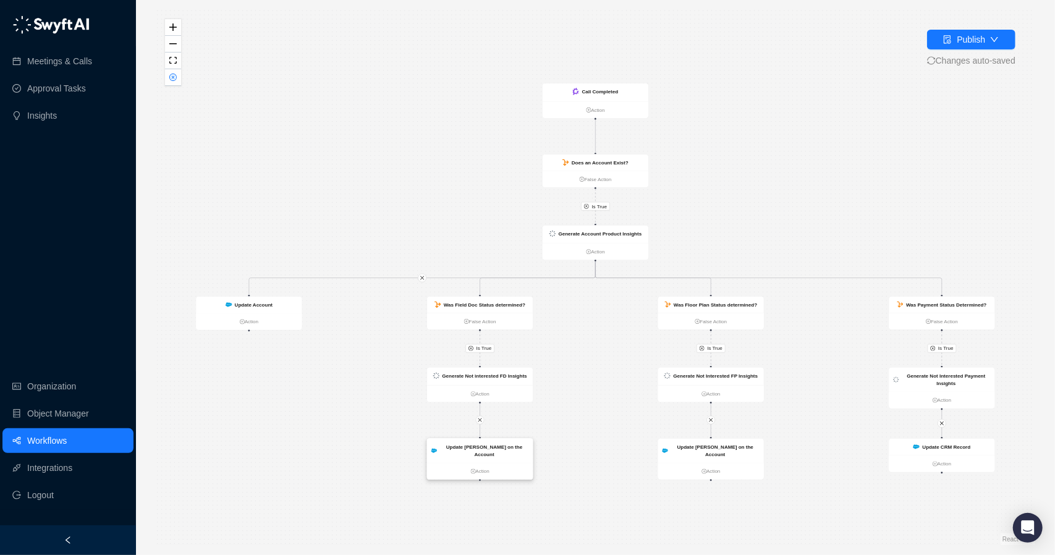
click at [503, 451] on div "Update FD fields on the Account" at bounding box center [484, 450] width 89 height 15
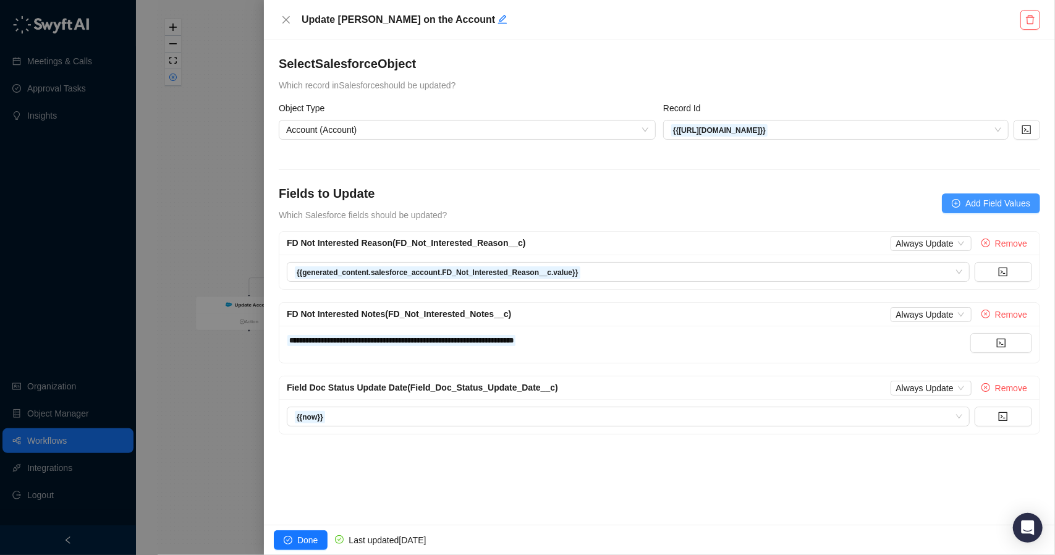
click at [1004, 203] on span "Add Field Values" at bounding box center [998, 204] width 65 height 14
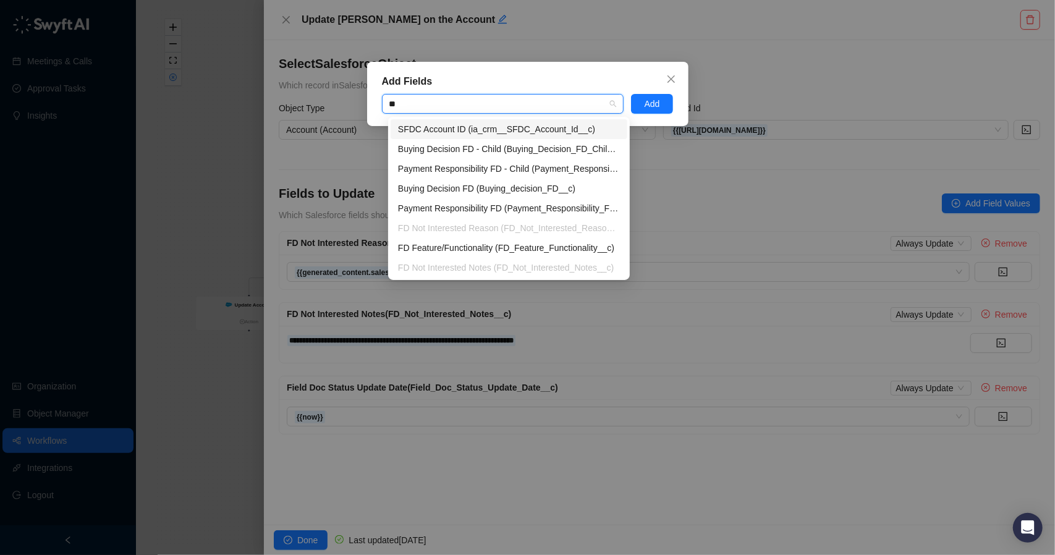
type input "**"
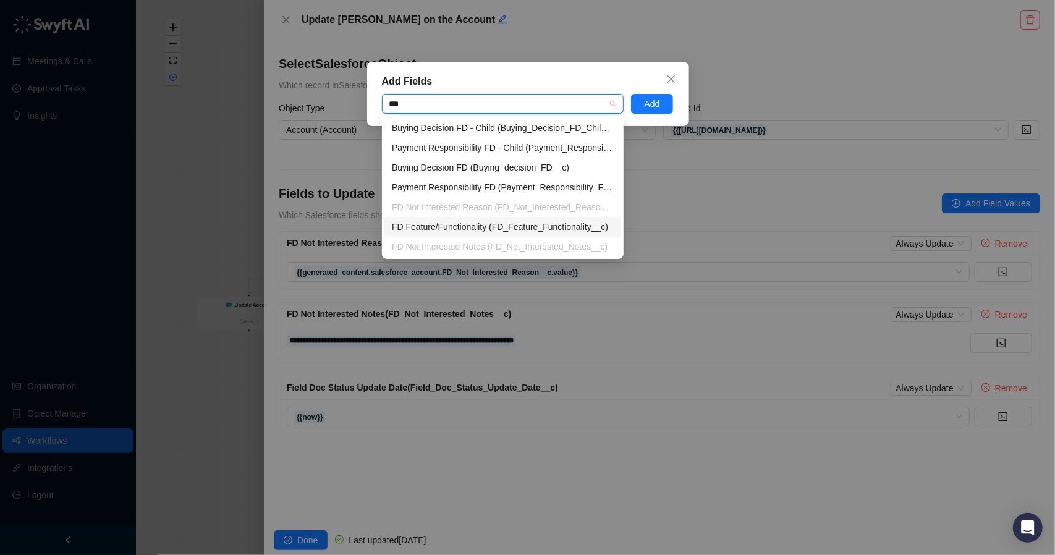
click at [448, 229] on div "FD Feature/Functionality (FD_Feature_Functionality__c)" at bounding box center [503, 227] width 222 height 14
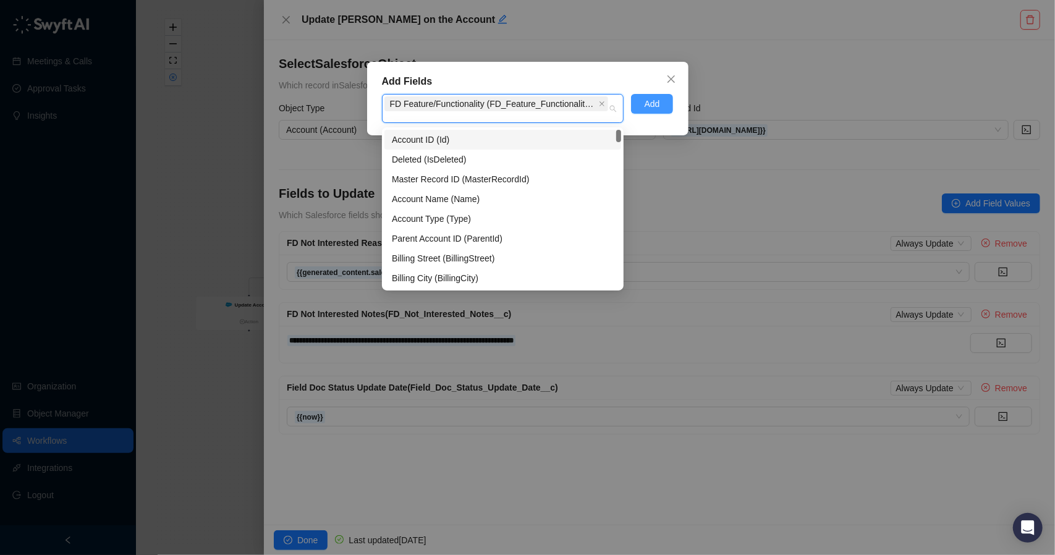
click at [642, 107] on button "Add" at bounding box center [652, 104] width 43 height 20
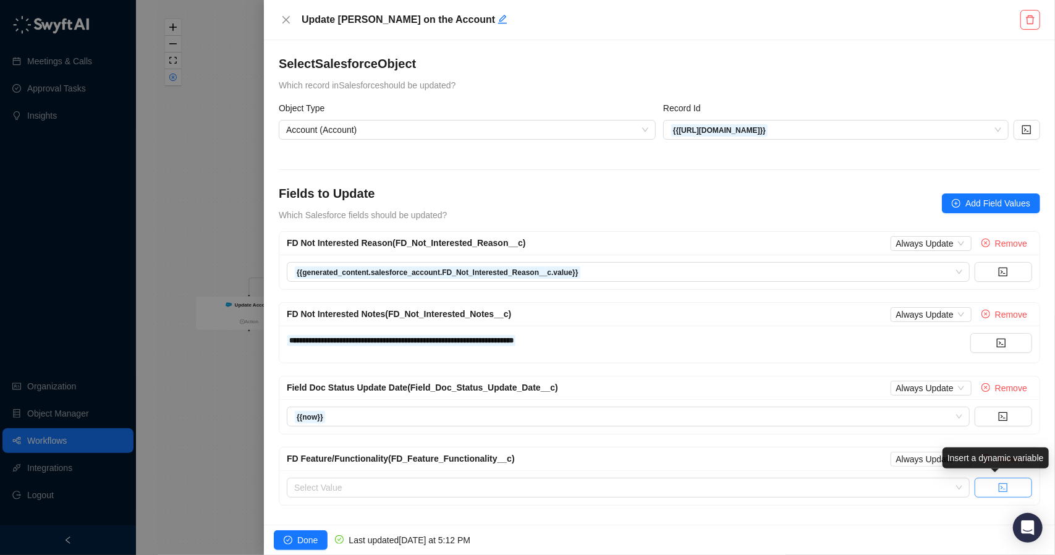
click at [999, 487] on icon "code" at bounding box center [1003, 488] width 9 height 9
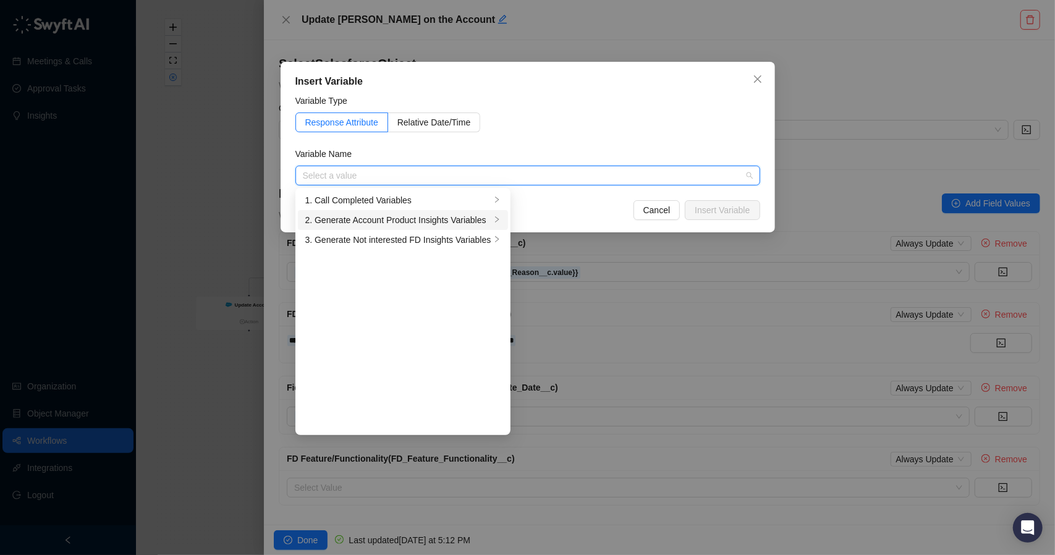
click at [410, 223] on div "2. Generate Account Product Insights Variables" at bounding box center [397, 220] width 185 height 14
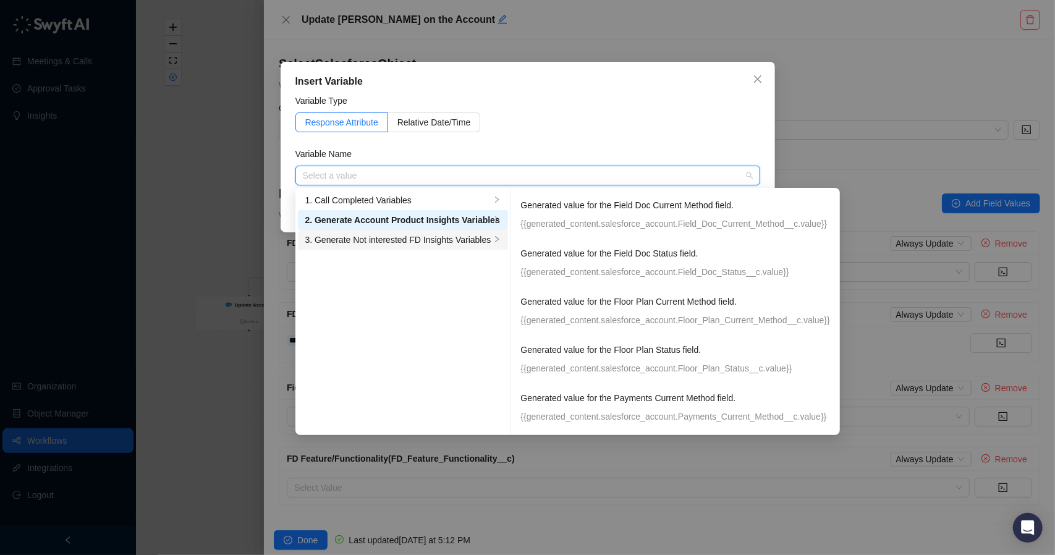
click at [434, 238] on div "3. Generate Not interested FD Insights Variables" at bounding box center [397, 240] width 185 height 14
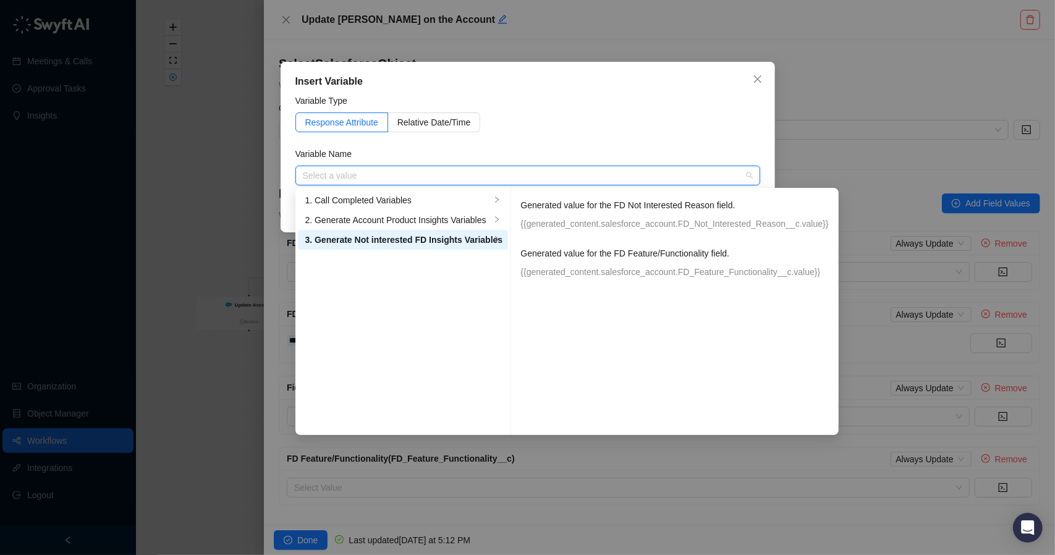
click at [600, 257] on p "Generated value for the FD Feature/Functionality field." at bounding box center [675, 254] width 308 height 14
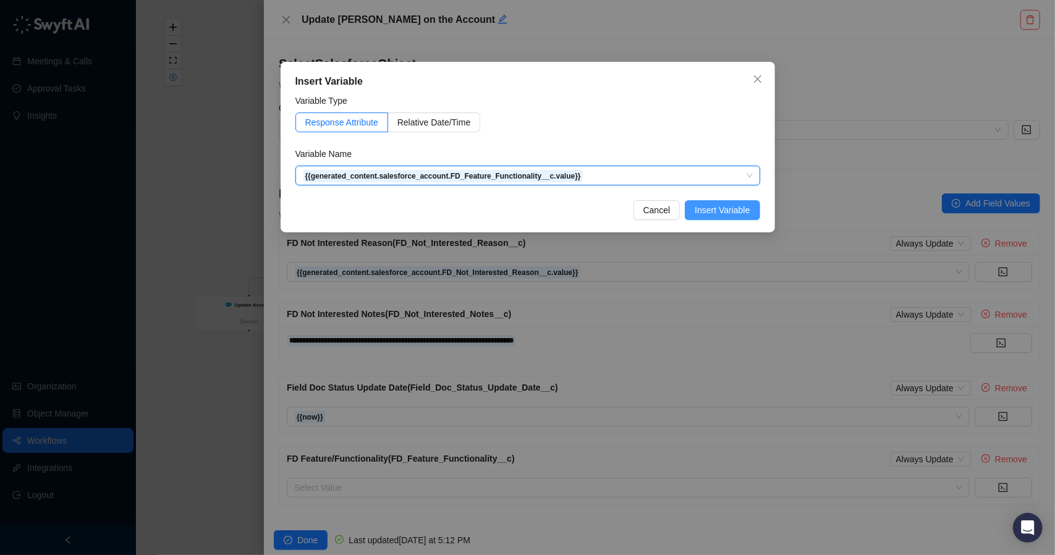
click at [719, 207] on span "Insert Variable" at bounding box center [722, 210] width 55 height 14
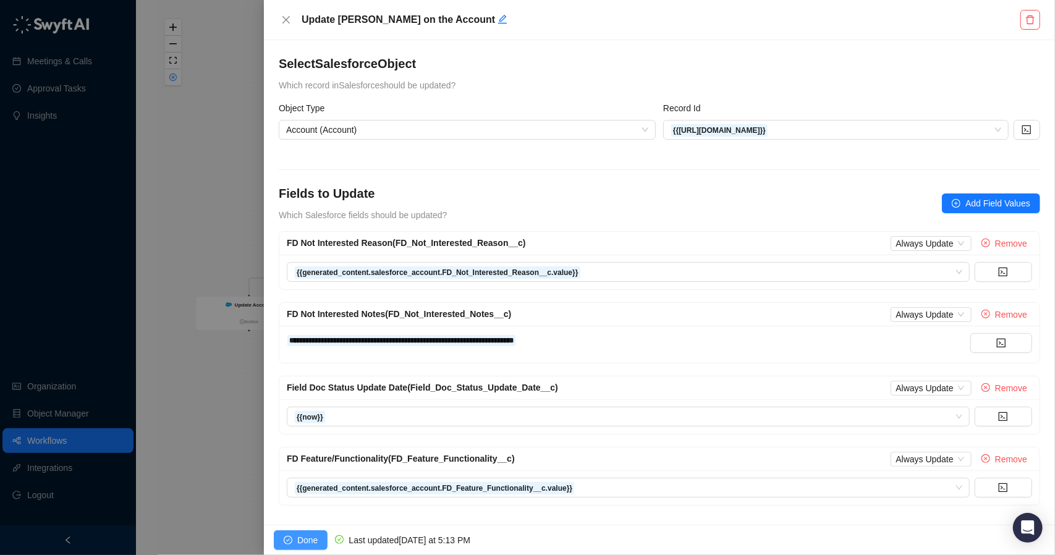
click at [312, 536] on span "Done" at bounding box center [307, 541] width 20 height 14
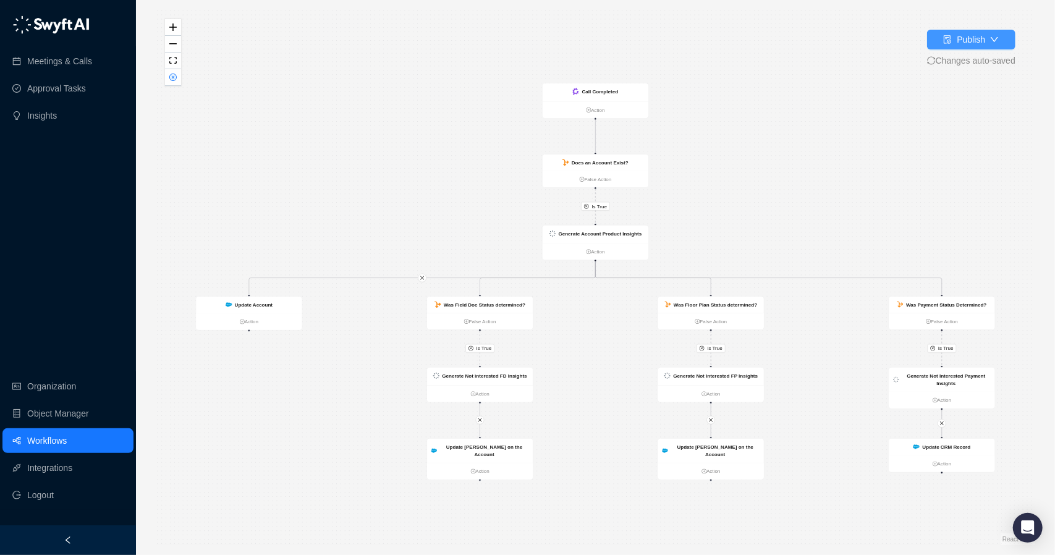
click at [986, 40] on button "Publish" at bounding box center [971, 40] width 88 height 20
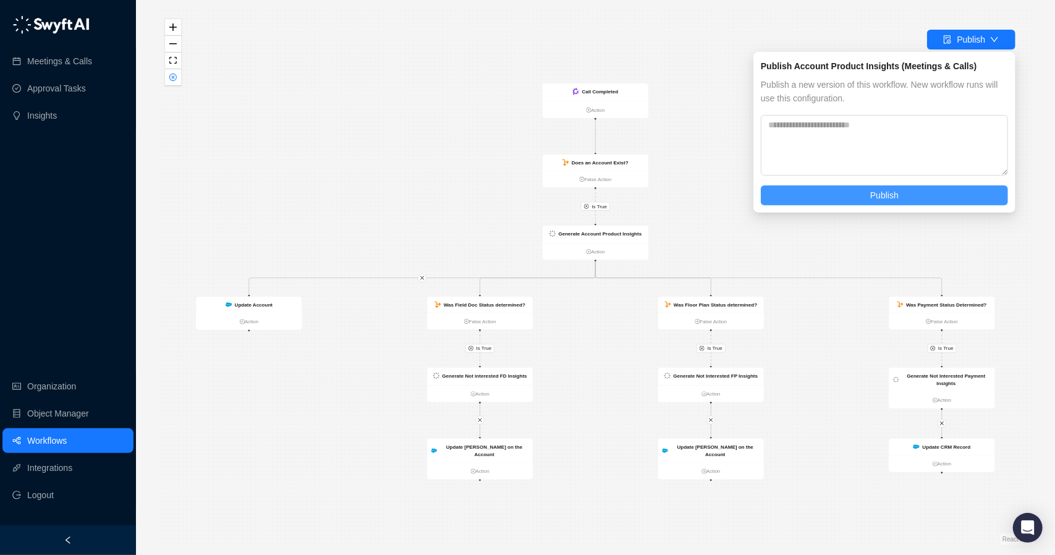
click at [874, 189] on span "Publish" at bounding box center [885, 196] width 28 height 14
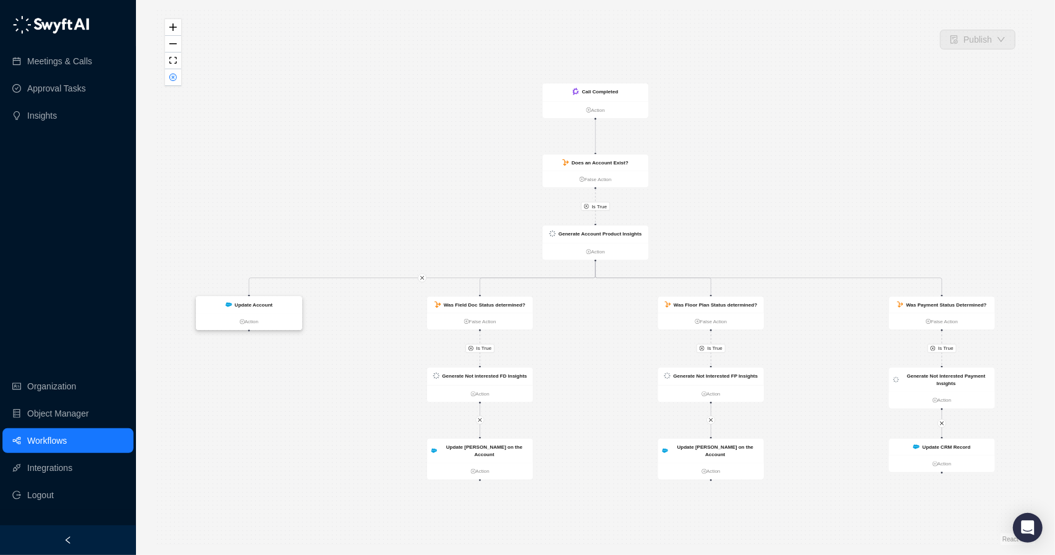
click at [277, 315] on ul "Action" at bounding box center [249, 321] width 106 height 17
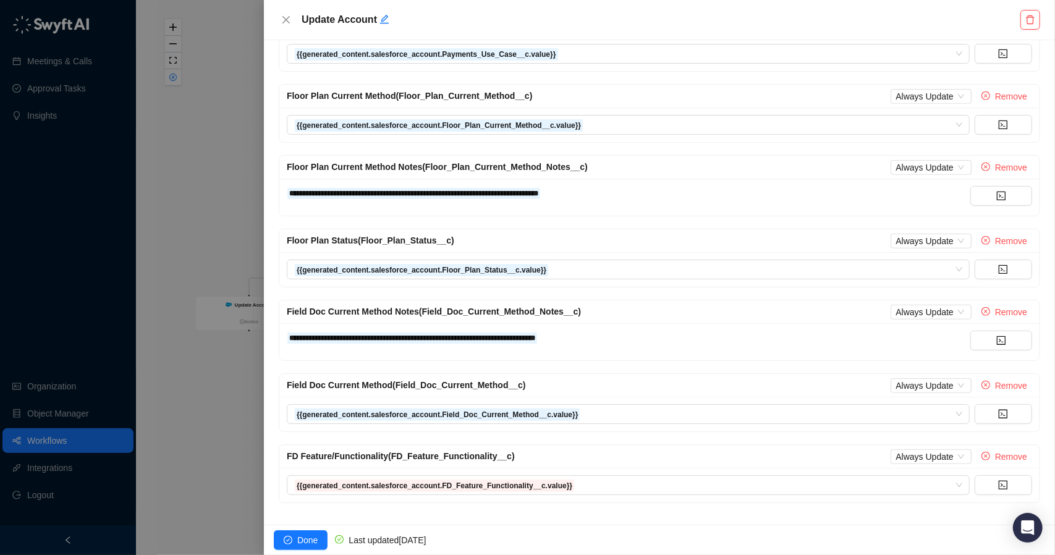
scroll to position [435, 0]
click at [995, 450] on span "Remove" at bounding box center [1011, 457] width 32 height 14
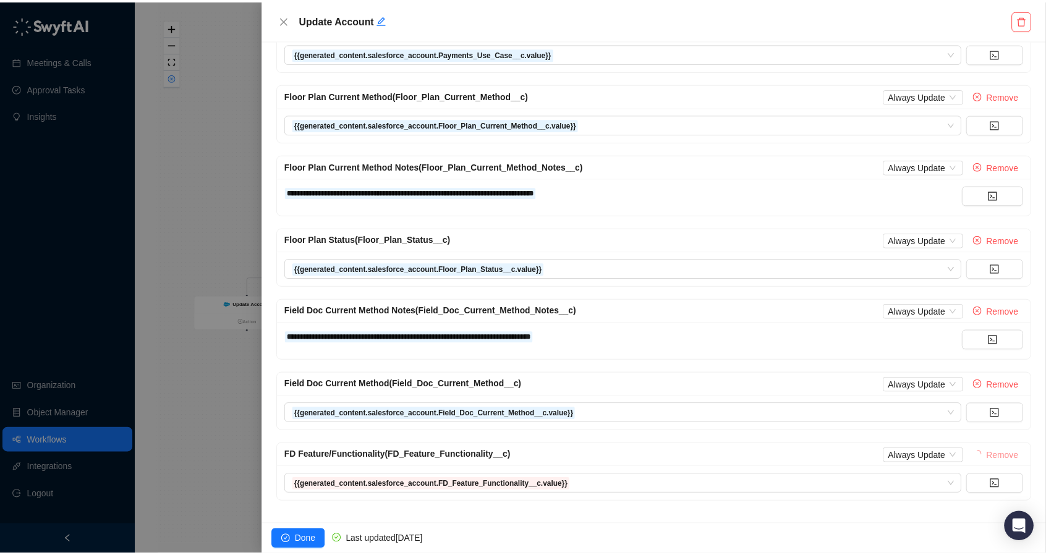
scroll to position [364, 0]
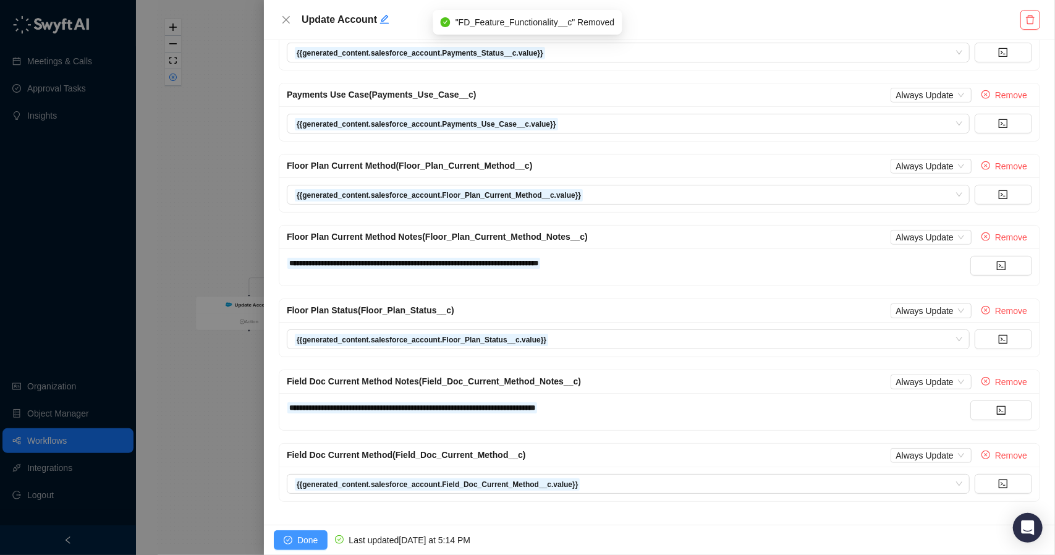
click at [305, 541] on span "Done" at bounding box center [307, 541] width 20 height 14
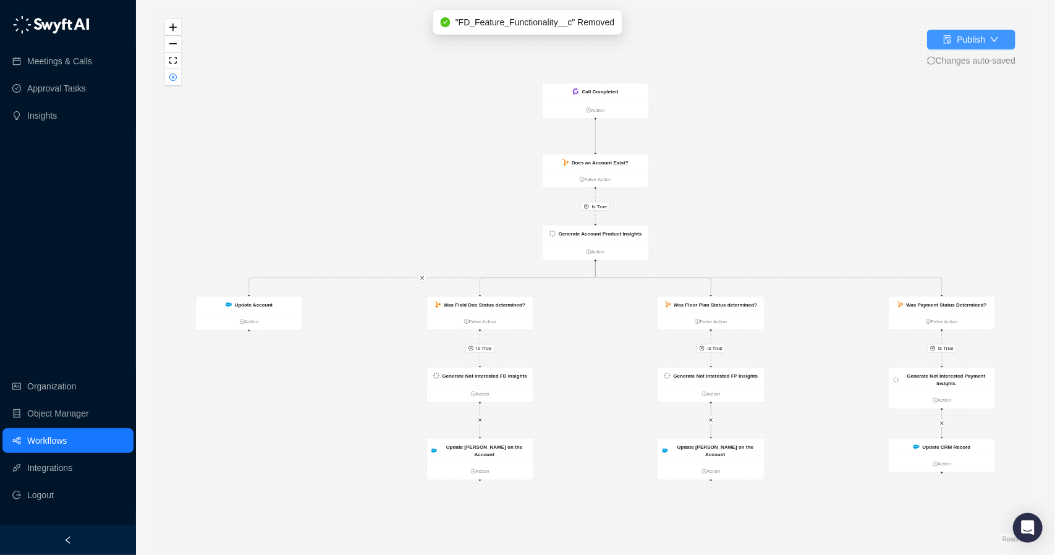
click at [974, 41] on div "Publish" at bounding box center [971, 40] width 28 height 14
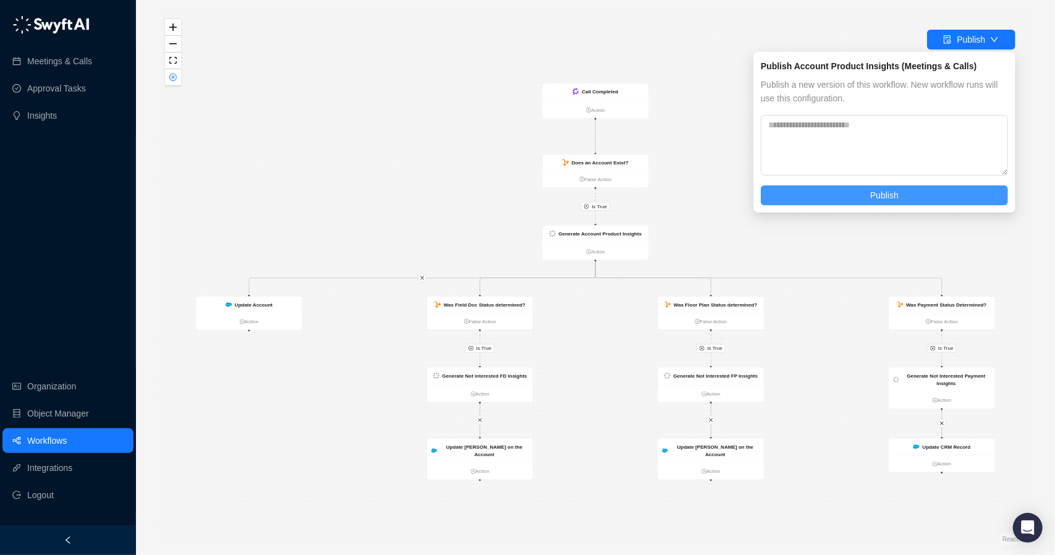
click at [868, 195] on button "Publish" at bounding box center [884, 195] width 247 height 20
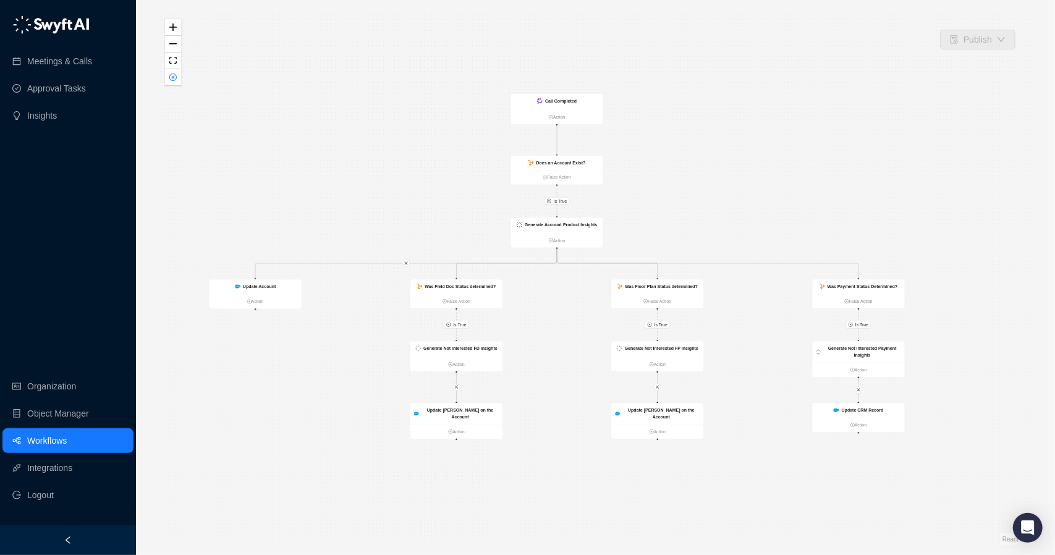
click at [67, 440] on link "Workflows" at bounding box center [47, 440] width 40 height 25
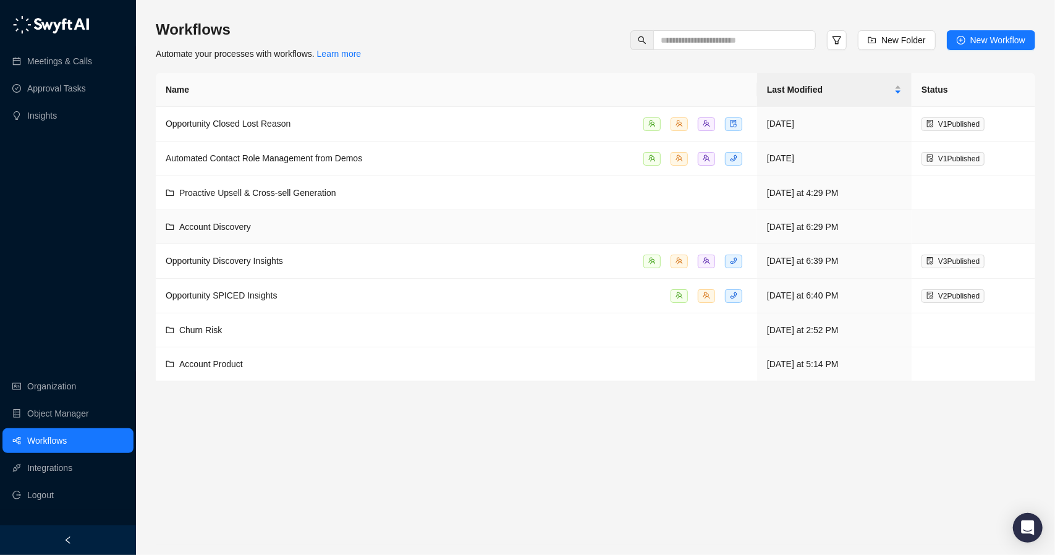
click at [263, 229] on div "Account Discovery" at bounding box center [457, 227] width 582 height 14
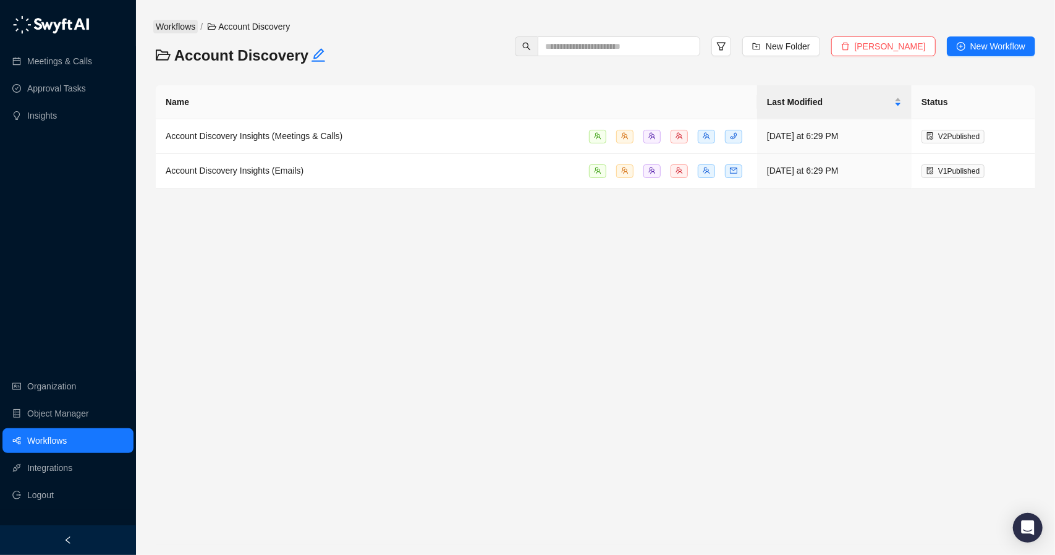
click at [182, 30] on link "Workflows" at bounding box center [175, 27] width 45 height 14
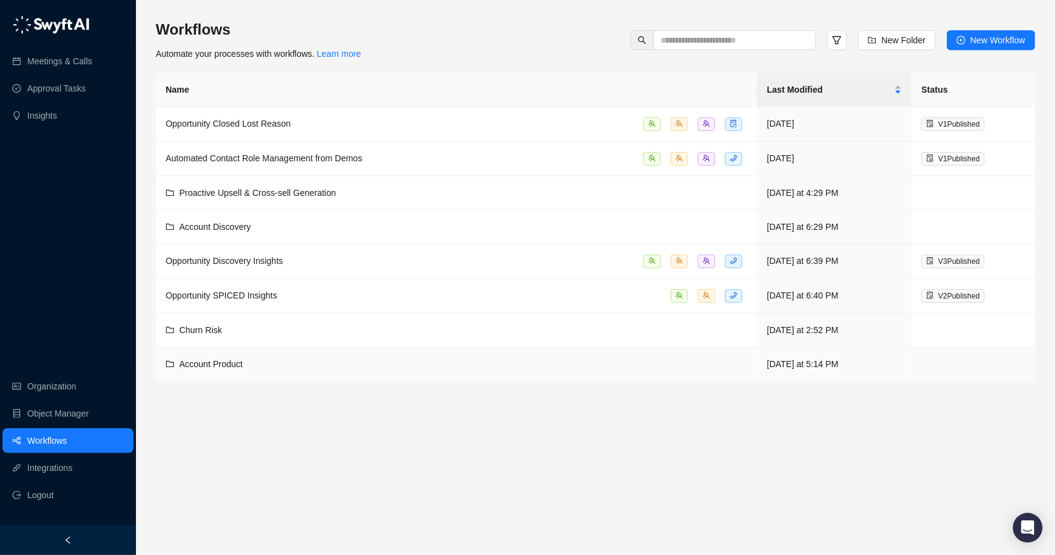
click at [242, 372] on td "Account Product" at bounding box center [457, 364] width 602 height 34
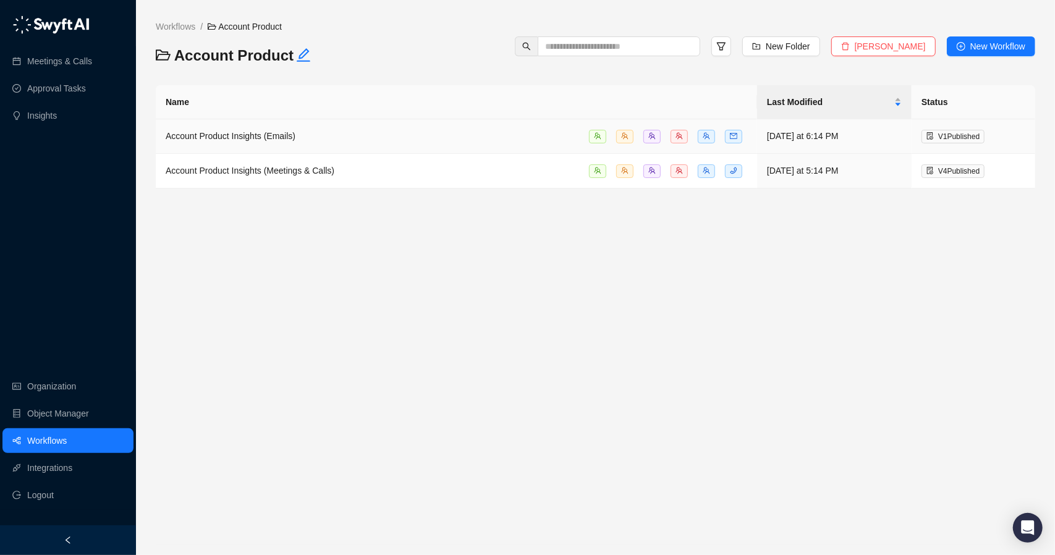
click at [255, 139] on span "Account Product Insights (Emails)" at bounding box center [231, 136] width 130 height 10
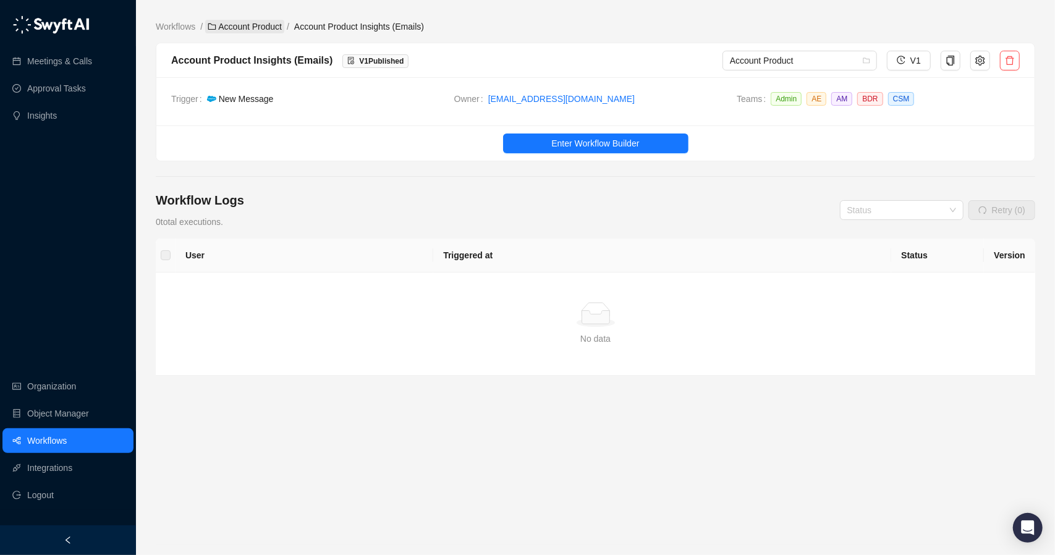
click at [267, 31] on link "Account Product" at bounding box center [244, 27] width 79 height 14
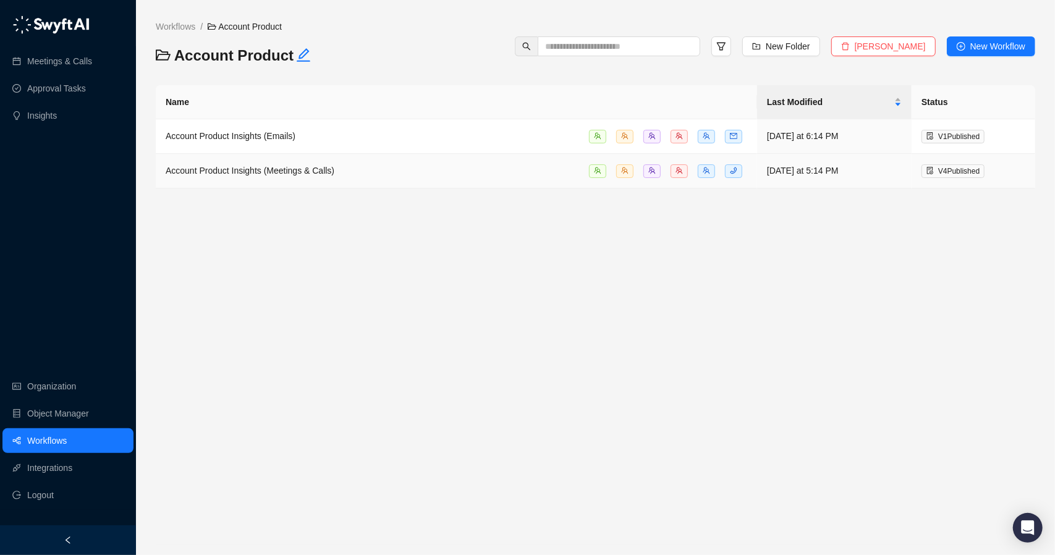
click at [289, 174] on span "Account Product Insights (Meetings & Calls)" at bounding box center [250, 171] width 169 height 10
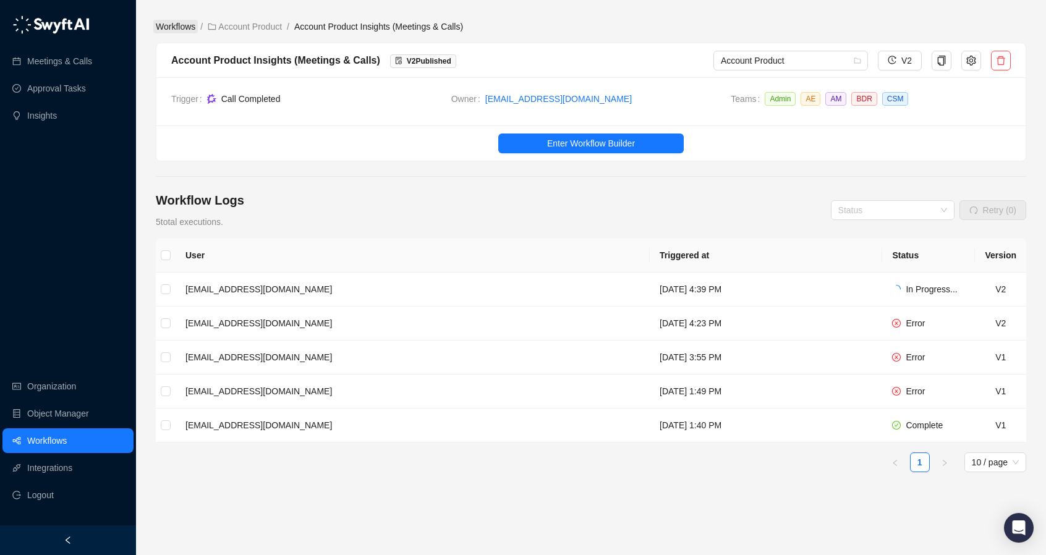
click at [185, 31] on link "Workflows" at bounding box center [175, 27] width 45 height 14
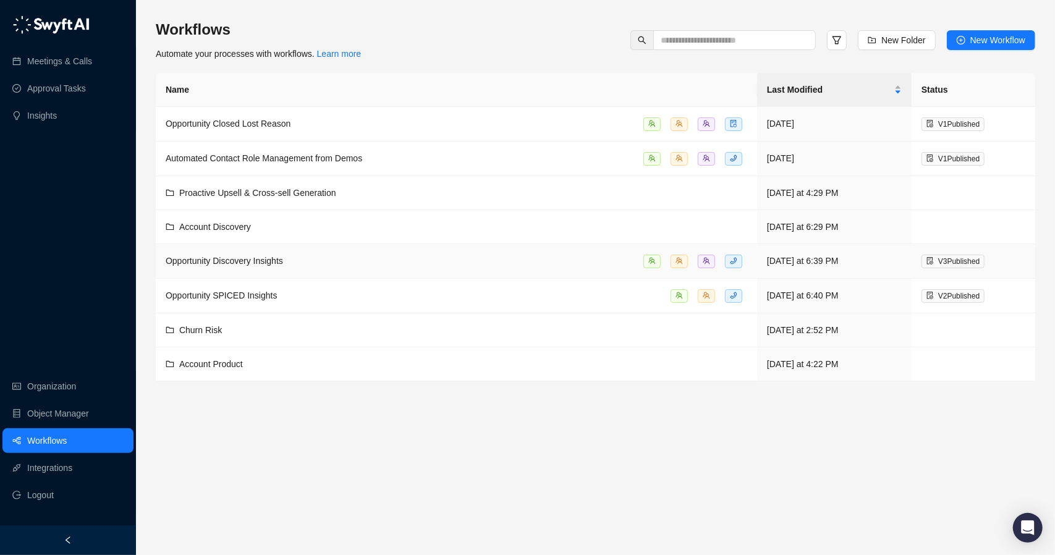
click at [263, 267] on td "Opportunity Discovery Insights" at bounding box center [457, 261] width 602 height 35
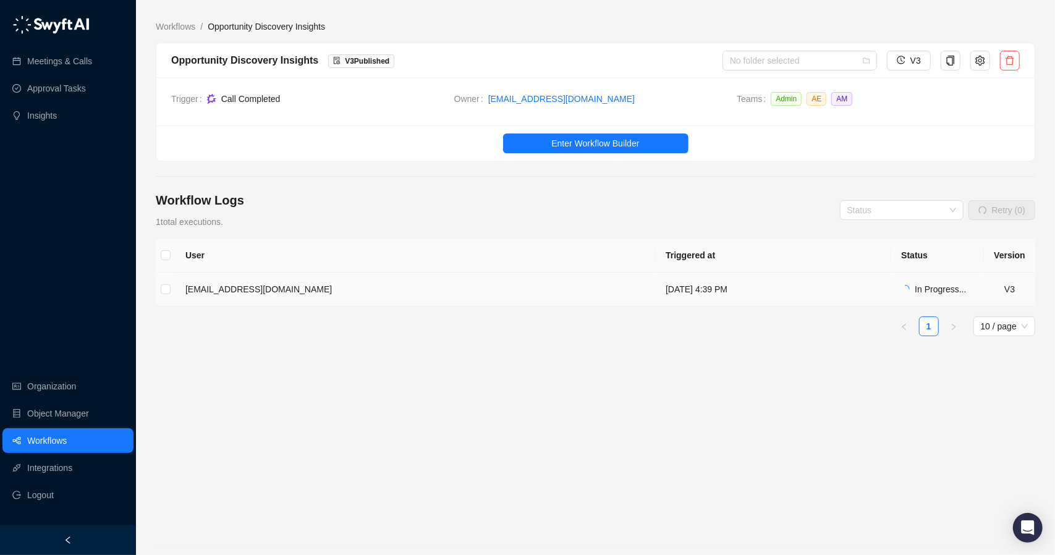
click at [656, 289] on td "[DATE] 4:39 PM" at bounding box center [774, 290] width 236 height 34
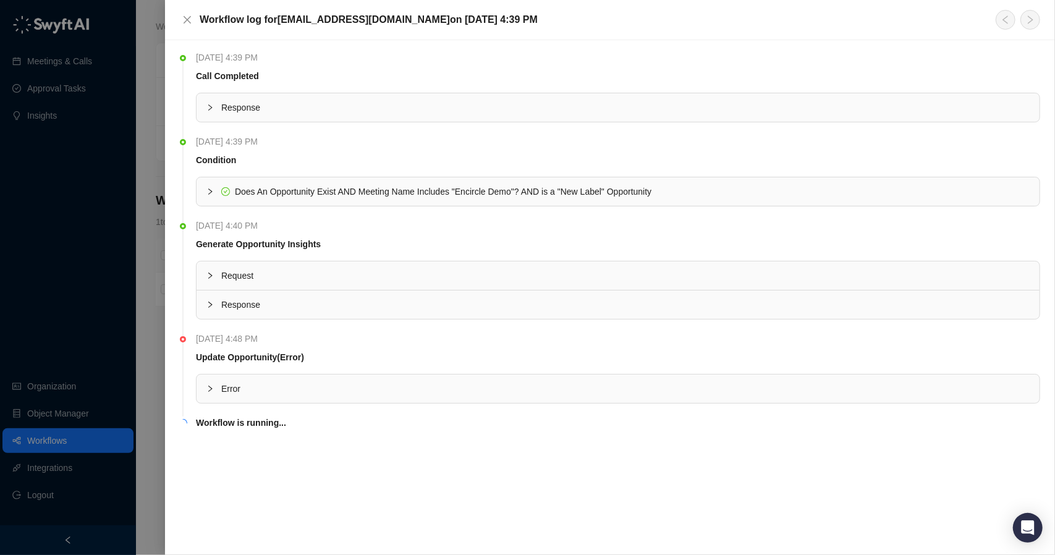
click at [210, 385] on icon "collapsed" at bounding box center [210, 388] width 7 height 7
click at [209, 390] on icon "expanded" at bounding box center [210, 388] width 7 height 7
click at [182, 22] on button "Close" at bounding box center [187, 19] width 15 height 15
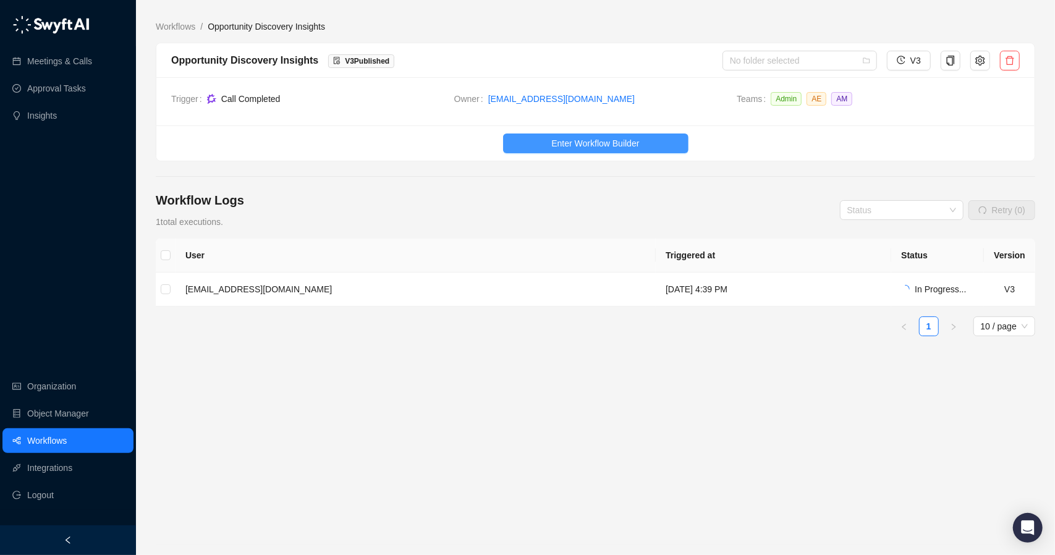
click at [559, 137] on span "Enter Workflow Builder" at bounding box center [596, 144] width 88 height 14
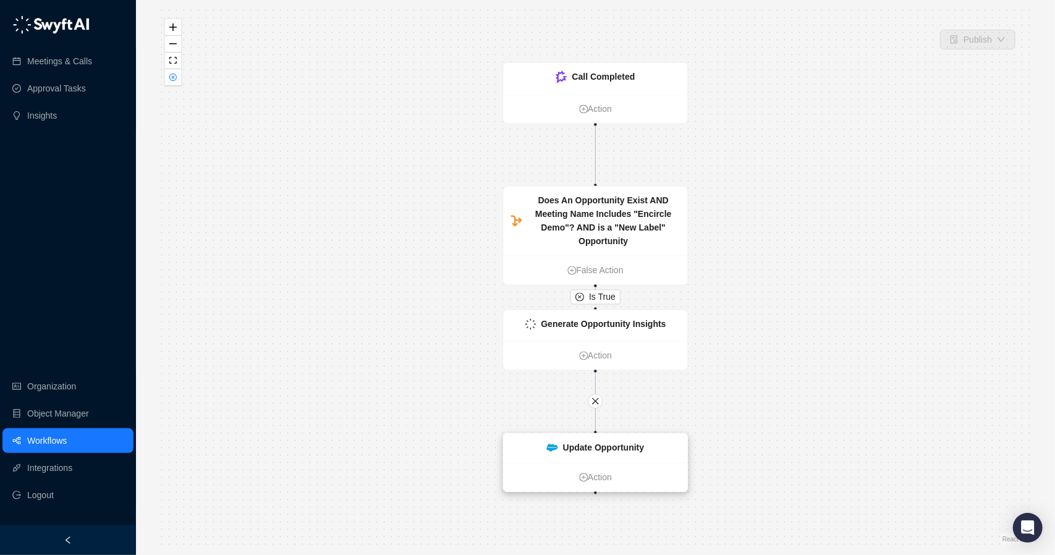
click at [597, 453] on strong "Update Opportunity" at bounding box center [603, 448] width 81 height 10
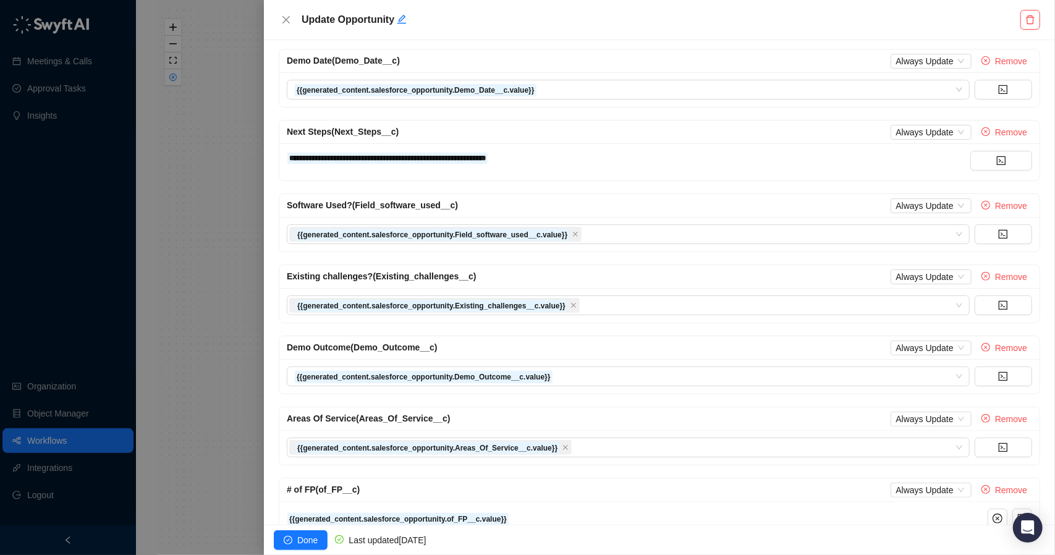
scroll to position [185, 0]
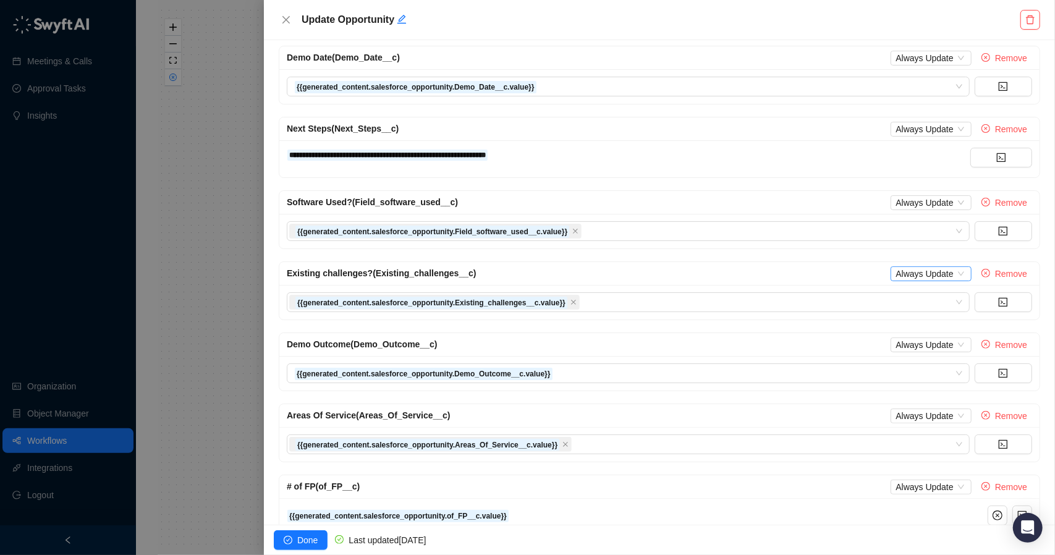
click at [943, 270] on span "Always Update" at bounding box center [931, 274] width 70 height 14
click at [810, 270] on div "Existing challenges? (Existing_challenges__c) Always Update Remove" at bounding box center [660, 273] width 746 height 15
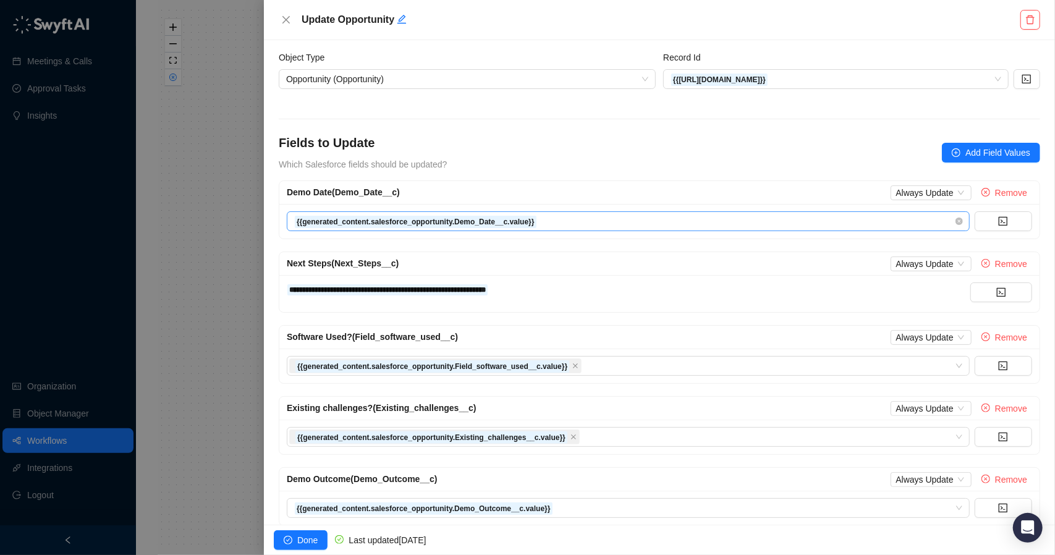
scroll to position [0, 0]
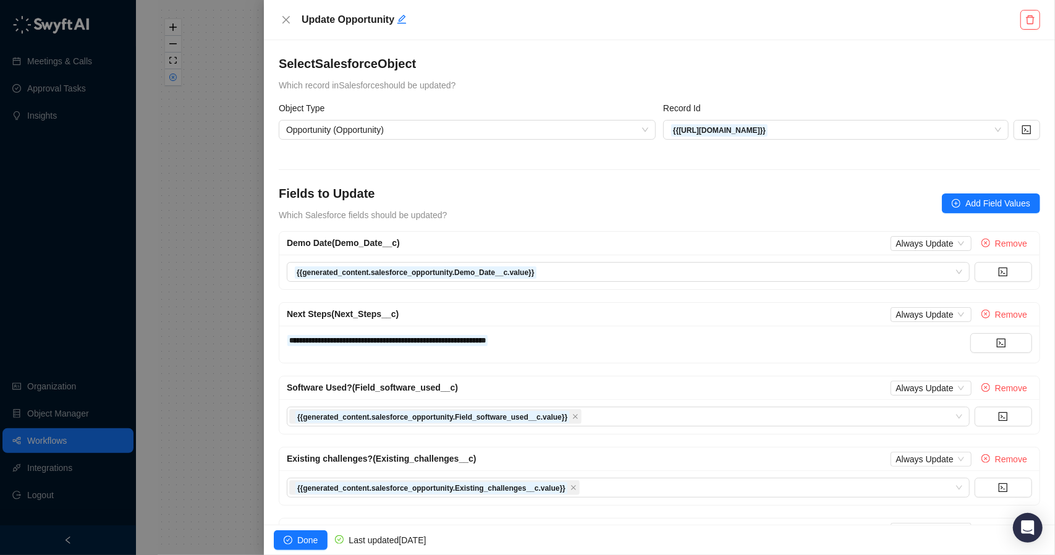
click at [219, 458] on div at bounding box center [527, 277] width 1055 height 555
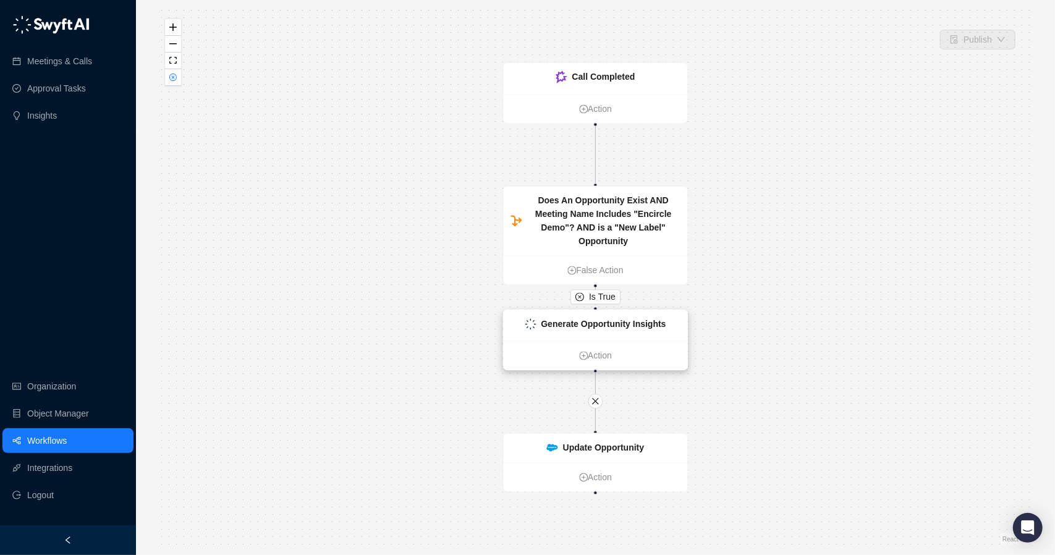
click at [608, 325] on strong "Generate Opportunity Insights" at bounding box center [603, 325] width 125 height 10
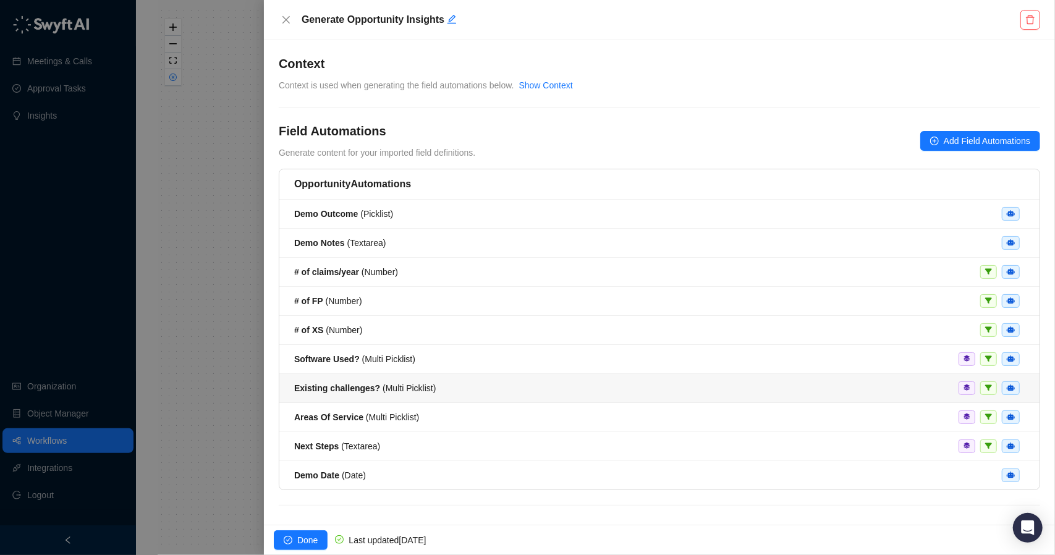
click at [879, 378] on li "Existing challenges? ( Multi Picklist )" at bounding box center [659, 388] width 761 height 29
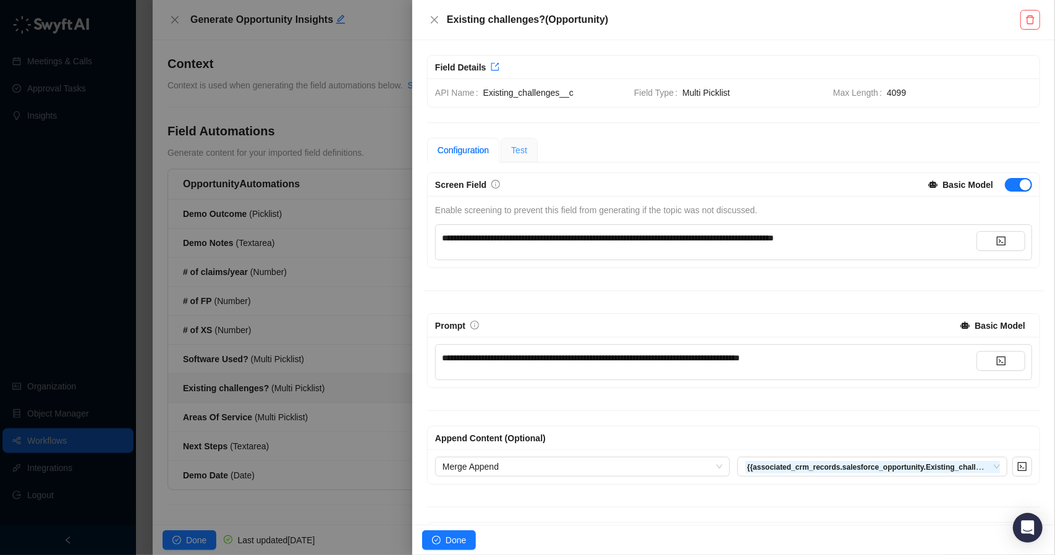
click at [527, 148] on div "Test" at bounding box center [519, 150] width 37 height 25
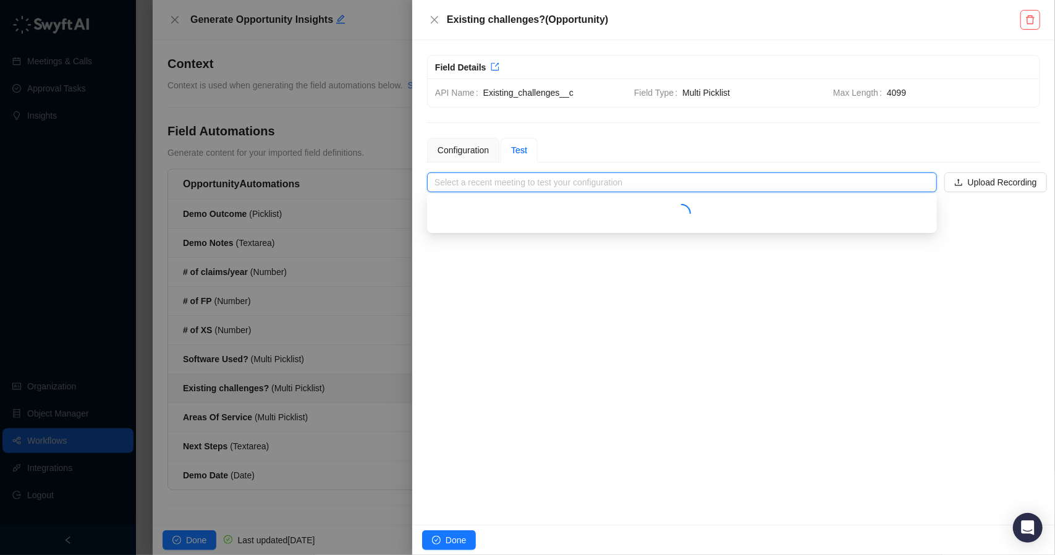
click at [550, 180] on input "search" at bounding box center [679, 182] width 488 height 19
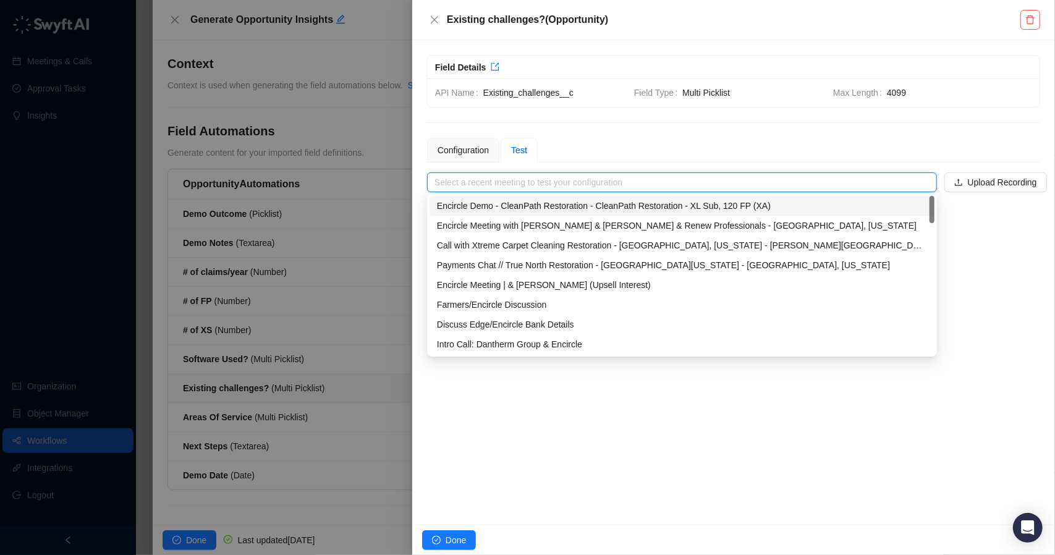
click at [556, 204] on div "Encircle Demo - CleanPath Restoration - CleanPath Restoration - XL Sub, 120 FP …" at bounding box center [682, 206] width 490 height 14
type input "**********"
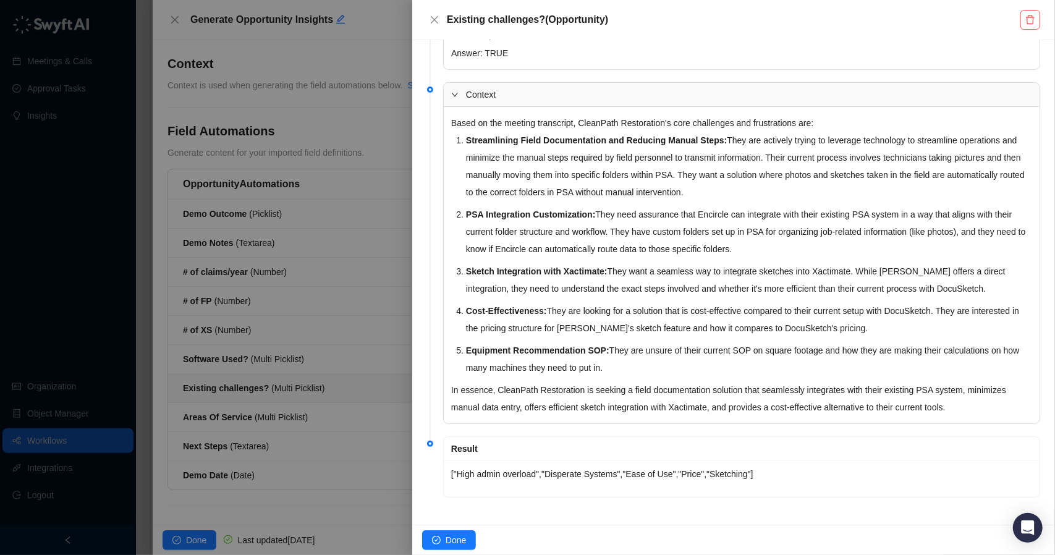
scroll to position [413, 0]
drag, startPoint x: 459, startPoint y: 471, endPoint x: 535, endPoint y: 466, distance: 76.8
click at [535, 466] on div "["High admin overload","Disperate Systems","Ease of Use","Price","Sketching"]" at bounding box center [741, 473] width 581 height 14
copy div "High admin overload"
click at [351, 445] on div at bounding box center [527, 277] width 1055 height 555
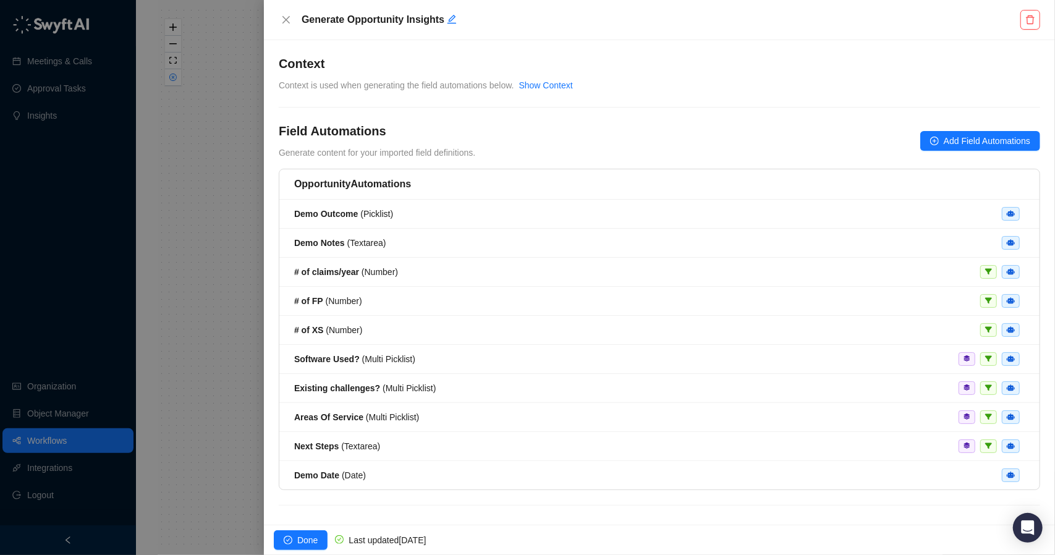
click at [203, 187] on div at bounding box center [527, 277] width 1055 height 555
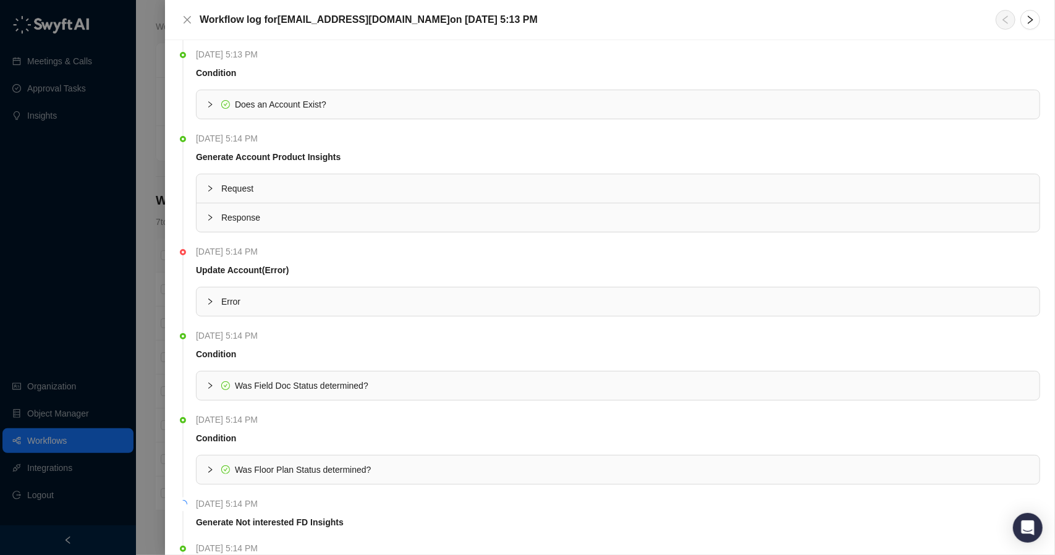
scroll to position [124, 0]
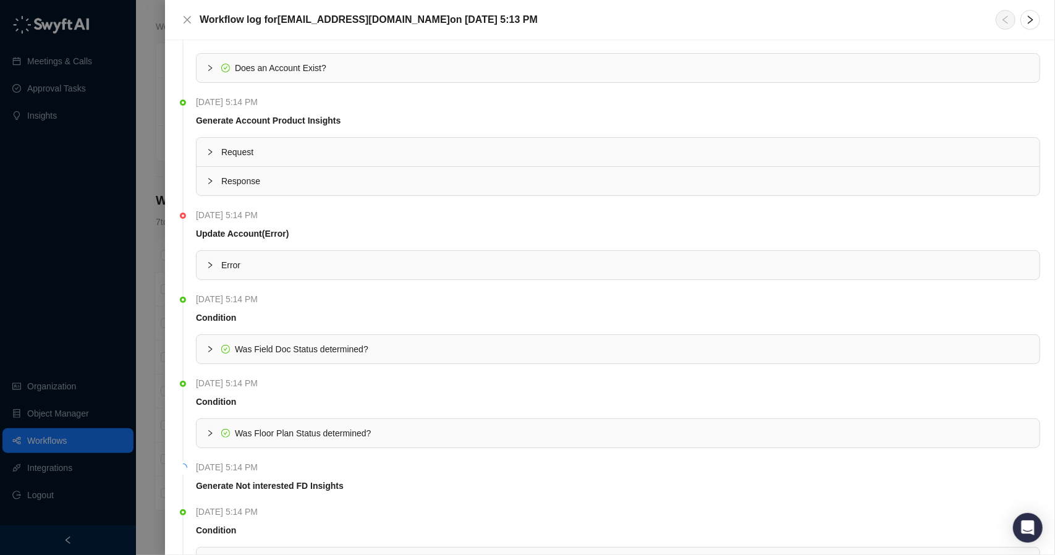
click at [229, 258] on span "Error" at bounding box center [625, 265] width 809 height 14
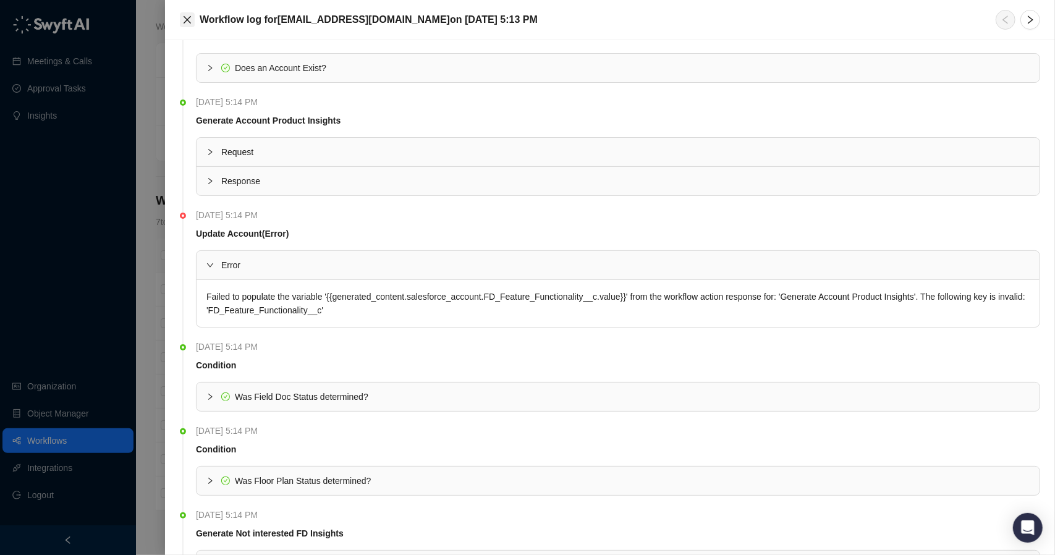
click at [192, 22] on icon "close" at bounding box center [187, 20] width 10 height 10
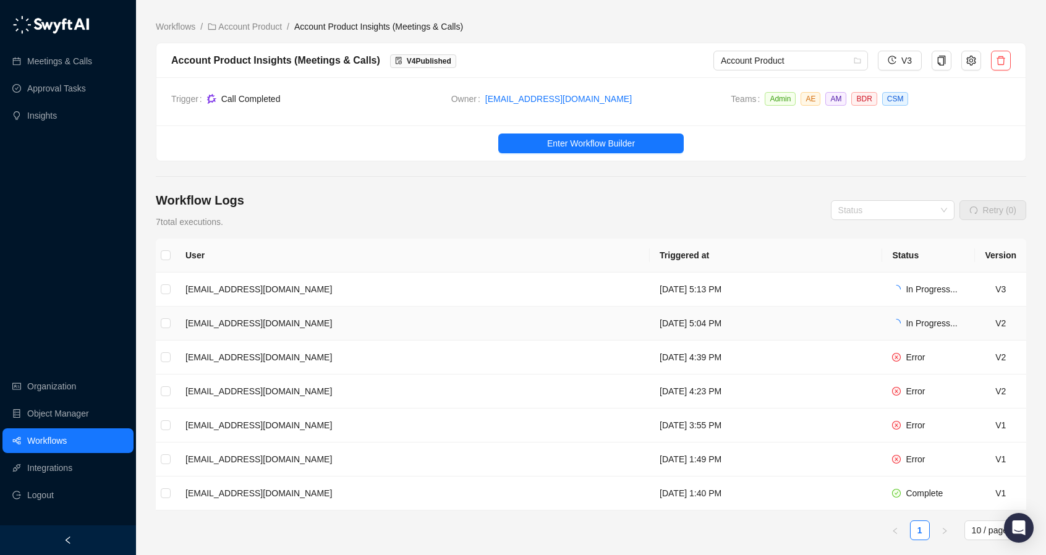
click at [927, 325] on span "In Progress..." at bounding box center [931, 323] width 51 height 10
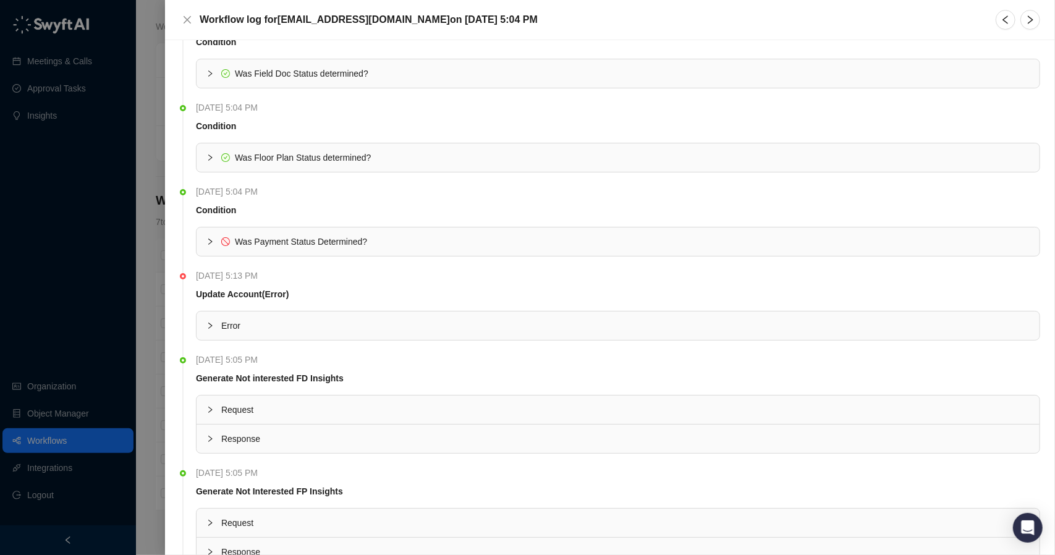
scroll to position [312, 0]
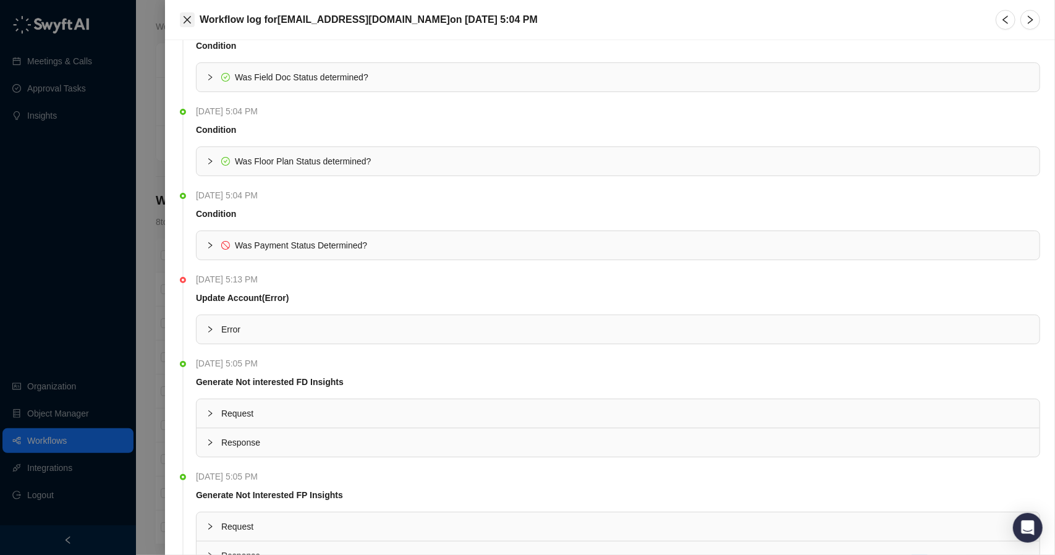
click at [189, 23] on icon "close" at bounding box center [187, 20] width 10 height 10
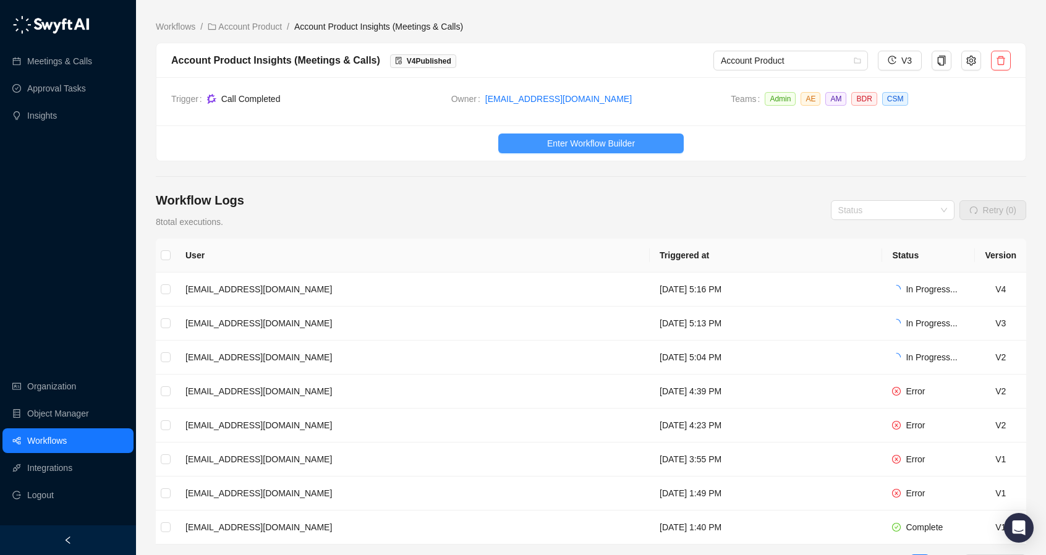
click at [553, 146] on span "Enter Workflow Builder" at bounding box center [591, 144] width 88 height 14
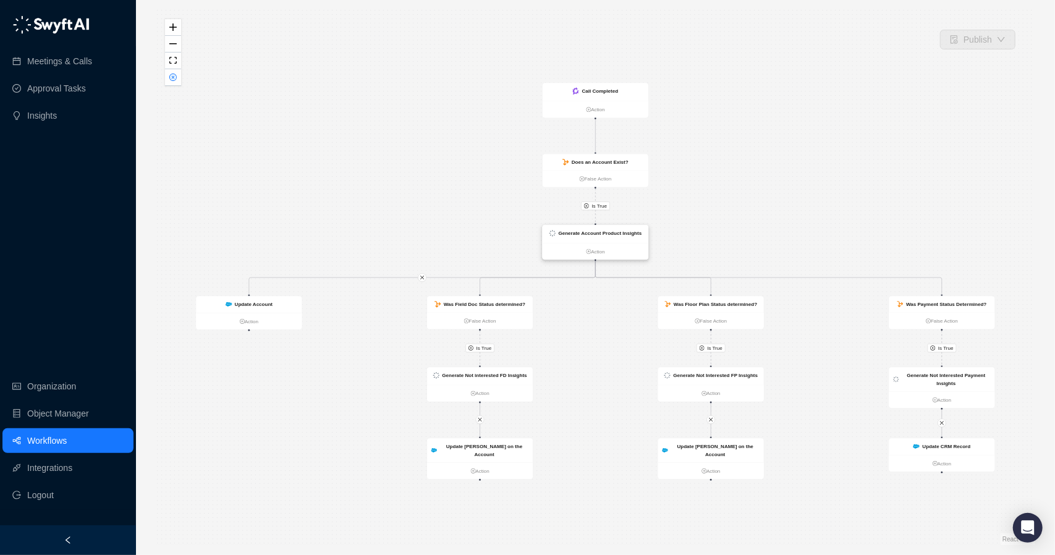
click at [595, 231] on strong "Generate Account Product Insights" at bounding box center [600, 234] width 83 height 6
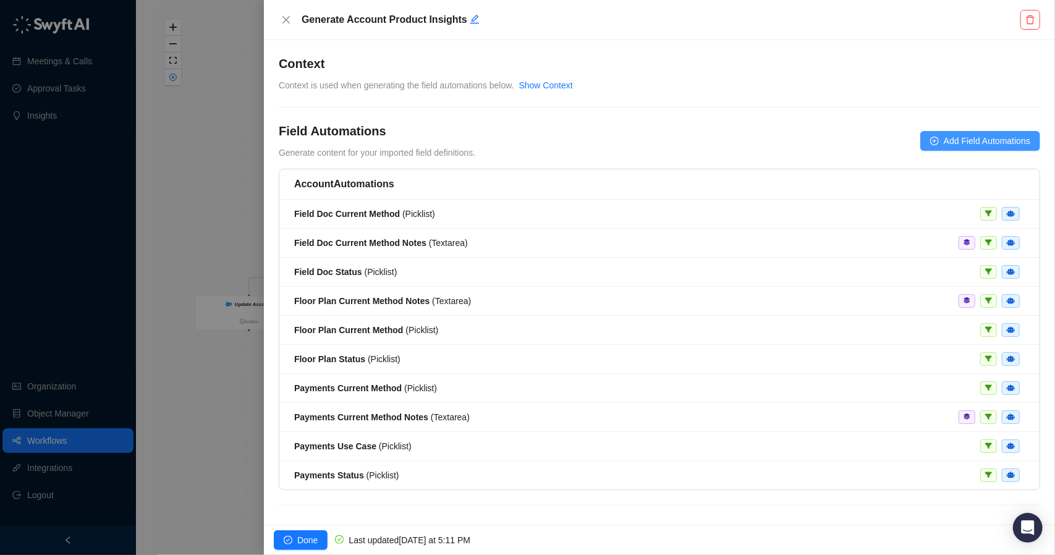
click at [944, 135] on span "Add Field Automations" at bounding box center [987, 141] width 87 height 14
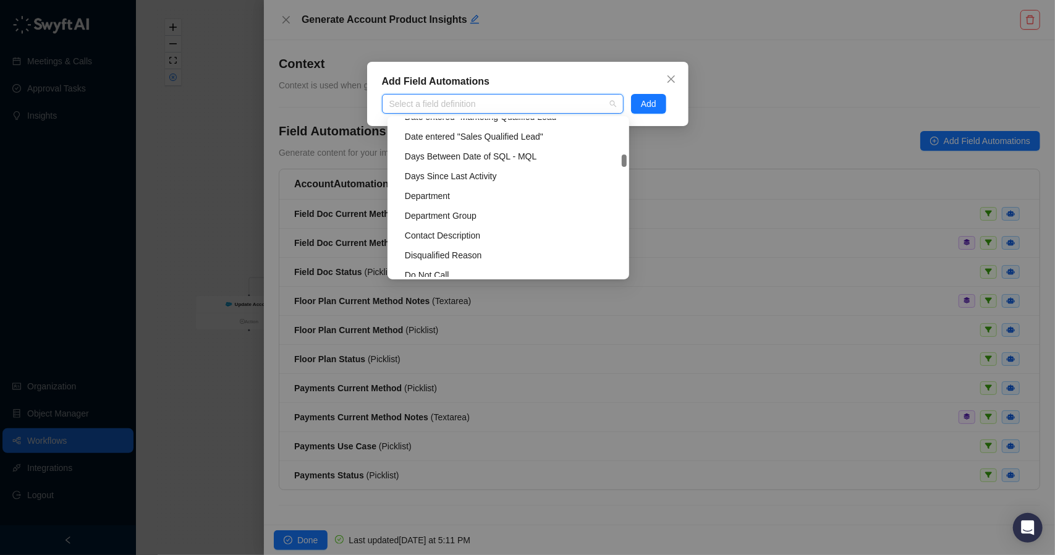
scroll to position [6932, 0]
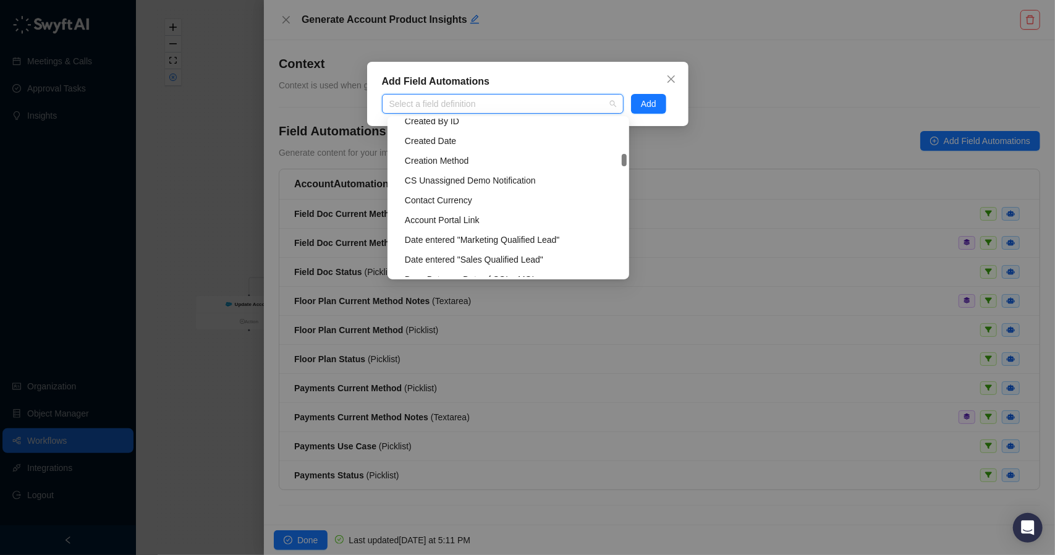
drag, startPoint x: 623, startPoint y: 129, endPoint x: 623, endPoint y: 160, distance: 30.9
click at [623, 160] on div at bounding box center [624, 160] width 5 height 12
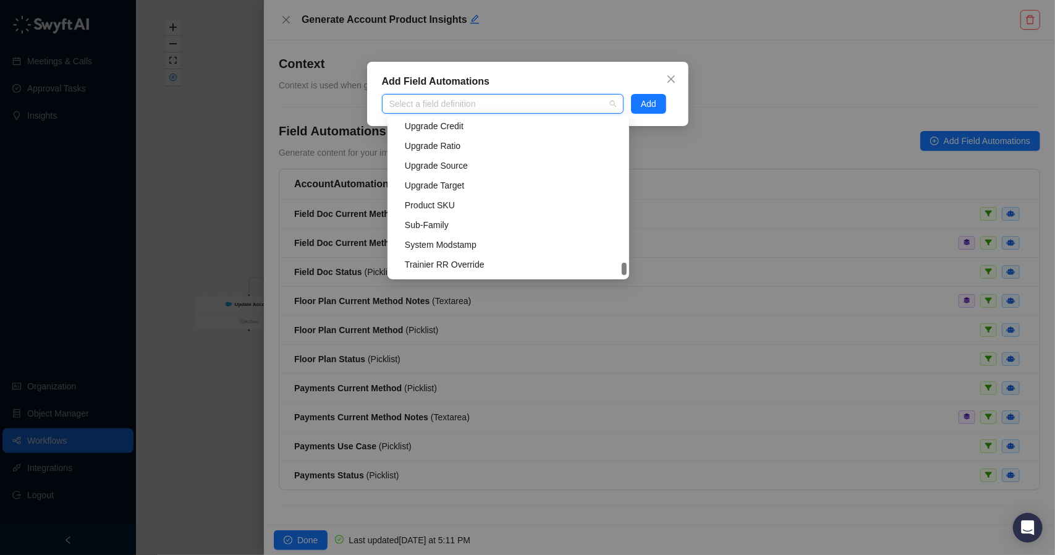
scroll to position [28882, 0]
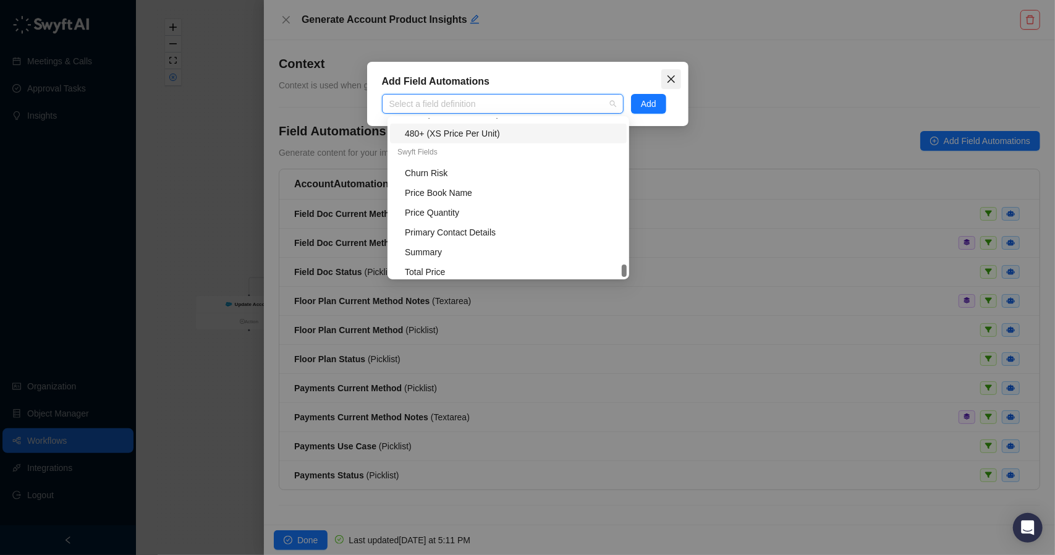
click at [673, 77] on icon "close" at bounding box center [670, 78] width 7 height 7
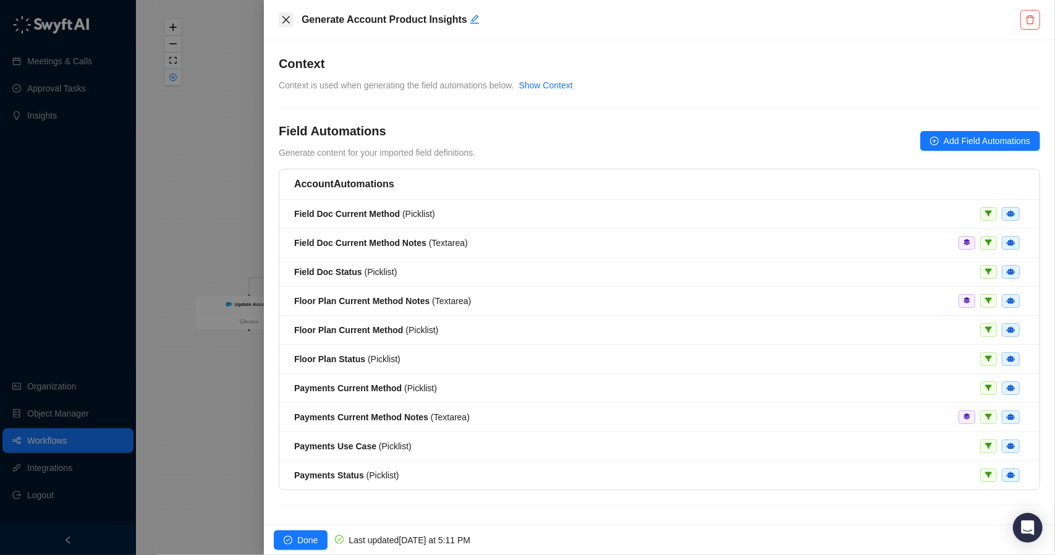
click at [289, 23] on icon "close" at bounding box center [286, 19] width 7 height 7
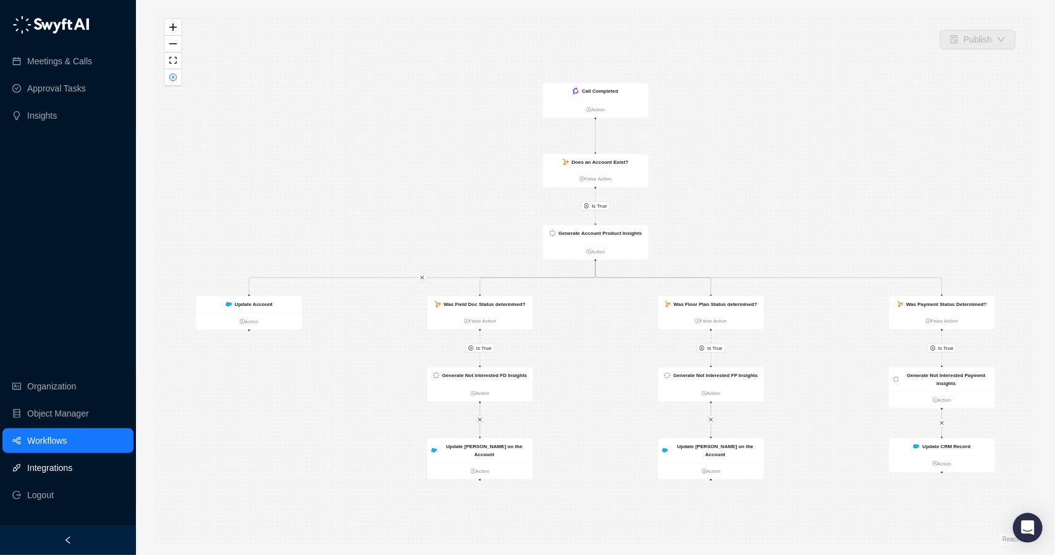
click at [59, 476] on link "Integrations" at bounding box center [49, 468] width 45 height 25
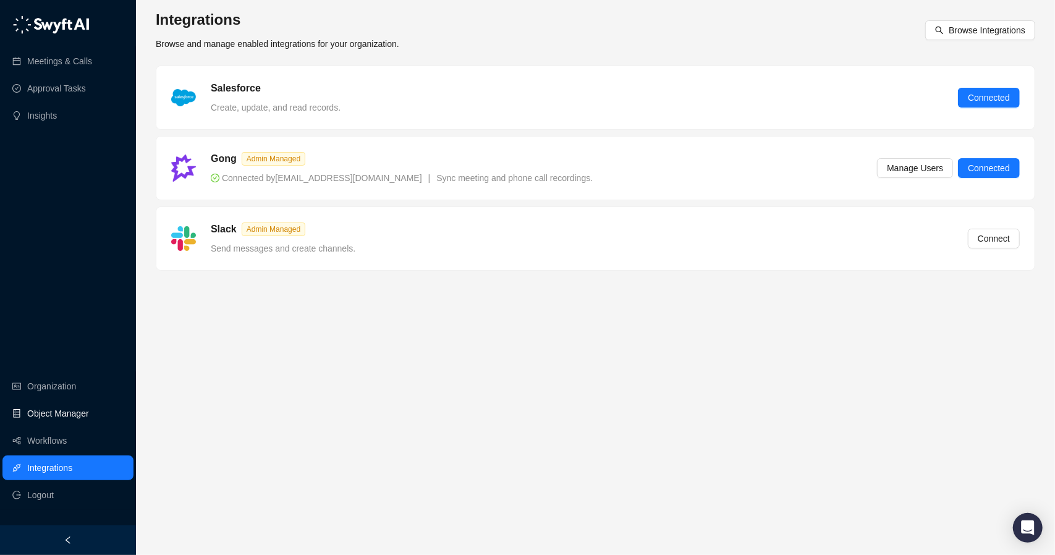
click at [65, 417] on link "Object Manager" at bounding box center [58, 413] width 62 height 25
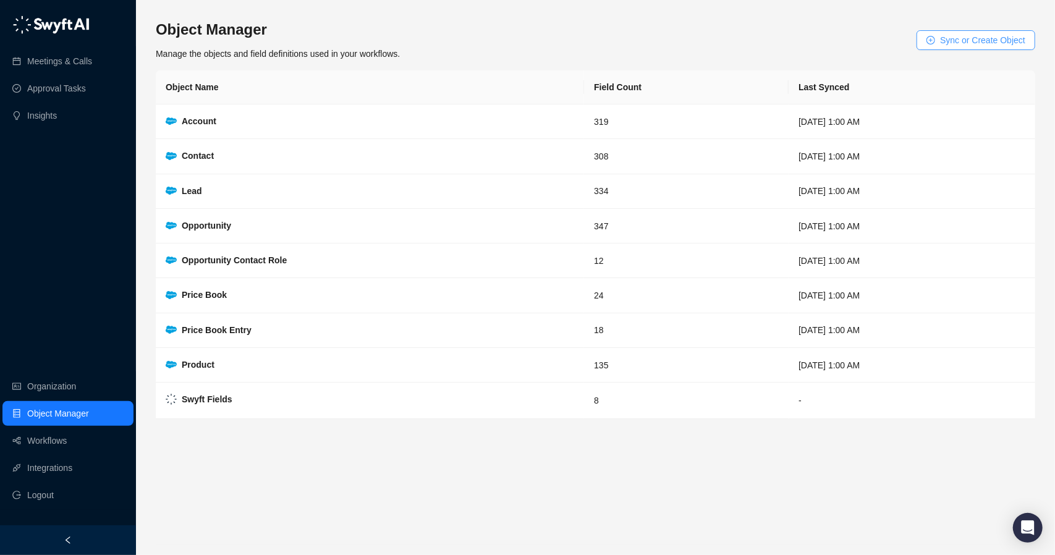
click at [965, 39] on span "Sync or Create Object" at bounding box center [982, 40] width 85 height 14
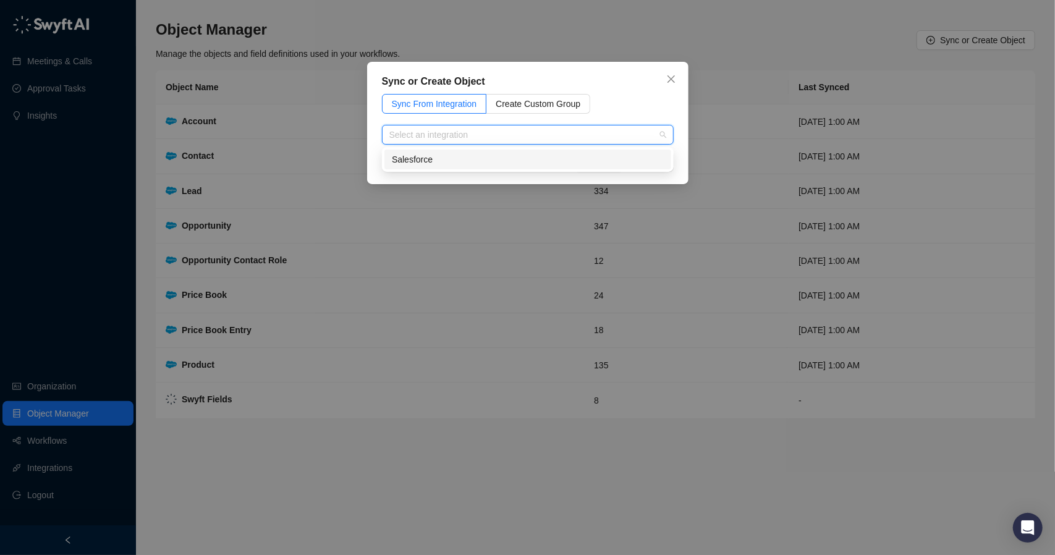
click at [455, 130] on input "search" at bounding box center [525, 135] width 270 height 19
click at [451, 158] on div "Salesforce" at bounding box center [528, 160] width 272 height 14
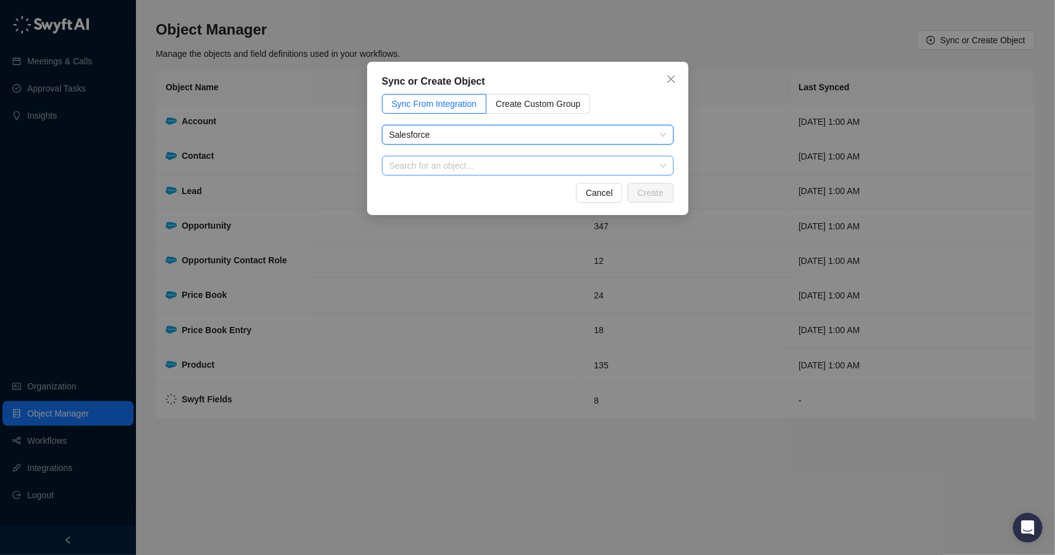
click at [459, 168] on input "search" at bounding box center [525, 165] width 270 height 19
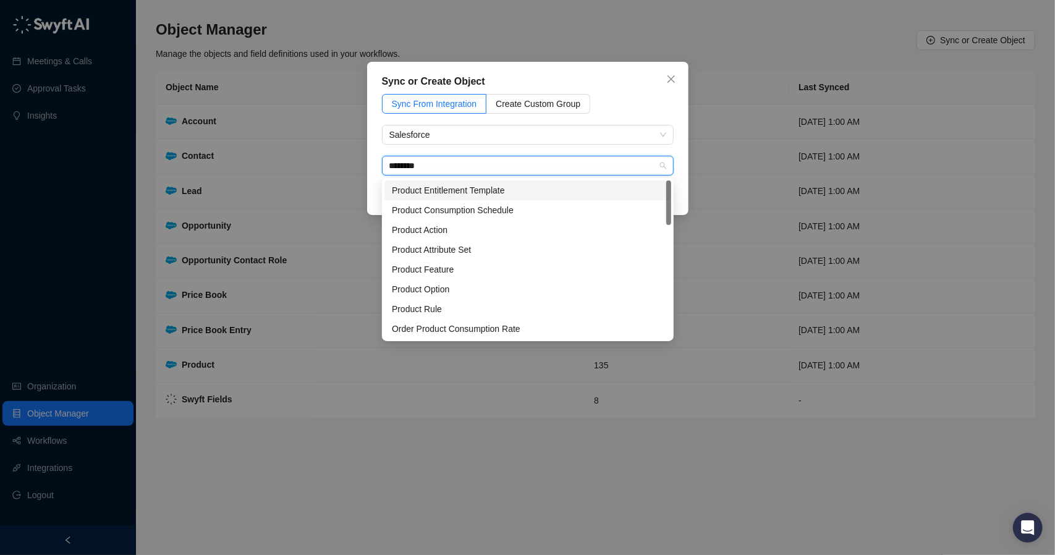
type input "*********"
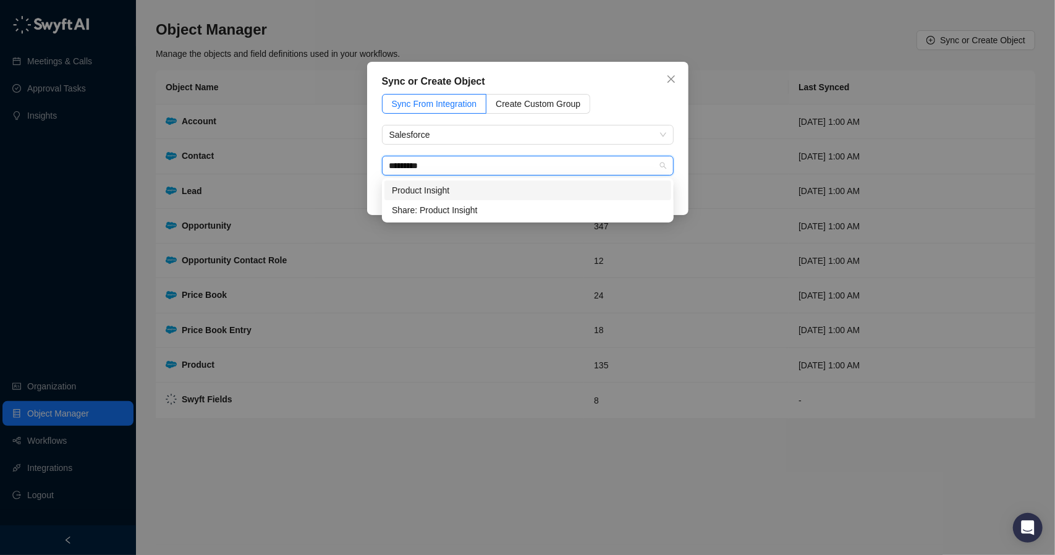
click at [468, 188] on div "Product Insight" at bounding box center [528, 191] width 272 height 14
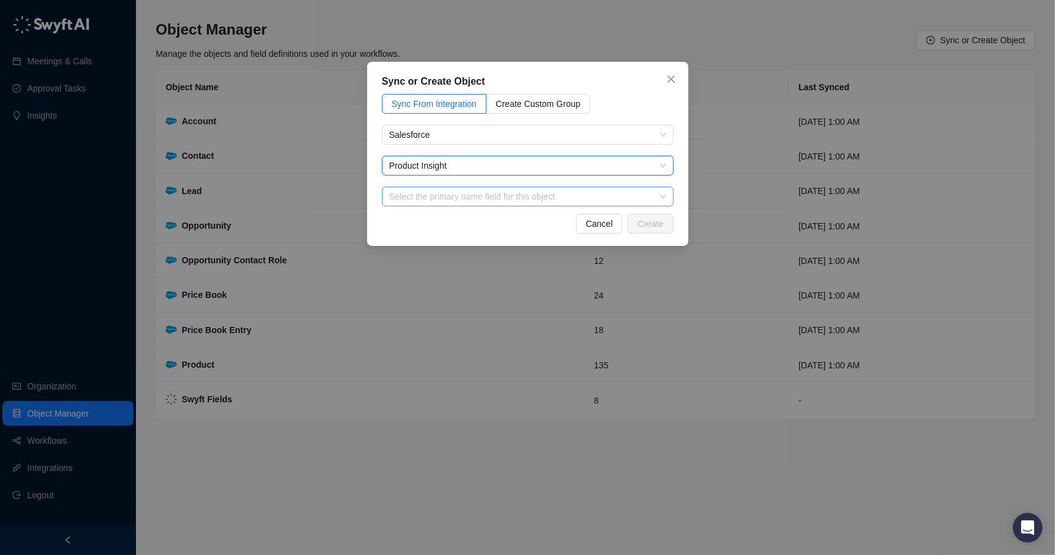
click at [487, 199] on input "search" at bounding box center [525, 196] width 270 height 19
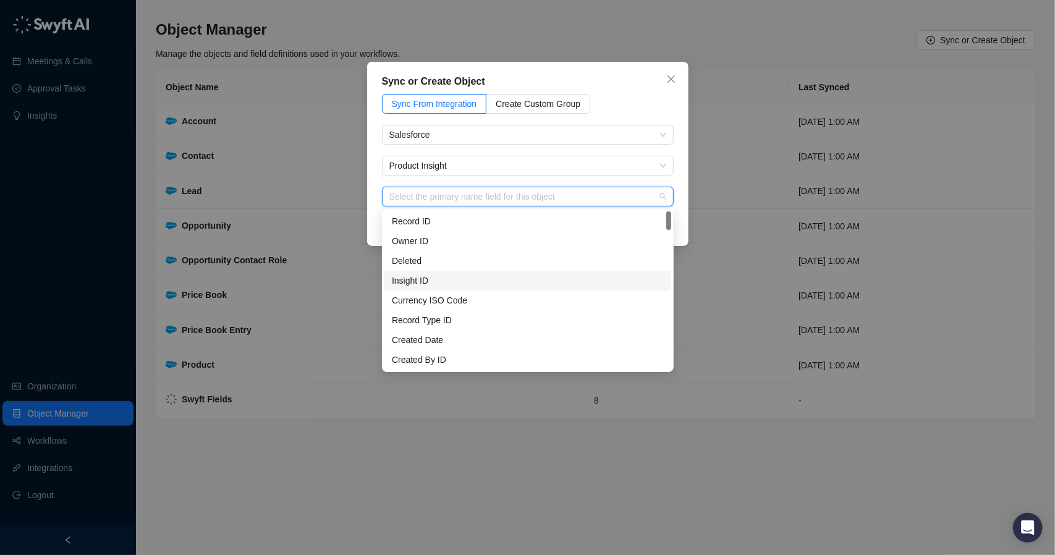
click at [515, 283] on div "Insight ID" at bounding box center [528, 281] width 272 height 14
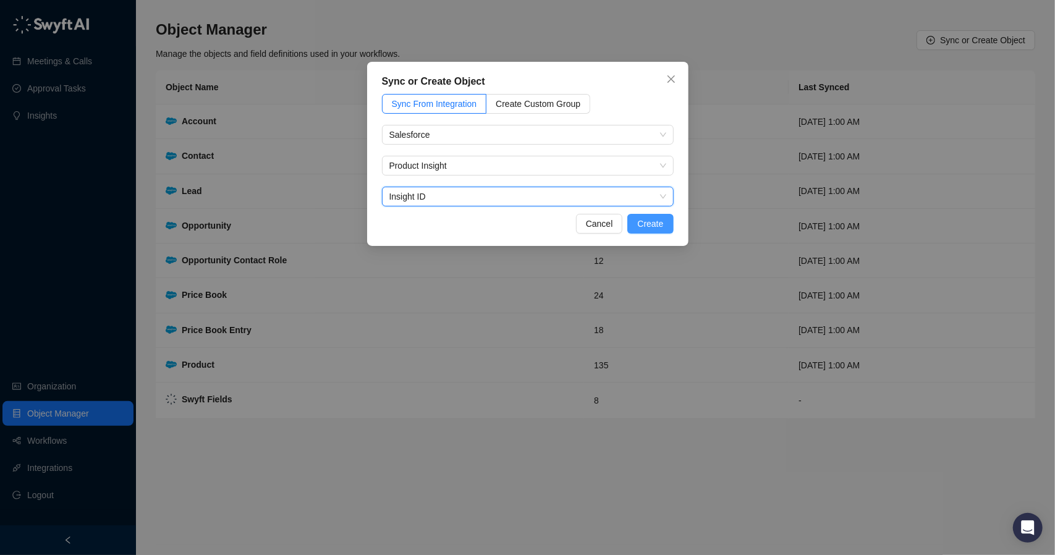
click at [654, 222] on span "Create" at bounding box center [650, 224] width 26 height 14
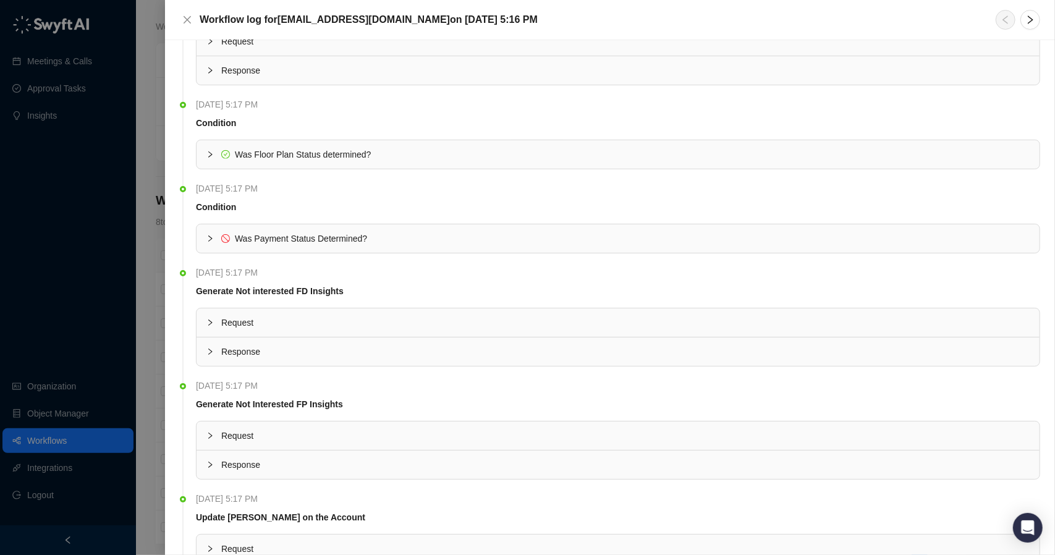
scroll to position [433, 0]
click at [210, 234] on icon "collapsed" at bounding box center [210, 237] width 7 height 7
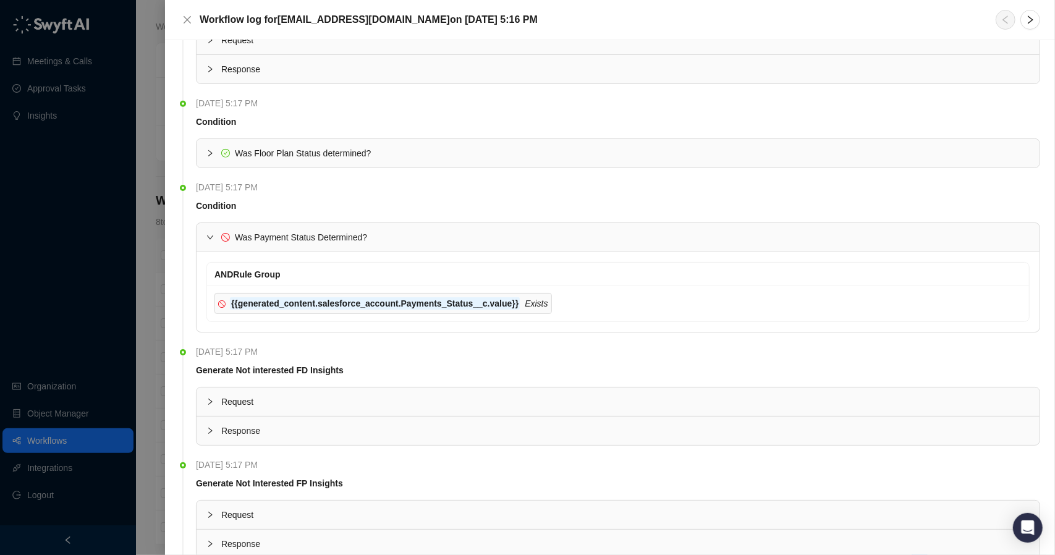
click at [152, 140] on div at bounding box center [527, 277] width 1055 height 555
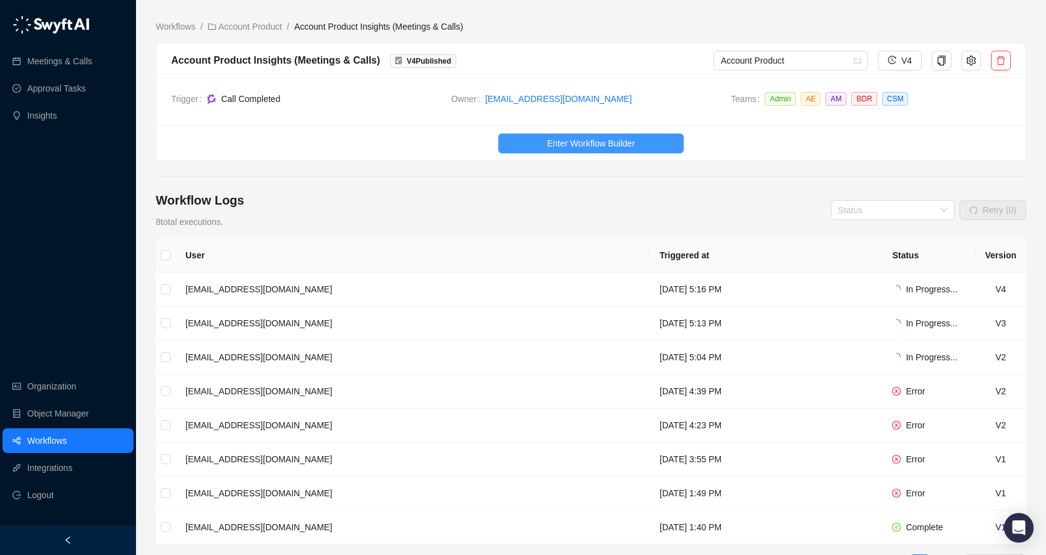
click at [571, 144] on span "Enter Workflow Builder" at bounding box center [591, 144] width 88 height 14
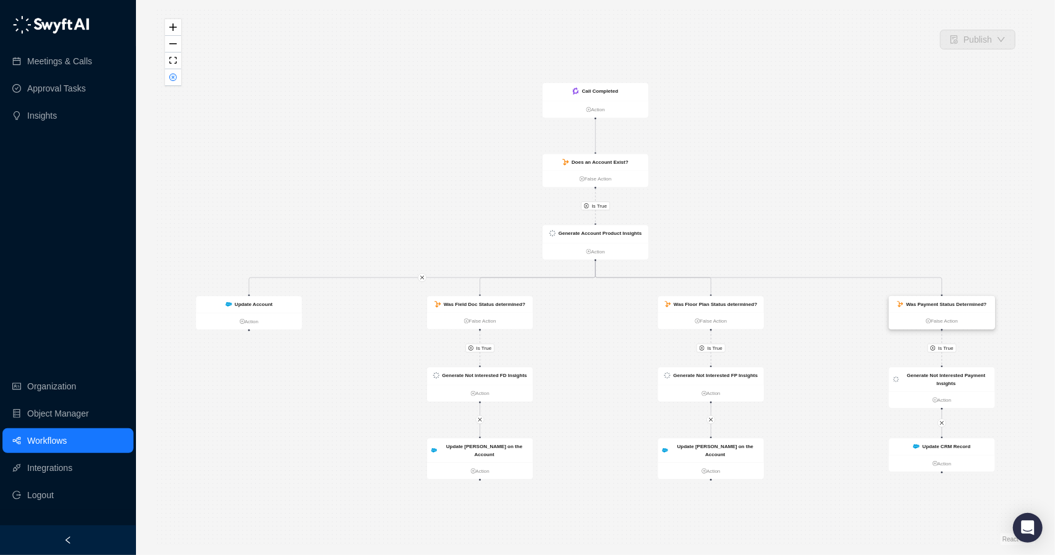
click at [959, 302] on strong "Was Payment Status Determined?" at bounding box center [946, 305] width 80 height 6
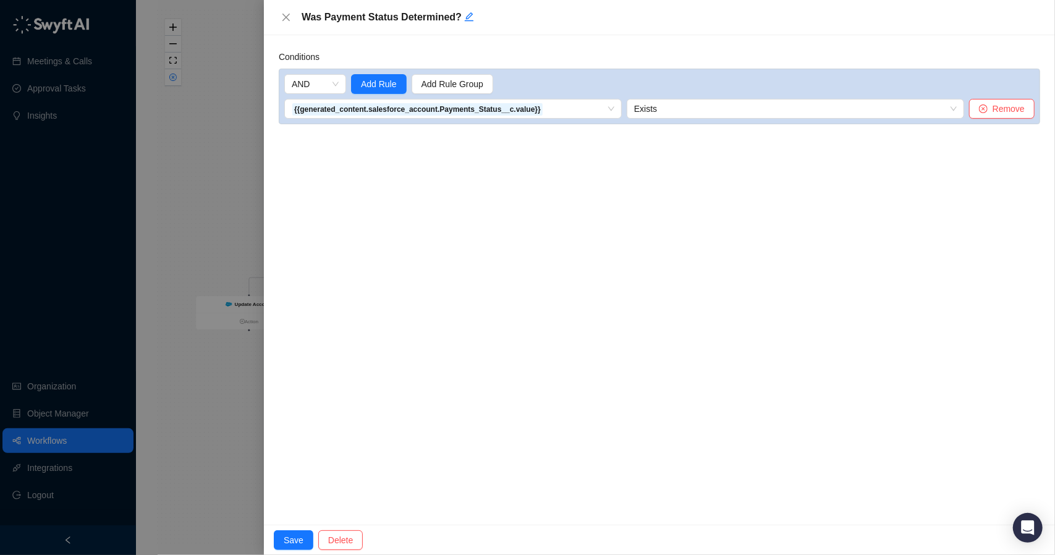
click at [234, 151] on div at bounding box center [527, 277] width 1055 height 555
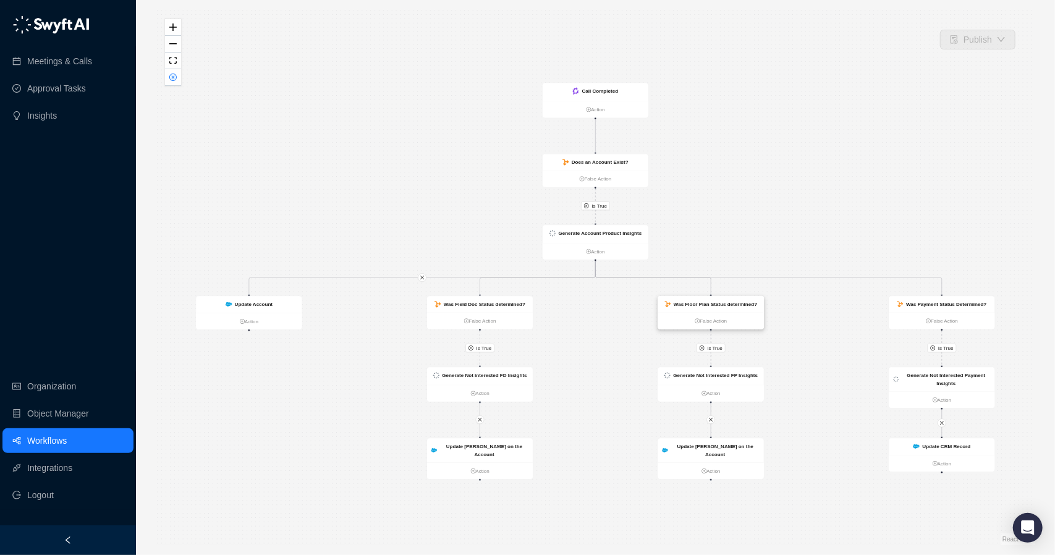
click at [727, 305] on strong "Was Floor Plan Status determined?" at bounding box center [715, 305] width 83 height 6
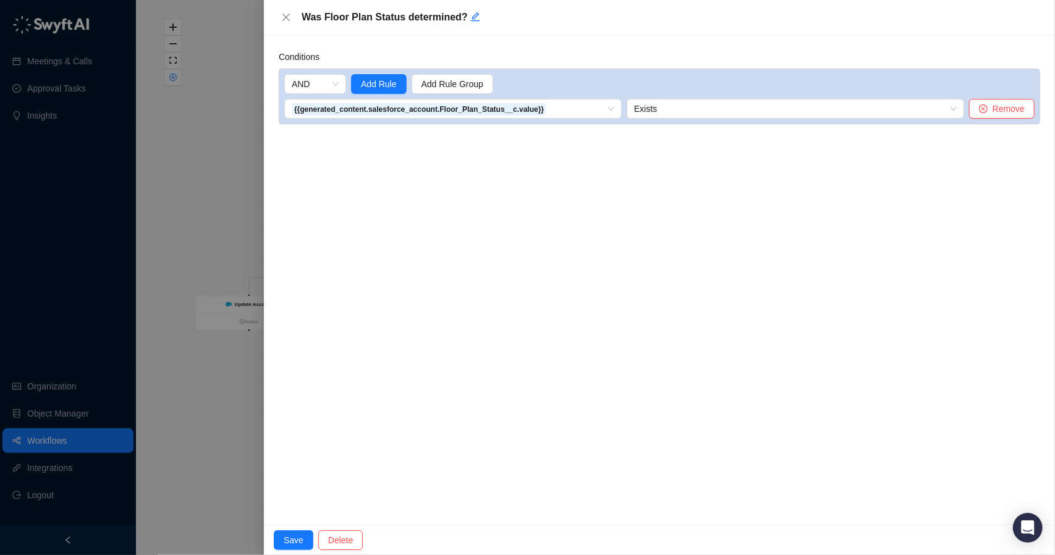
click at [223, 162] on div at bounding box center [527, 277] width 1055 height 555
